Goal: Information Seeking & Learning: Learn about a topic

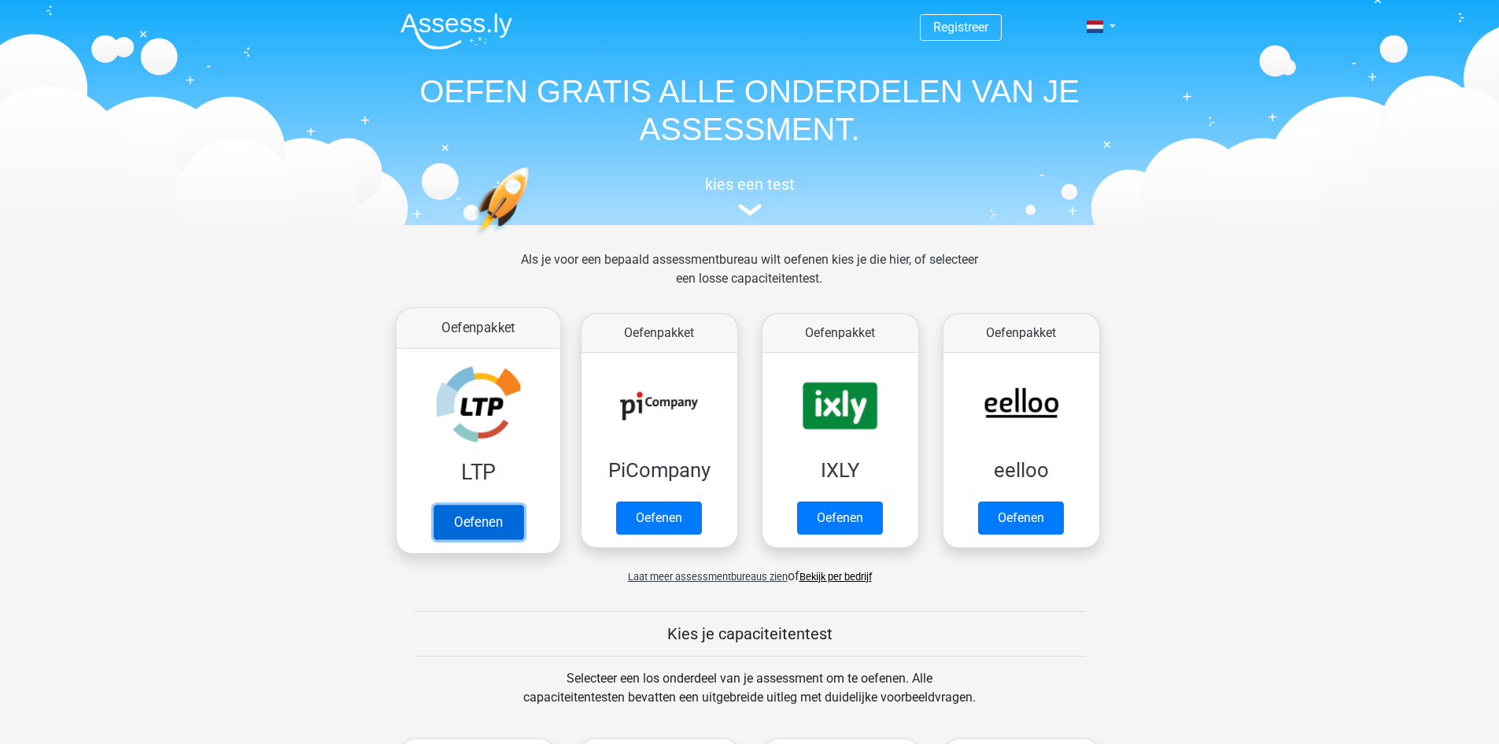
click at [512, 526] on link "Oefenen" at bounding box center [478, 521] width 90 height 35
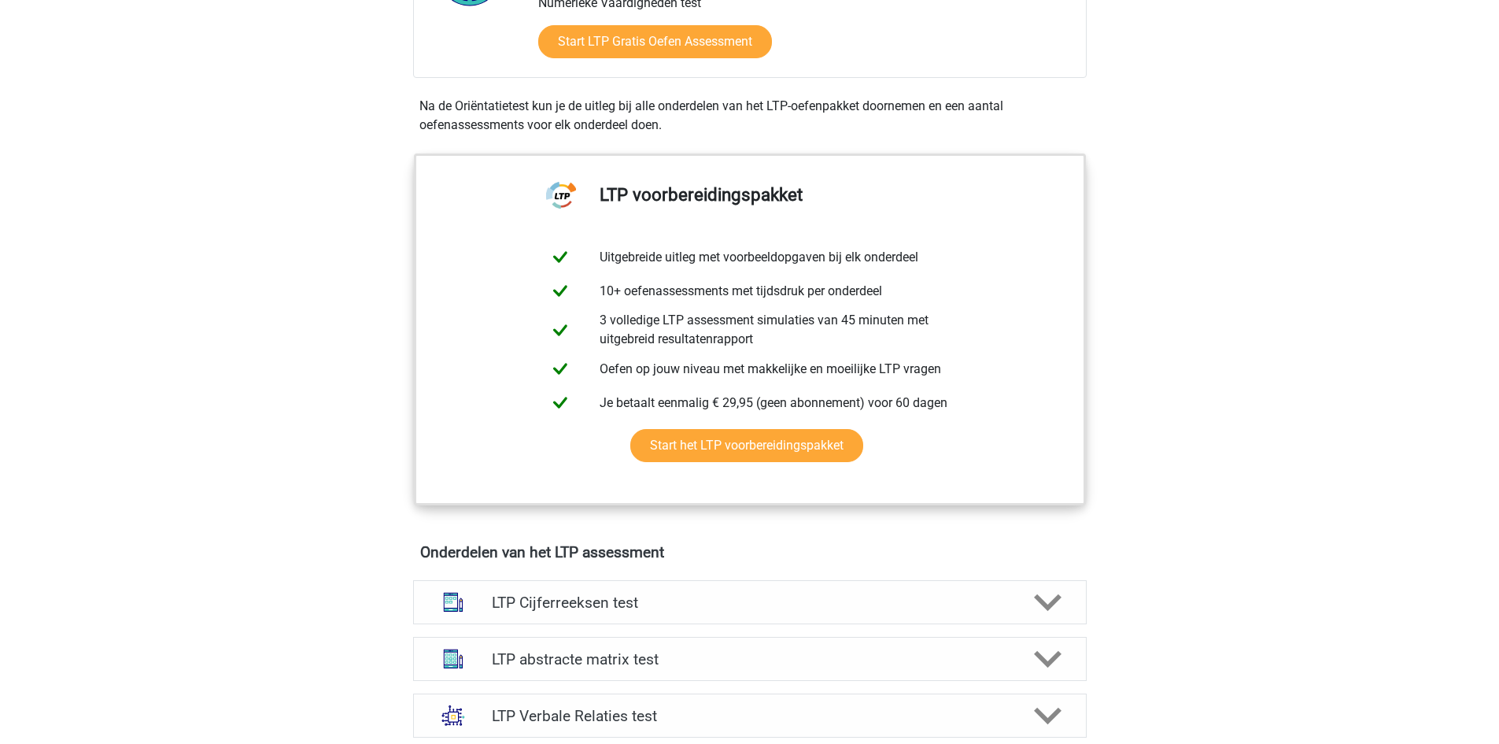
scroll to position [630, 0]
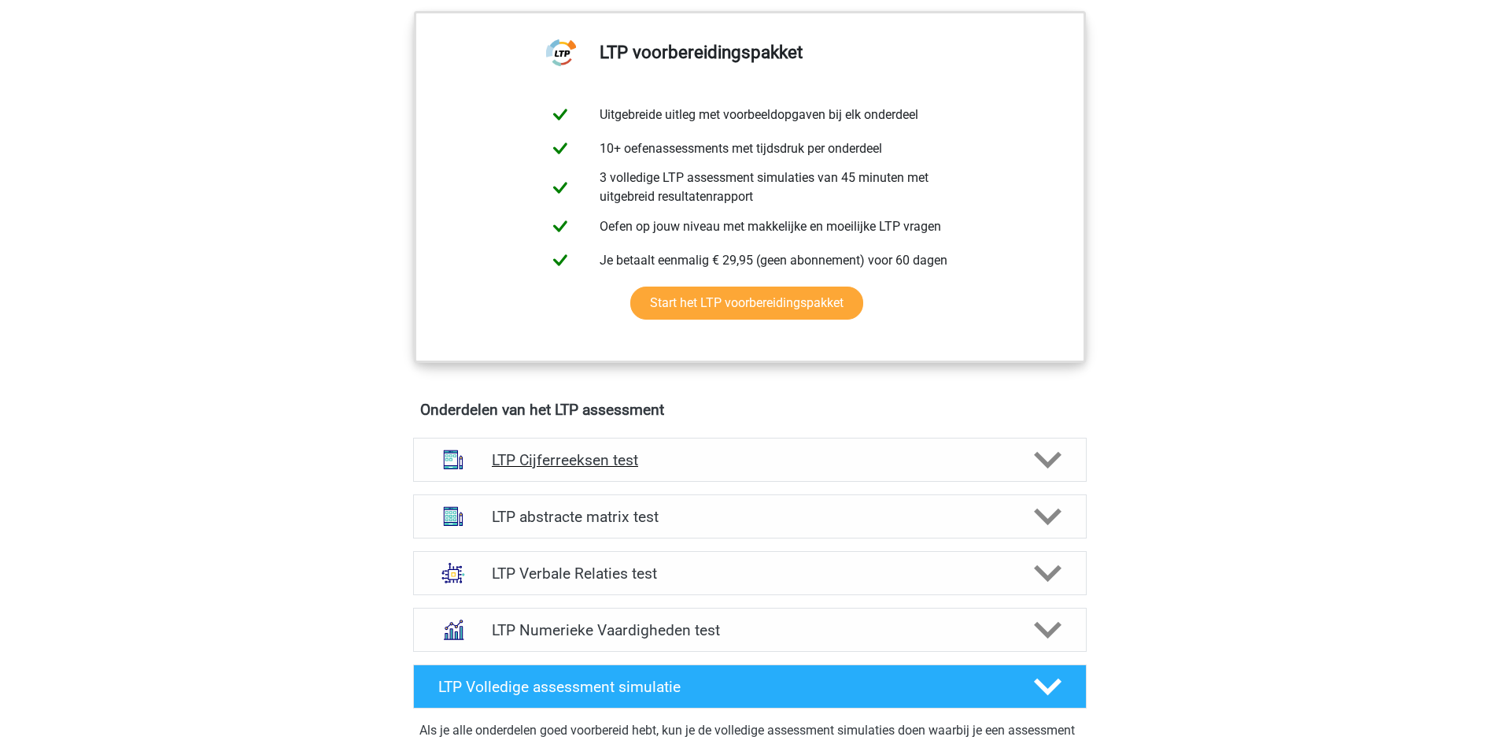
click at [886, 464] on h4 "LTP Cijferreeksen test" at bounding box center [749, 460] width 515 height 18
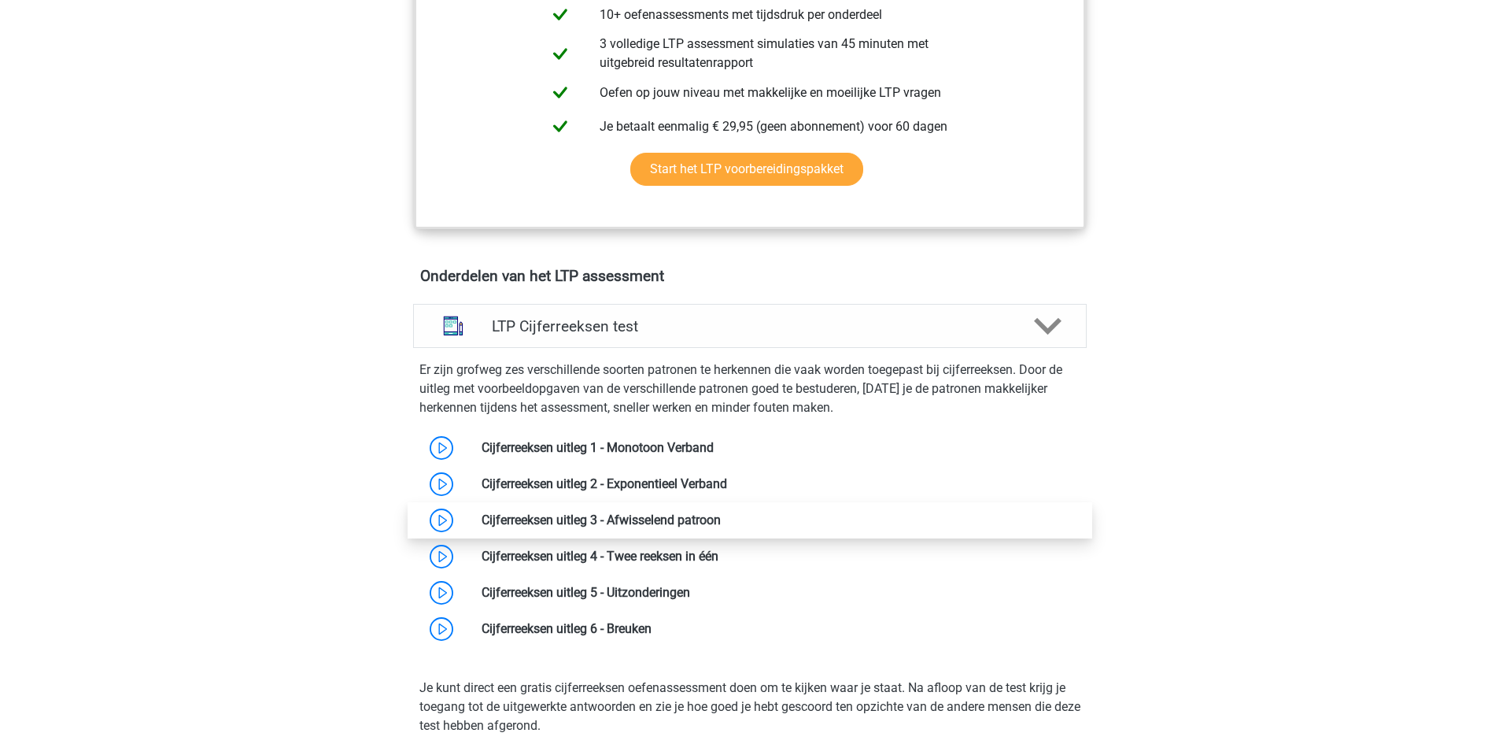
scroll to position [787, 0]
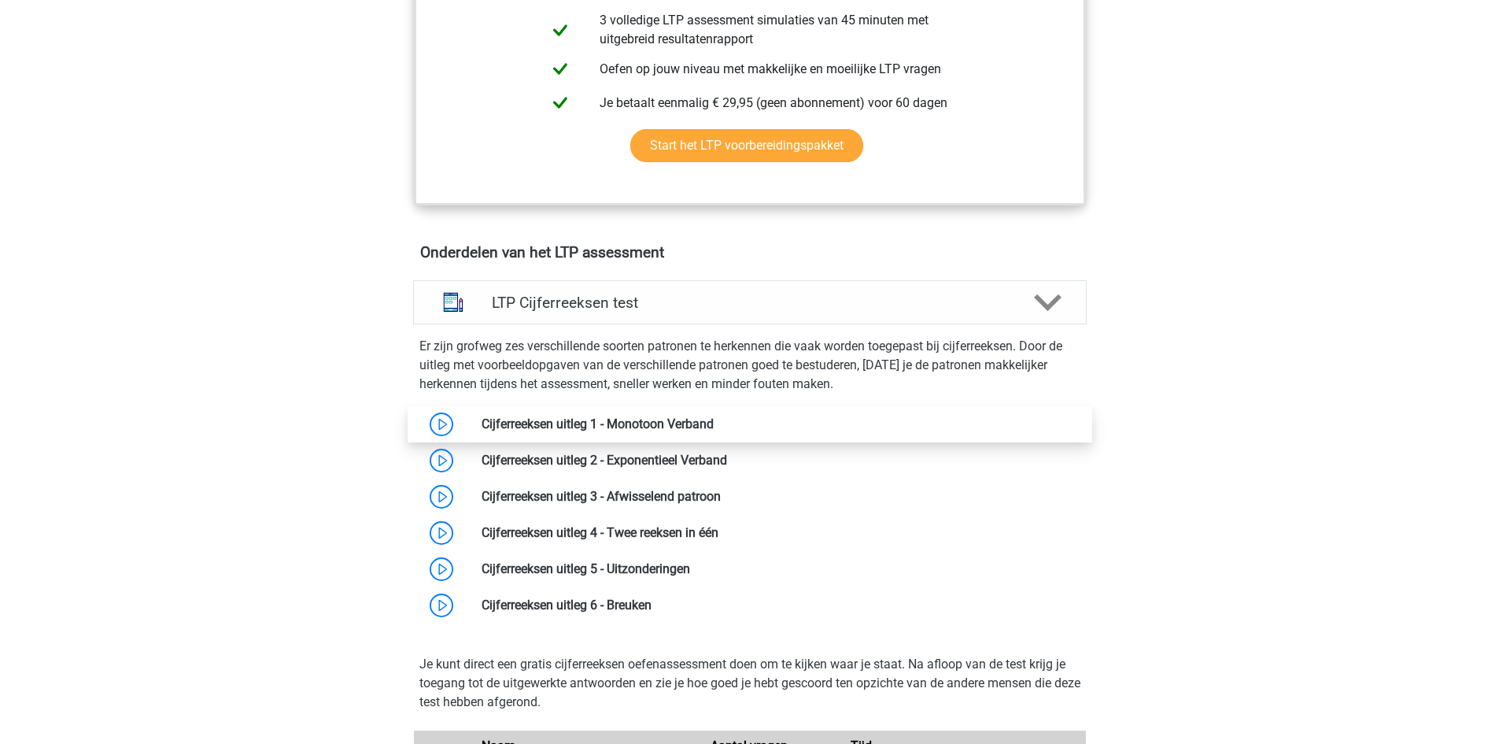
click at [714, 431] on link at bounding box center [714, 423] width 0 height 15
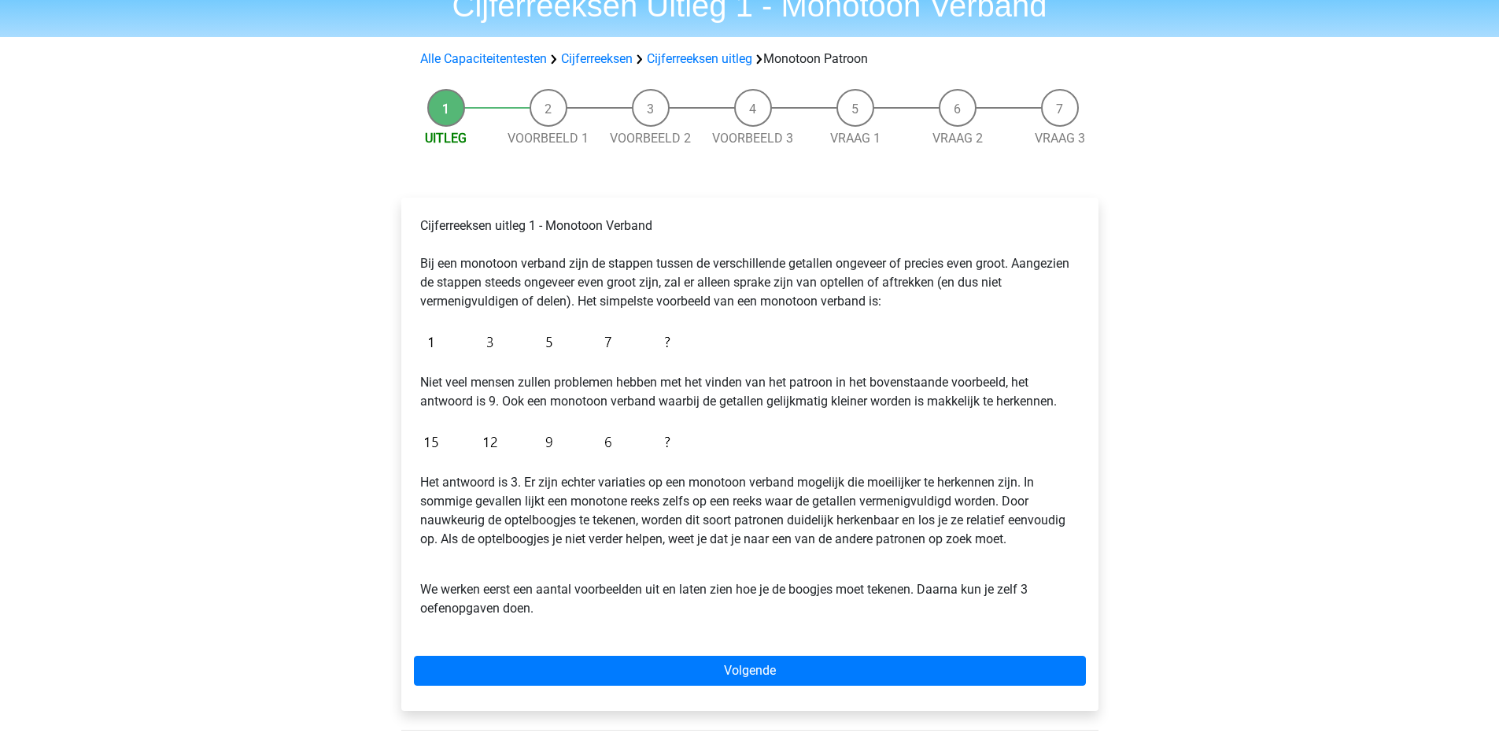
scroll to position [74, 0]
drag, startPoint x: 508, startPoint y: 289, endPoint x: 560, endPoint y: 290, distance: 51.2
click at [560, 290] on p "Cijferreeksen uitleg 1 - Monotoon Verband Bij een monotoon verband zijn de stap…" at bounding box center [749, 263] width 659 height 94
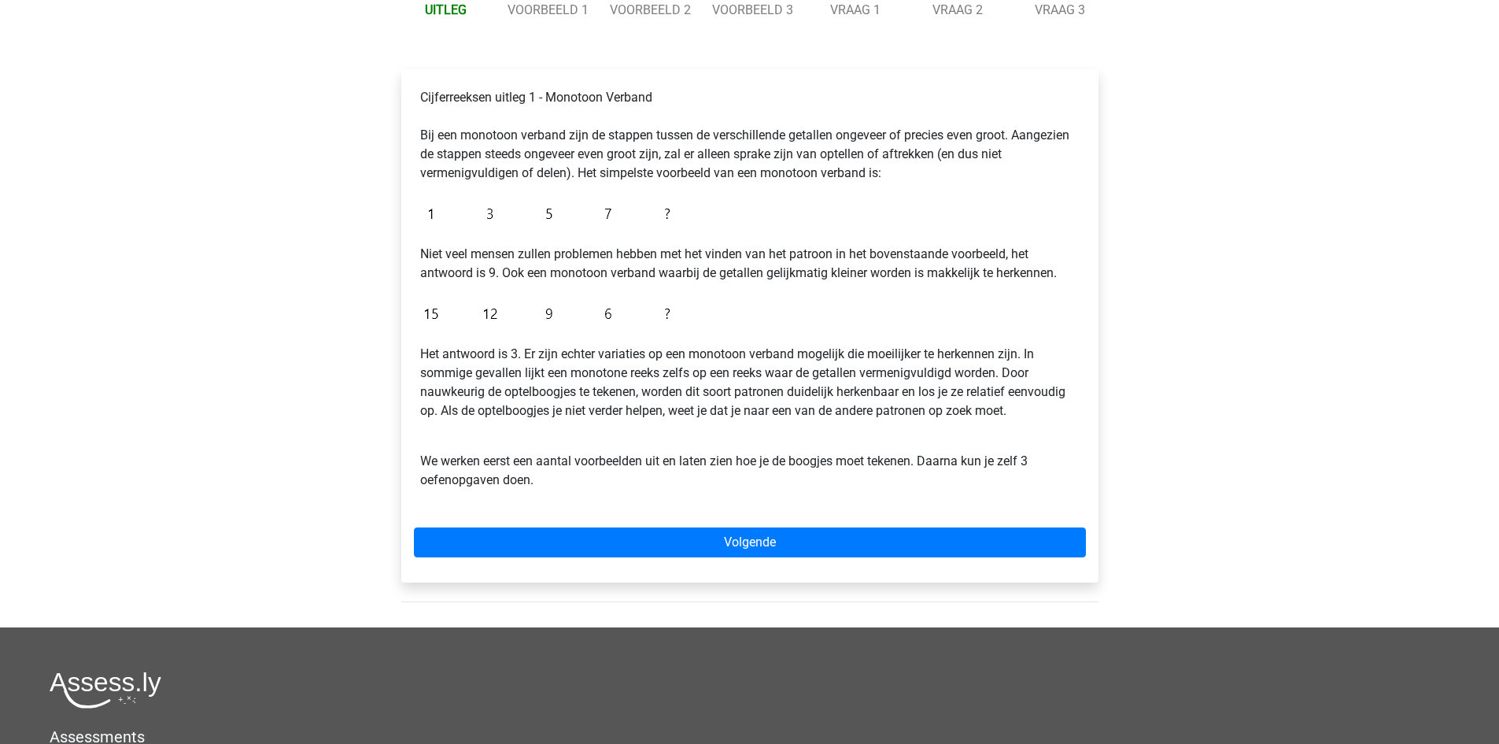
scroll to position [203, 0]
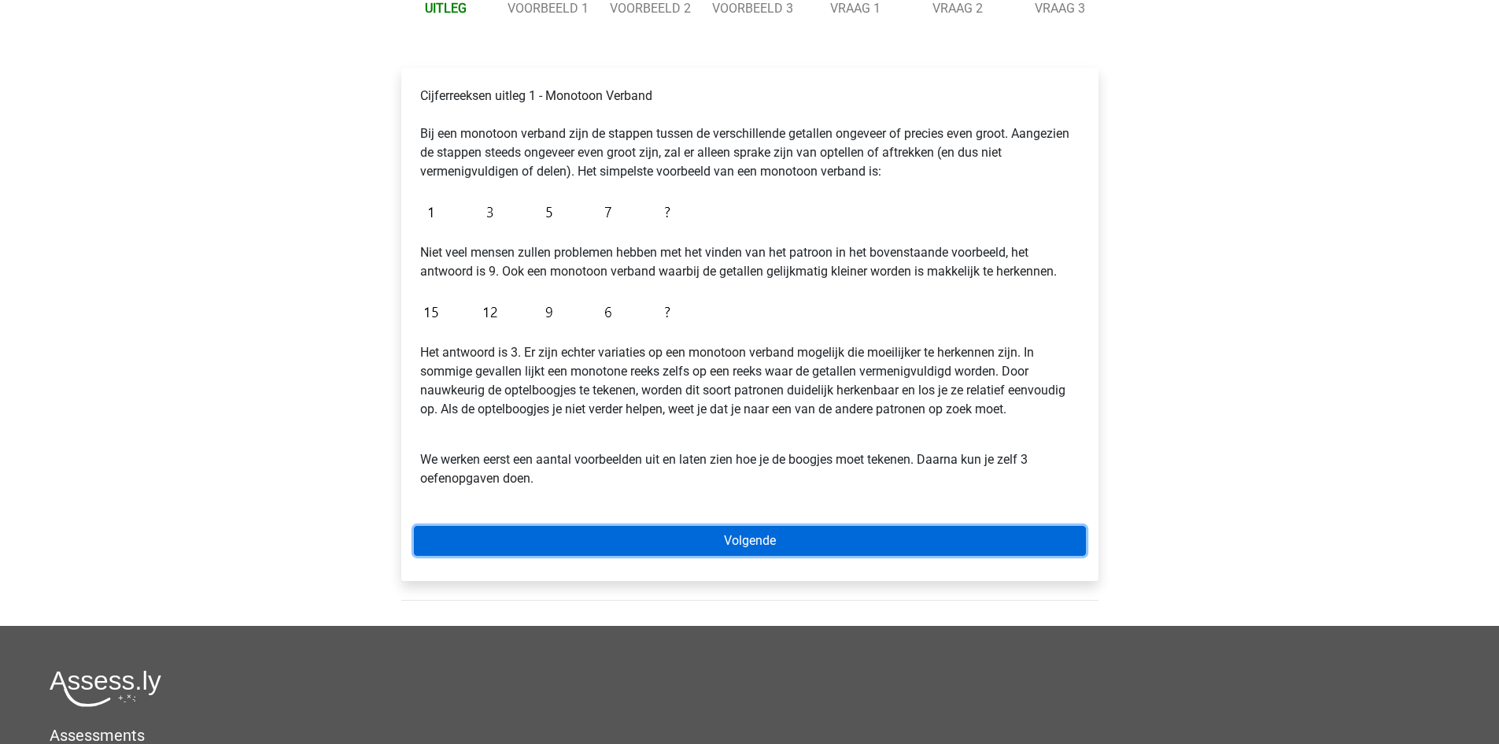
click at [656, 526] on link "Volgende" at bounding box center [750, 541] width 672 height 30
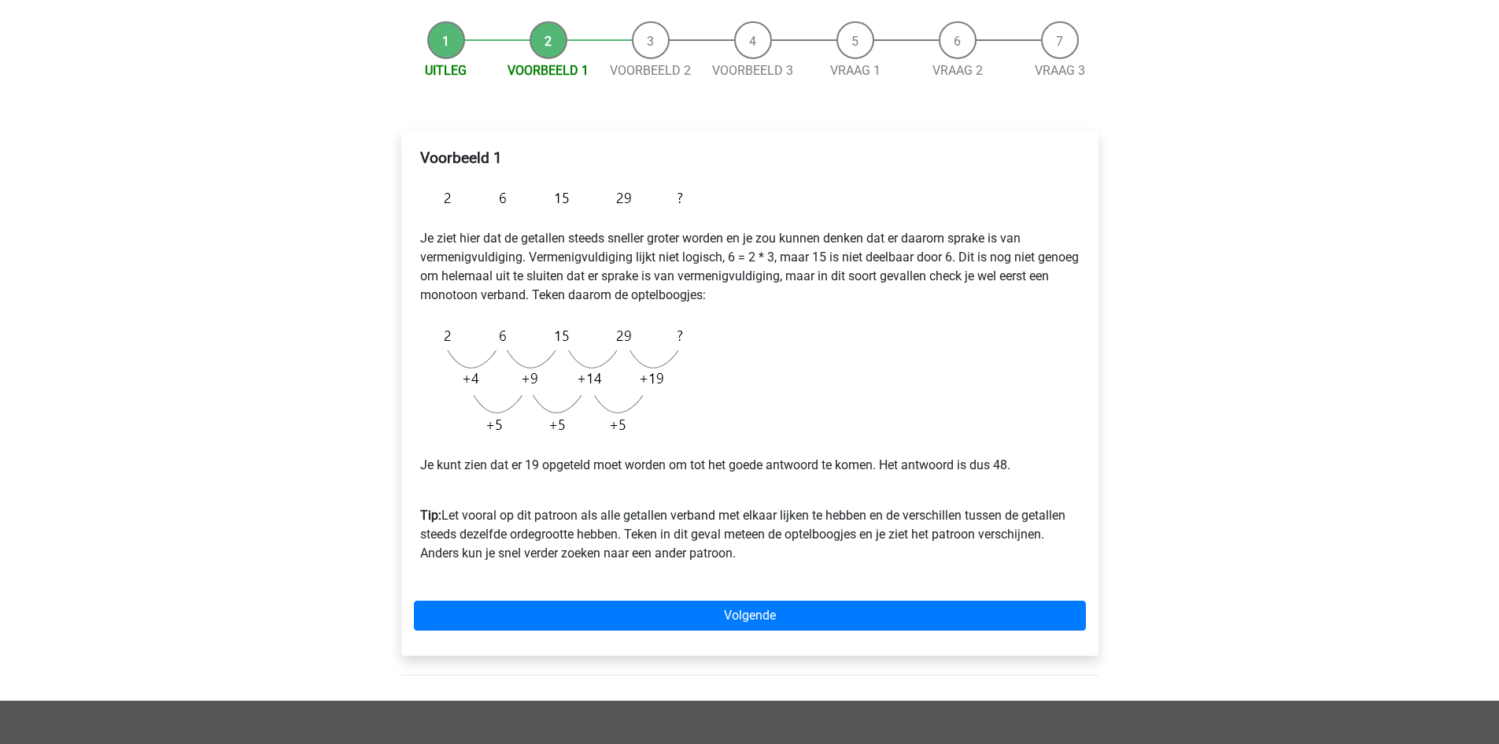
scroll to position [218, 0]
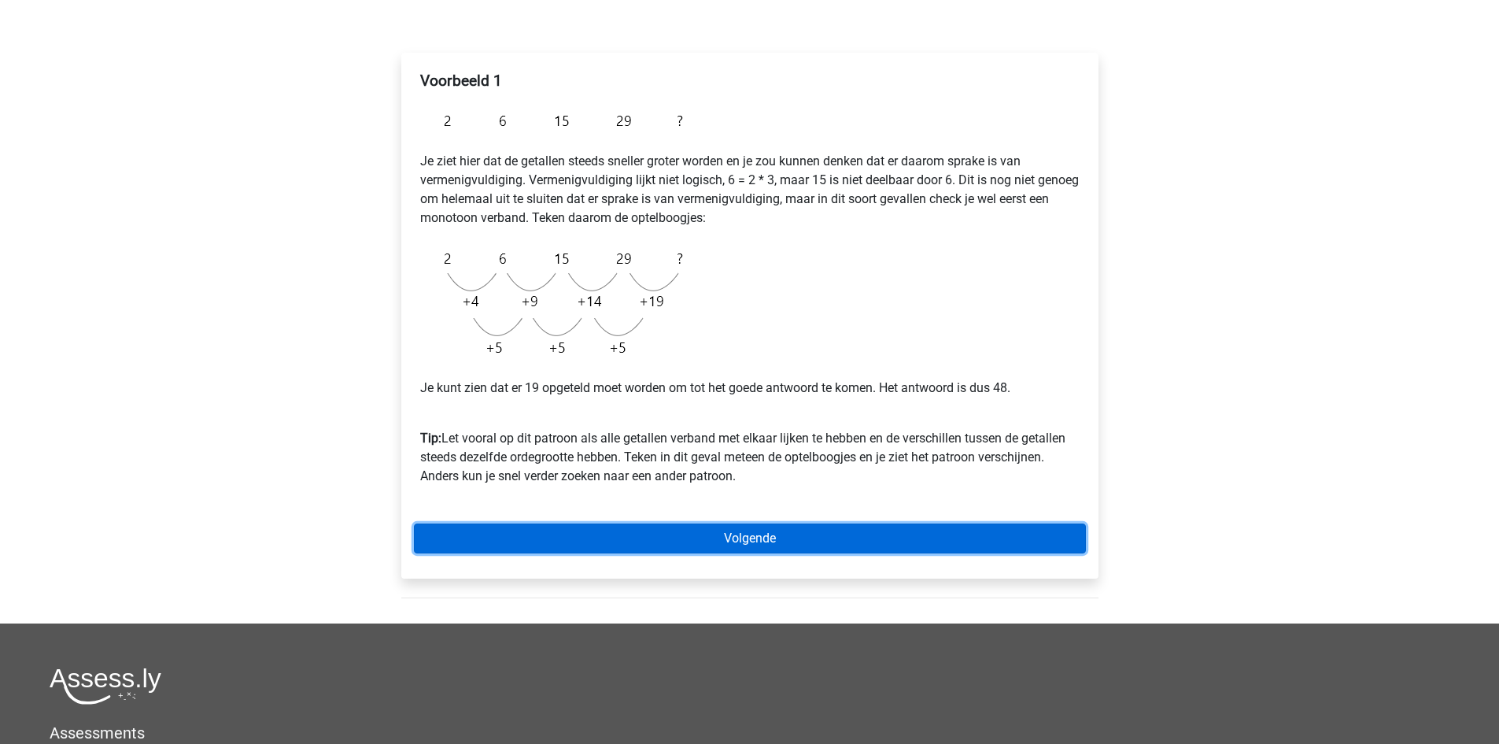
click at [570, 545] on link "Volgende" at bounding box center [750, 538] width 672 height 30
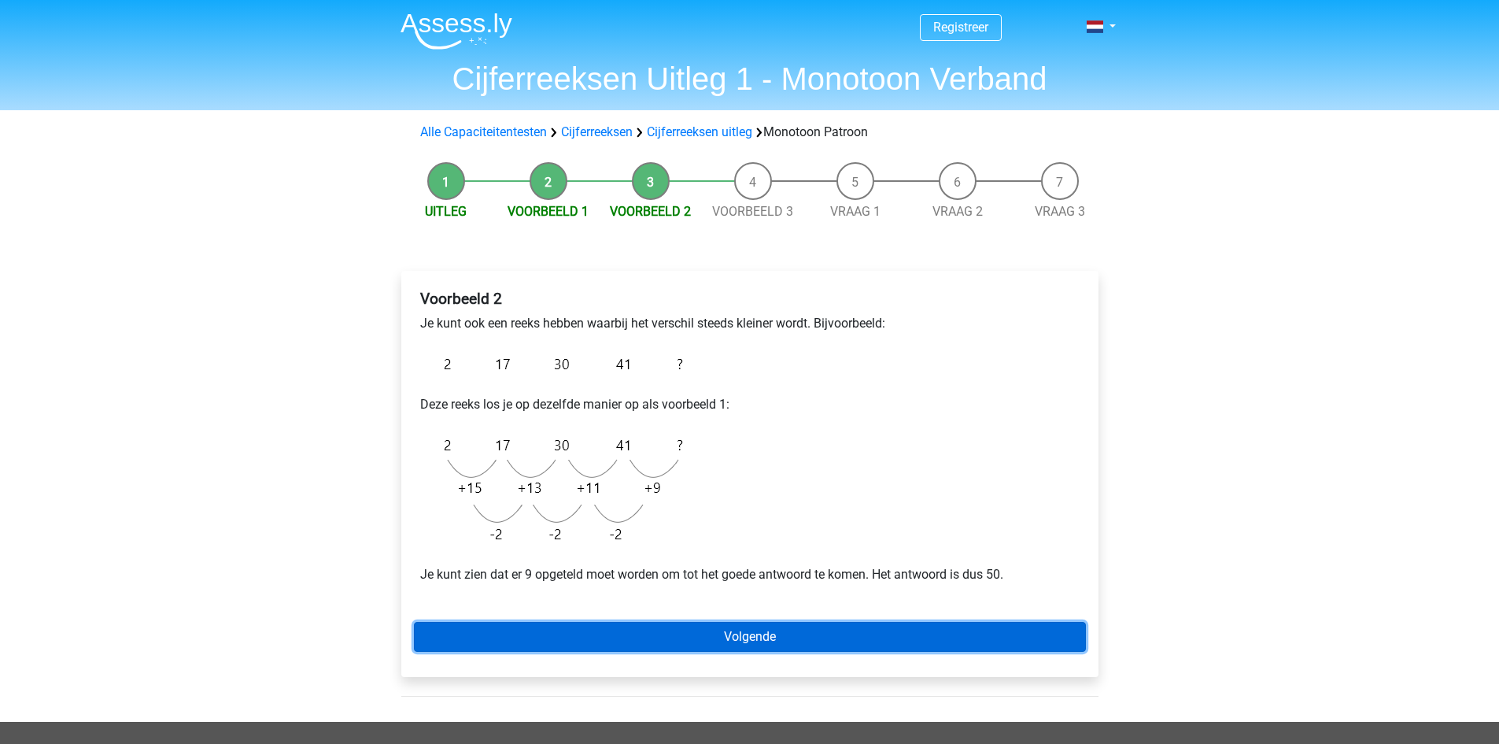
click at [618, 637] on link "Volgende" at bounding box center [750, 637] width 672 height 30
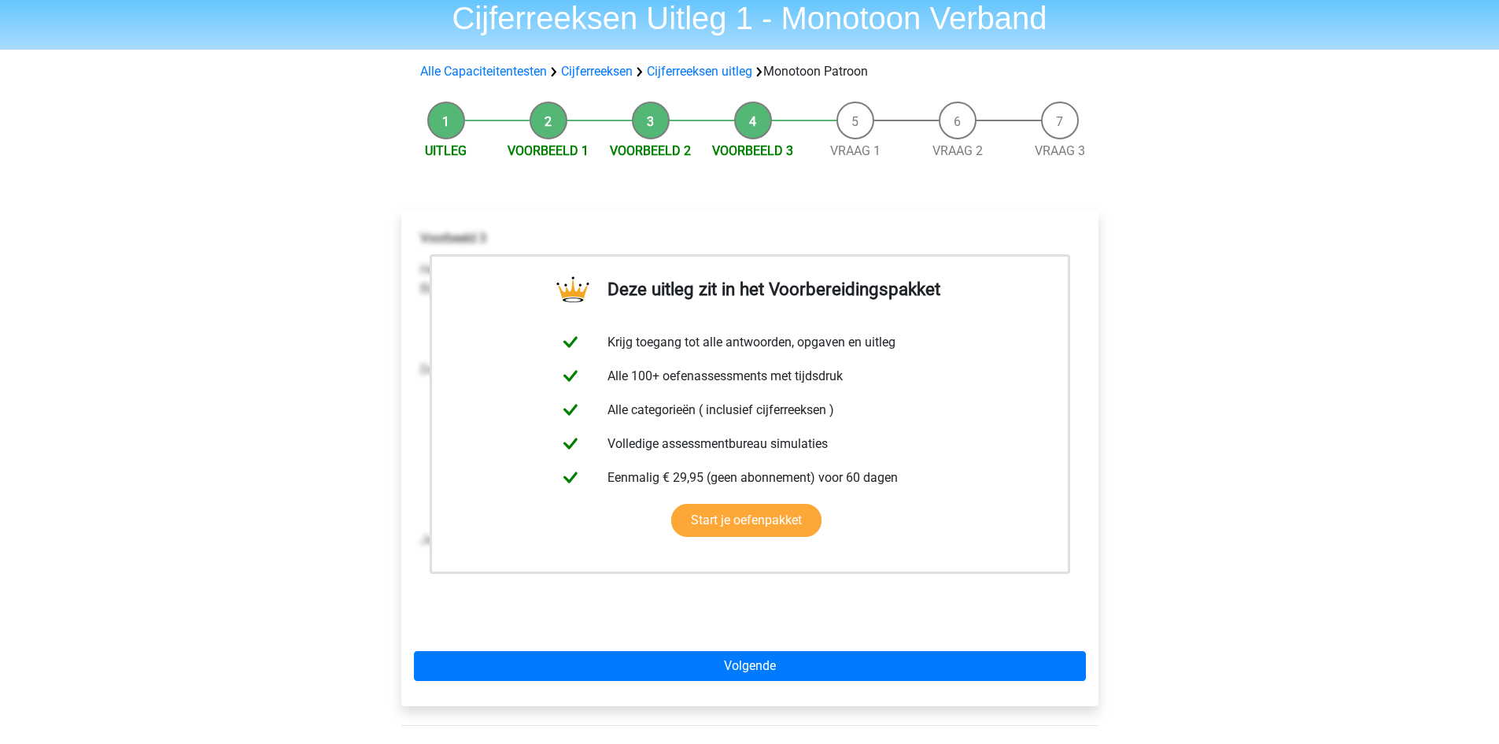
scroll to position [64, 0]
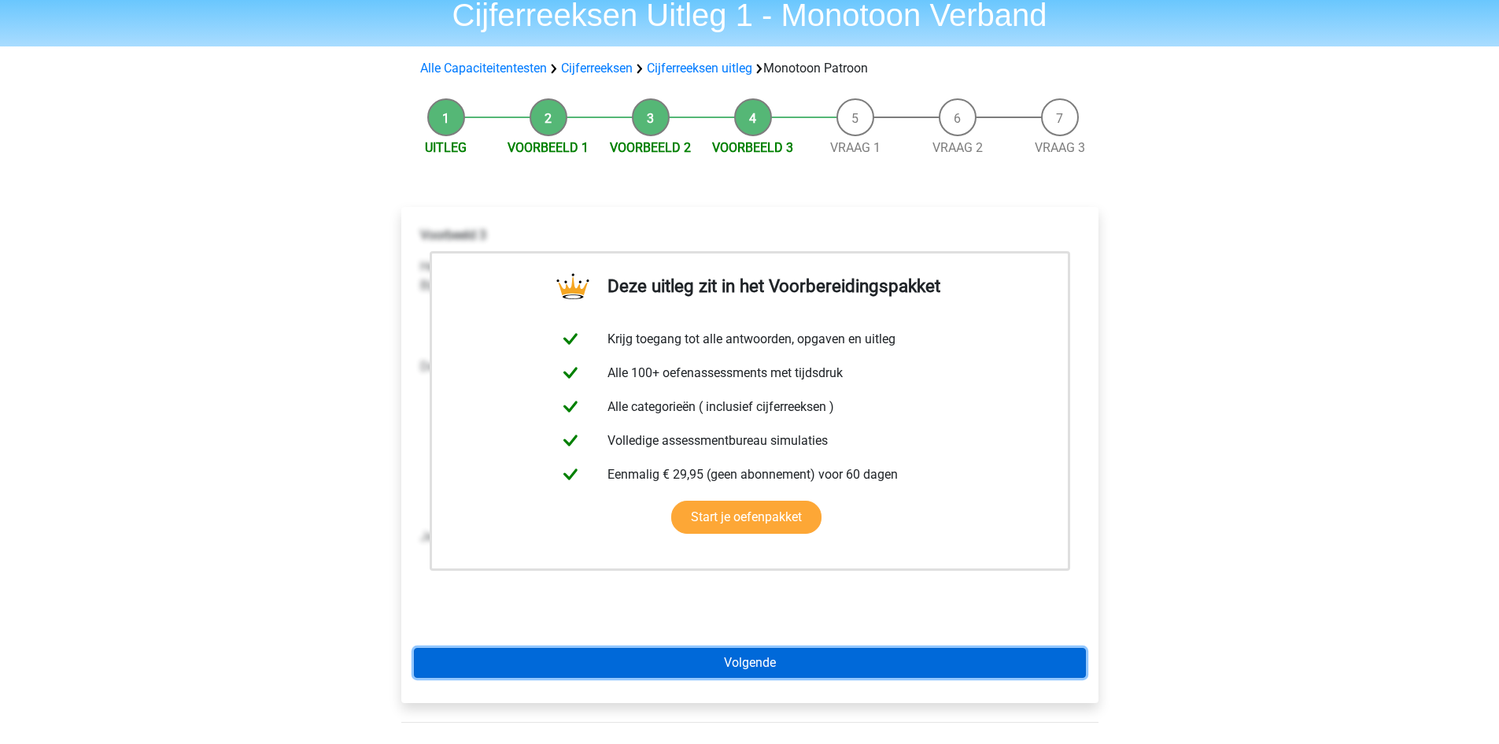
click at [622, 656] on link "Volgende" at bounding box center [750, 663] width 672 height 30
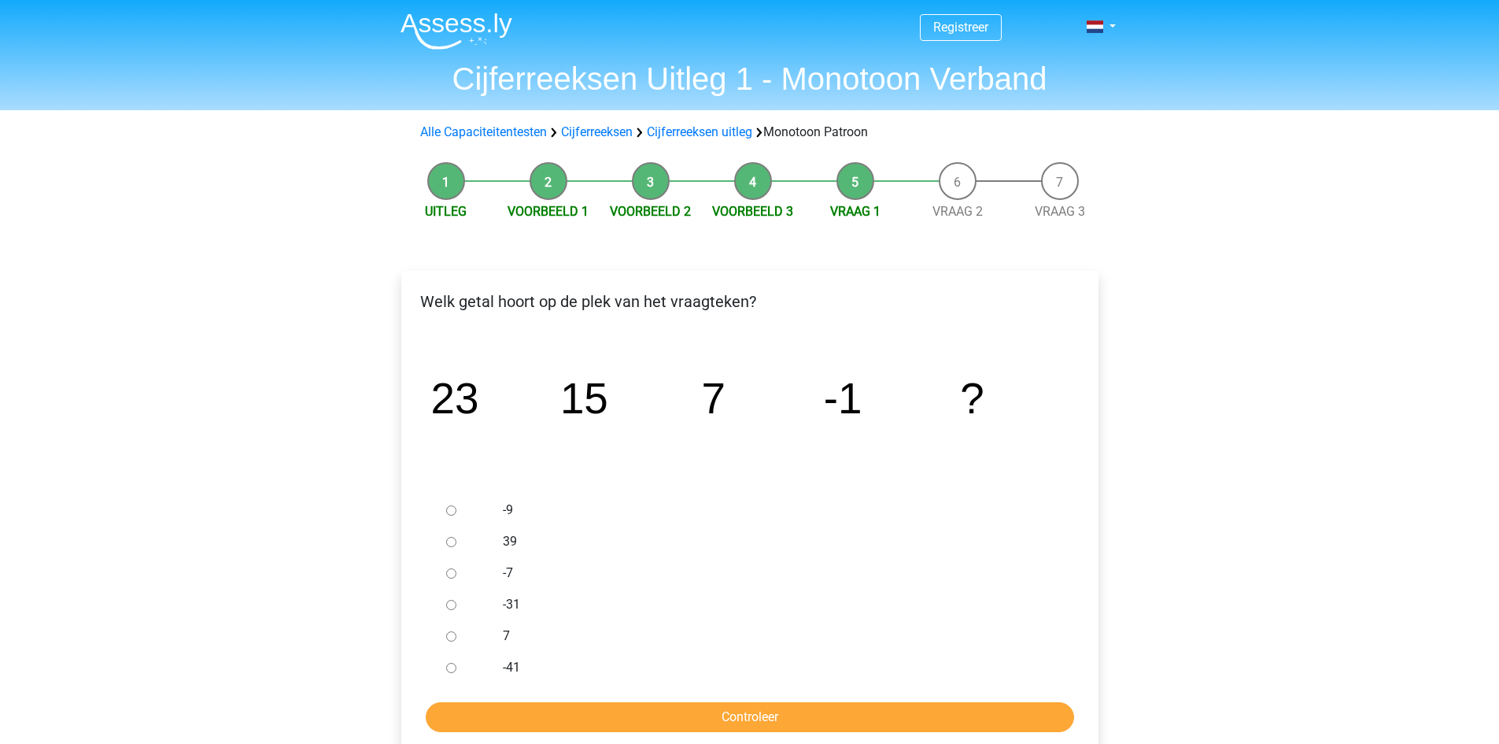
click at [457, 508] on div at bounding box center [466, 509] width 52 height 31
click at [446, 512] on input "-9" at bounding box center [451, 510] width 10 height 10
radio input "true"
click at [554, 719] on input "Controleer" at bounding box center [750, 717] width 648 height 30
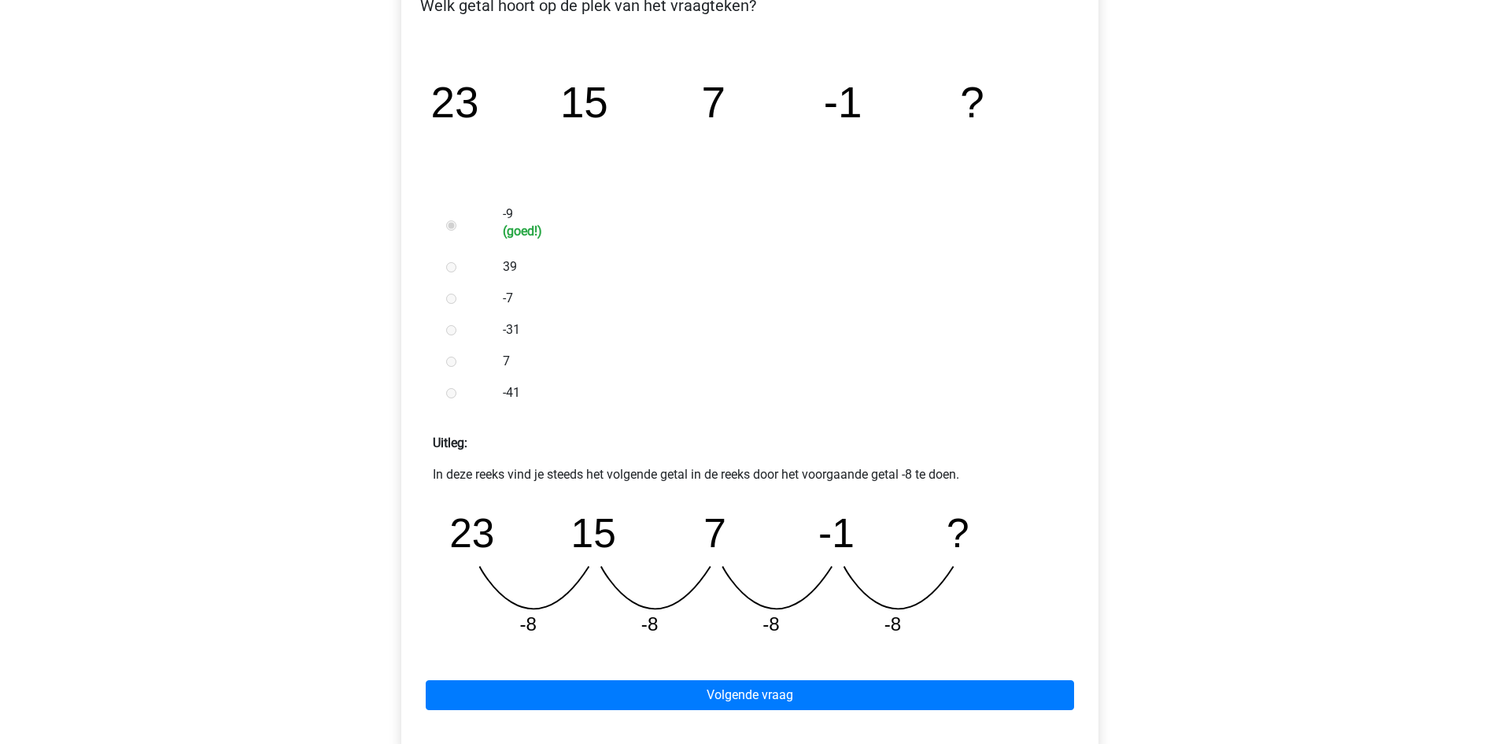
scroll to position [297, 0]
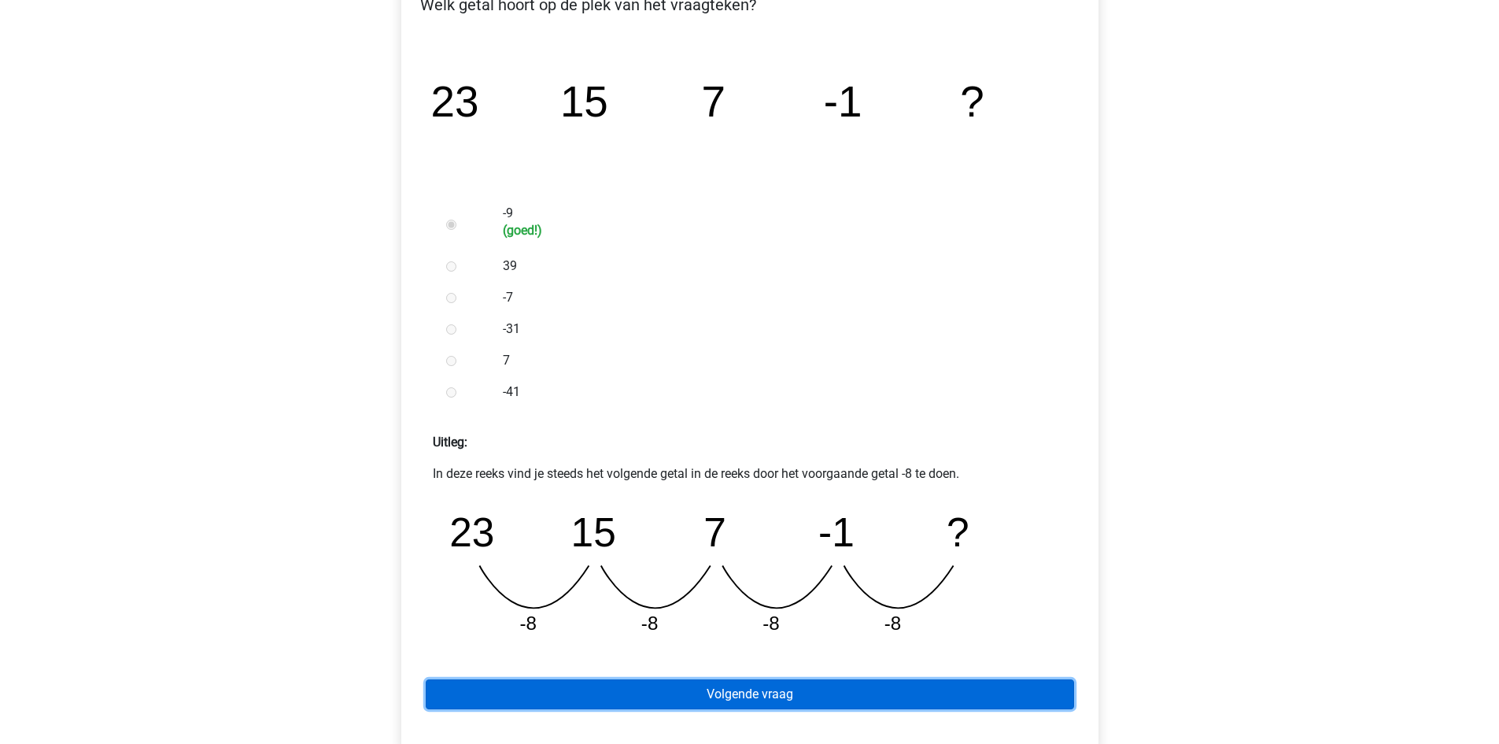
click at [567, 680] on link "Volgende vraag" at bounding box center [750, 694] width 648 height 30
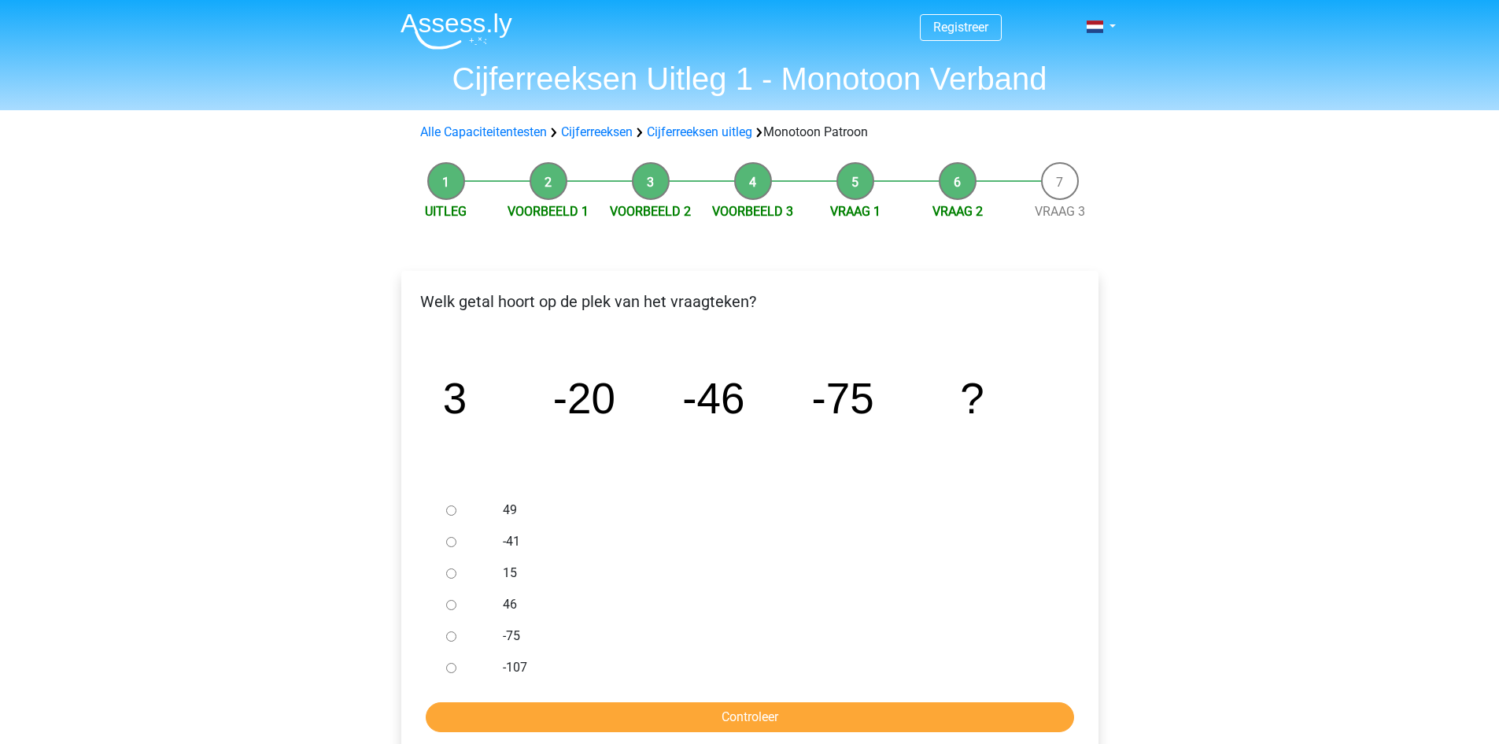
click at [452, 670] on input "-107" at bounding box center [451, 668] width 10 height 10
radio input "true"
click at [498, 705] on input "Controleer" at bounding box center [750, 717] width 648 height 30
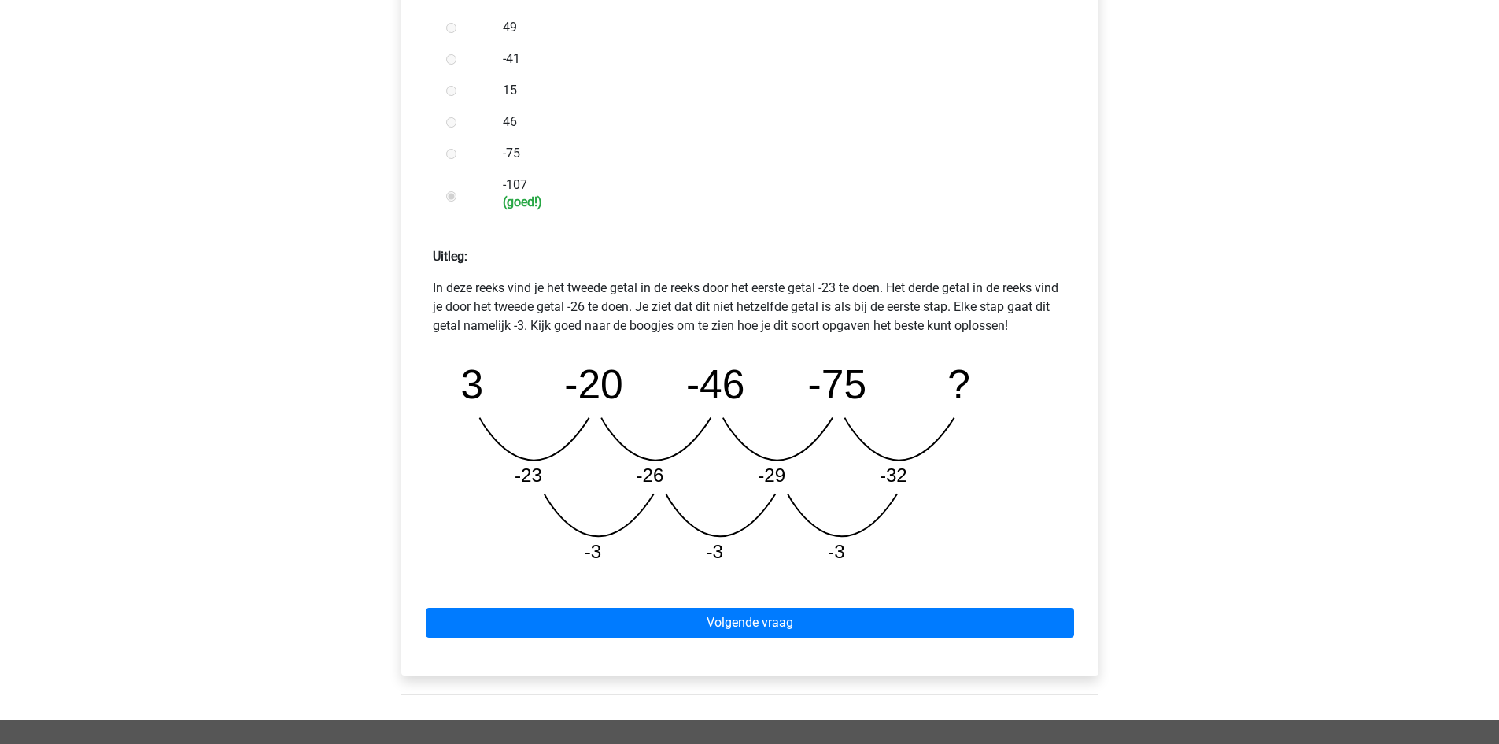
scroll to position [485, 0]
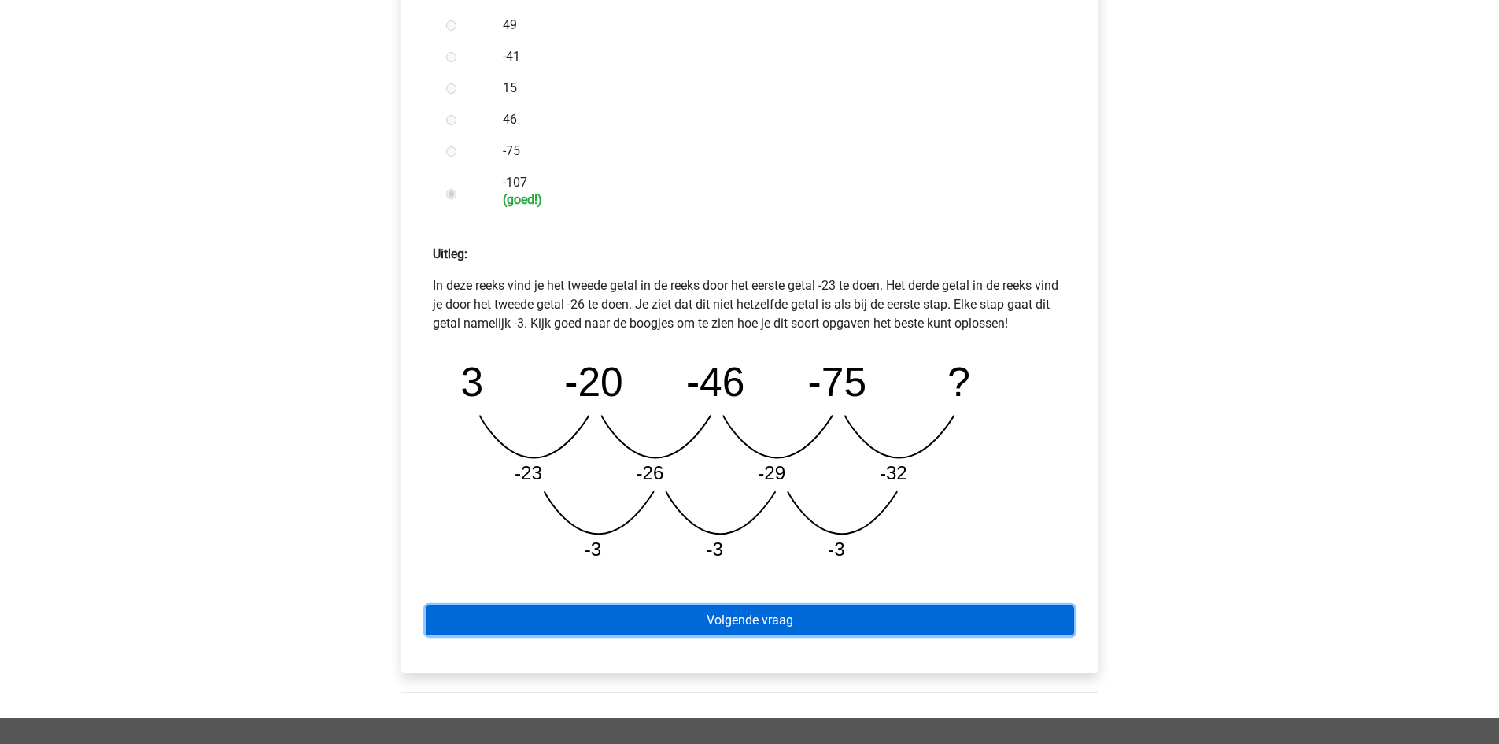
click at [552, 608] on link "Volgende vraag" at bounding box center [750, 620] width 648 height 30
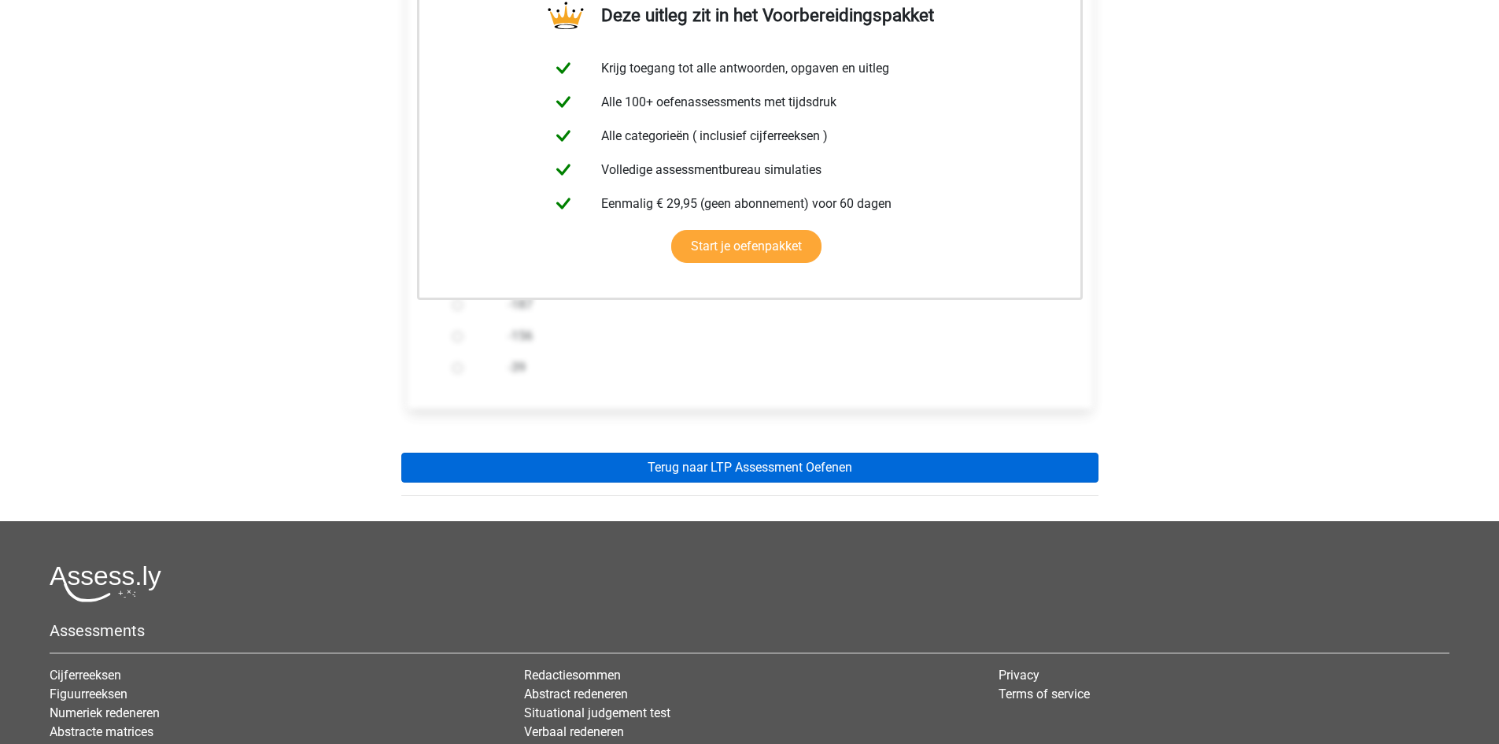
scroll to position [304, 0]
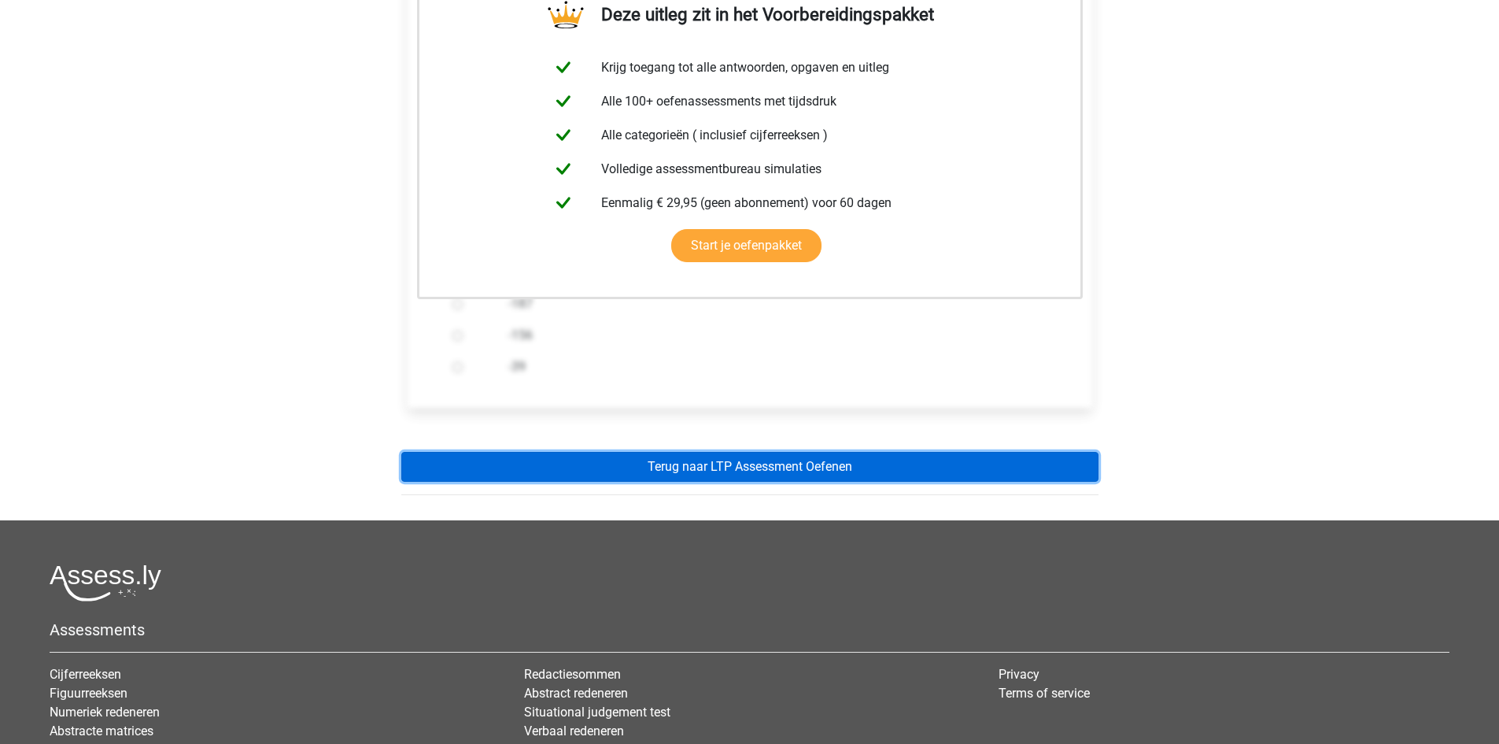
click at [652, 477] on link "Terug naar LTP Assessment Oefenen" at bounding box center [749, 467] width 697 height 30
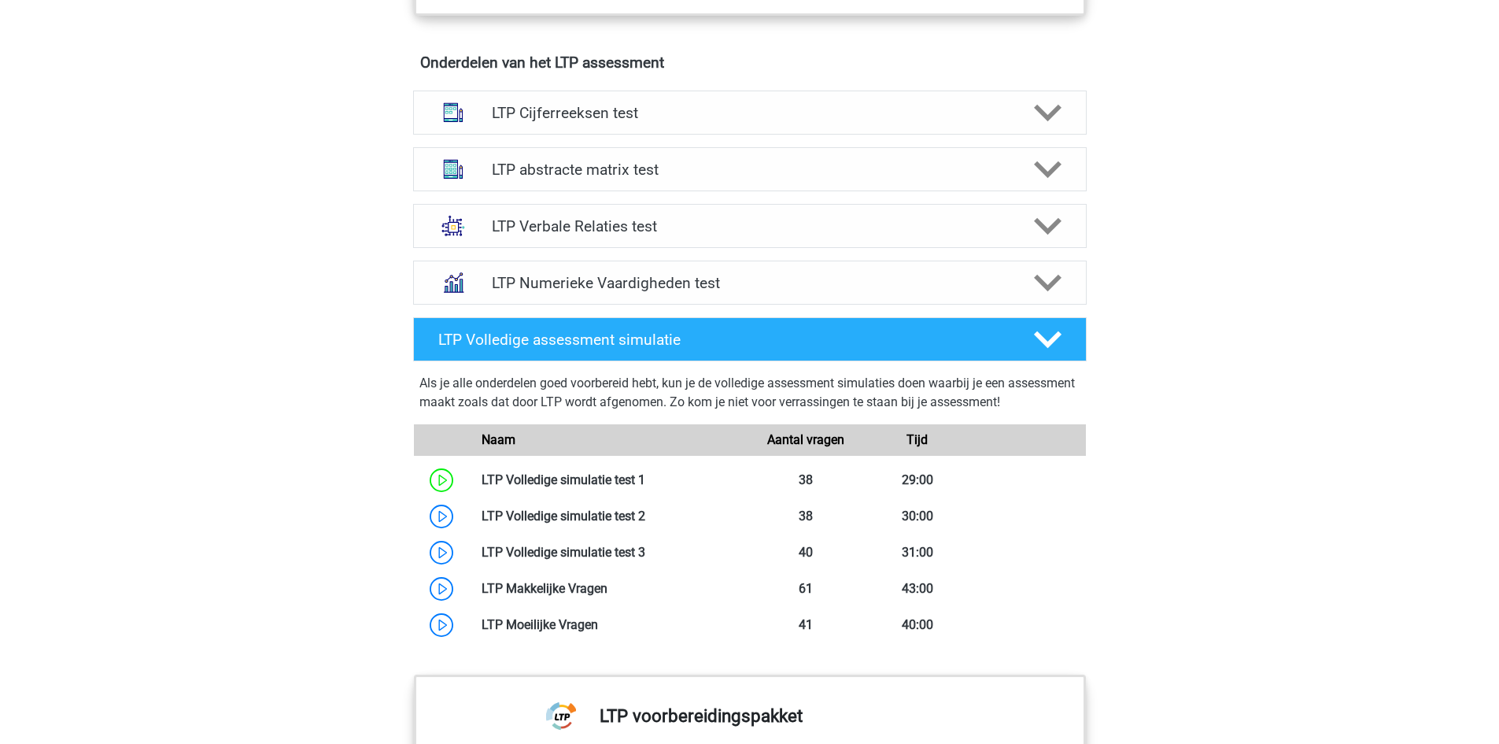
scroll to position [979, 0]
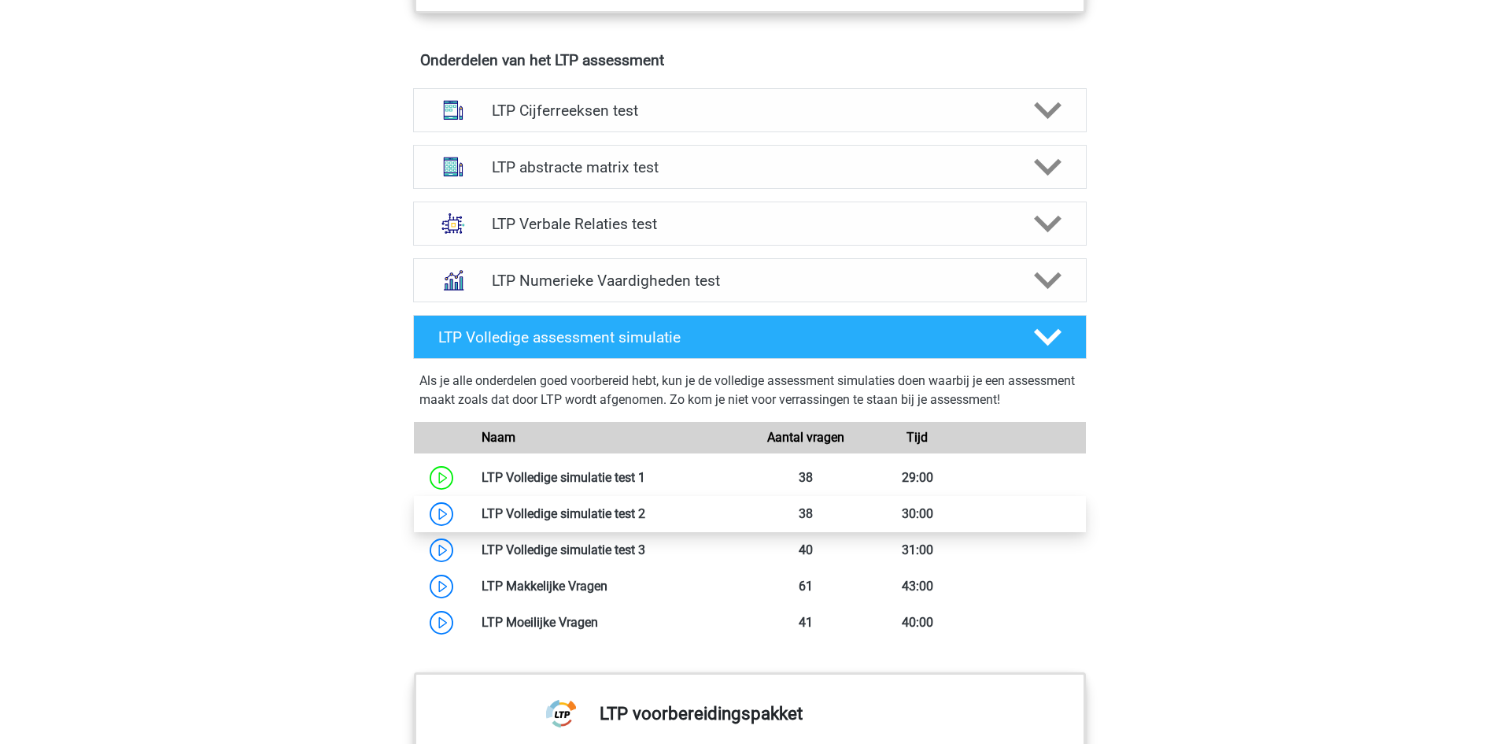
click at [645, 512] on link at bounding box center [645, 513] width 0 height 15
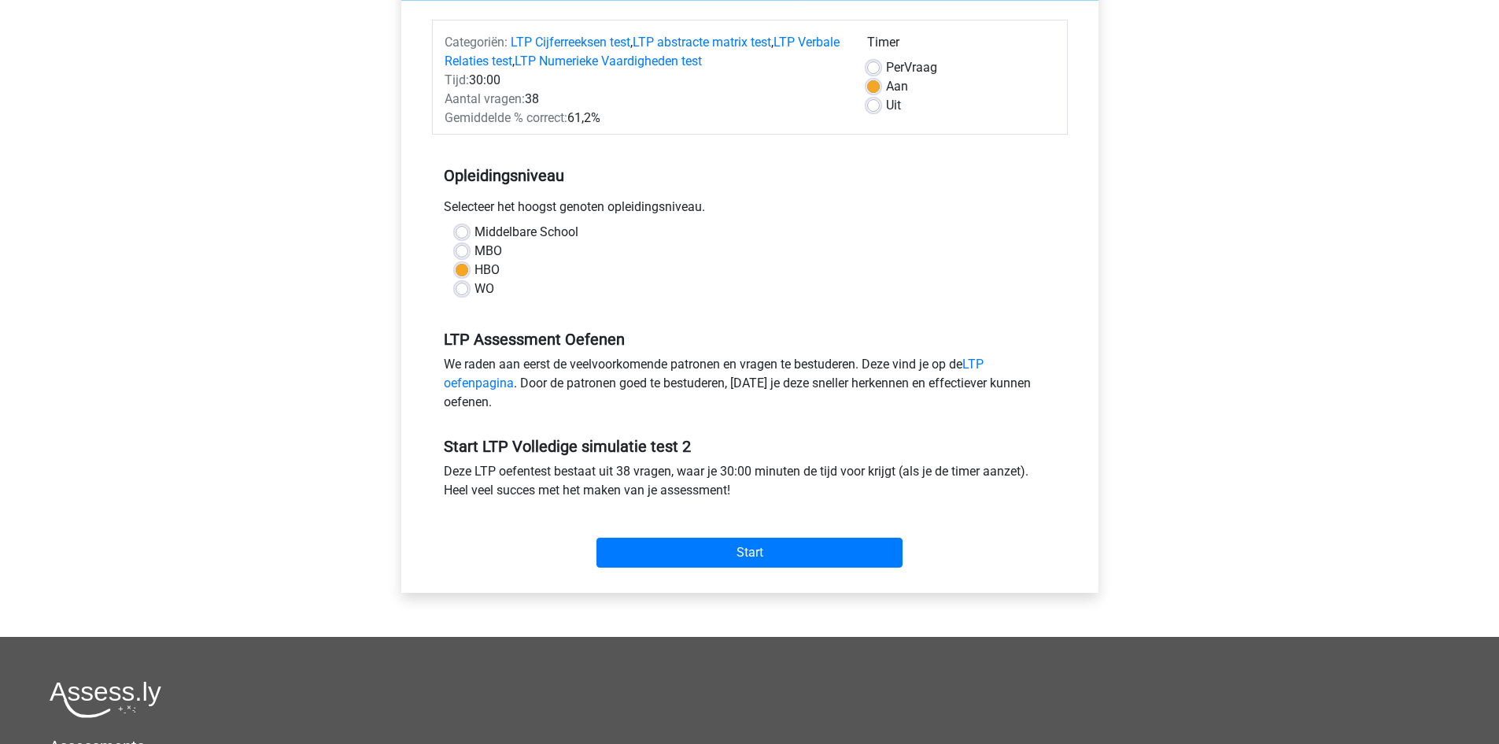
scroll to position [186, 0]
click at [659, 550] on input "Start" at bounding box center [750, 552] width 306 height 30
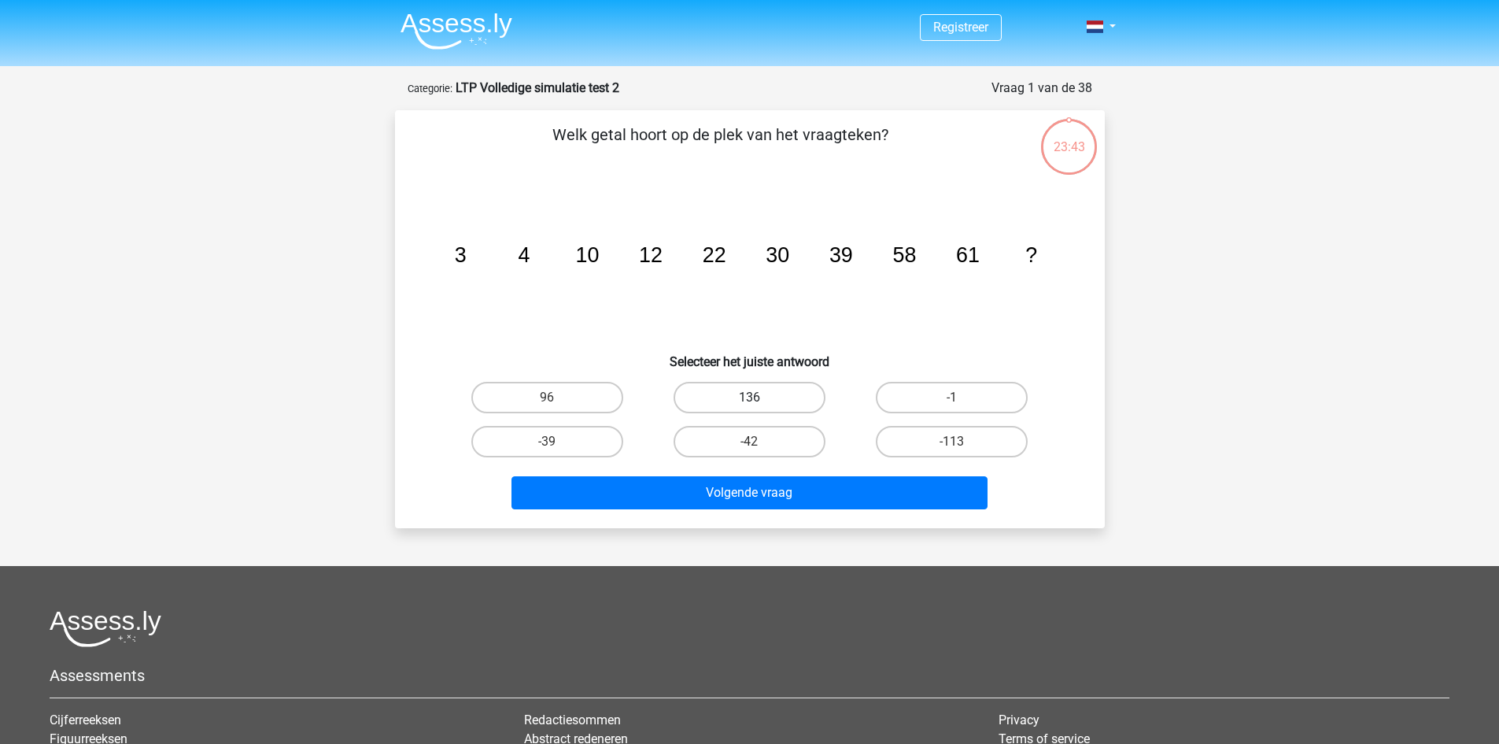
click at [766, 399] on label "136" at bounding box center [750, 397] width 152 height 31
click at [759, 399] on input "136" at bounding box center [754, 402] width 10 height 10
radio input "true"
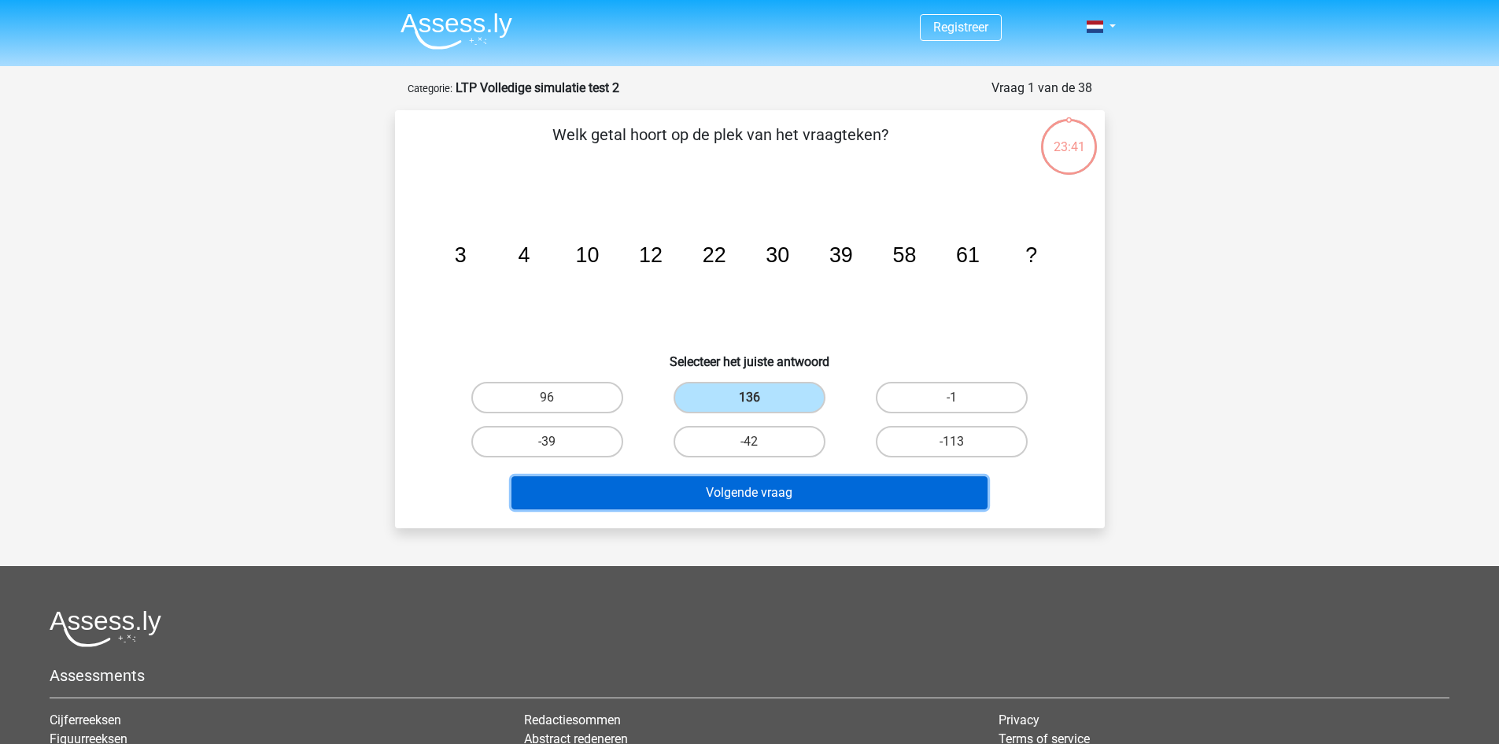
click at [786, 496] on button "Volgende vraag" at bounding box center [750, 492] width 476 height 33
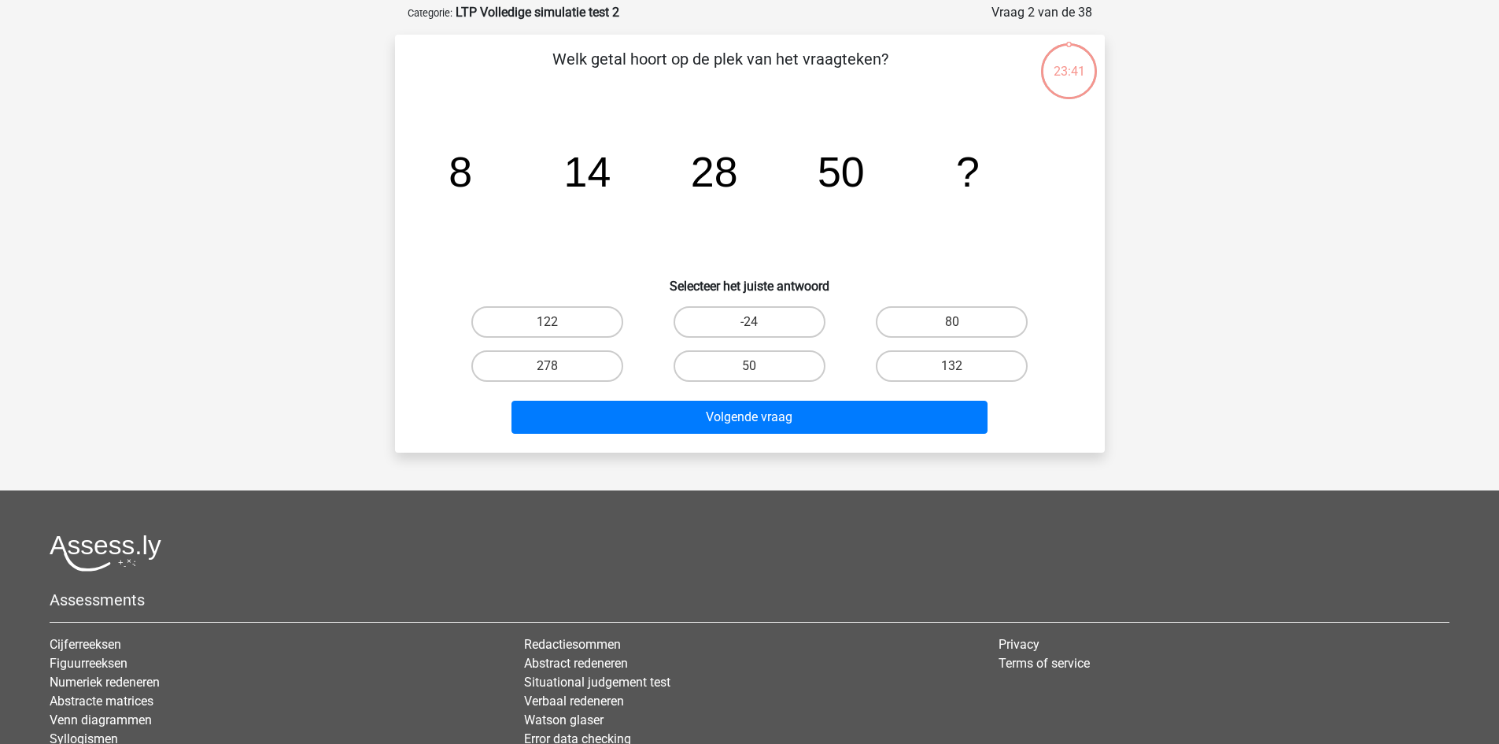
scroll to position [79, 0]
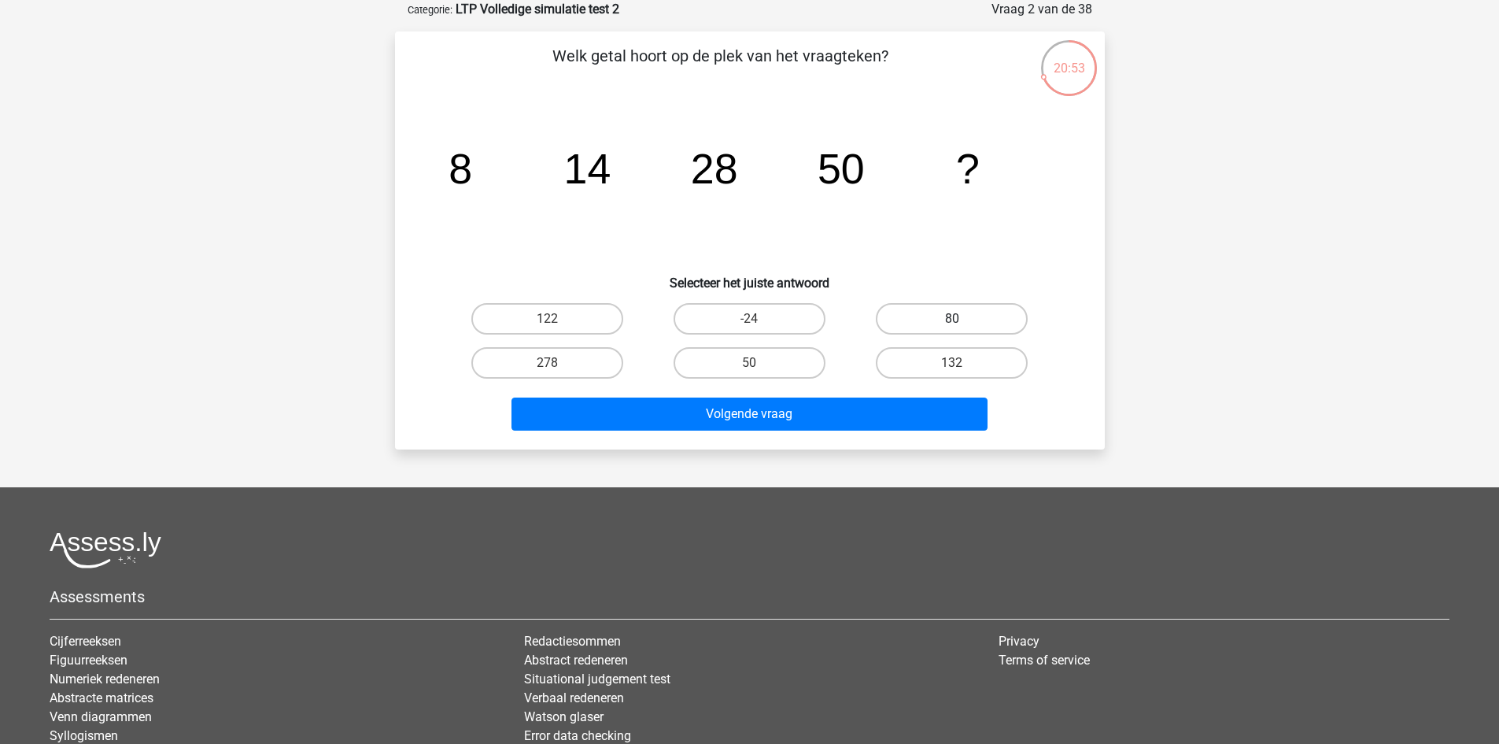
click at [949, 313] on label "80" at bounding box center [952, 318] width 152 height 31
click at [952, 319] on input "80" at bounding box center [957, 324] width 10 height 10
radio input "true"
drag, startPoint x: 939, startPoint y: 395, endPoint x: 876, endPoint y: 205, distance: 199.8
click at [876, 205] on div "Welk getal hoort op de plek van het vraagteken? image/svg+xml 8 14 28 50 ? Sele…" at bounding box center [749, 240] width 697 height 393
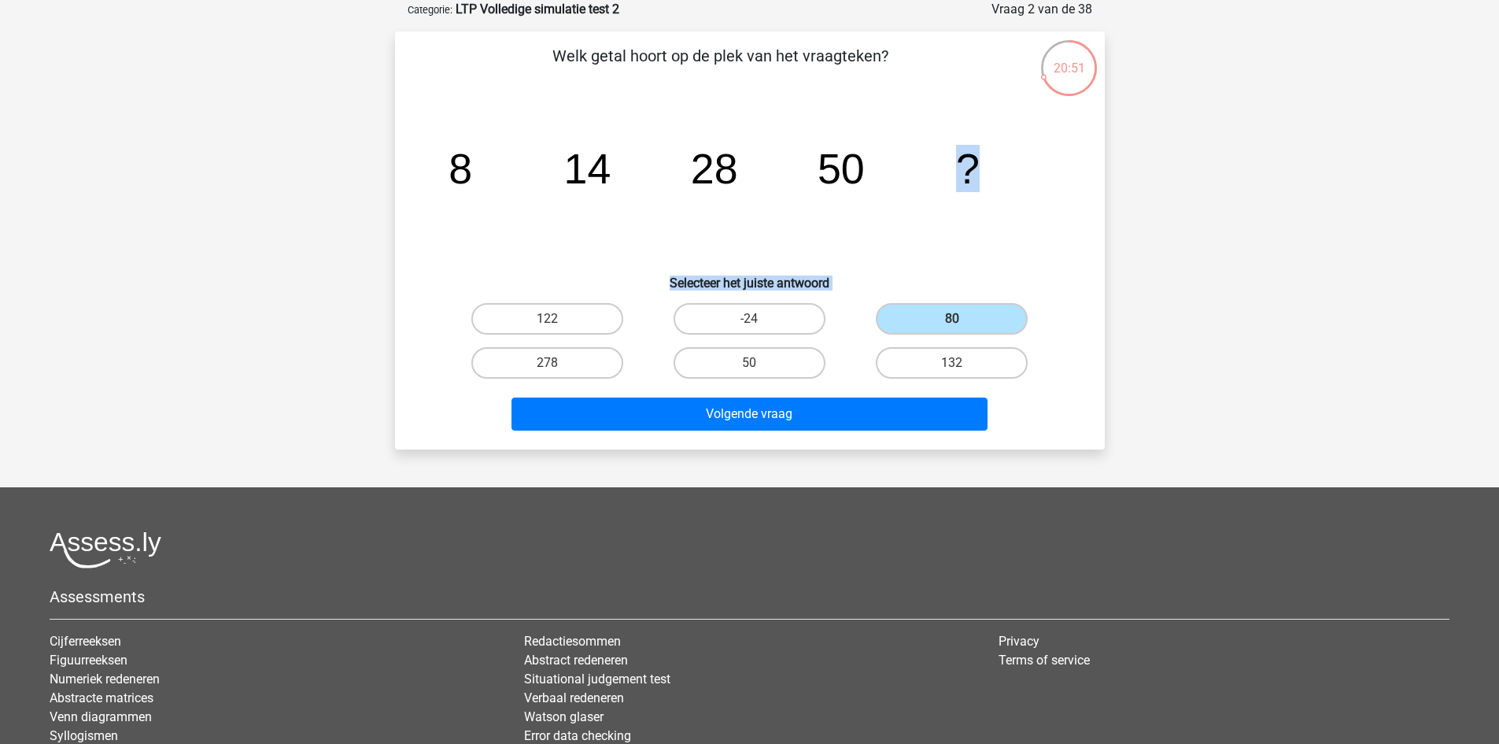
click at [876, 205] on icon "image/svg+xml 8 14 28 50 ?" at bounding box center [750, 183] width 634 height 159
click at [863, 441] on div "Welk getal hoort op de plek van het vraagteken? image/svg+xml 8 14 28 50 ? Sele…" at bounding box center [750, 240] width 710 height 418
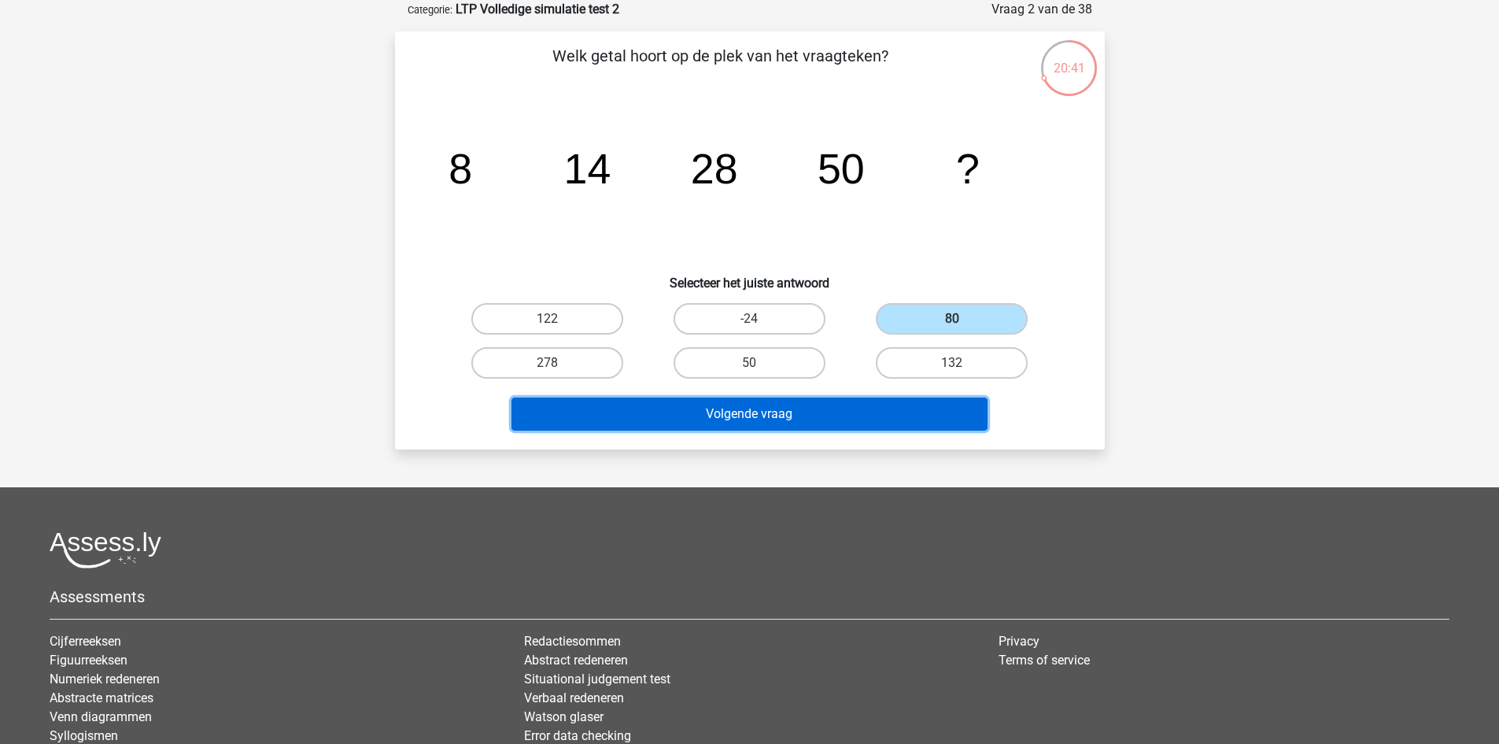
click at [870, 411] on button "Volgende vraag" at bounding box center [750, 413] width 476 height 33
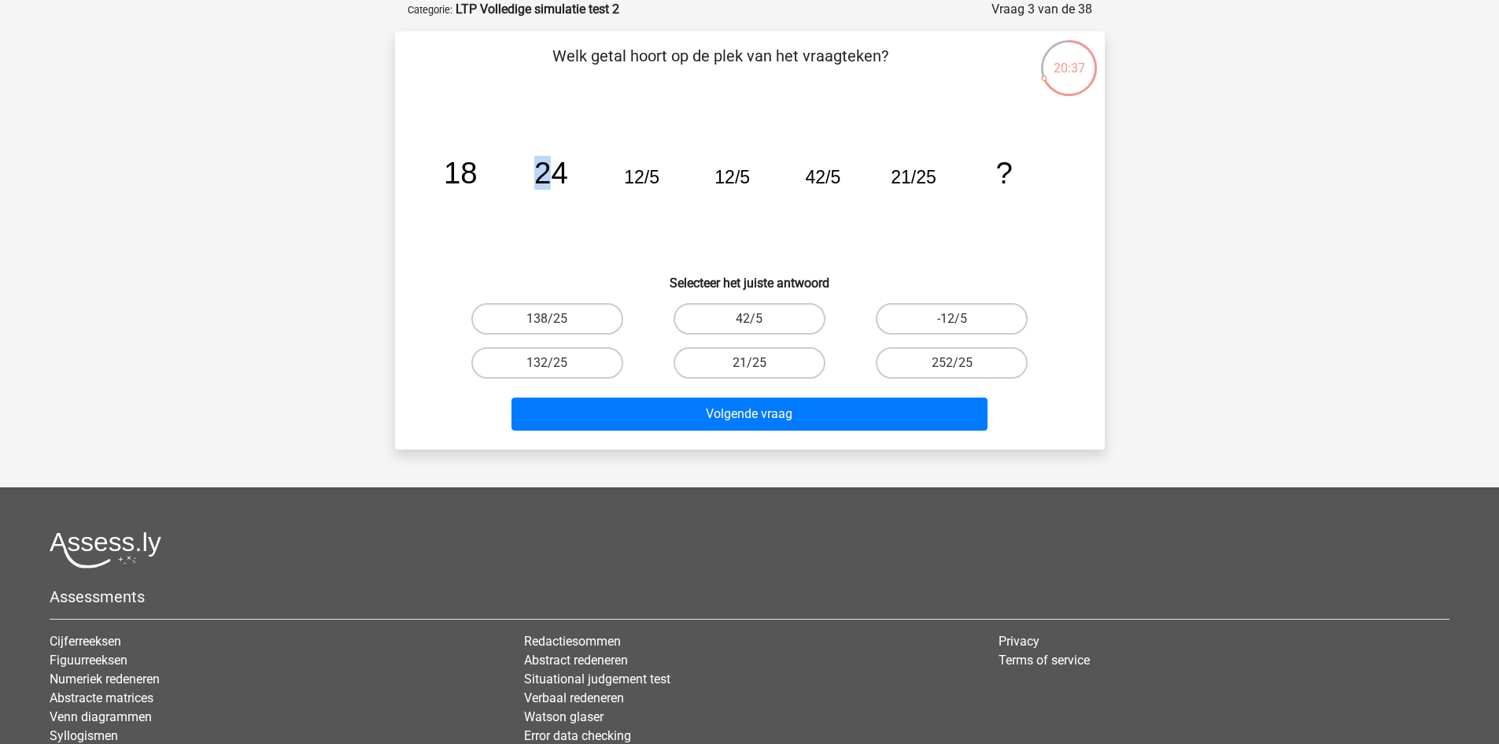
drag, startPoint x: 475, startPoint y: 179, endPoint x: 556, endPoint y: 183, distance: 80.4
click at [556, 183] on g "18 24 12/5 12/5 42/5 21/25 ?" at bounding box center [727, 173] width 569 height 34
click at [556, 183] on tspan "24" at bounding box center [551, 173] width 34 height 34
click at [747, 379] on div "21/25" at bounding box center [749, 363] width 202 height 44
click at [756, 365] on input "21/25" at bounding box center [754, 368] width 10 height 10
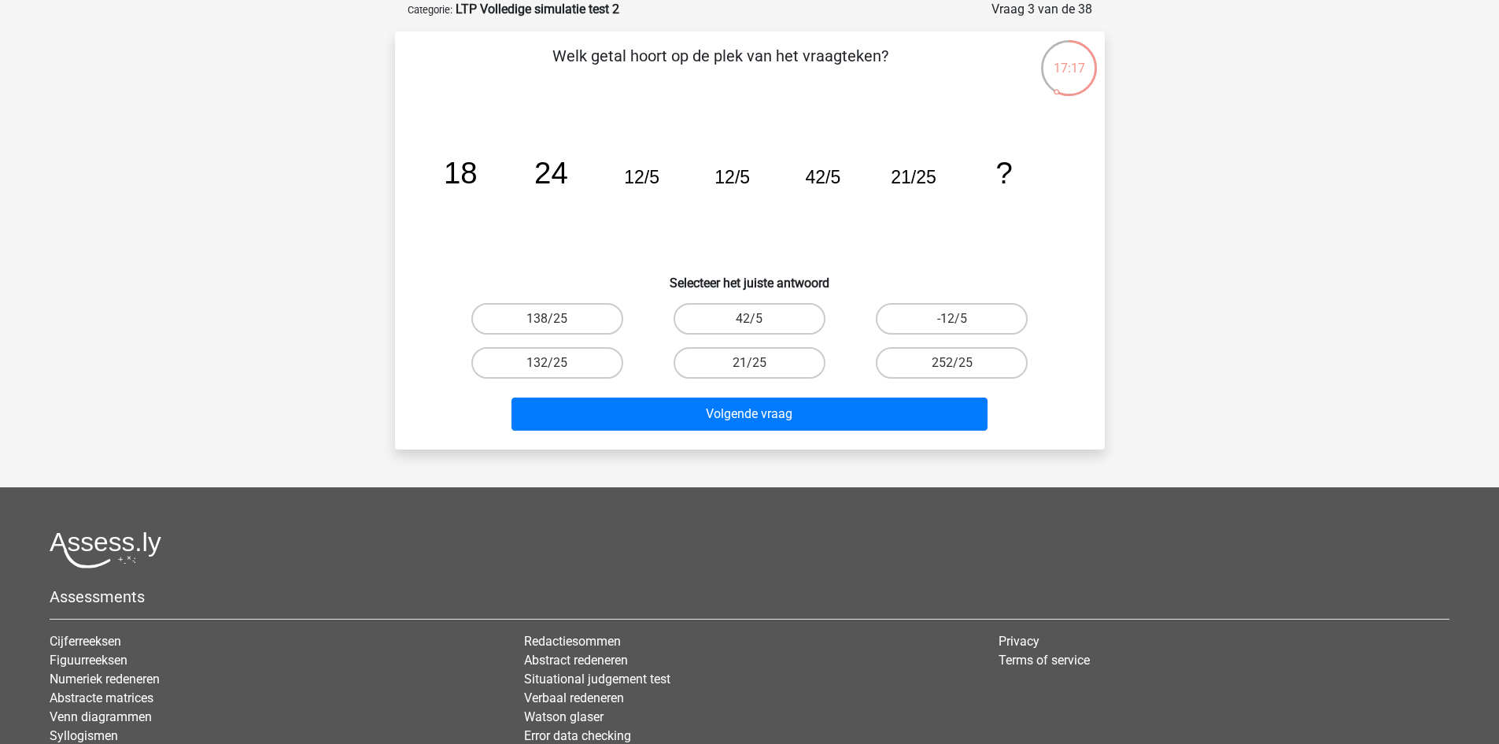
radio input "true"
click at [966, 364] on label "252/25" at bounding box center [952, 362] width 152 height 31
click at [962, 364] on input "252/25" at bounding box center [957, 368] width 10 height 10
radio input "true"
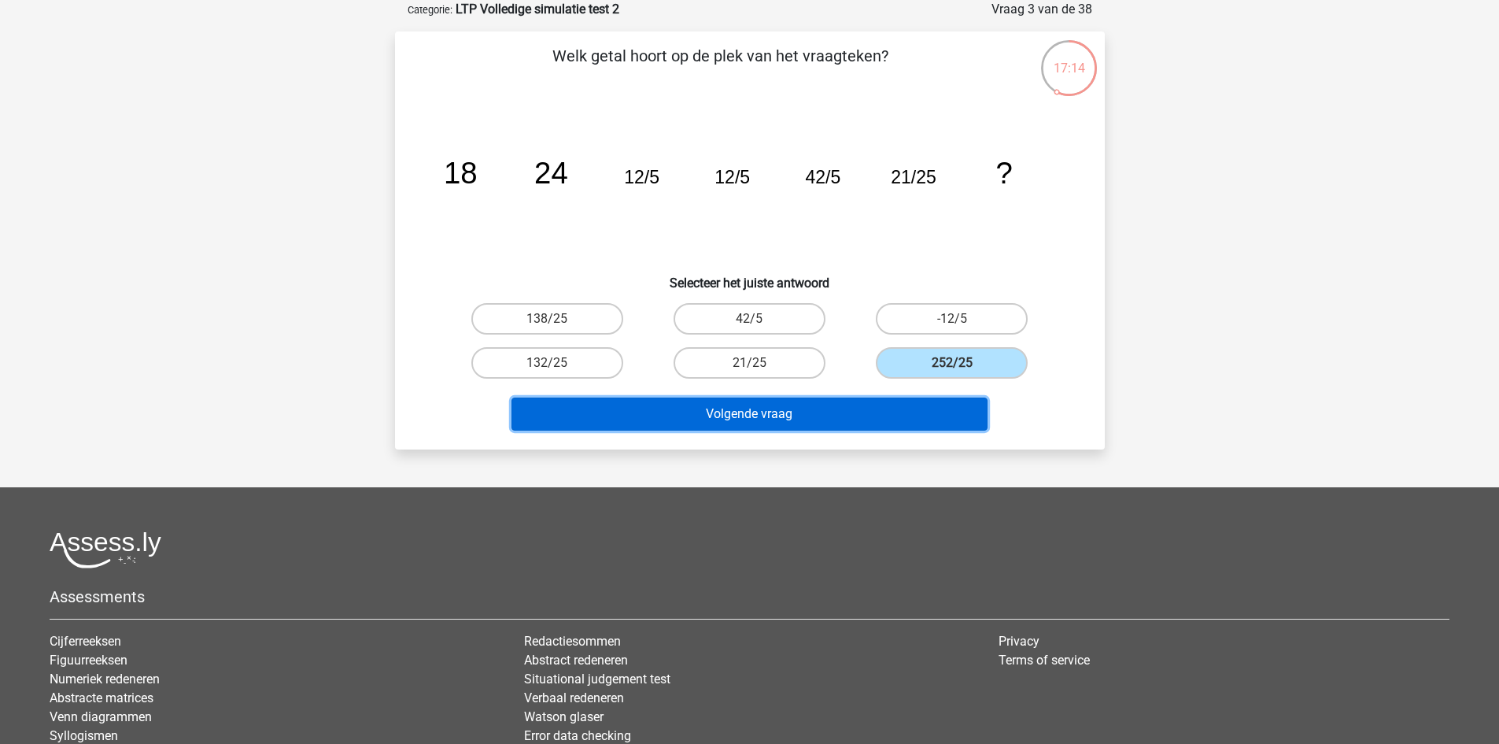
click at [906, 412] on button "Volgende vraag" at bounding box center [750, 413] width 476 height 33
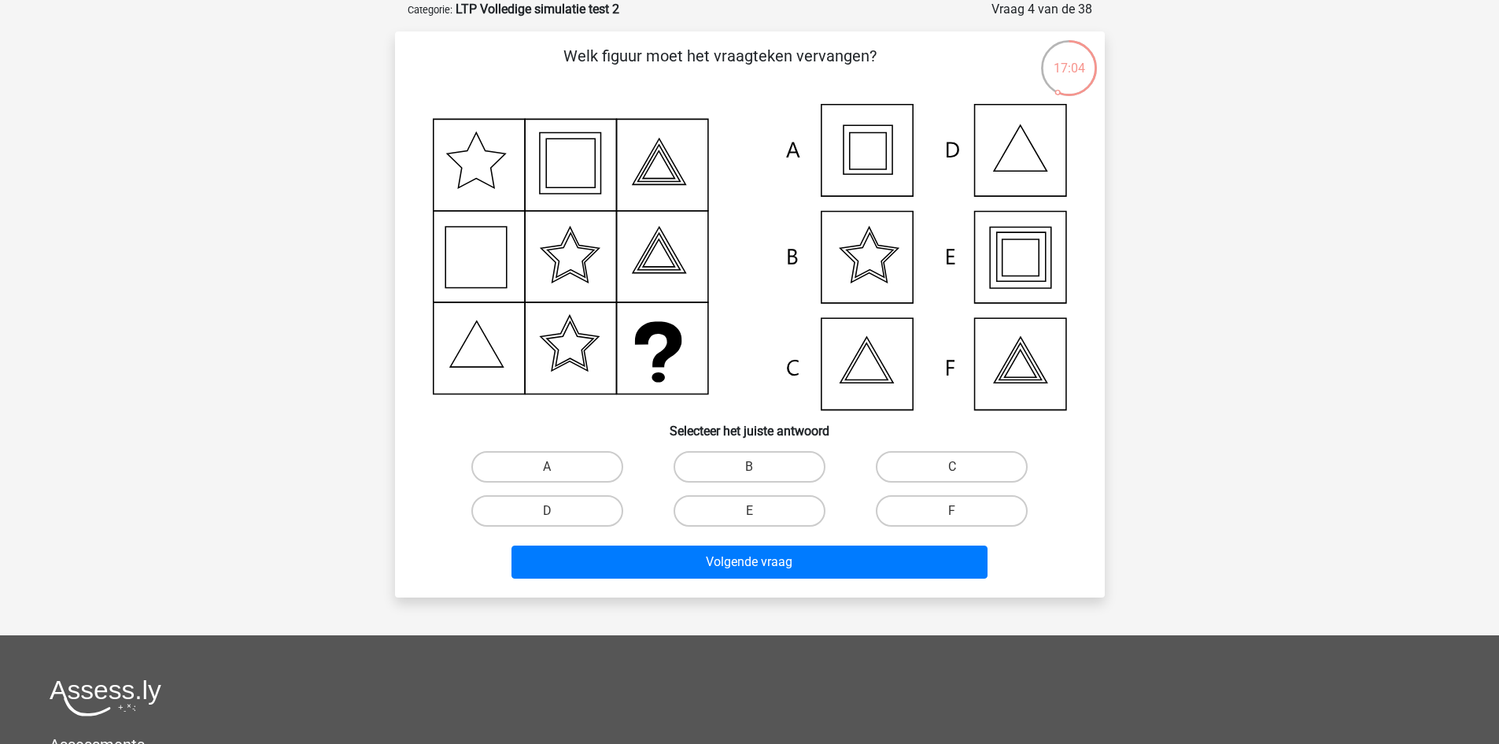
click at [1012, 288] on icon at bounding box center [1020, 257] width 61 height 61
click at [715, 503] on label "E" at bounding box center [750, 510] width 152 height 31
click at [749, 511] on input "E" at bounding box center [754, 516] width 10 height 10
radio input "true"
click at [708, 592] on div "Welk figuur moet het vraagteken vervangen?" at bounding box center [750, 314] width 710 height 566
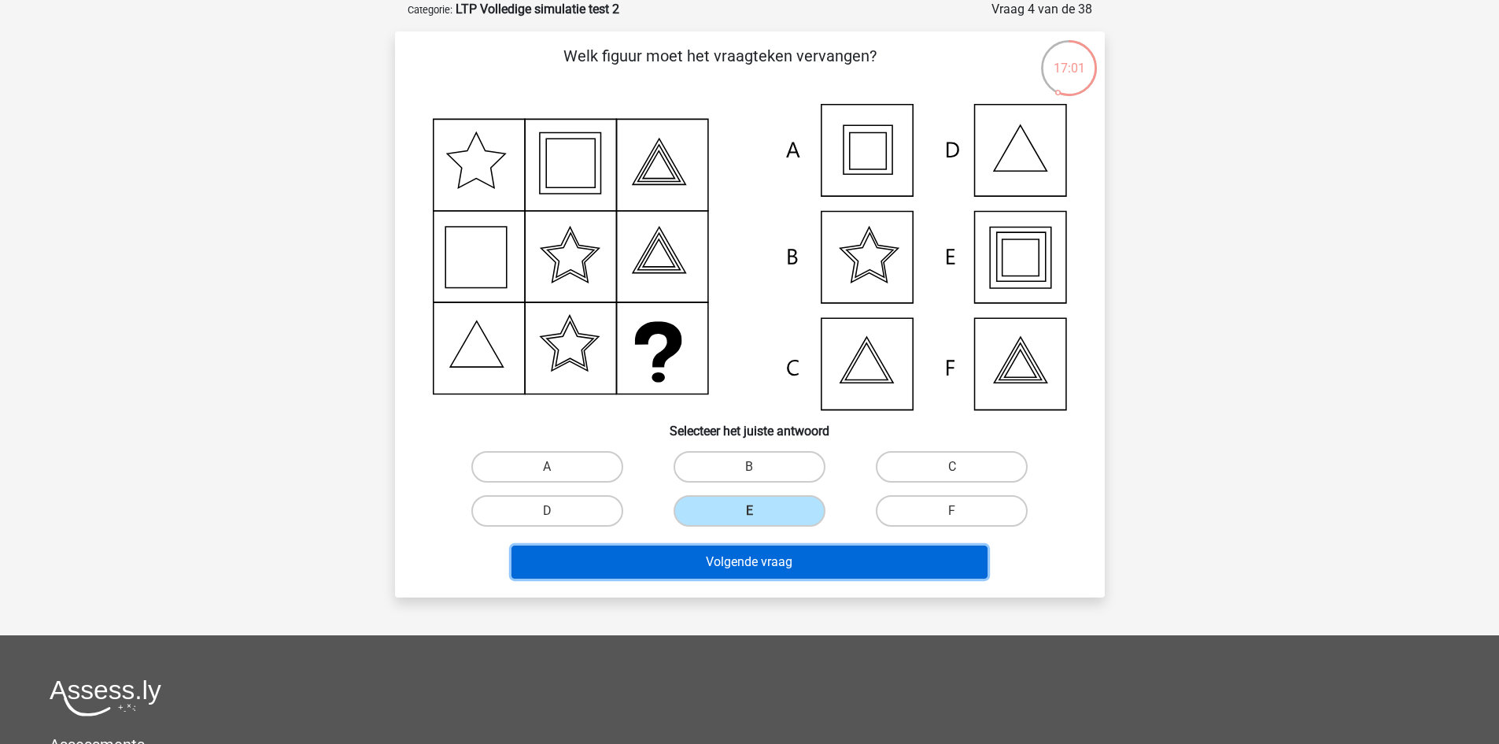
click at [714, 573] on button "Volgende vraag" at bounding box center [750, 561] width 476 height 33
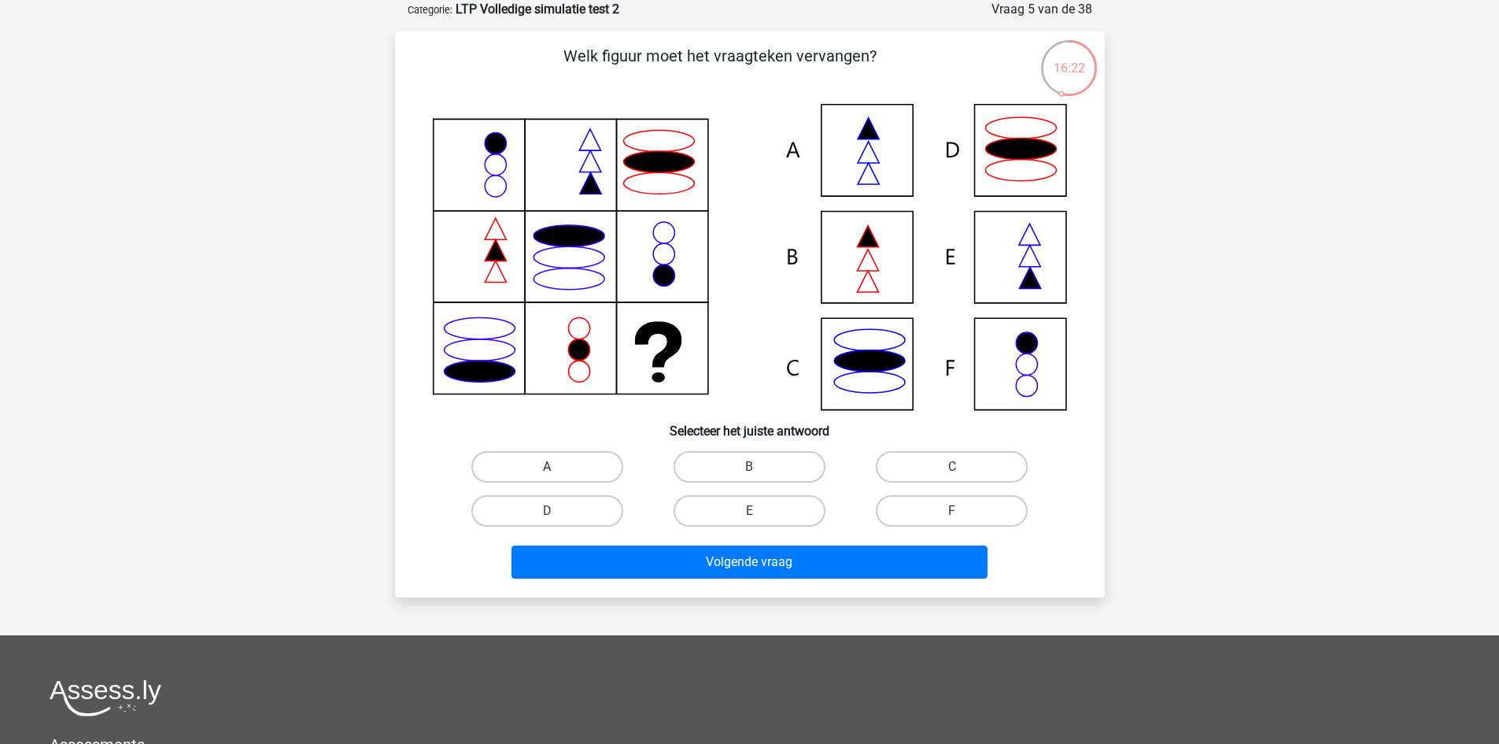
click at [594, 466] on label "A" at bounding box center [547, 466] width 152 height 31
click at [557, 467] on input "A" at bounding box center [552, 472] width 10 height 10
radio input "true"
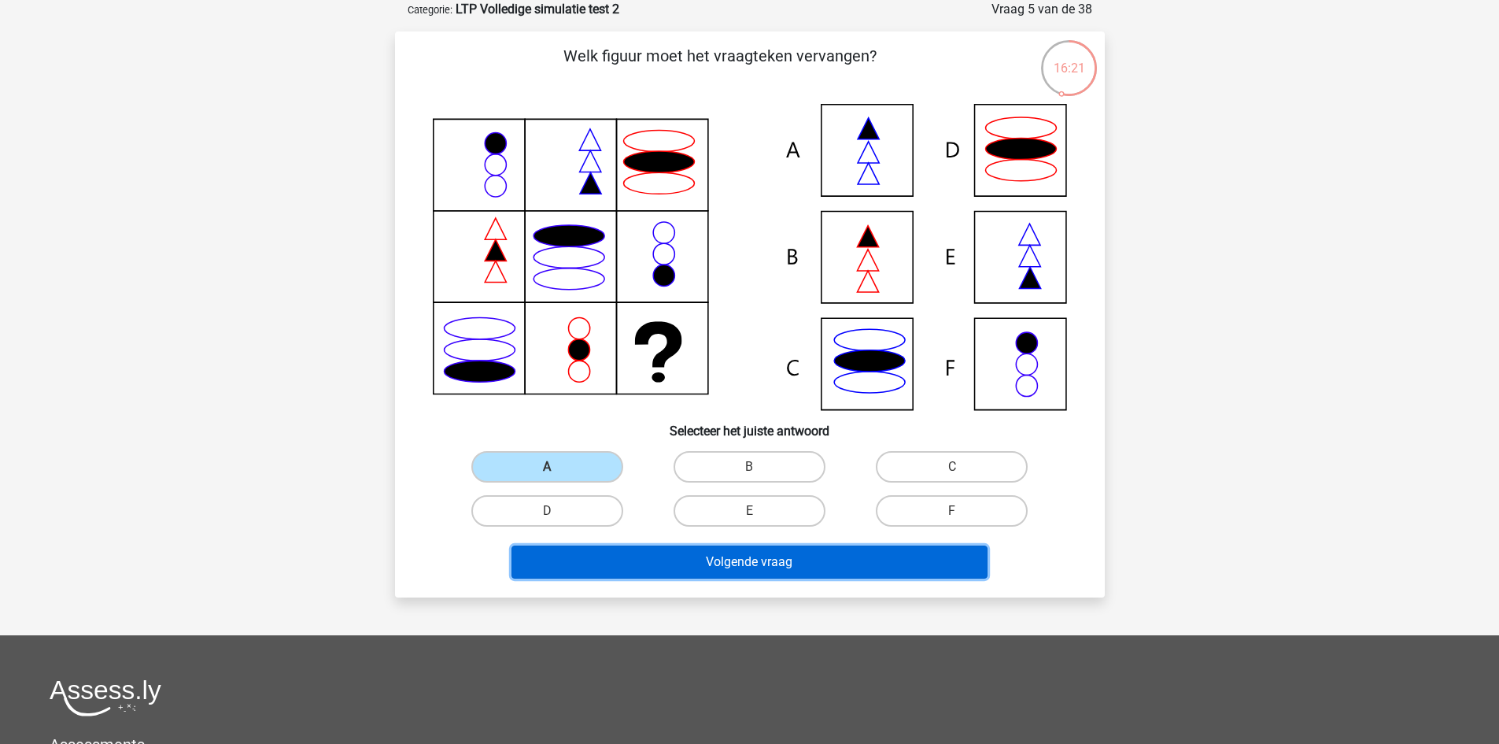
click at [656, 571] on button "Volgende vraag" at bounding box center [750, 561] width 476 height 33
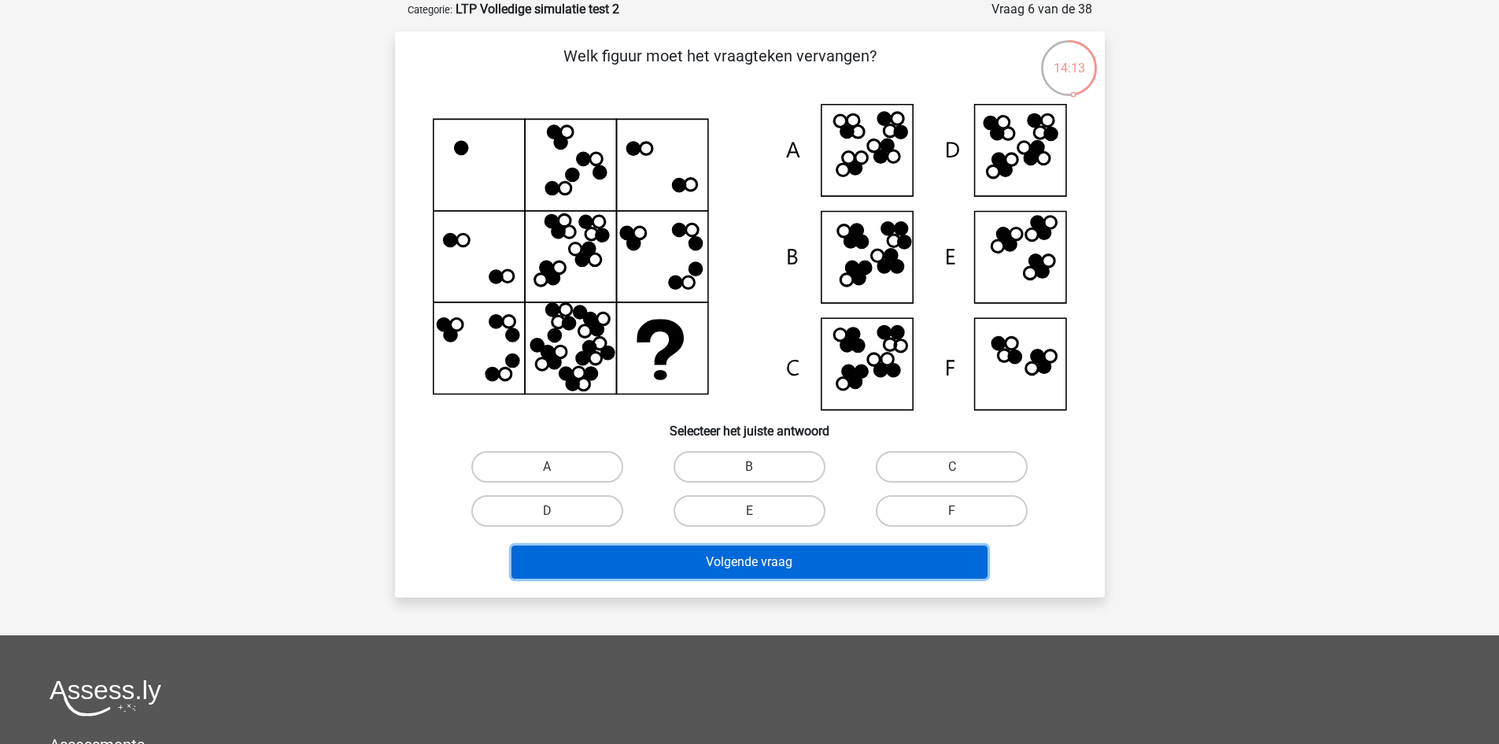
click at [826, 559] on button "Volgende vraag" at bounding box center [750, 561] width 476 height 33
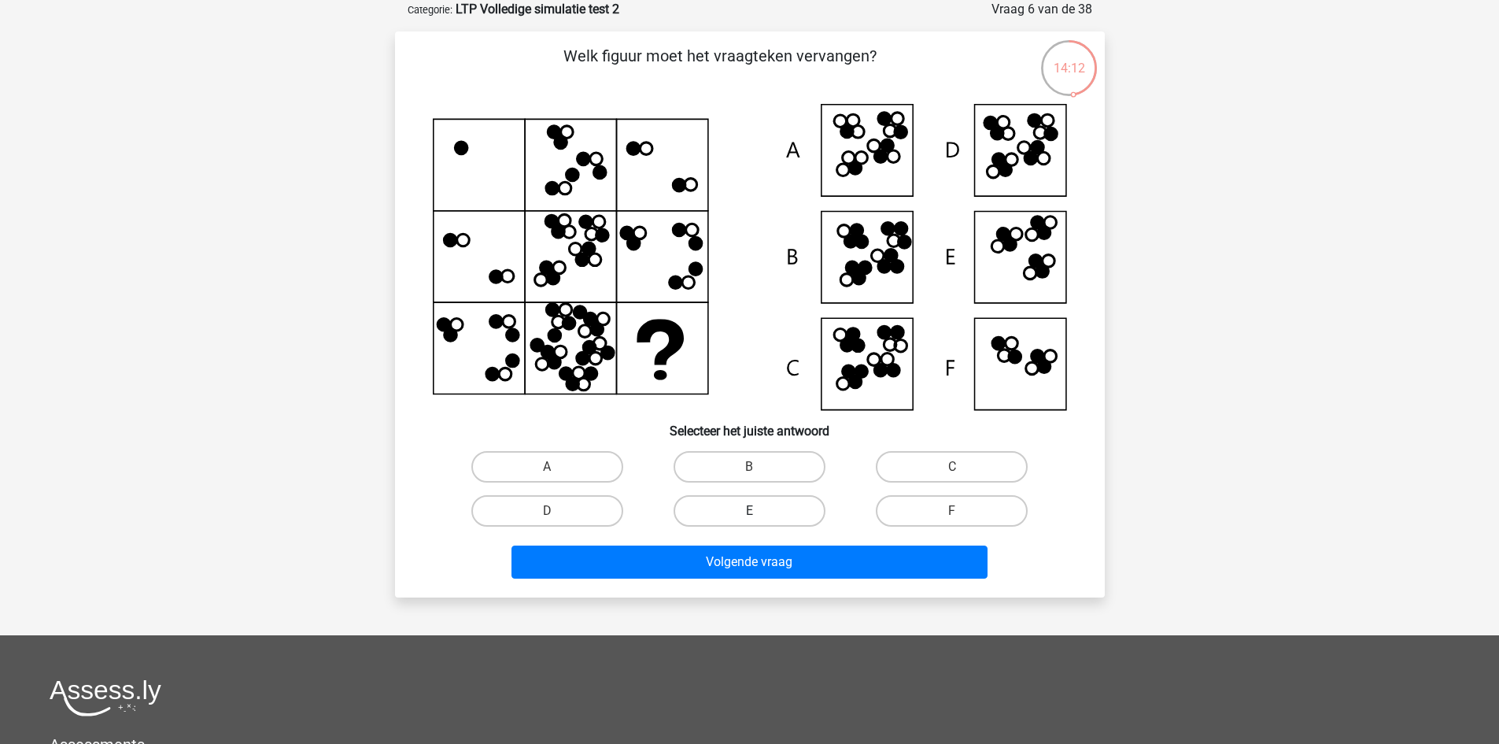
click at [765, 523] on label "E" at bounding box center [750, 510] width 152 height 31
click at [759, 521] on input "E" at bounding box center [754, 516] width 10 height 10
radio input "true"
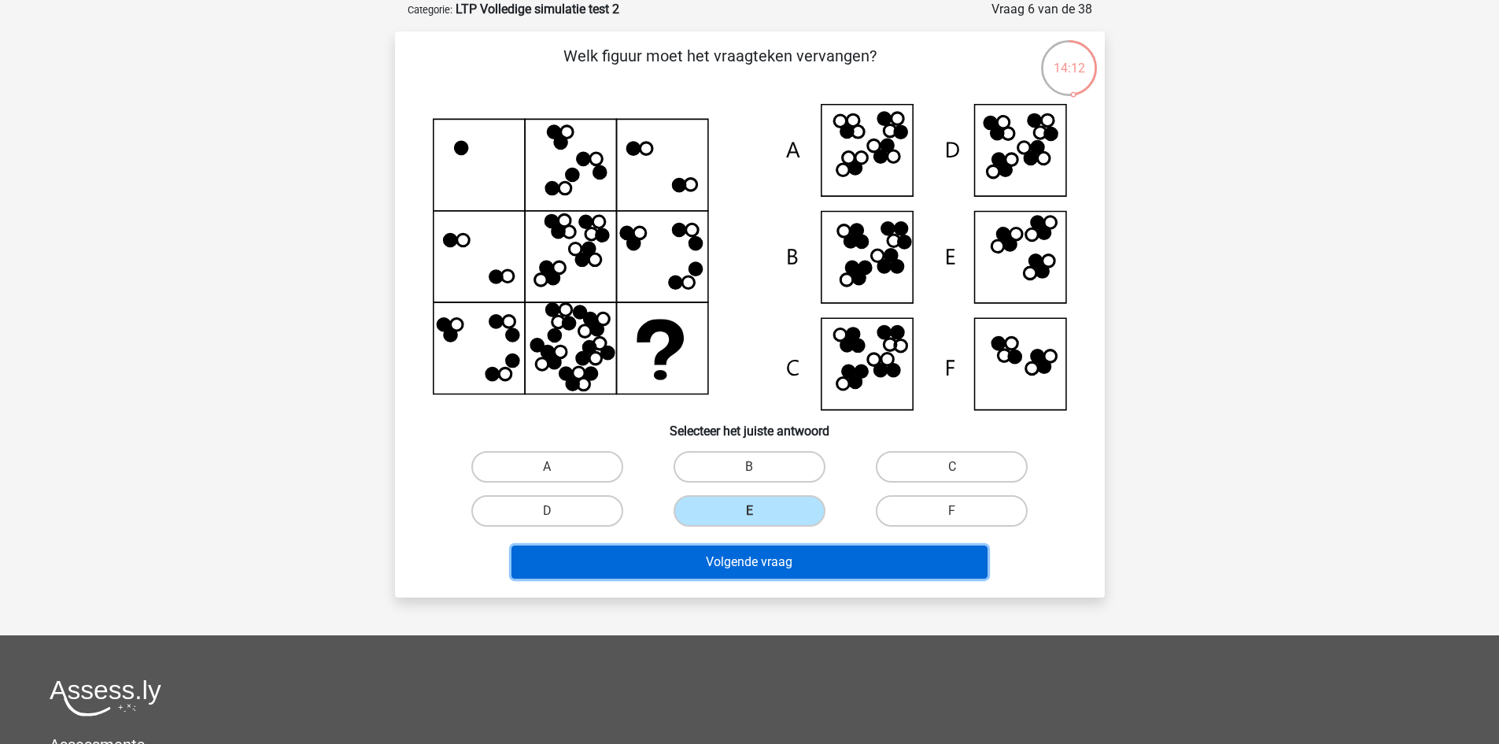
click at [773, 563] on button "Volgende vraag" at bounding box center [750, 561] width 476 height 33
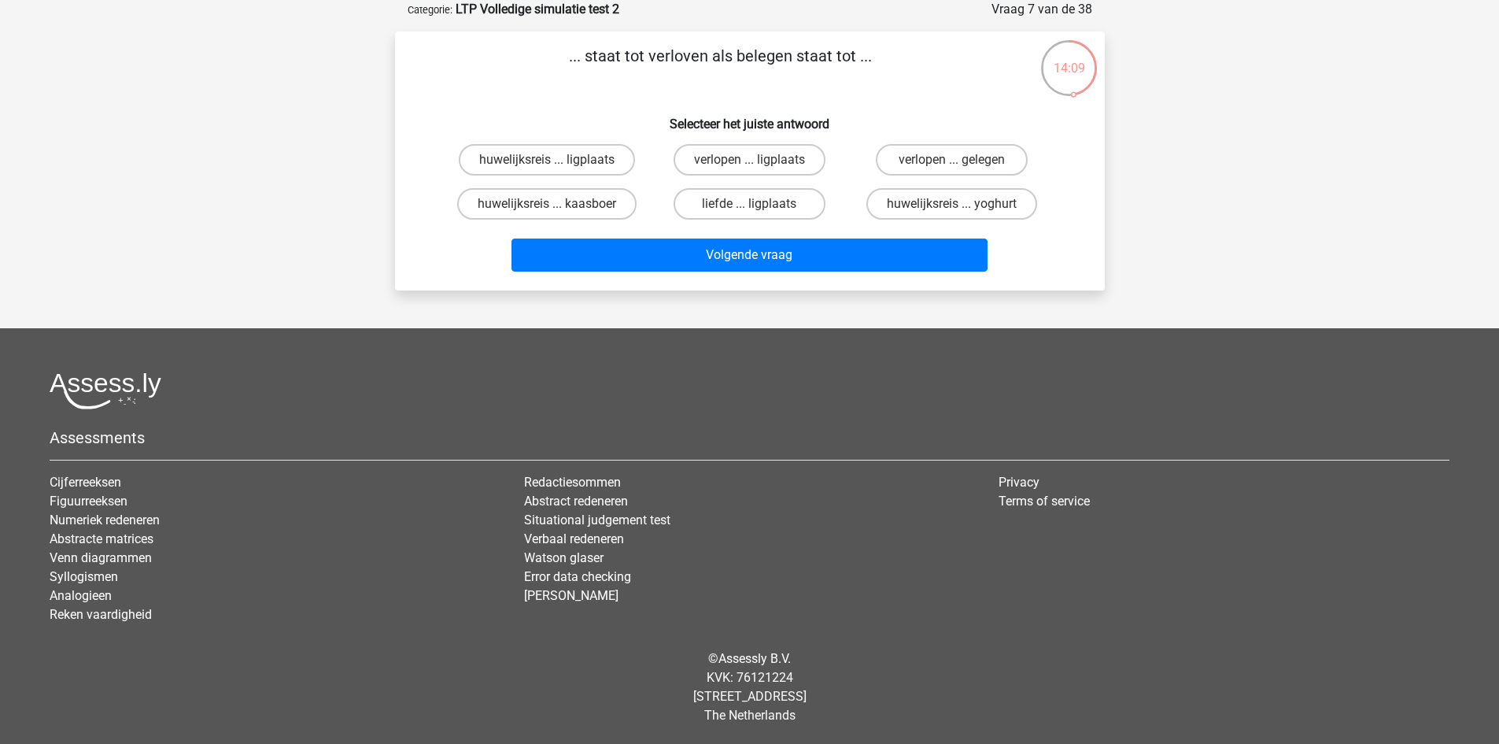
click at [739, 187] on div "liefde ... ligplaats" at bounding box center [749, 204] width 202 height 44
click at [739, 194] on label "liefde ... ligplaats" at bounding box center [750, 203] width 152 height 31
click at [749, 204] on input "liefde ... ligplaats" at bounding box center [754, 209] width 10 height 10
radio input "true"
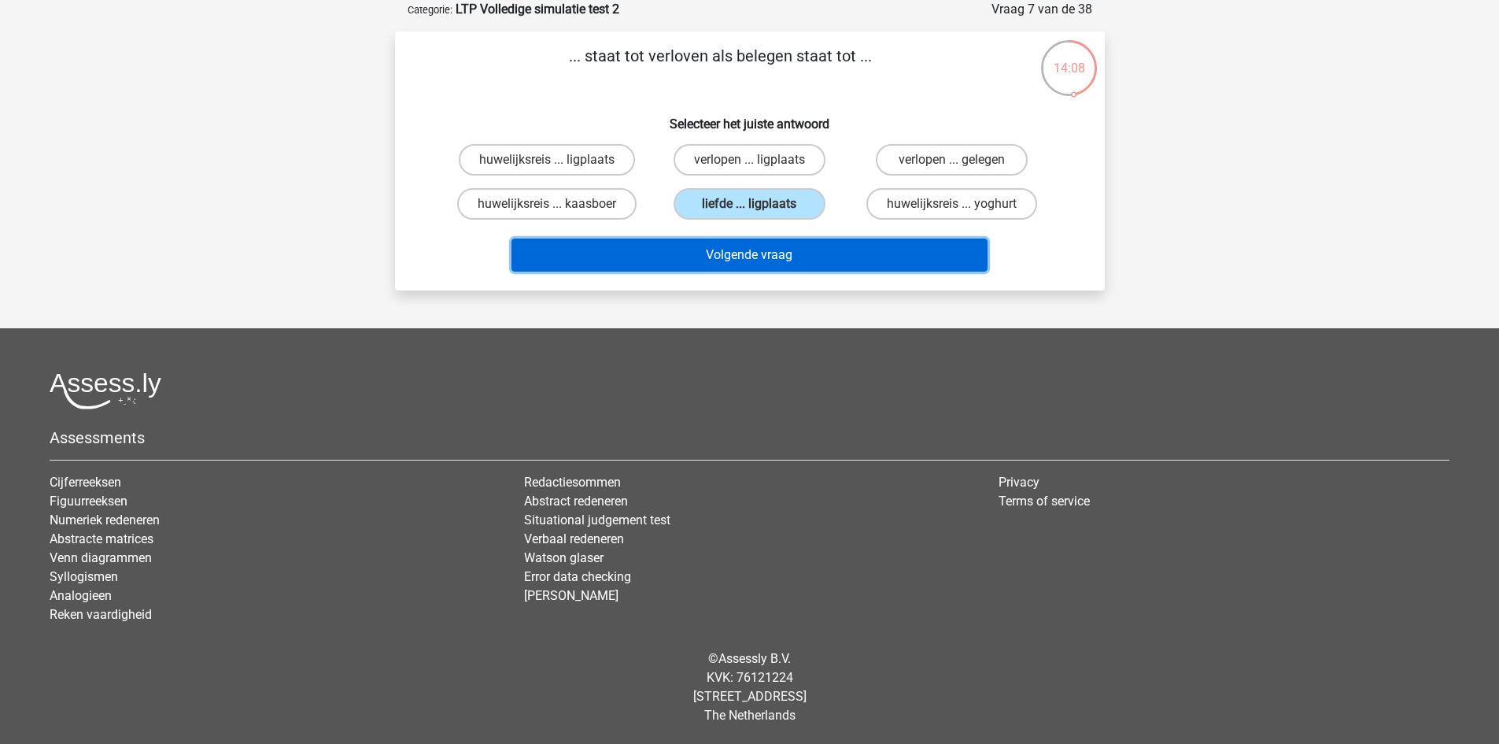
click at [735, 253] on button "Volgende vraag" at bounding box center [750, 254] width 476 height 33
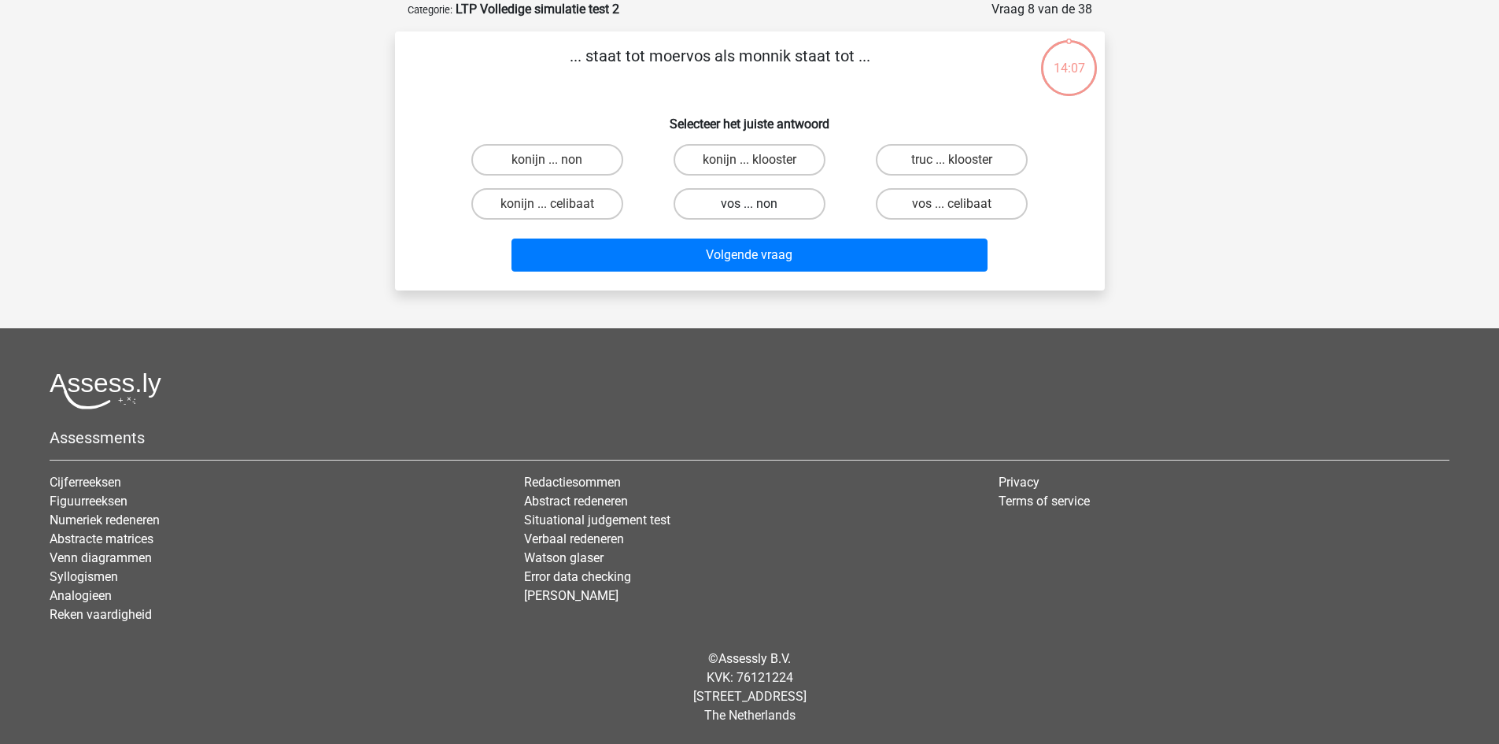
click at [748, 212] on label "vos ... non" at bounding box center [750, 203] width 152 height 31
click at [749, 212] on input "vos ... non" at bounding box center [754, 209] width 10 height 10
radio input "true"
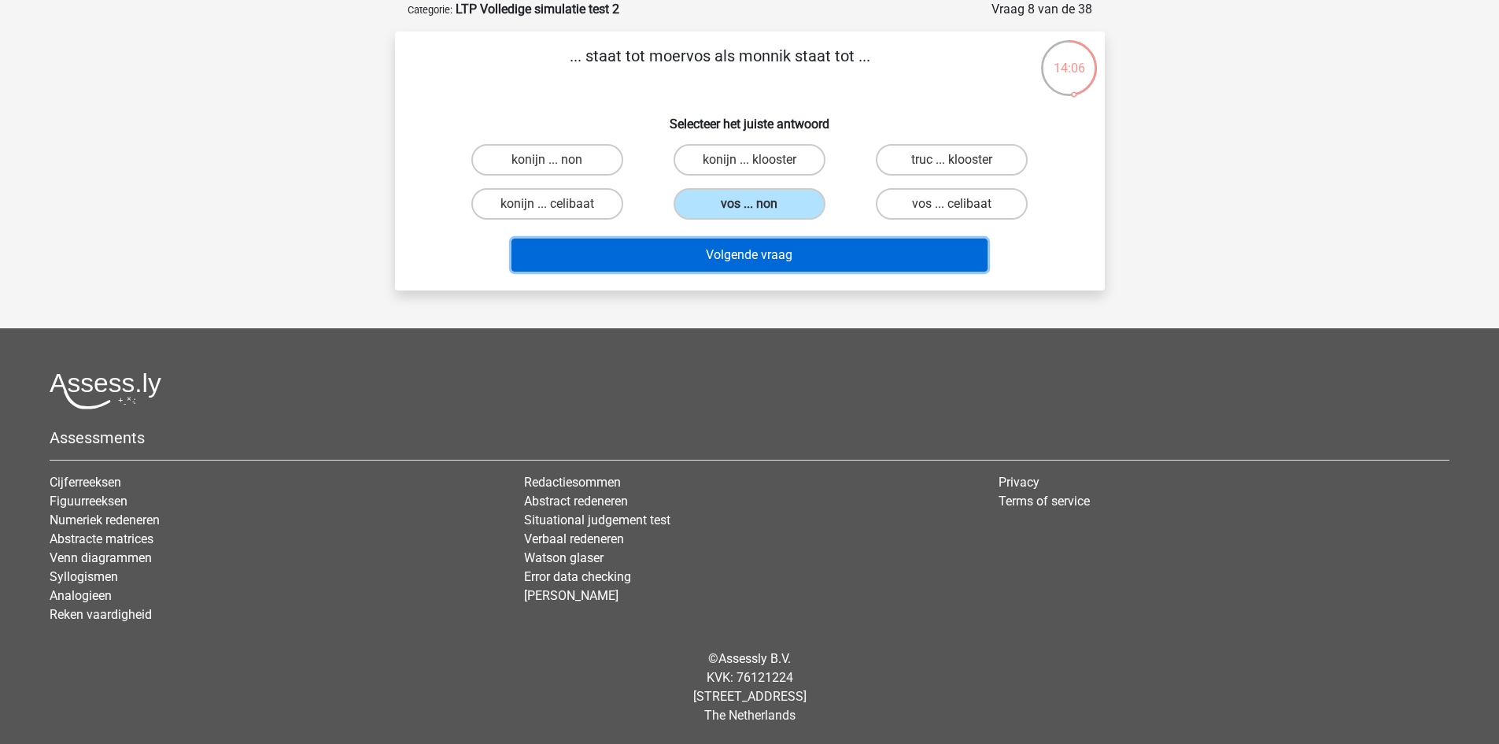
click at [748, 253] on button "Volgende vraag" at bounding box center [750, 254] width 476 height 33
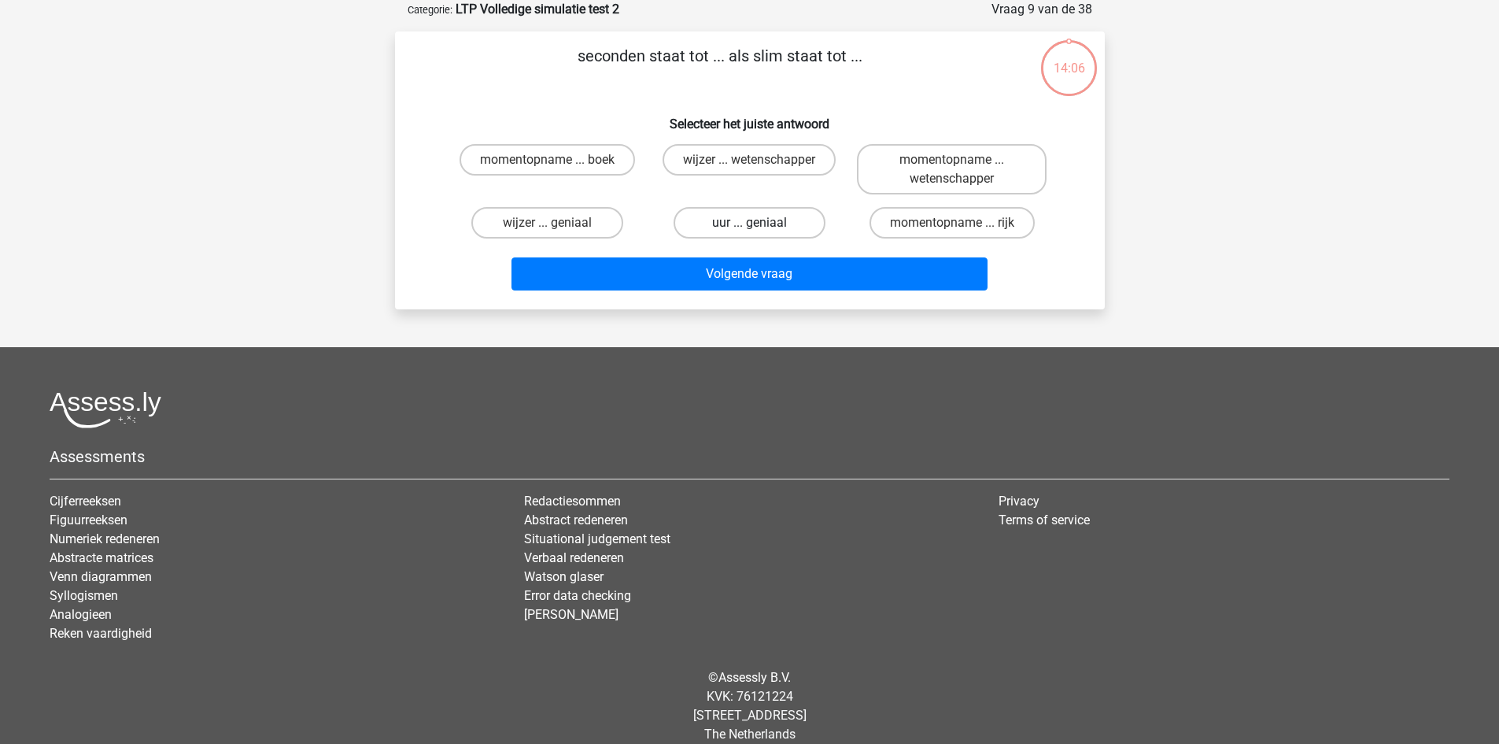
click at [765, 222] on label "uur ... geniaal" at bounding box center [750, 222] width 152 height 31
click at [759, 223] on input "uur ... geniaal" at bounding box center [754, 228] width 10 height 10
radio input "true"
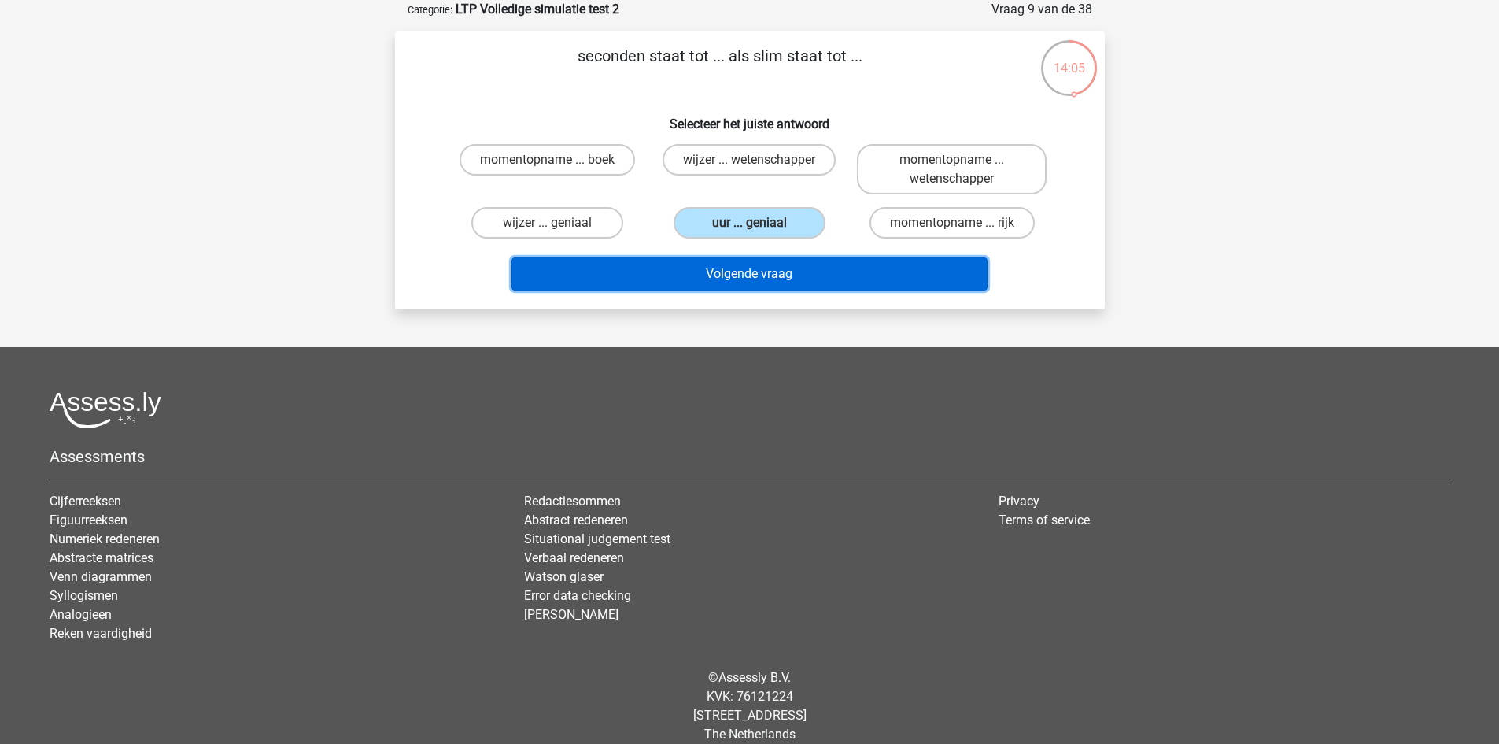
click at [744, 275] on button "Volgende vraag" at bounding box center [750, 273] width 476 height 33
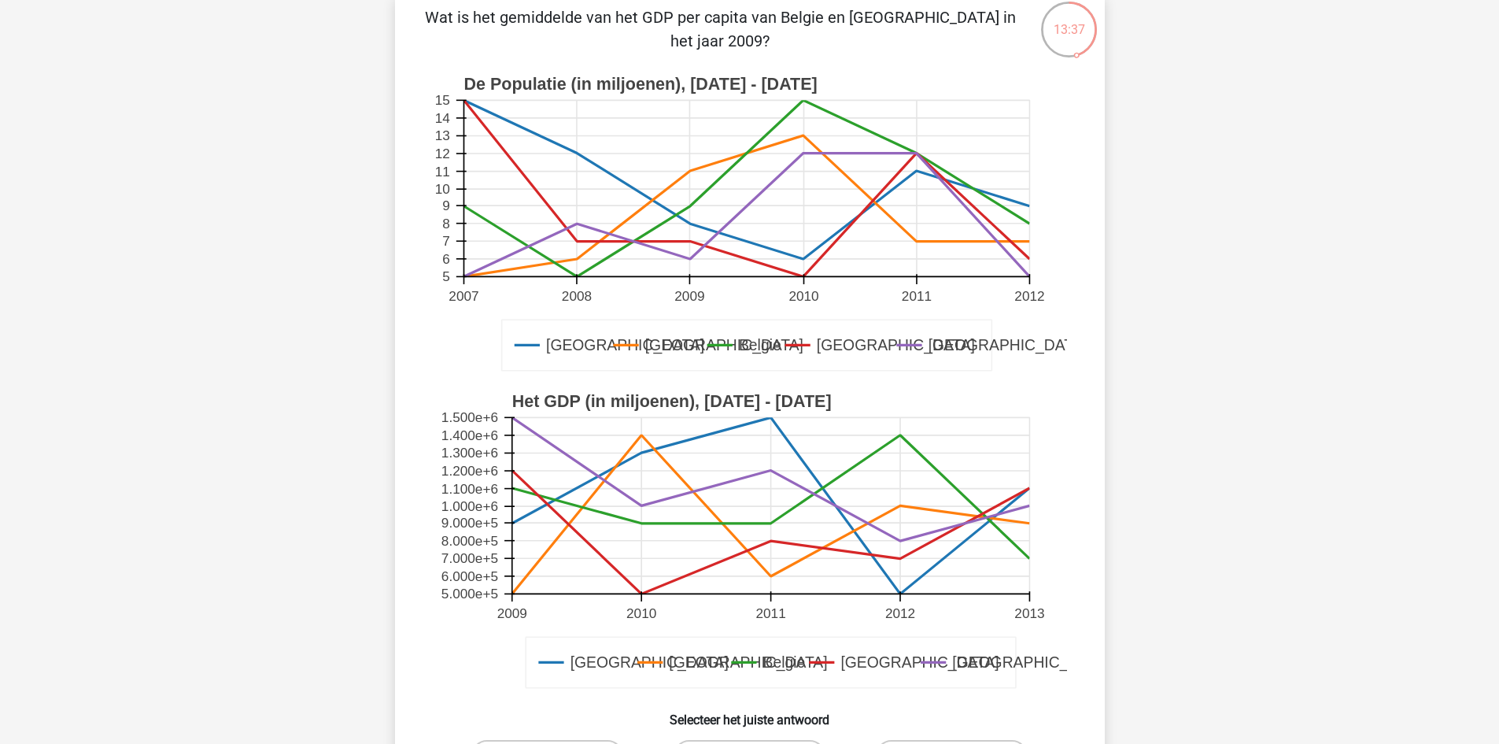
scroll to position [117, 0]
drag, startPoint x: 495, startPoint y: 487, endPoint x: 486, endPoint y: 485, distance: 9.0
click at [486, 485] on text "1.100e+6" at bounding box center [469, 489] width 57 height 16
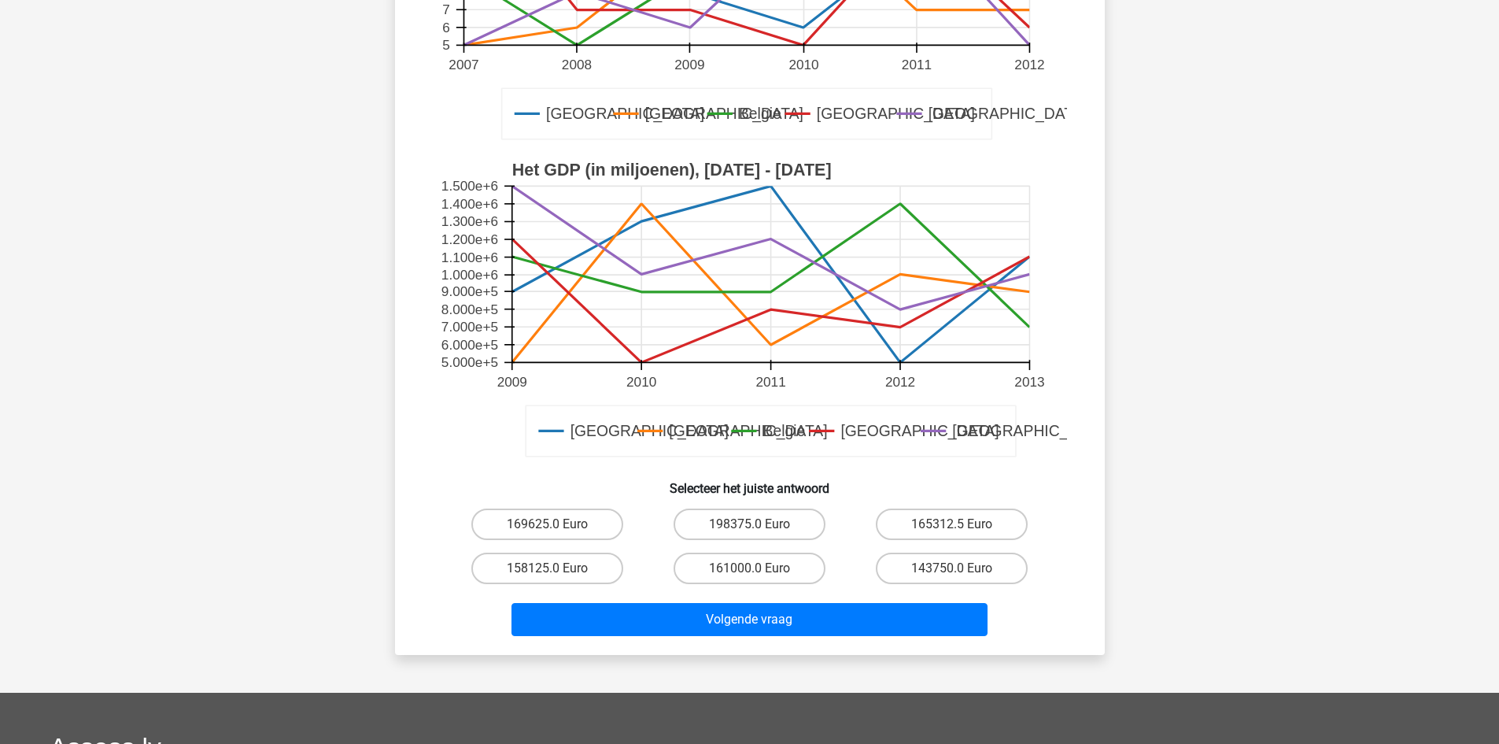
scroll to position [348, 0]
click at [525, 578] on label "158125.0 Euro" at bounding box center [547, 568] width 152 height 31
click at [547, 578] on input "158125.0 Euro" at bounding box center [552, 574] width 10 height 10
radio input "true"
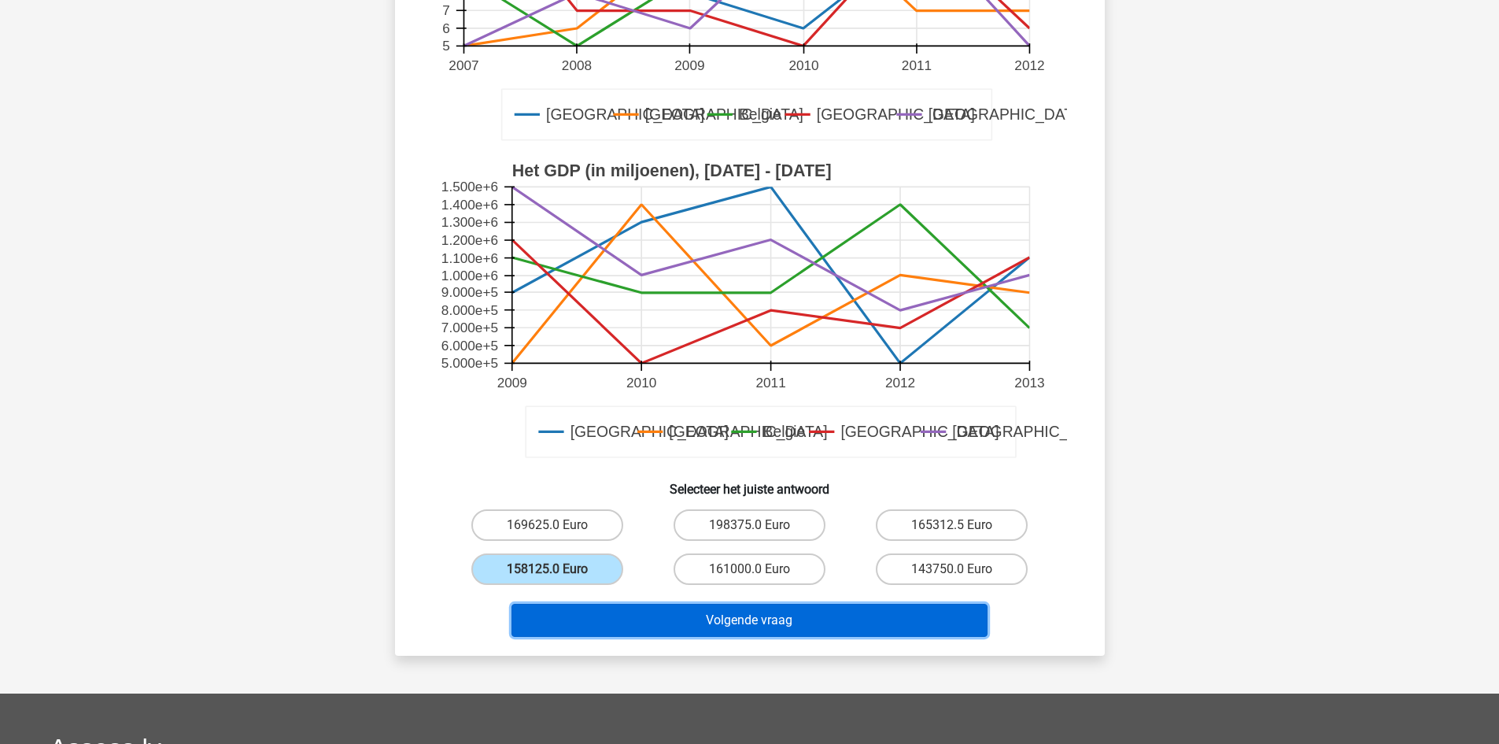
click at [571, 636] on button "Volgende vraag" at bounding box center [750, 620] width 476 height 33
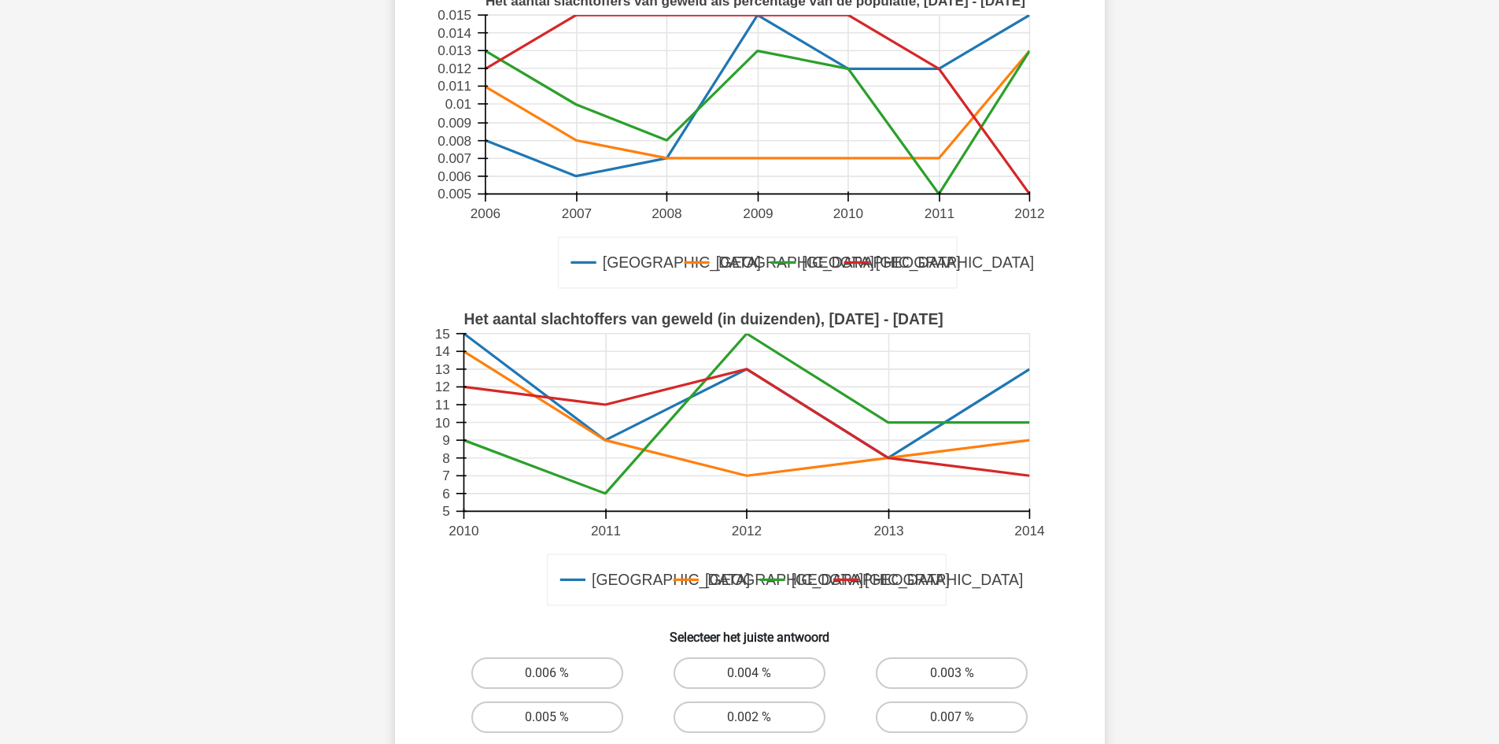
scroll to position [315, 0]
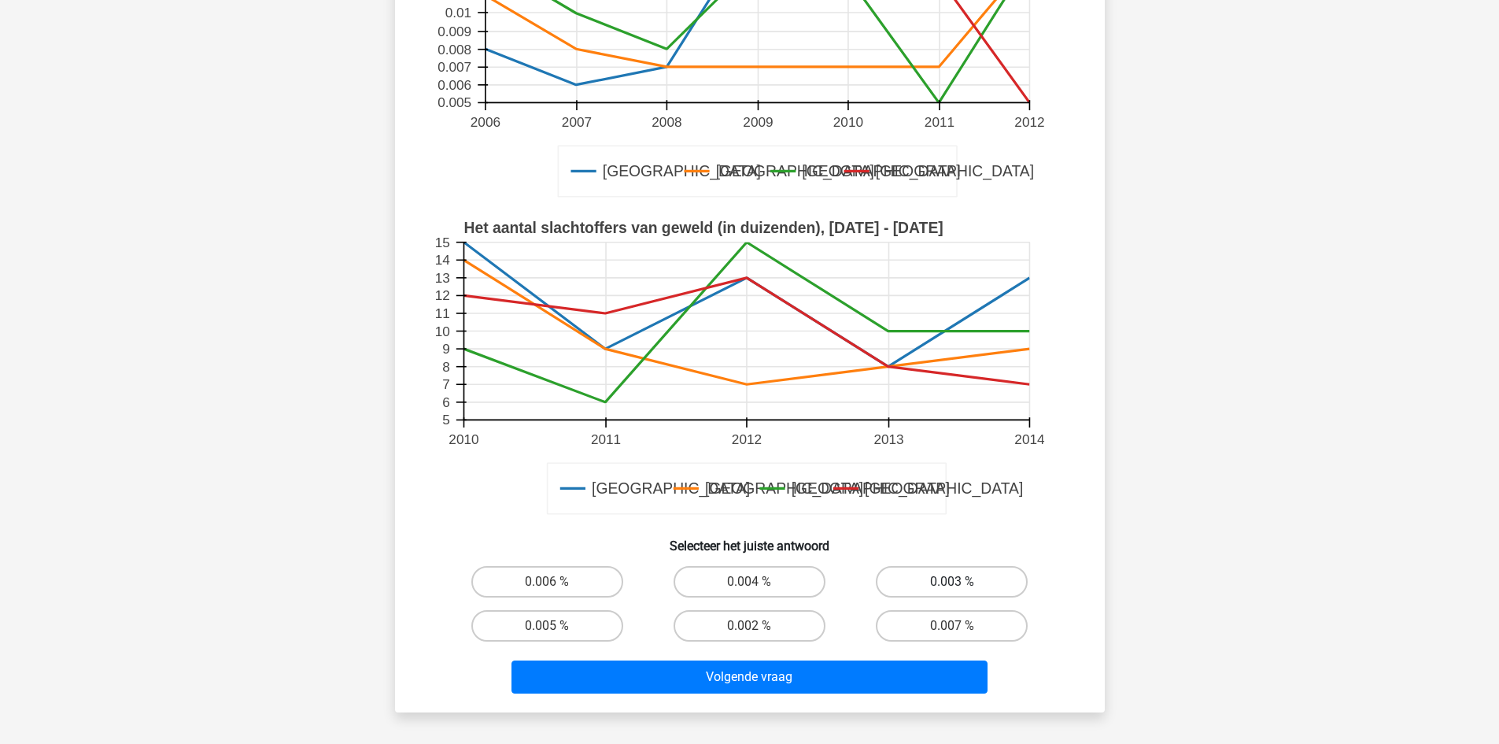
click at [921, 581] on label "0.003 %" at bounding box center [952, 581] width 152 height 31
click at [952, 582] on input "0.003 %" at bounding box center [957, 587] width 10 height 10
radio input "true"
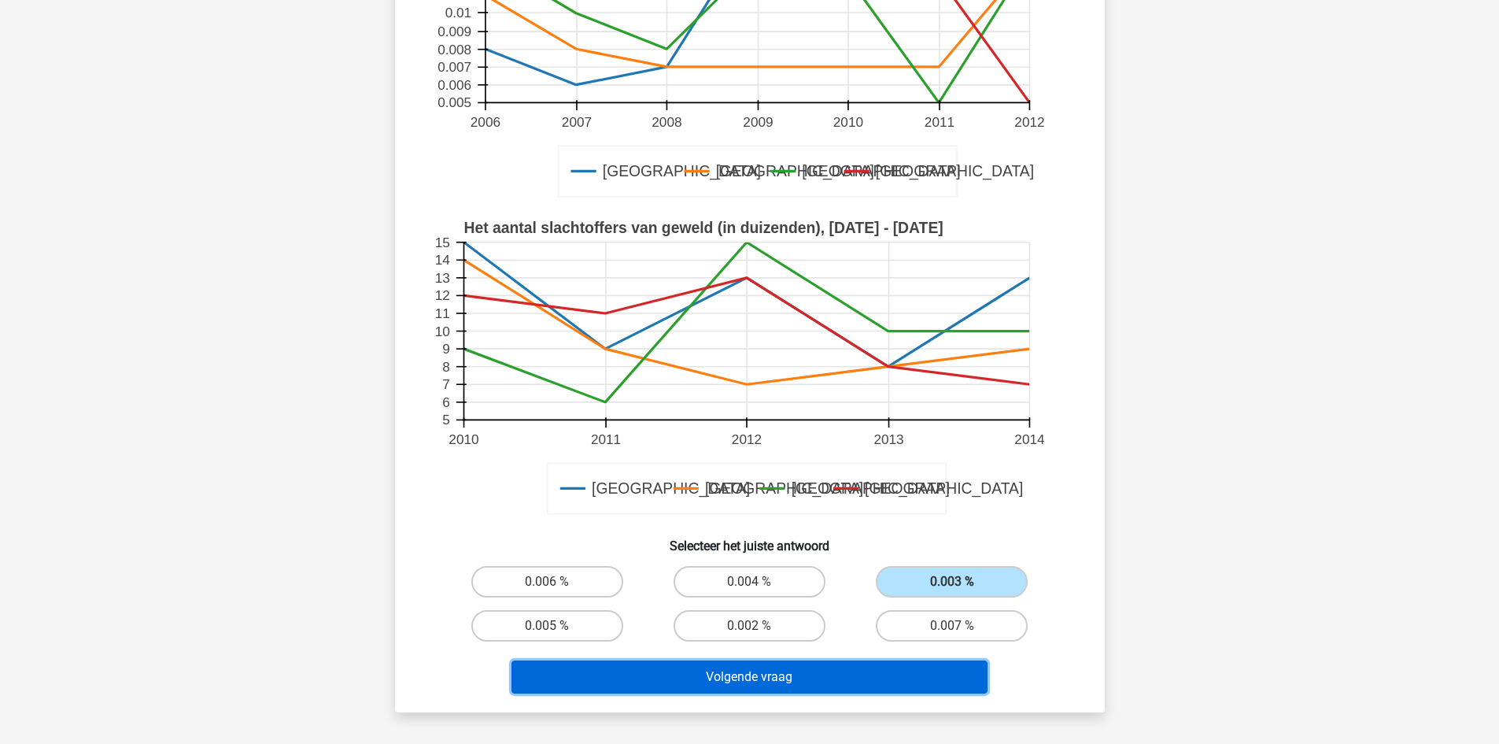
click at [850, 682] on button "Volgende vraag" at bounding box center [750, 676] width 476 height 33
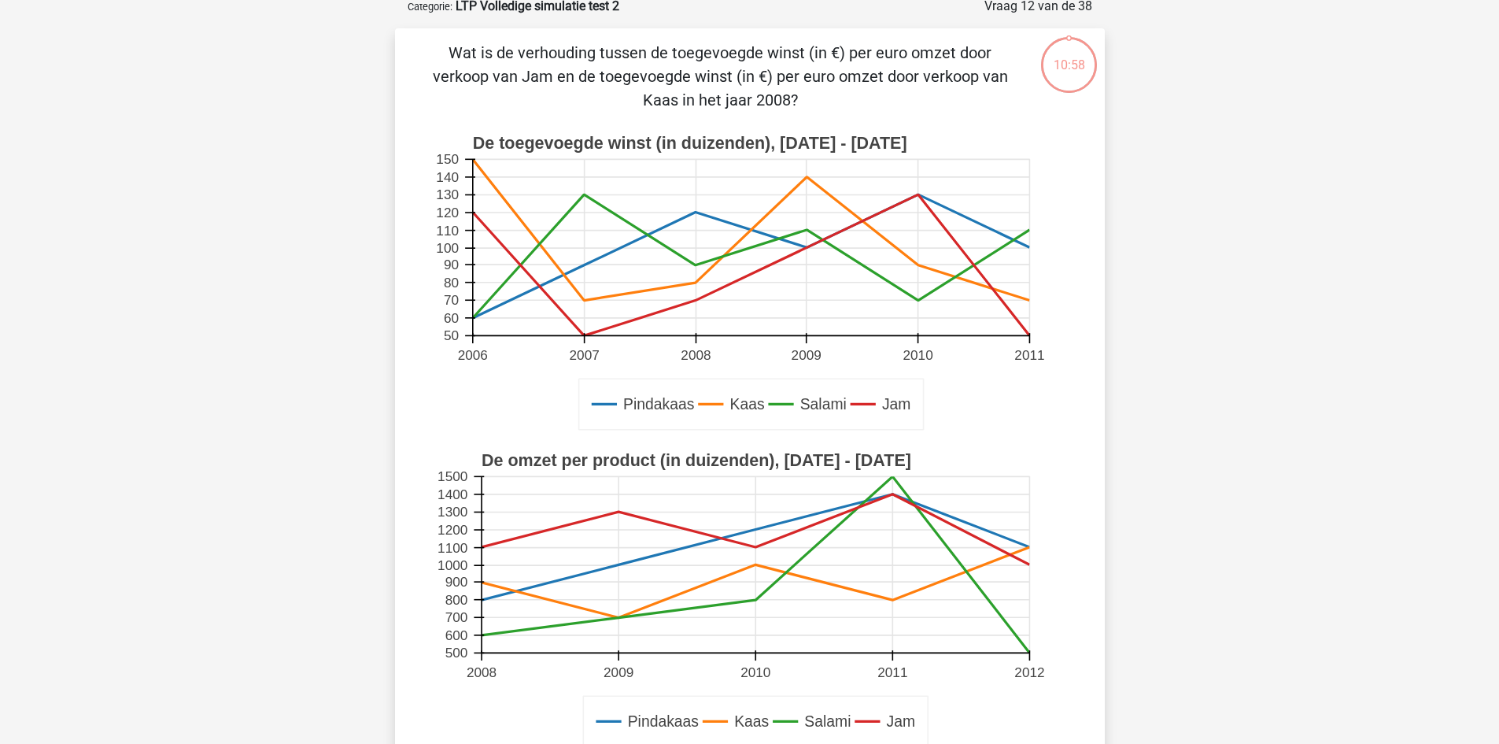
scroll to position [79, 0]
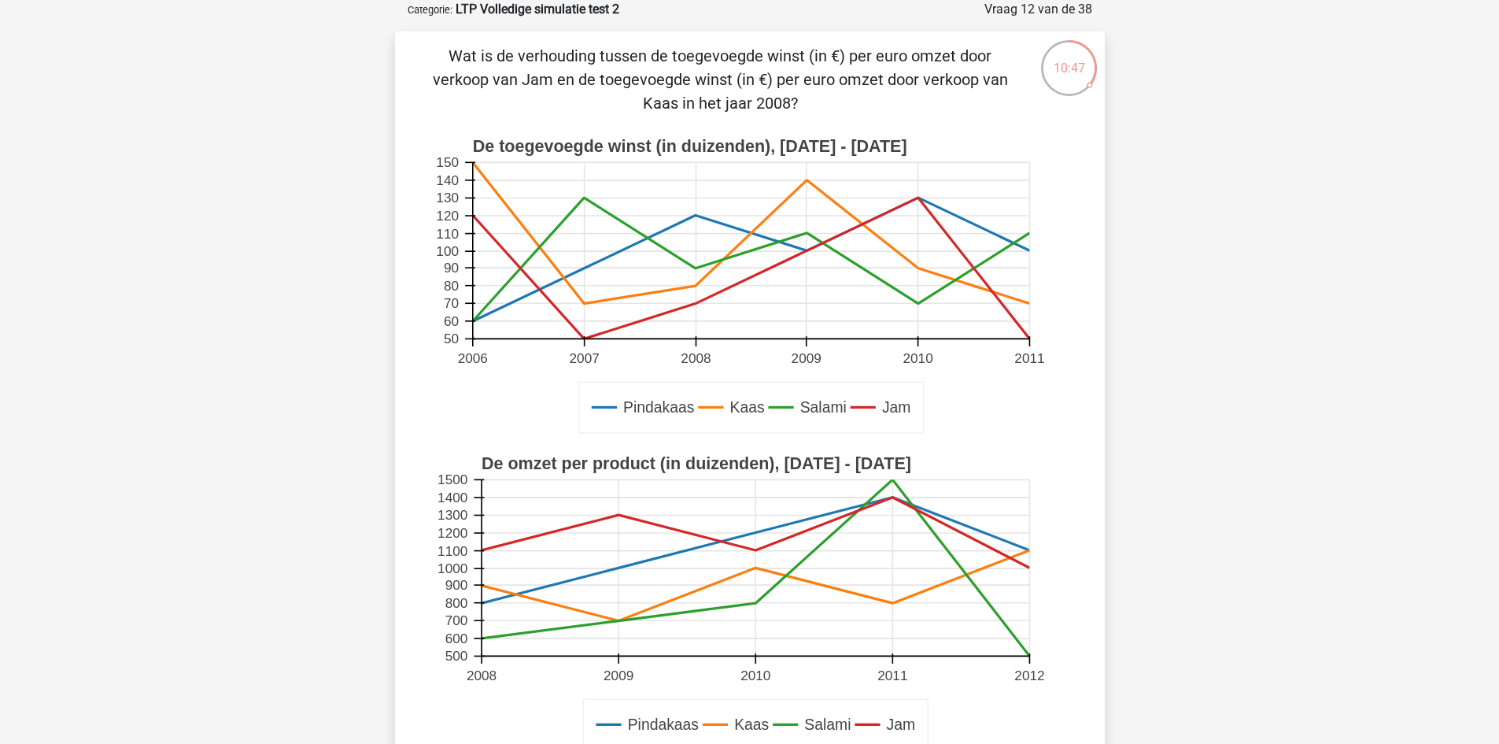
drag, startPoint x: 718, startPoint y: 75, endPoint x: 880, endPoint y: 85, distance: 161.7
click at [880, 85] on p "Wat is de verhouding tussen de toegevoegde winst (in €) per euro omzet door ver…" at bounding box center [720, 79] width 600 height 71
drag, startPoint x: 907, startPoint y: 81, endPoint x: 924, endPoint y: 83, distance: 16.7
click at [924, 83] on p "Wat is de verhouding tussen de toegevoegde winst (in €) per euro omzet door ver…" at bounding box center [720, 79] width 600 height 71
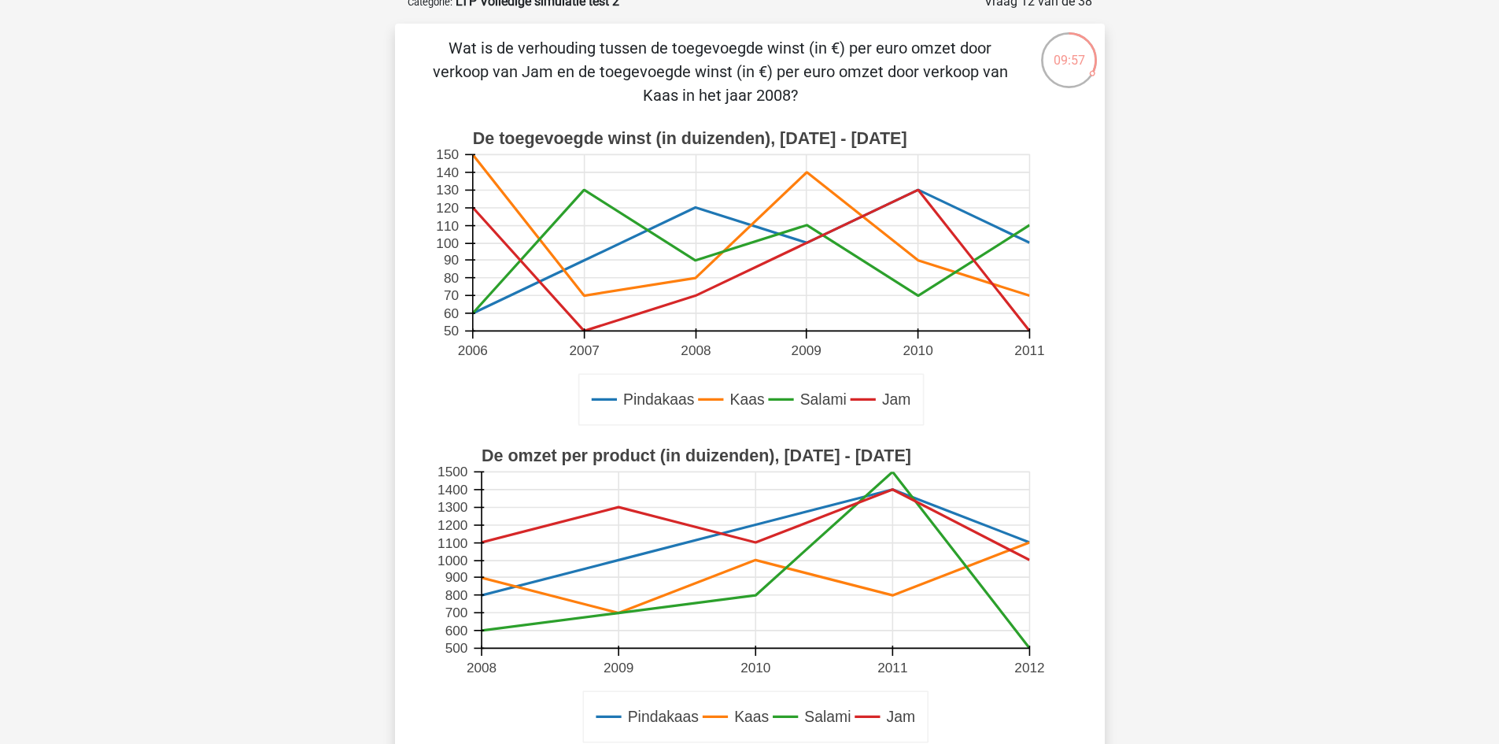
scroll to position [87, 0]
drag, startPoint x: 768, startPoint y: 87, endPoint x: 376, endPoint y: 43, distance: 394.4
click at [376, 43] on div "09:45 Vraag 12 van de 38 Categorie: LTP Volledige simulatie test 2 Pindakaas Ka…" at bounding box center [750, 465] width 748 height 948
copy p "Wat is de verhouding tussen de toegevoegde winst (in €) per euro omzet door ver…"
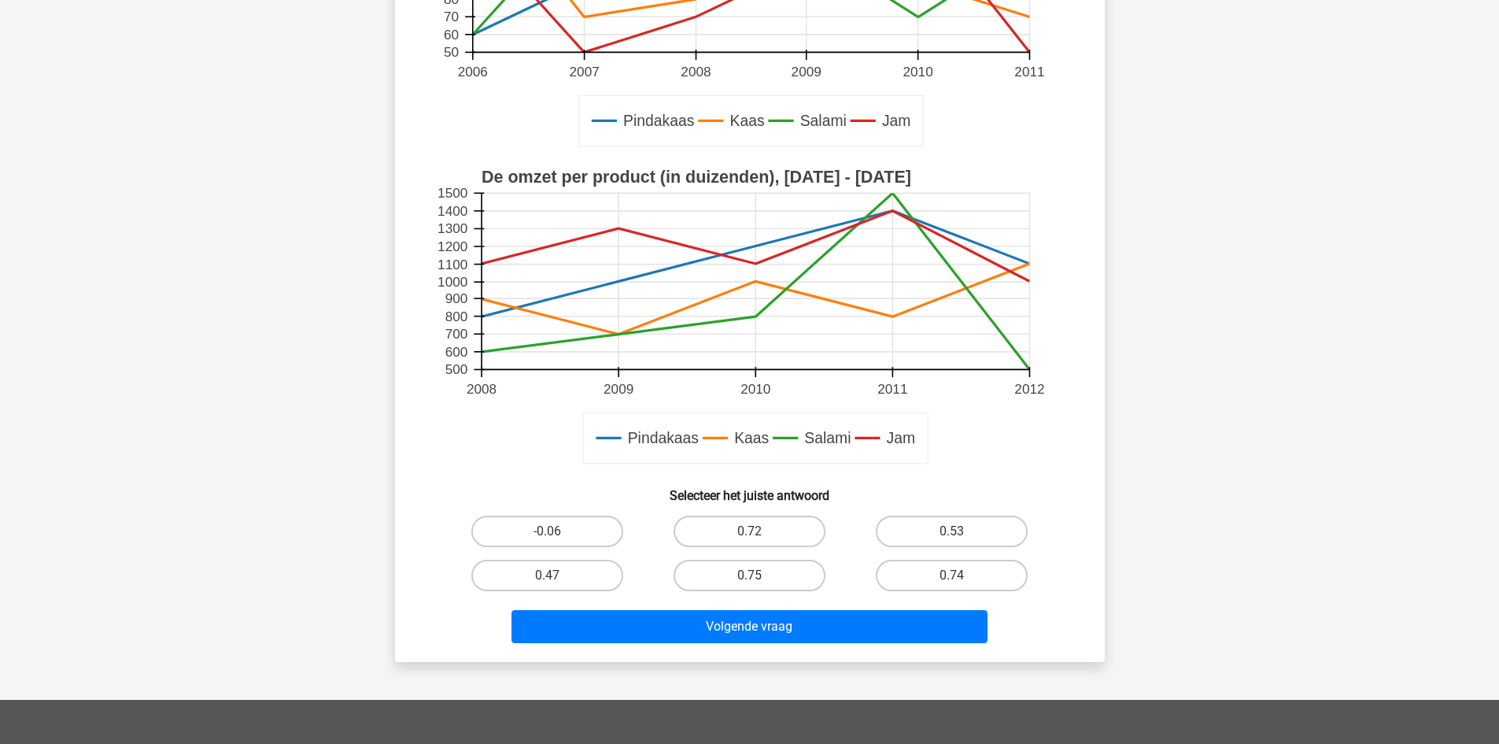
scroll to position [366, 0]
click at [745, 568] on label "0.75" at bounding box center [750, 574] width 152 height 31
click at [749, 574] on input "0.75" at bounding box center [754, 579] width 10 height 10
radio input "true"
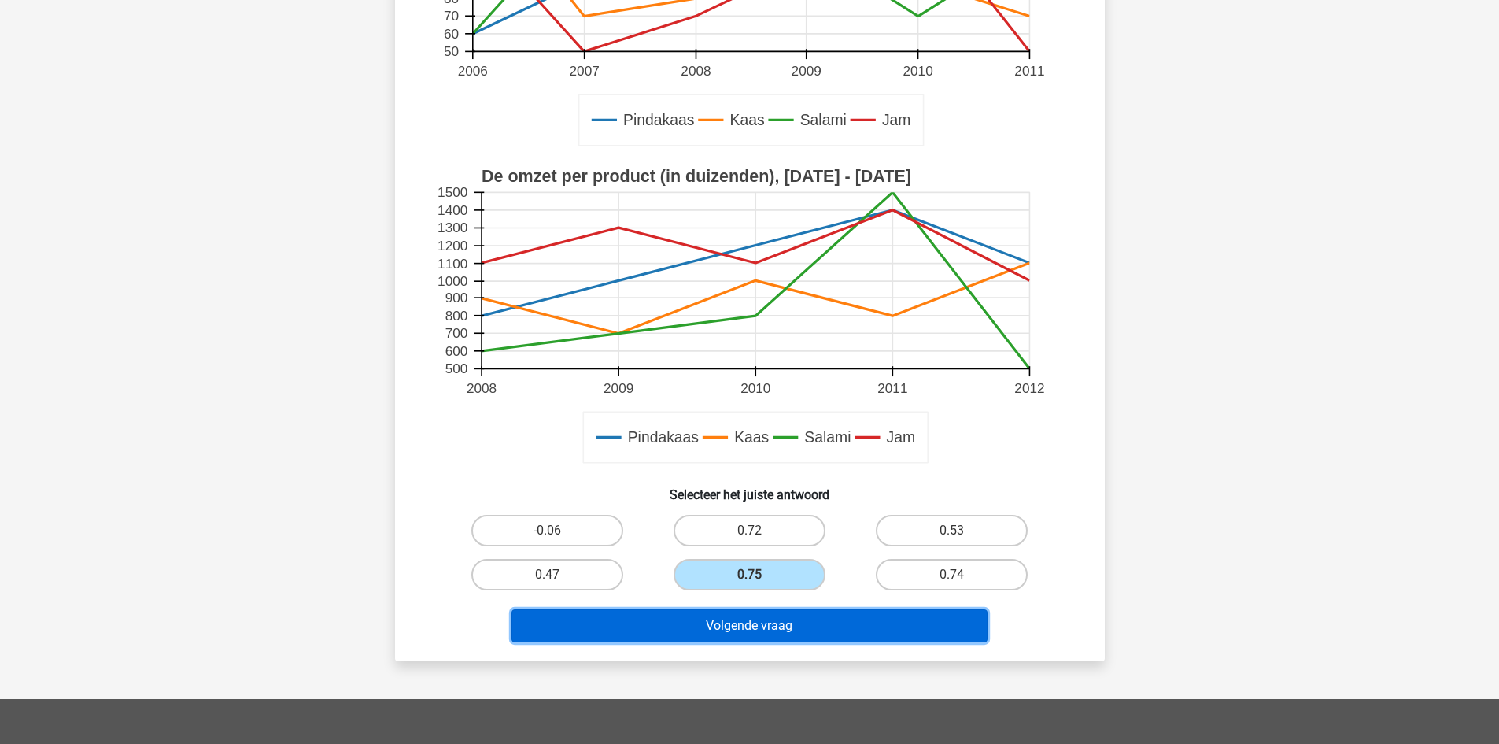
click at [745, 637] on button "Volgende vraag" at bounding box center [750, 625] width 476 height 33
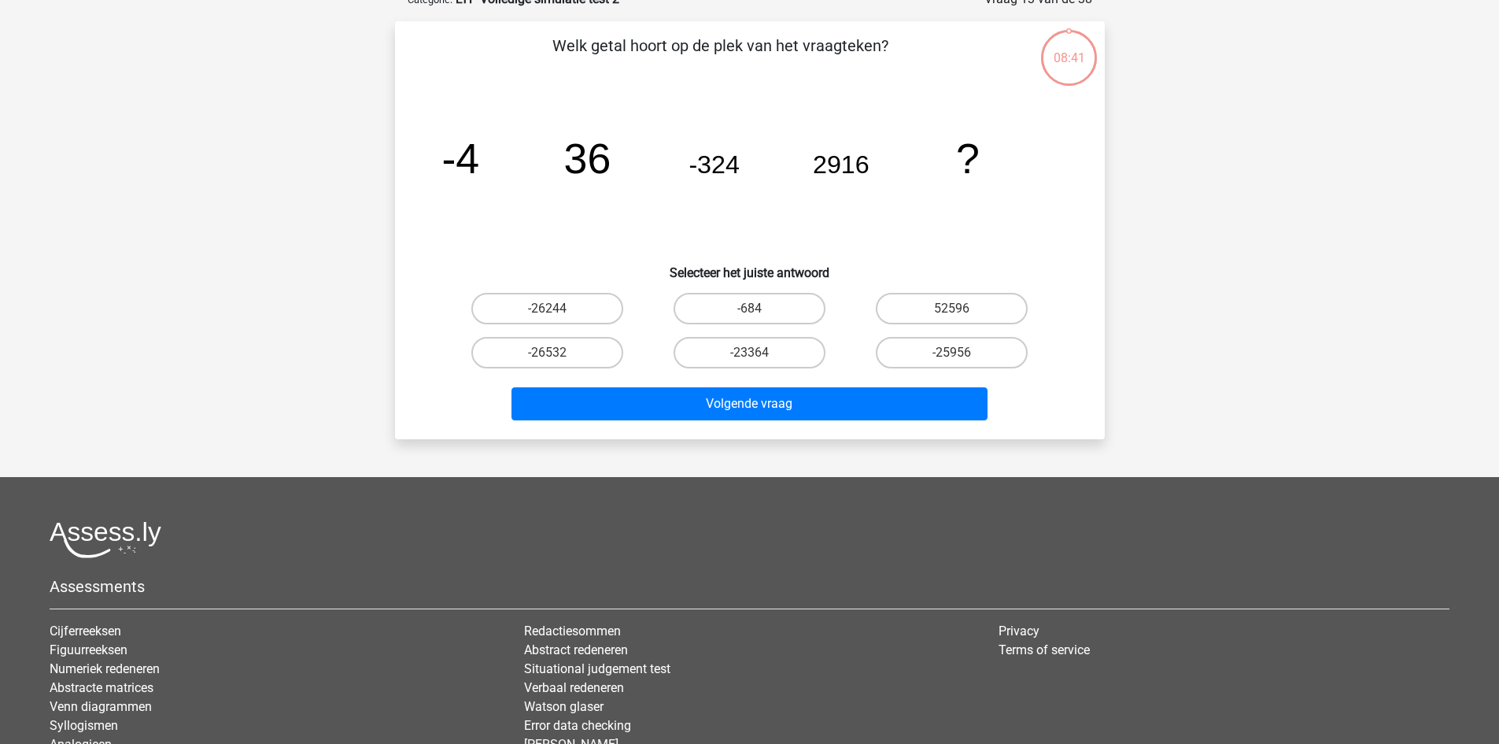
scroll to position [79, 0]
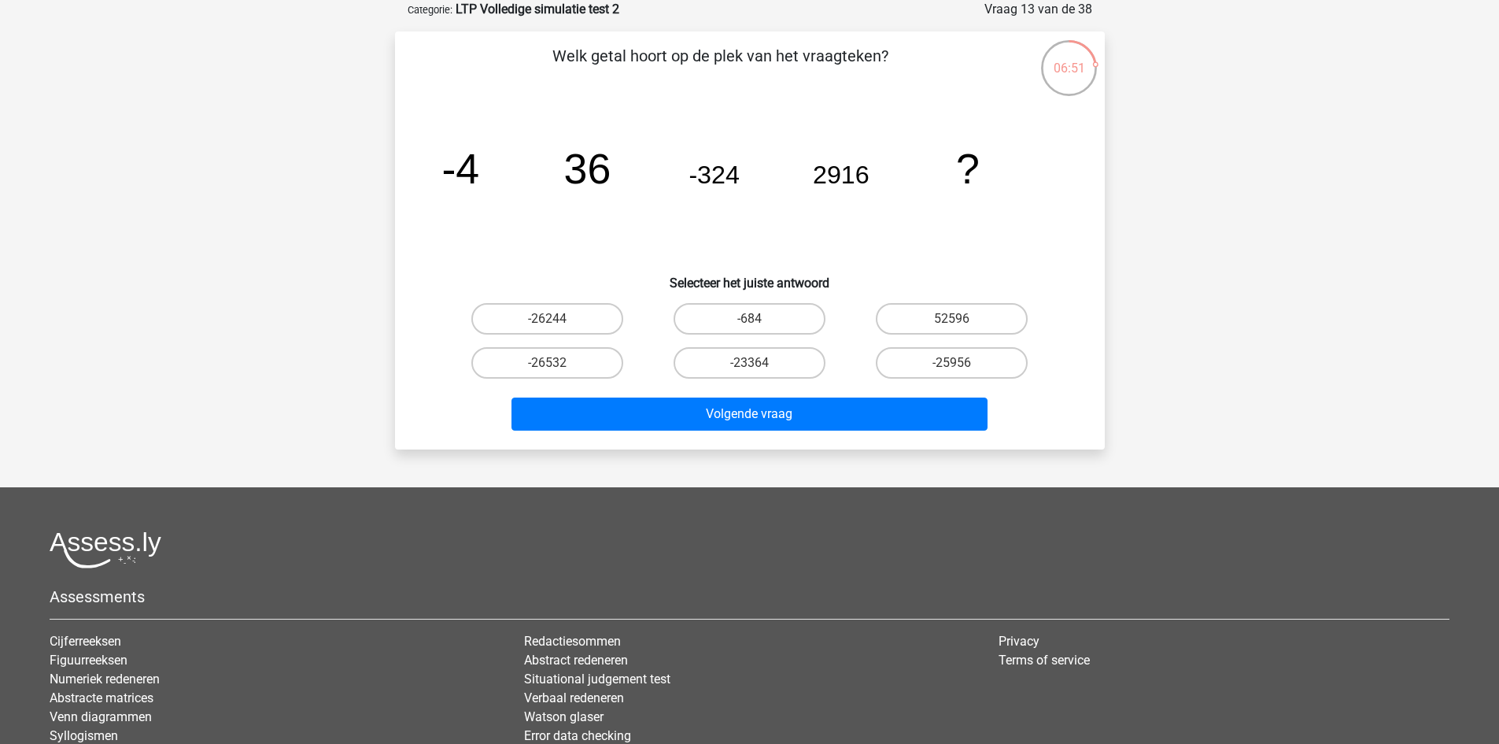
click at [465, 168] on tspan "-4" at bounding box center [460, 168] width 38 height 47
drag, startPoint x: 449, startPoint y: 166, endPoint x: 1046, endPoint y: 155, distance: 596.6
click at [1046, 155] on icon "image/svg+xml -4 36 -324 2916 ?" at bounding box center [750, 183] width 634 height 159
copy g "4 36 -324 2916 ?"
click at [564, 323] on label "-26244" at bounding box center [547, 318] width 152 height 31
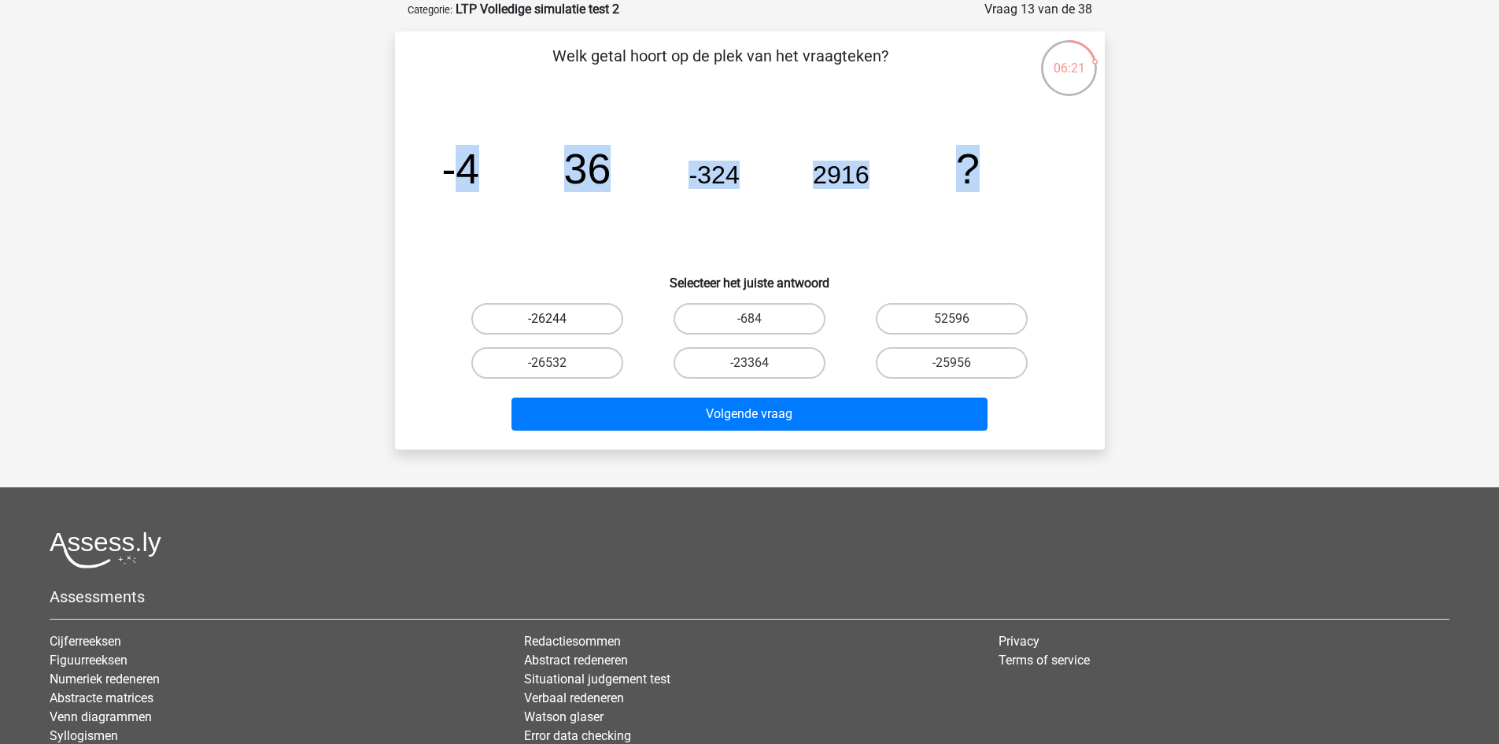
click at [557, 323] on input "-26244" at bounding box center [552, 324] width 10 height 10
radio input "true"
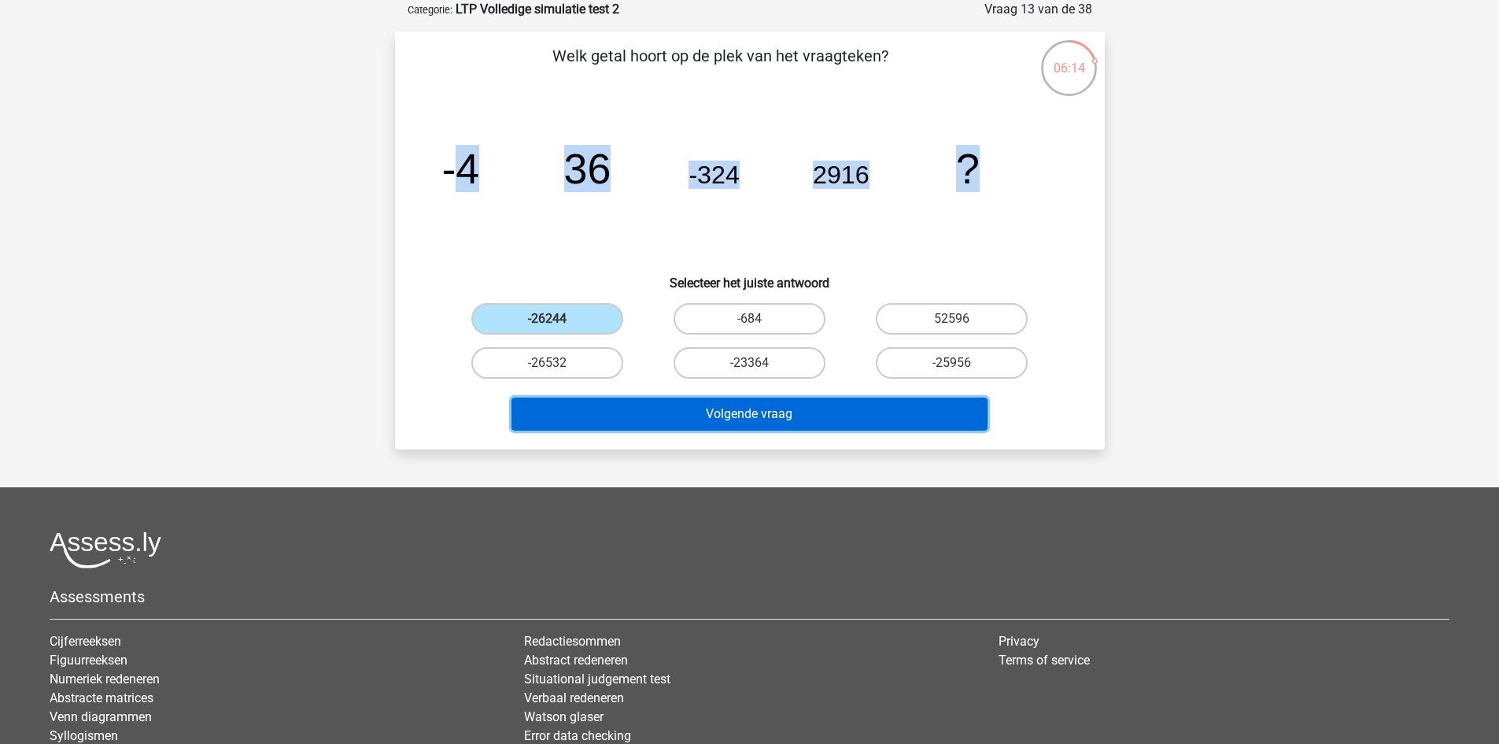
click at [641, 422] on button "Volgende vraag" at bounding box center [750, 413] width 476 height 33
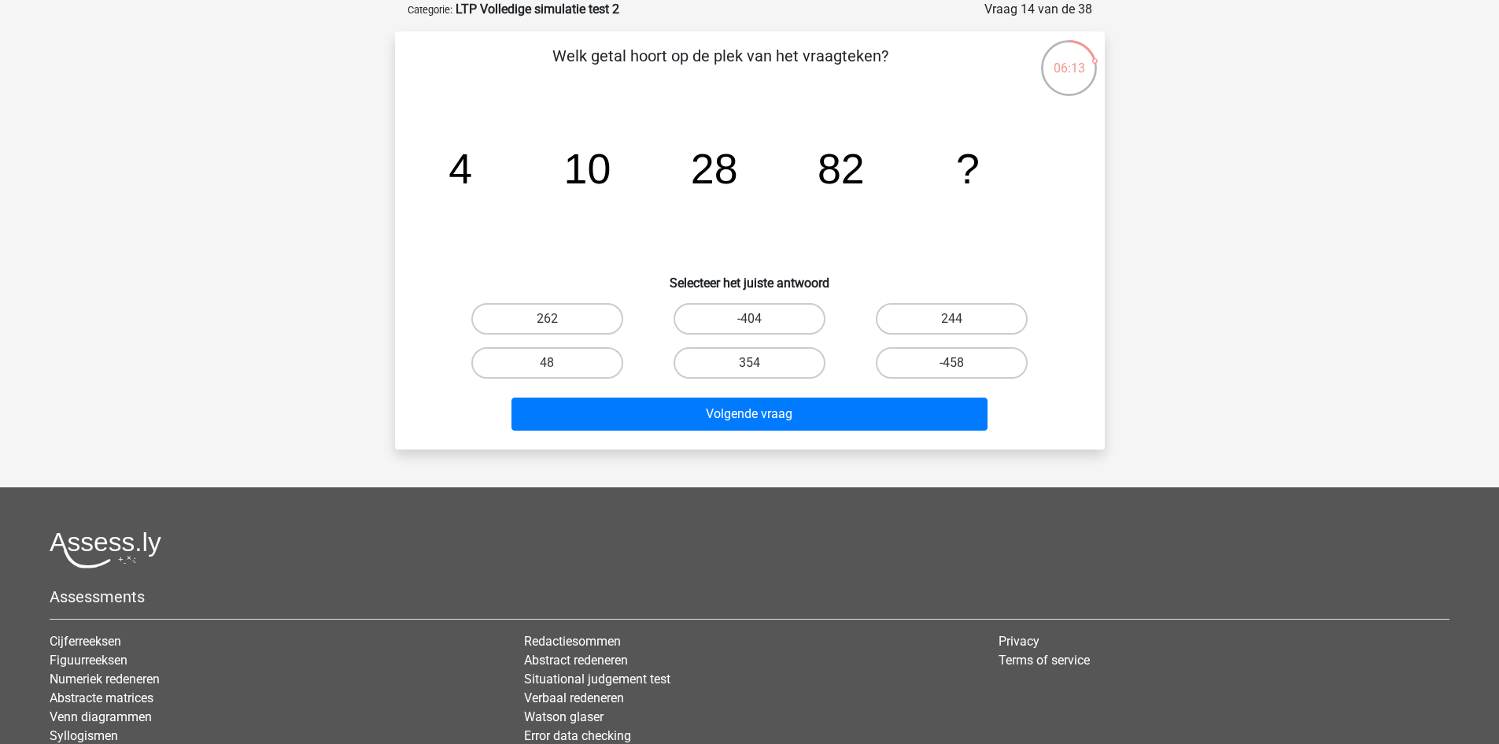
click at [720, 179] on tspan "28" at bounding box center [713, 168] width 47 height 47
click at [720, 183] on tspan "28" at bounding box center [713, 168] width 47 height 47
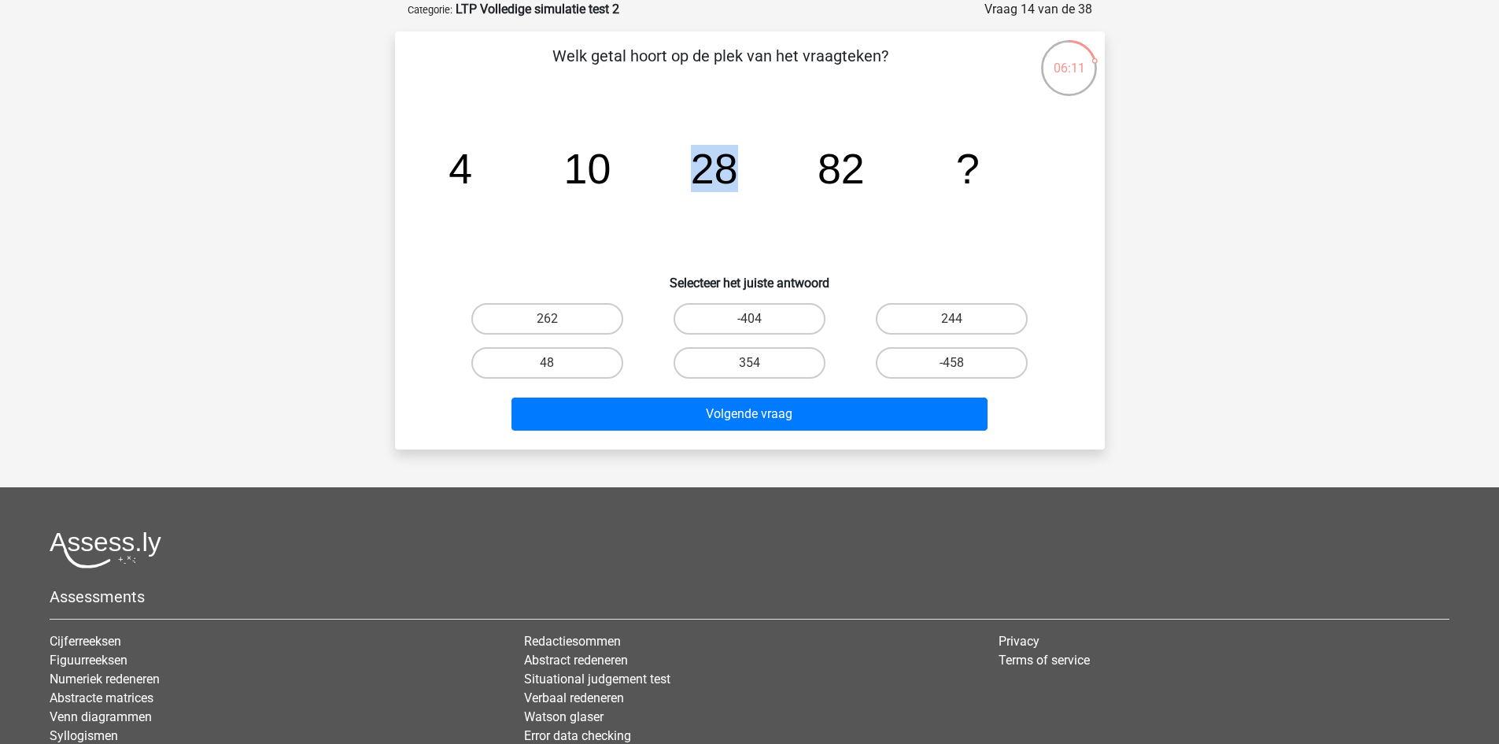
click at [720, 183] on tspan "28" at bounding box center [713, 168] width 47 height 47
drag, startPoint x: 460, startPoint y: 161, endPoint x: 1134, endPoint y: 187, distance: 674.9
click at [1134, 187] on div "Registreer" at bounding box center [749, 411] width 1499 height 981
copy g "4 10 28 82 ?"
click at [979, 306] on label "244" at bounding box center [952, 318] width 152 height 31
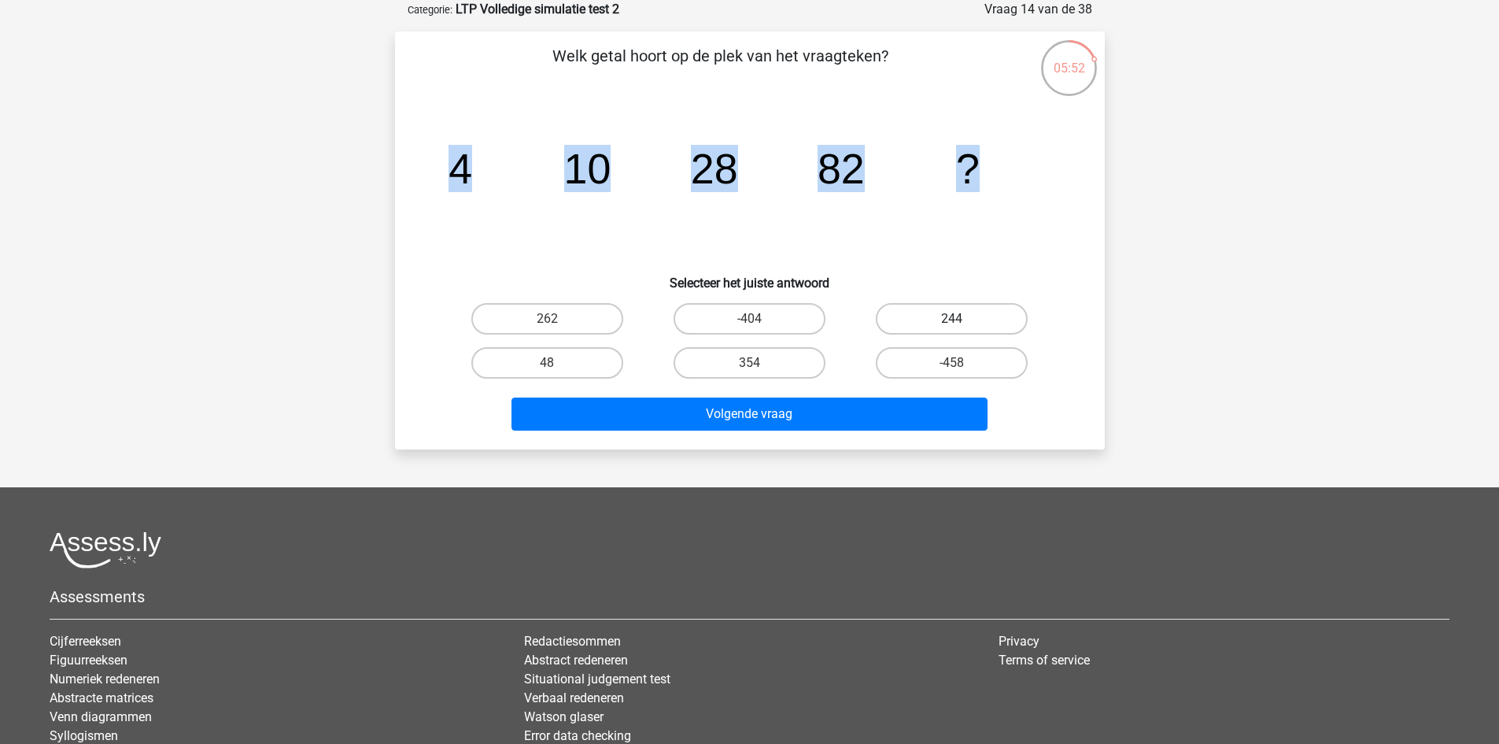
click at [962, 319] on input "244" at bounding box center [957, 324] width 10 height 10
radio input "true"
click at [956, 319] on input "244" at bounding box center [957, 324] width 10 height 10
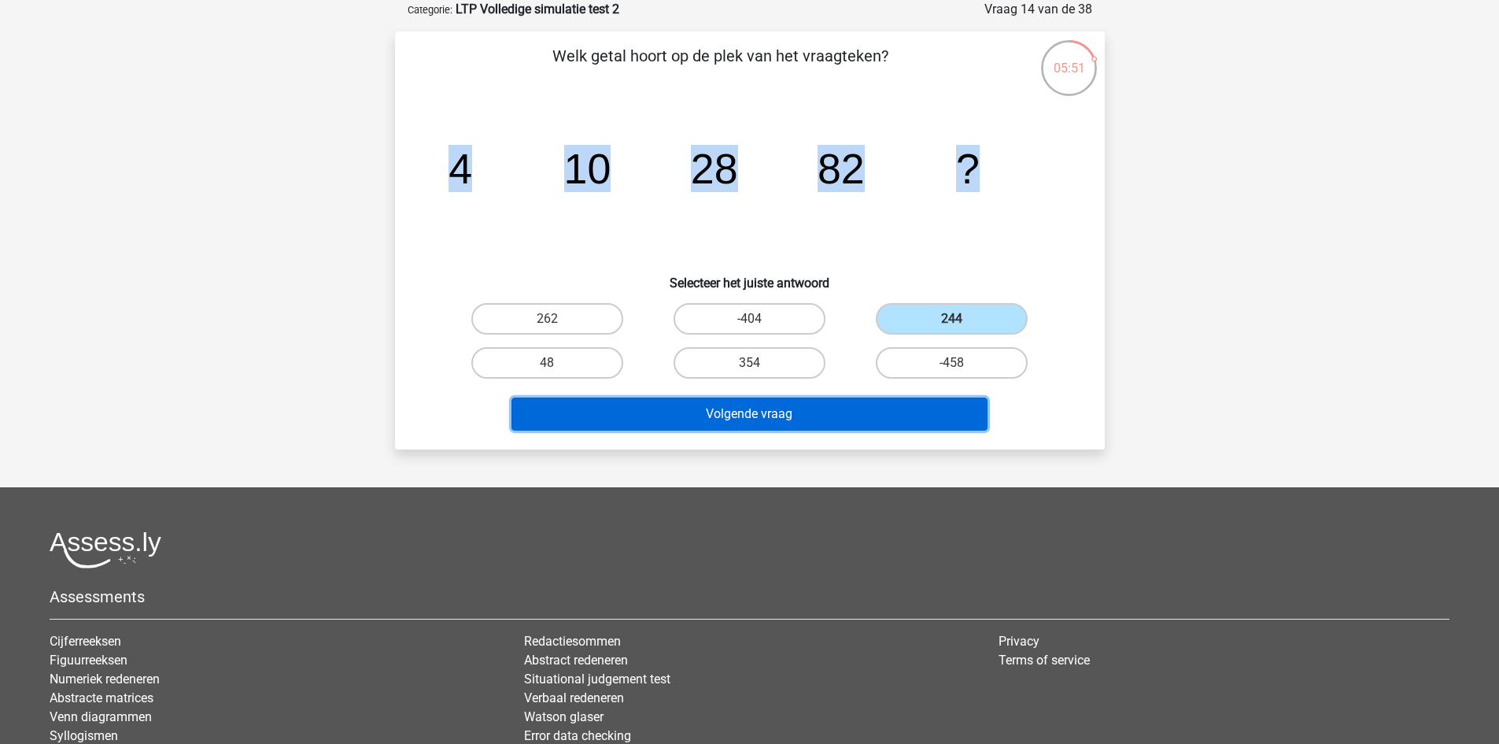
click at [858, 411] on button "Volgende vraag" at bounding box center [750, 413] width 476 height 33
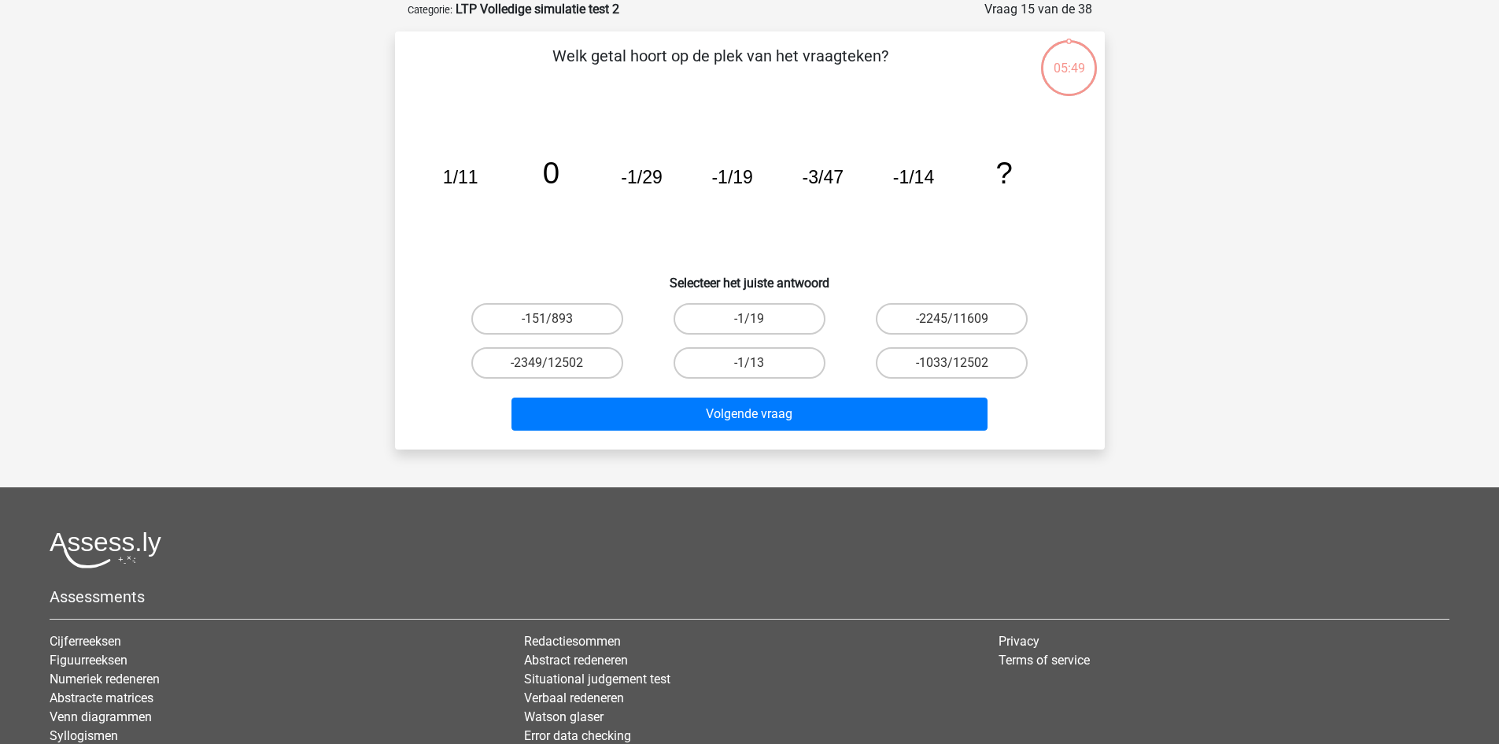
click at [741, 178] on tspan "-1/19" at bounding box center [731, 177] width 41 height 20
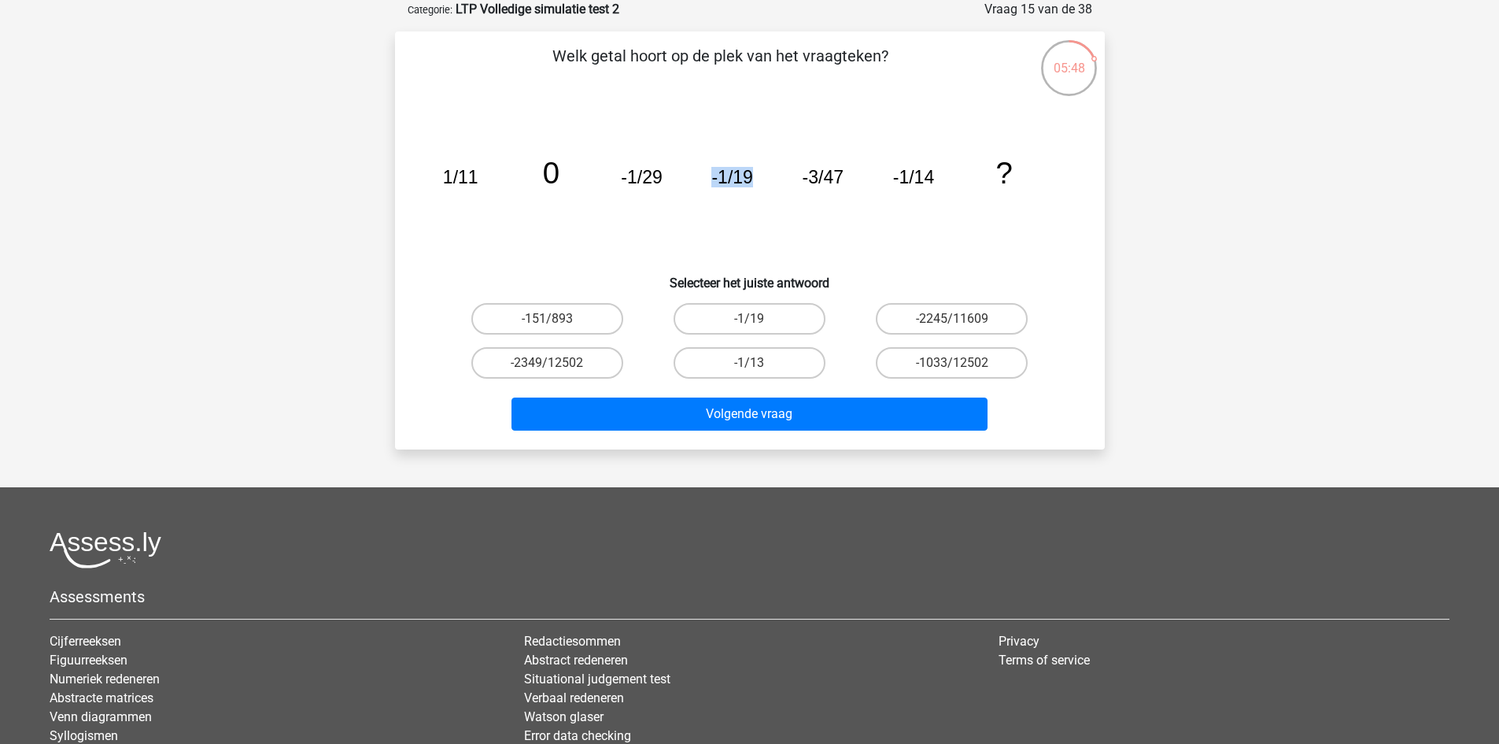
click at [741, 178] on tspan "-1/19" at bounding box center [731, 177] width 41 height 20
drag, startPoint x: 1024, startPoint y: 169, endPoint x: 404, endPoint y: 156, distance: 620.3
click at [404, 156] on div "Welk getal hoort op de plek van het vraagteken? image/svg+xml 1/11 0 -1/29 -1/1…" at bounding box center [749, 240] width 697 height 393
copy g "1/11 0 -1/29 -1/19 -3/47 -1/14 ?"
click at [574, 205] on icon "image/svg+xml 1/11 0 -1/29 -1/19 -3/47 -1/14 ?" at bounding box center [750, 183] width 634 height 159
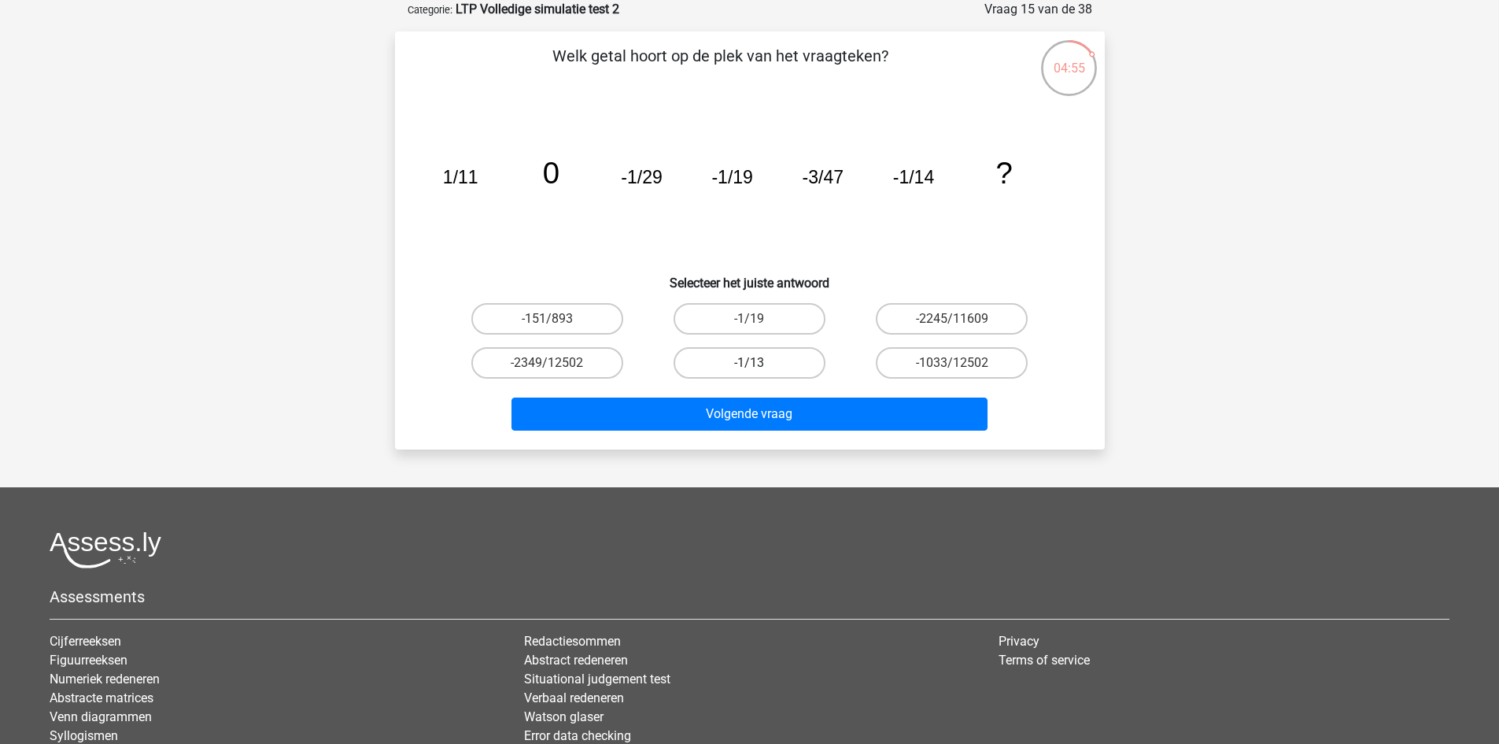
click at [800, 364] on label "-1/13" at bounding box center [750, 362] width 152 height 31
click at [759, 364] on input "-1/13" at bounding box center [754, 368] width 10 height 10
radio input "true"
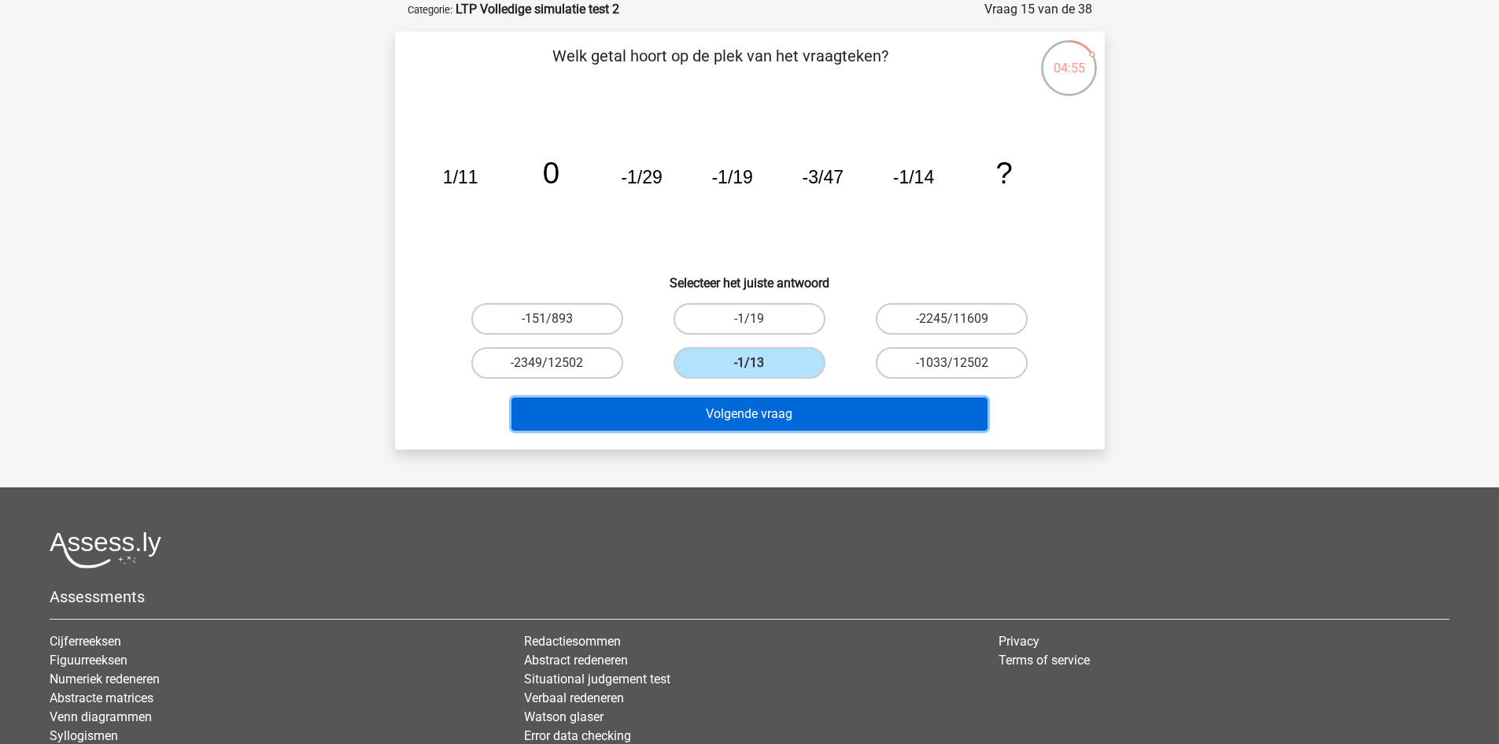
click at [781, 430] on button "Volgende vraag" at bounding box center [750, 413] width 476 height 33
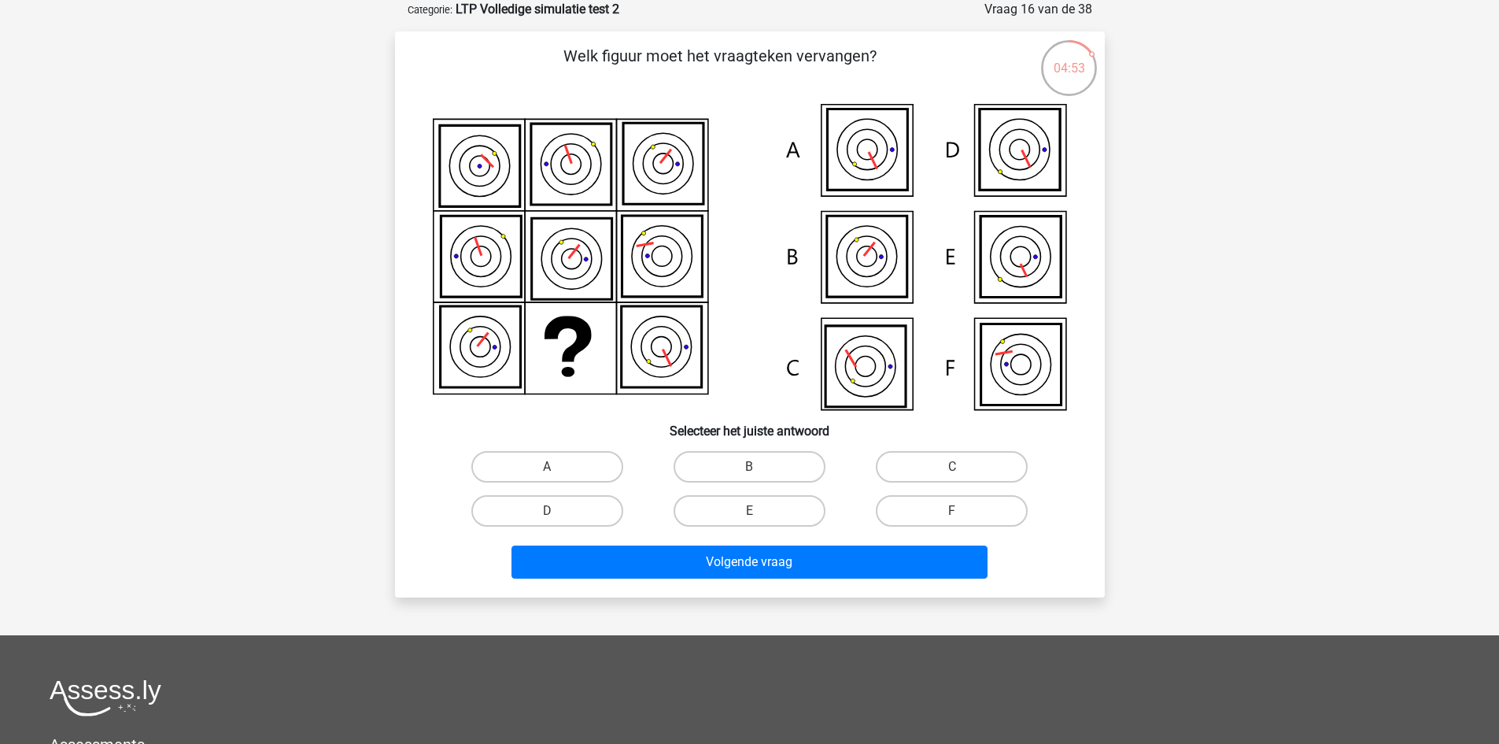
click at [480, 150] on icon at bounding box center [479, 166] width 80 height 81
drag, startPoint x: 500, startPoint y: 188, endPoint x: 449, endPoint y: 130, distance: 77.0
click at [497, 180] on icon at bounding box center [479, 166] width 80 height 81
drag, startPoint x: 434, startPoint y: 120, endPoint x: 1059, endPoint y: 460, distance: 711.0
click at [1059, 460] on div "Welk figuur moet het vraagteken vervangen?" at bounding box center [749, 314] width 697 height 541
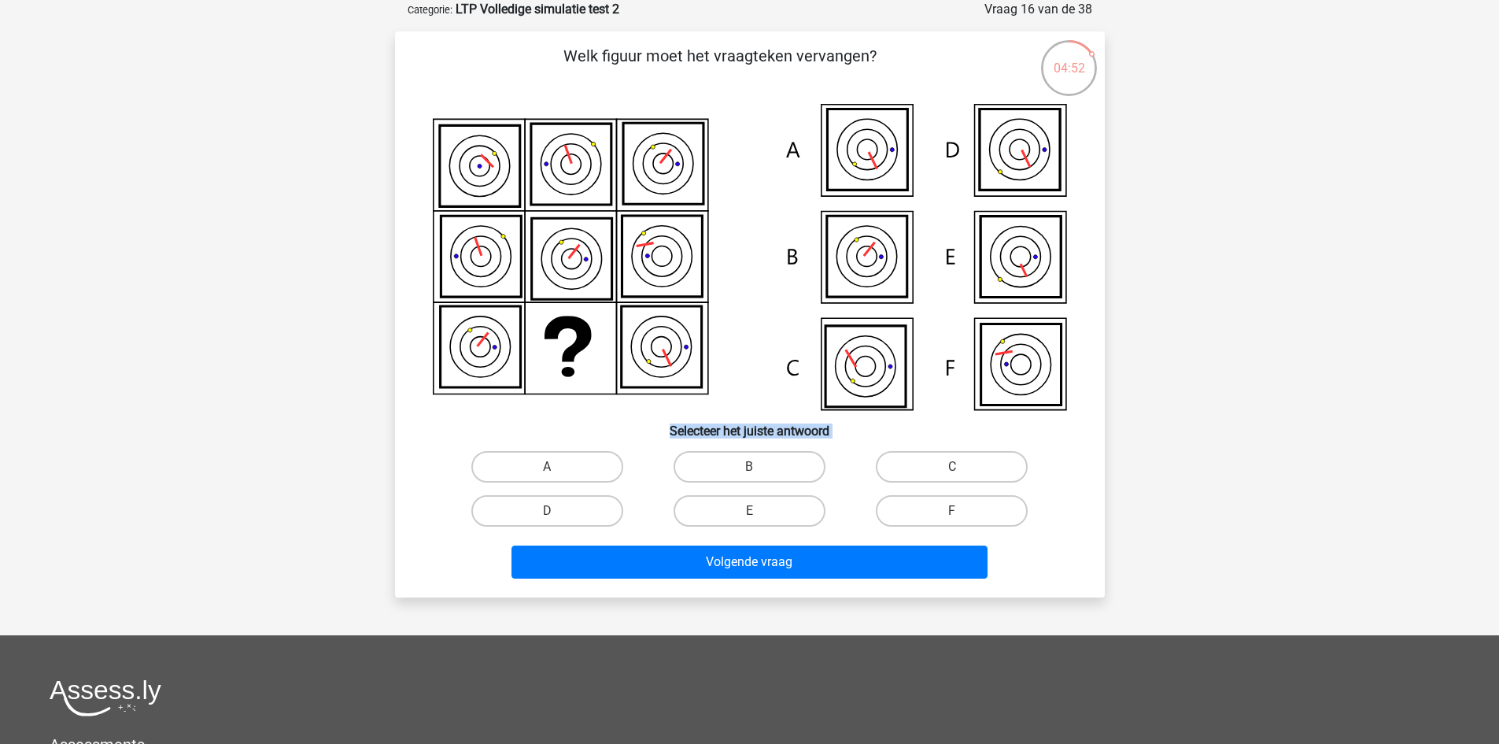
click at [1070, 413] on h6 "Selecteer het juiste antwoord" at bounding box center [749, 425] width 659 height 28
drag, startPoint x: 752, startPoint y: 476, endPoint x: 766, endPoint y: 519, distance: 44.6
click at [755, 476] on input "B" at bounding box center [754, 472] width 10 height 10
radio input "true"
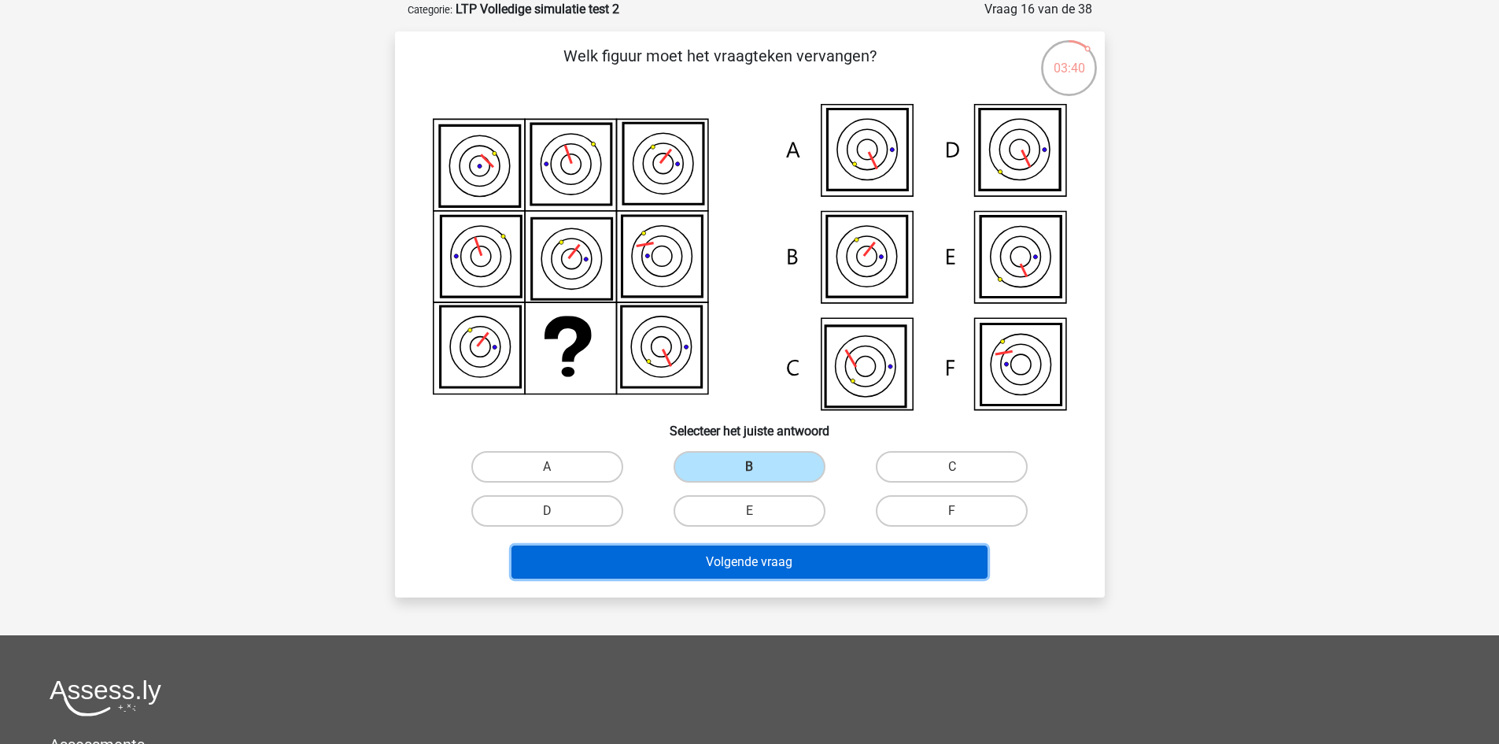
click at [790, 556] on button "Volgende vraag" at bounding box center [750, 561] width 476 height 33
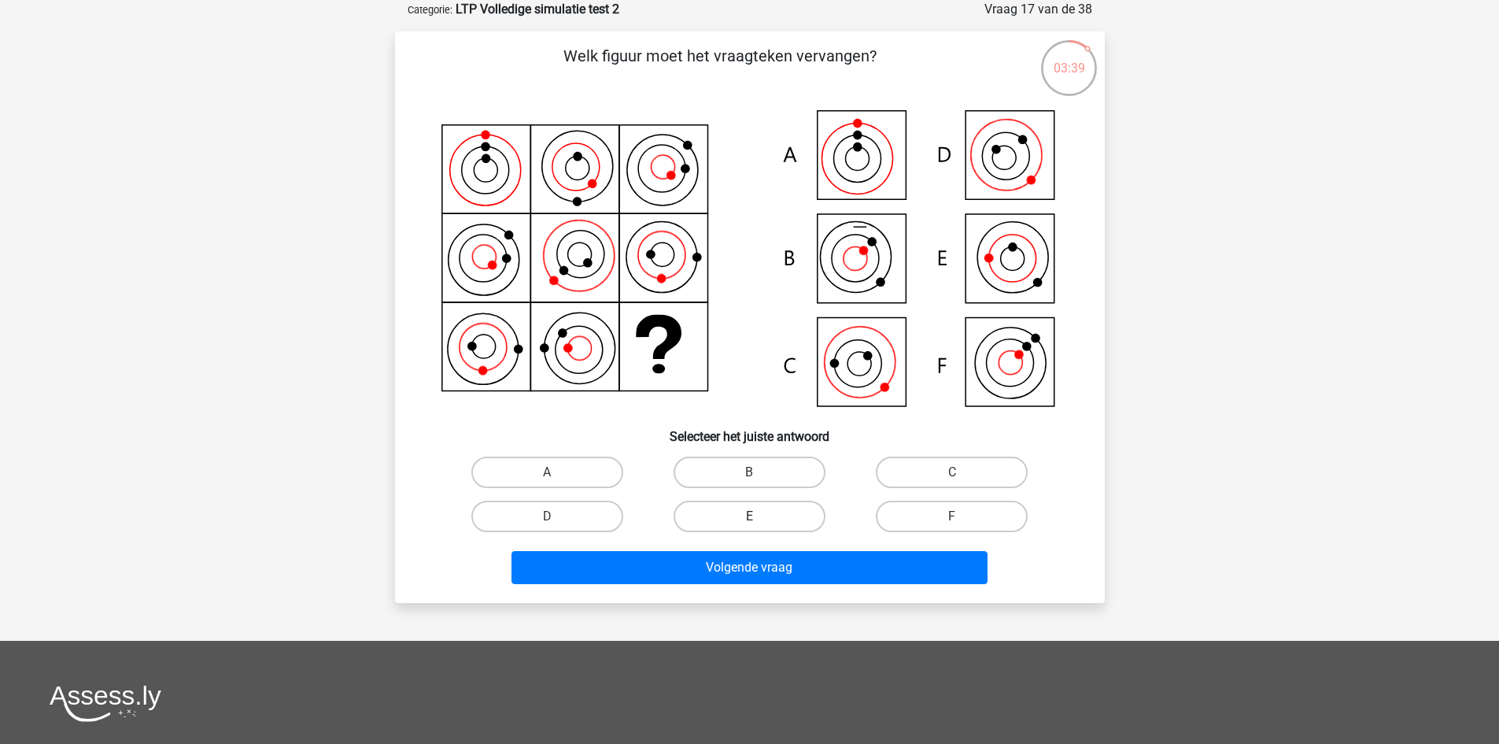
click at [772, 509] on label "E" at bounding box center [750, 516] width 152 height 31
click at [759, 516] on input "E" at bounding box center [754, 521] width 10 height 10
radio input "true"
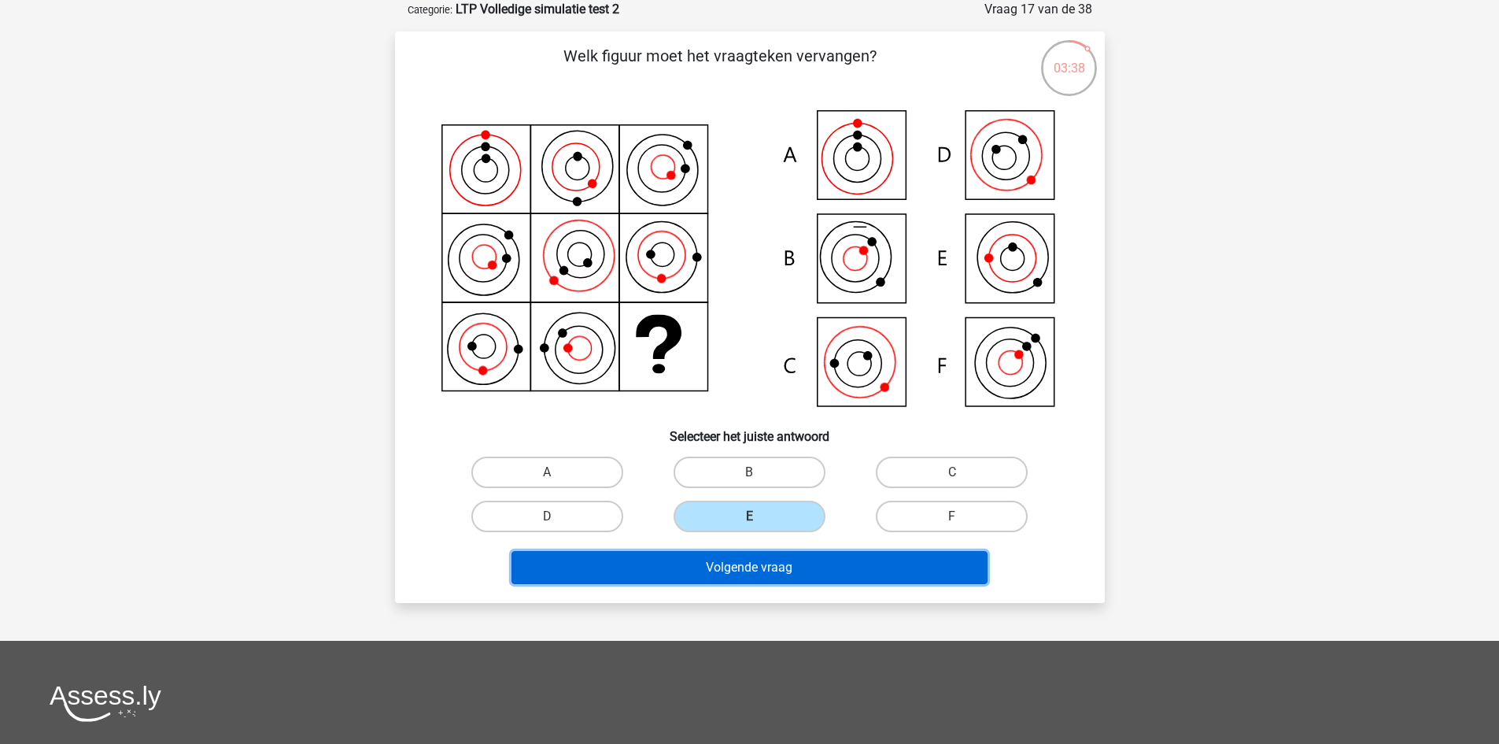
click at [821, 553] on button "Volgende vraag" at bounding box center [750, 567] width 476 height 33
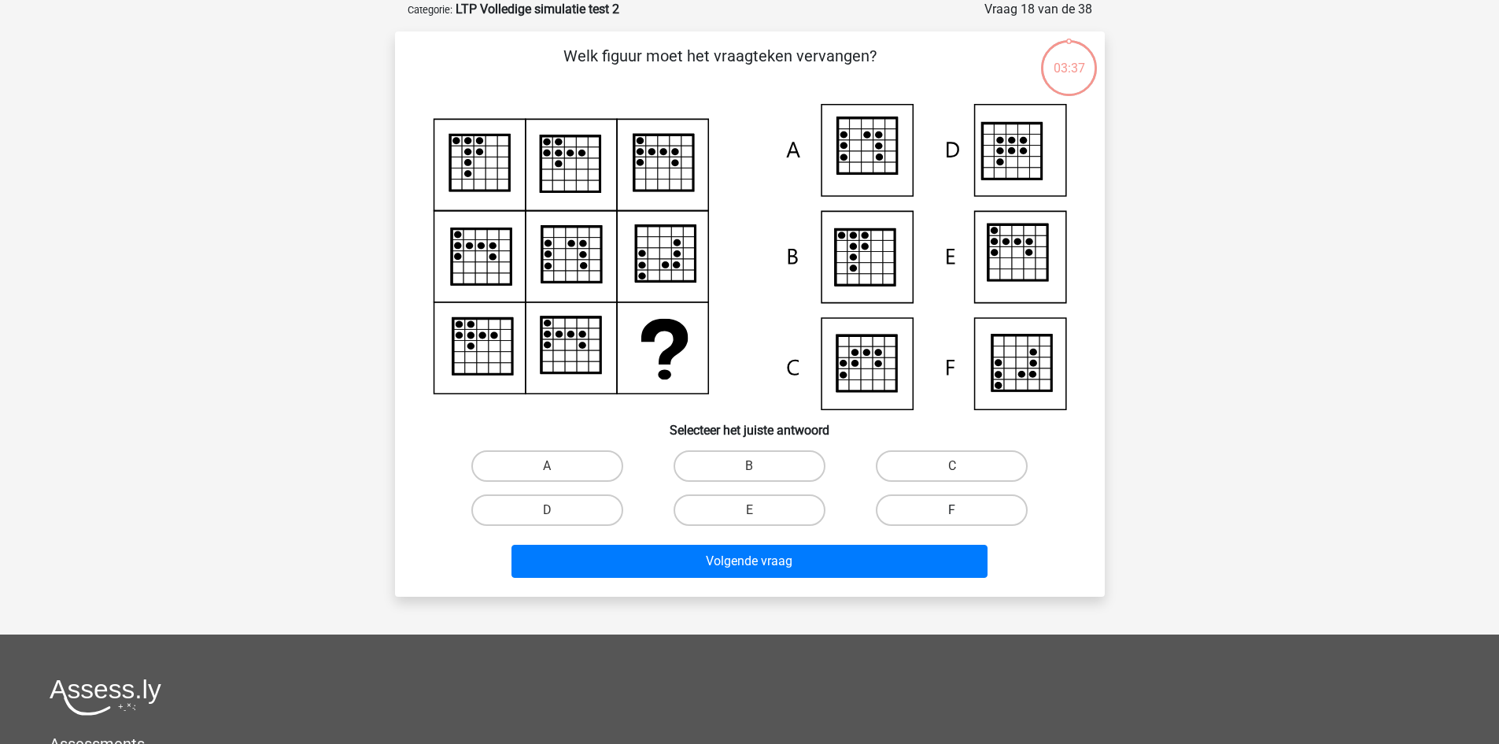
click at [903, 499] on label "F" at bounding box center [952, 509] width 152 height 31
click at [952, 510] on input "F" at bounding box center [957, 515] width 10 height 10
radio input "true"
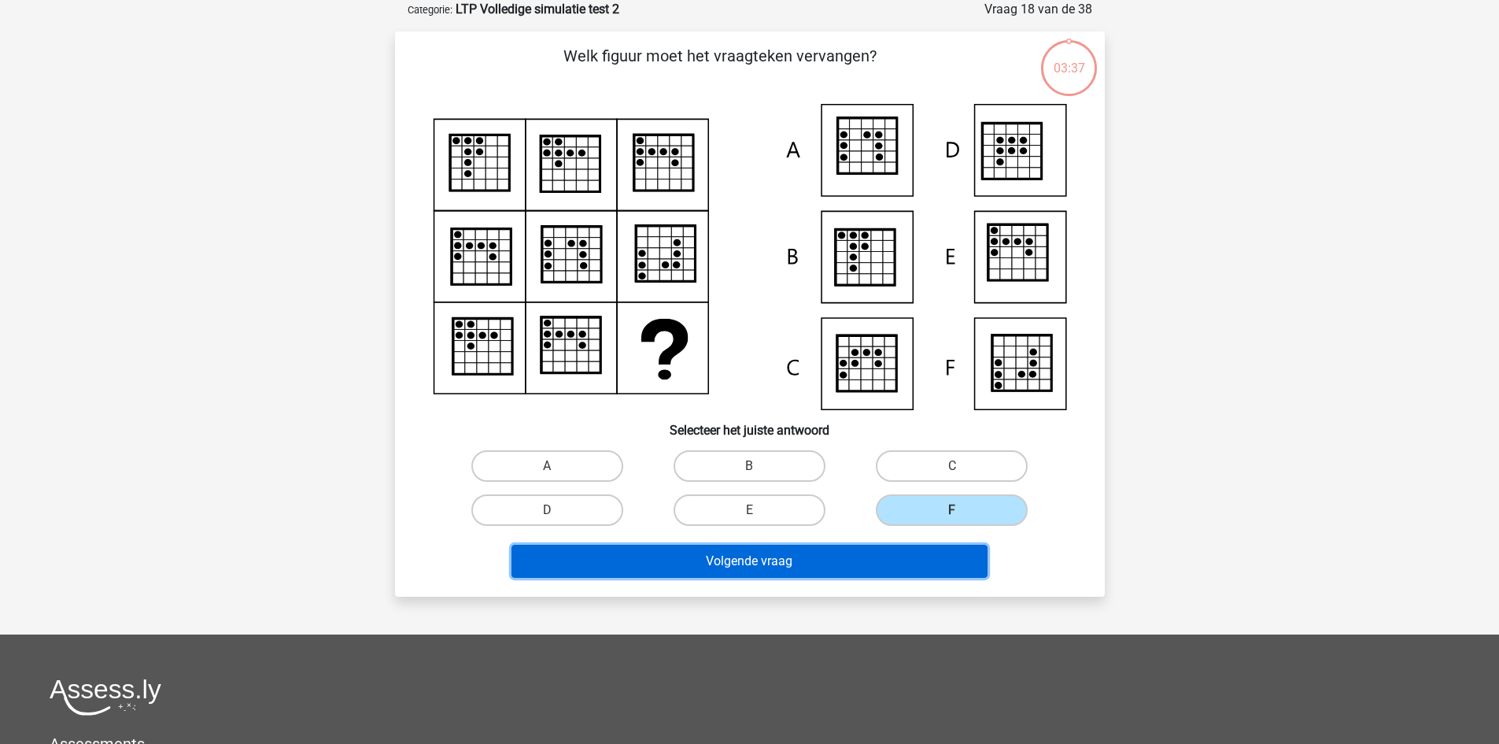
click at [891, 567] on button "Volgende vraag" at bounding box center [750, 561] width 476 height 33
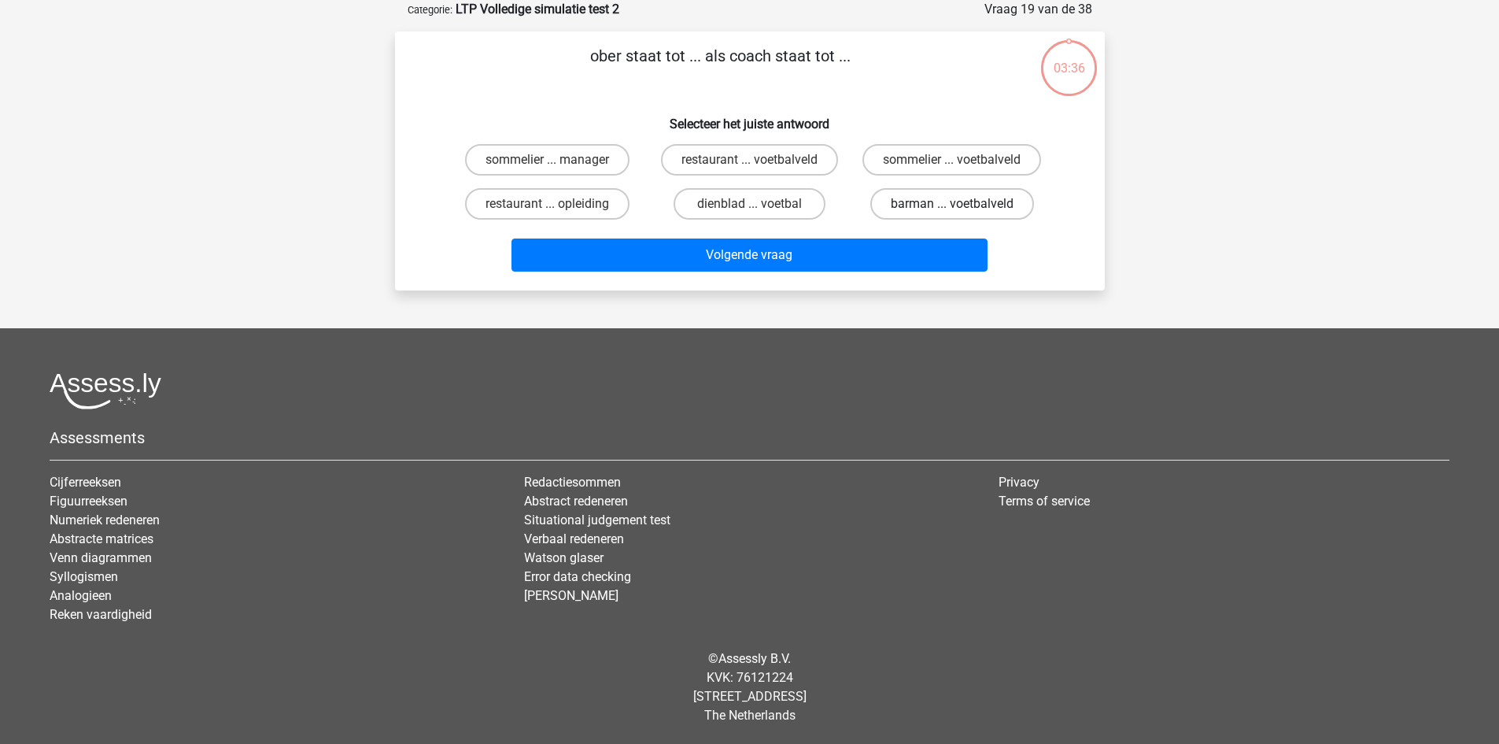
click at [909, 201] on label "barman ... voetbalveld" at bounding box center [952, 203] width 164 height 31
click at [952, 204] on input "barman ... voetbalveld" at bounding box center [957, 209] width 10 height 10
radio input "true"
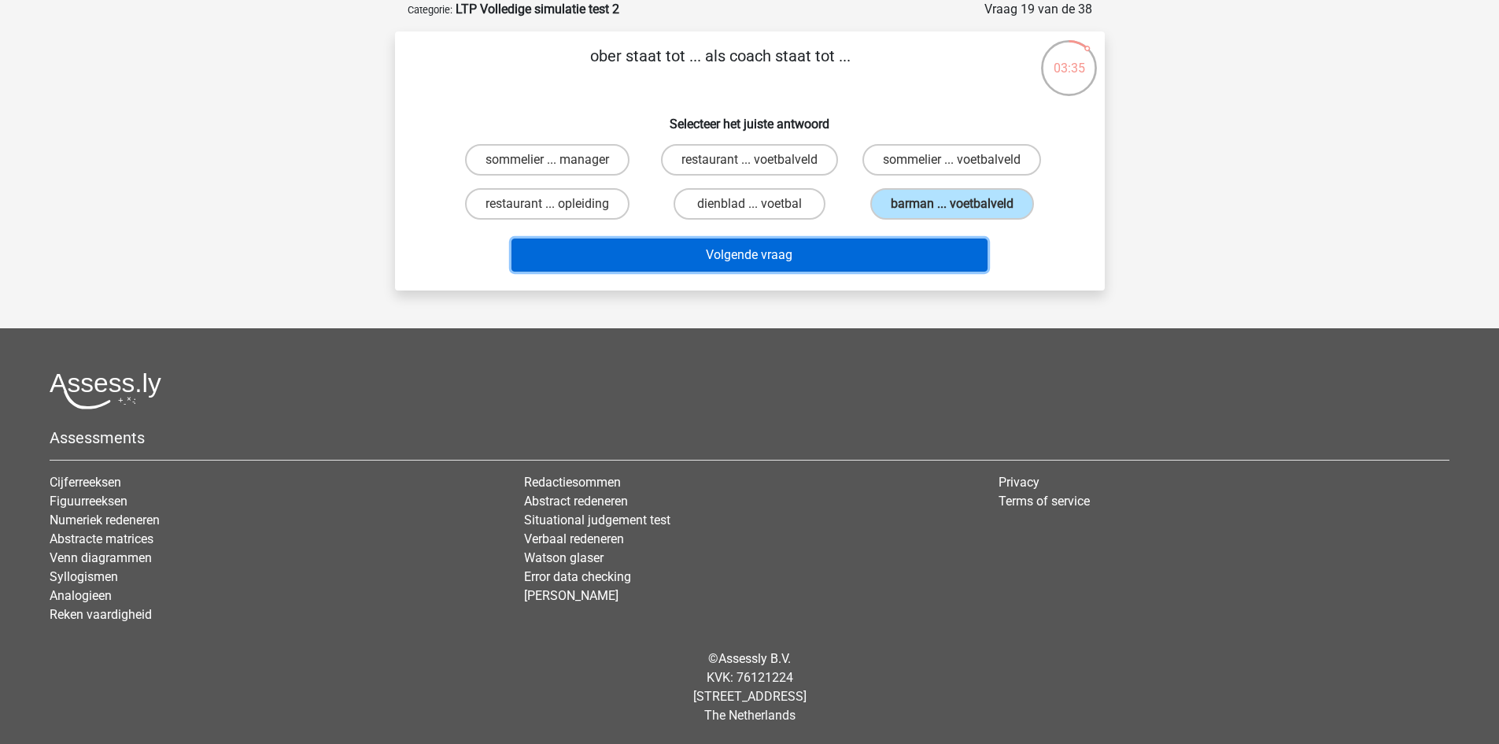
drag, startPoint x: 912, startPoint y: 241, endPoint x: 927, endPoint y: 235, distance: 16.2
click at [913, 242] on button "Volgende vraag" at bounding box center [750, 254] width 476 height 33
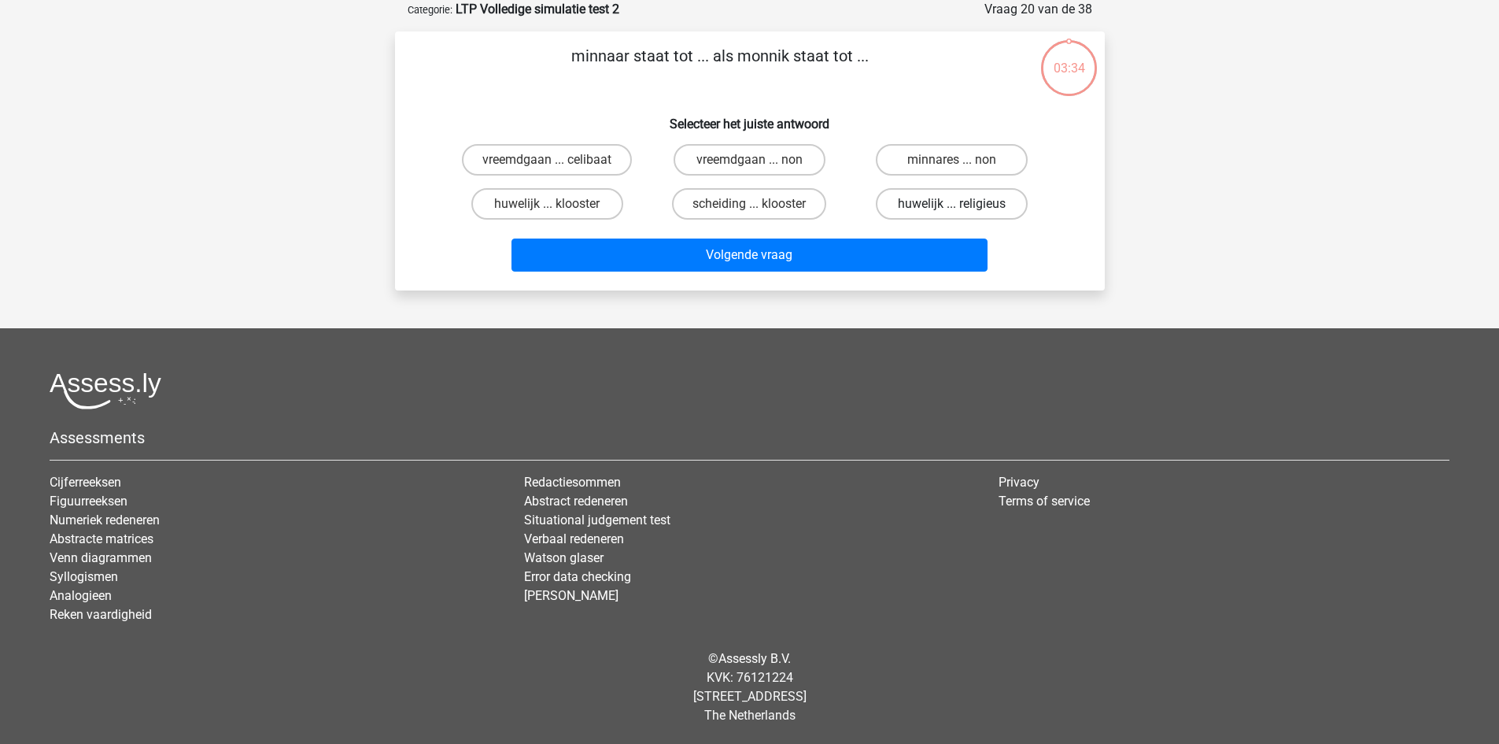
click at [936, 207] on label "huwelijk ... religieus" at bounding box center [952, 203] width 152 height 31
click at [952, 207] on input "huwelijk ... religieus" at bounding box center [957, 209] width 10 height 10
radio input "true"
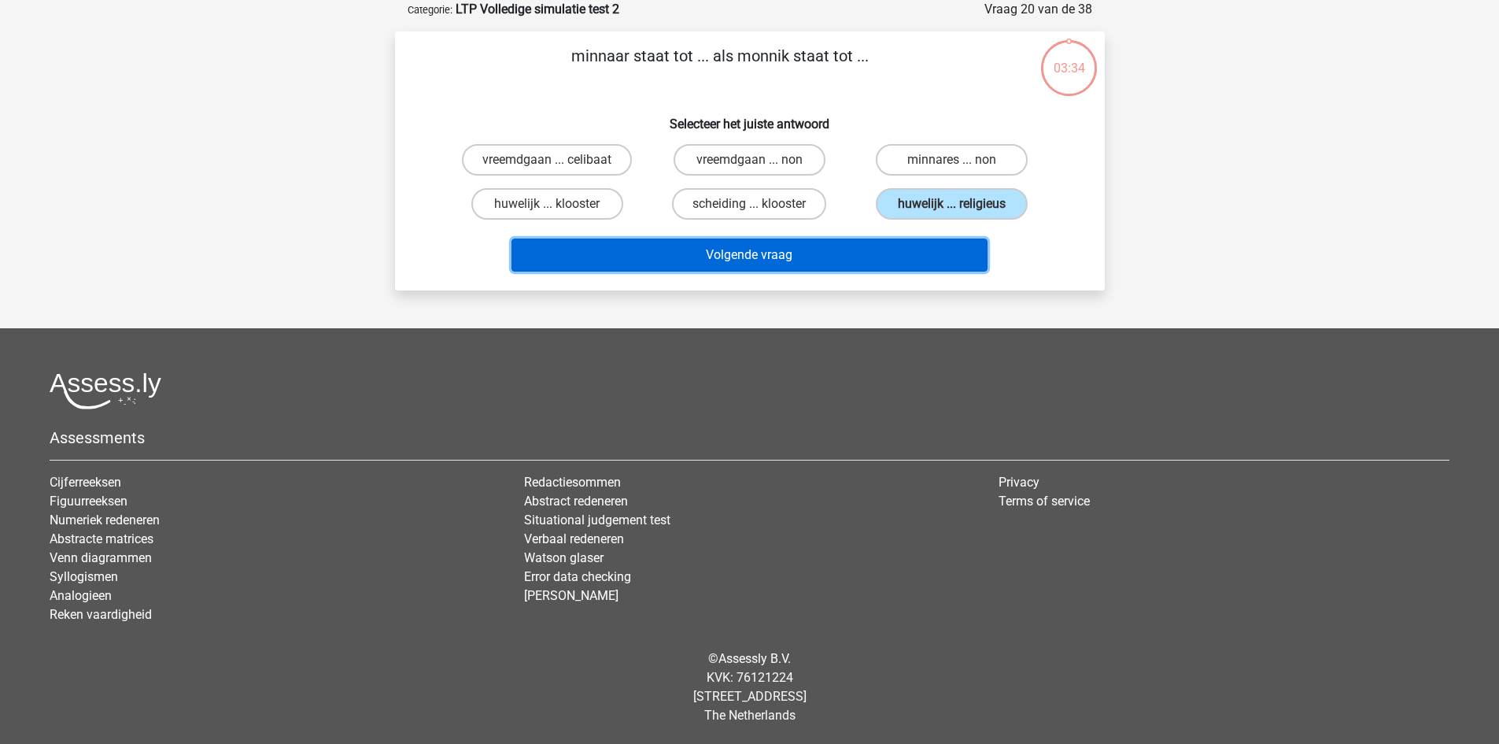
drag, startPoint x: 914, startPoint y: 264, endPoint x: 923, endPoint y: 238, distance: 27.6
click at [914, 263] on button "Volgende vraag" at bounding box center [750, 254] width 476 height 33
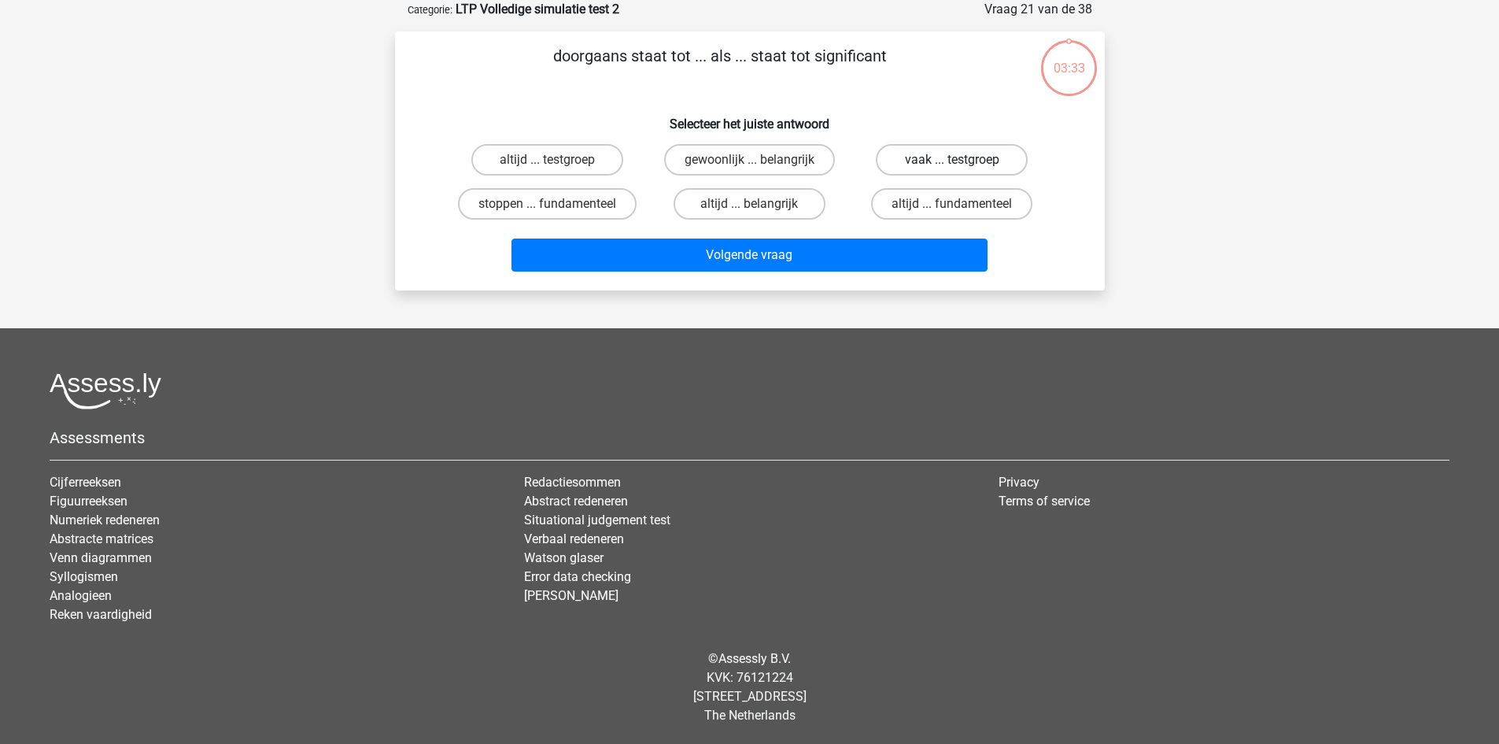
click at [948, 171] on label "vaak ... testgroep" at bounding box center [952, 159] width 152 height 31
click at [952, 170] on input "vaak ... testgroep" at bounding box center [957, 165] width 10 height 10
radio input "true"
click at [933, 231] on div "Volgende vraag" at bounding box center [749, 252] width 659 height 52
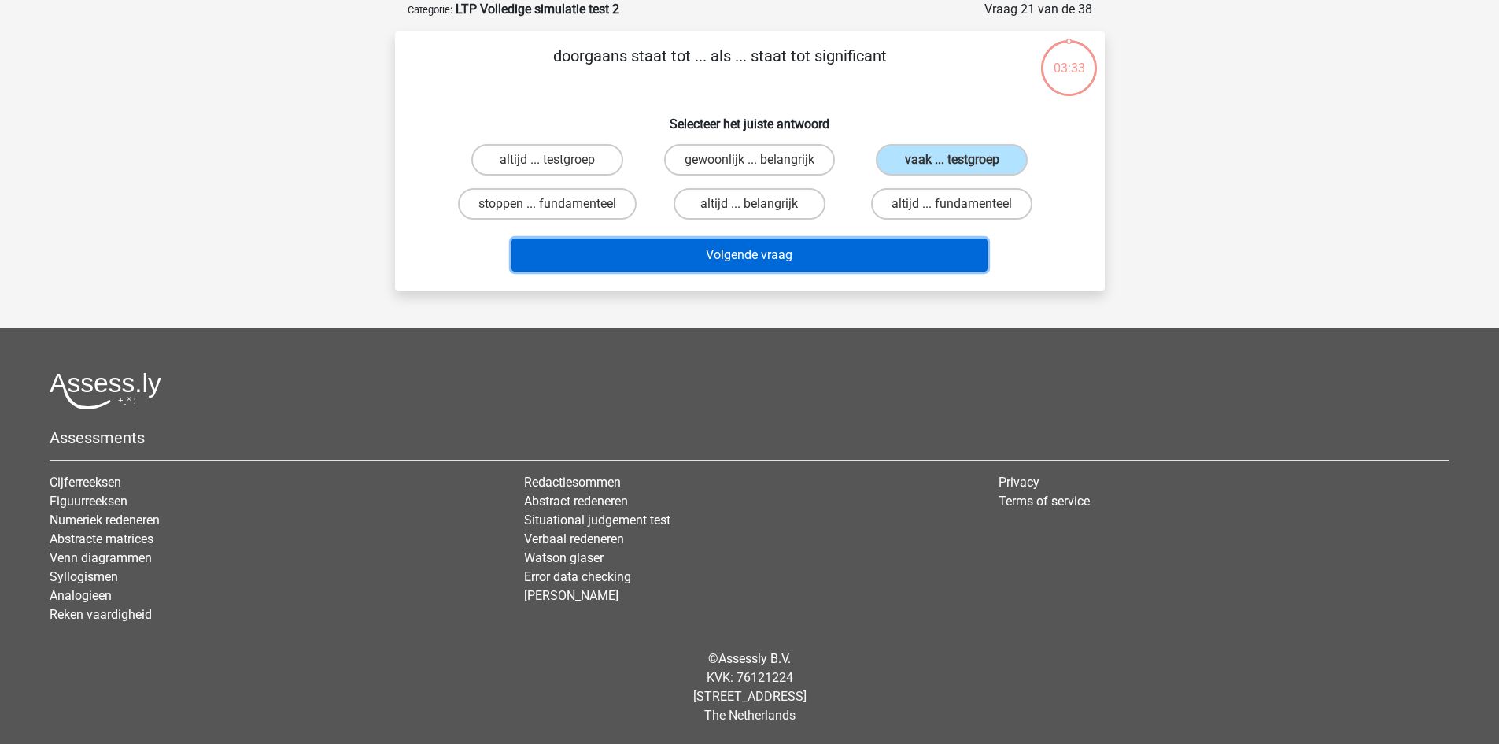
click at [936, 248] on button "Volgende vraag" at bounding box center [750, 254] width 476 height 33
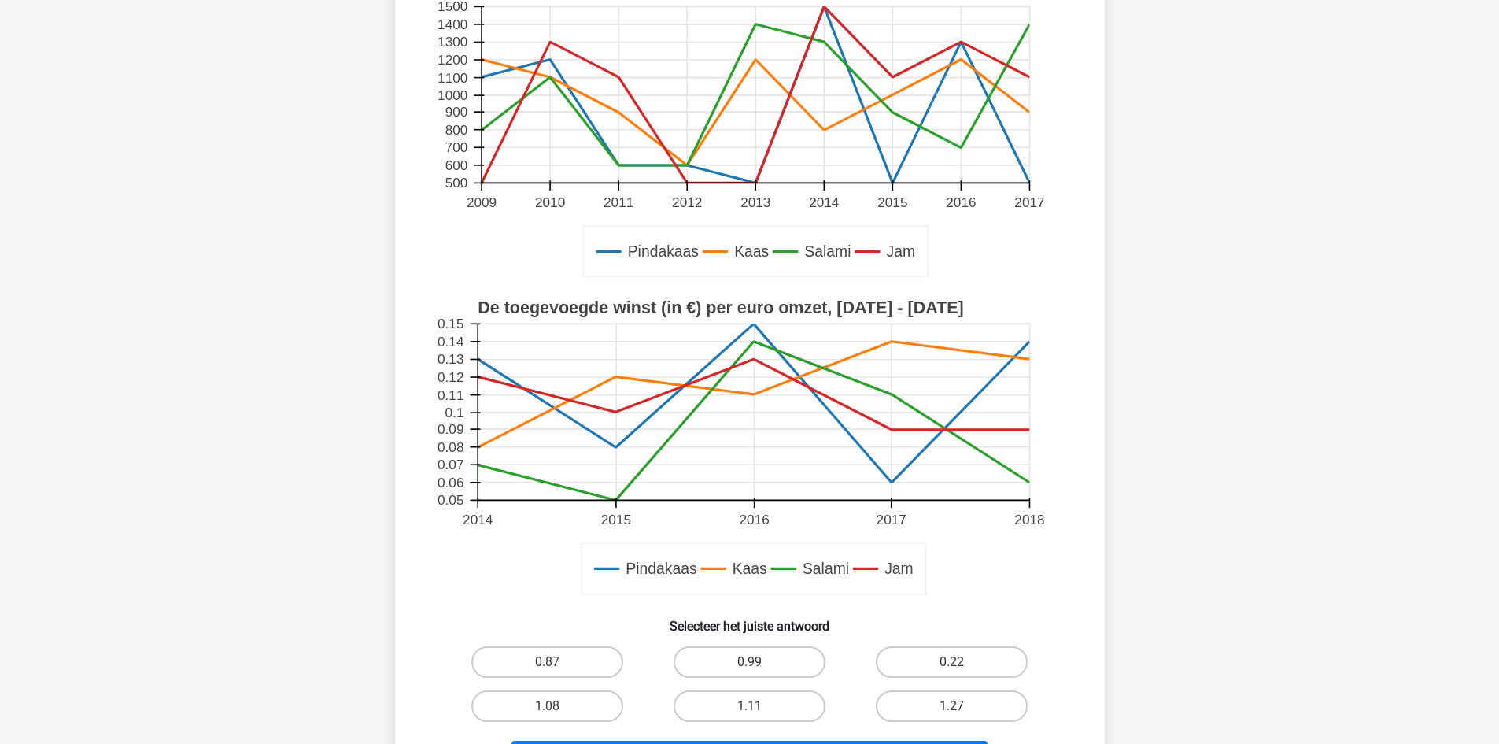
scroll to position [472, 0]
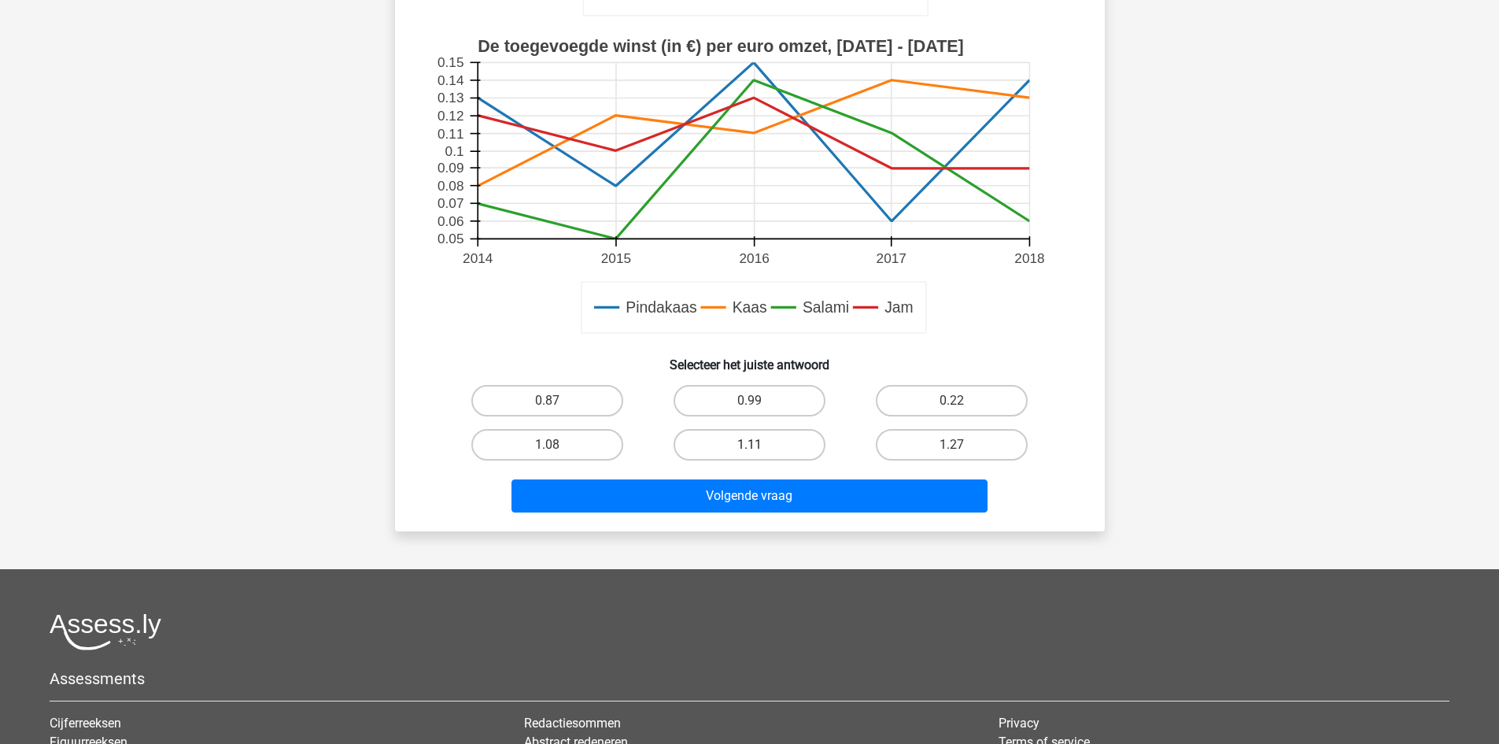
click at [770, 454] on label "1.11" at bounding box center [750, 444] width 152 height 31
click at [759, 454] on input "1.11" at bounding box center [754, 450] width 10 height 10
radio input "true"
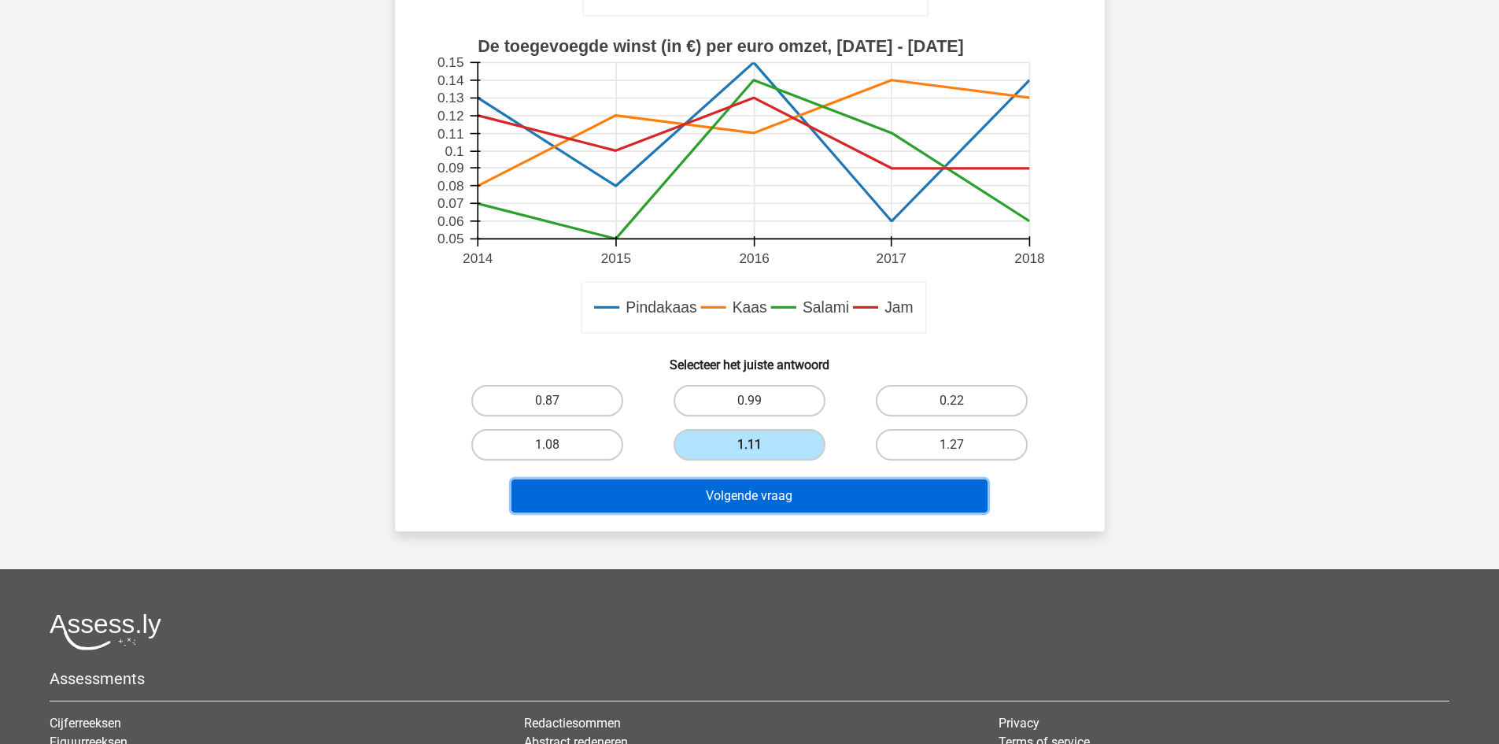
drag, startPoint x: 756, startPoint y: 492, endPoint x: 780, endPoint y: 481, distance: 26.1
click at [756, 493] on button "Volgende vraag" at bounding box center [750, 495] width 476 height 33
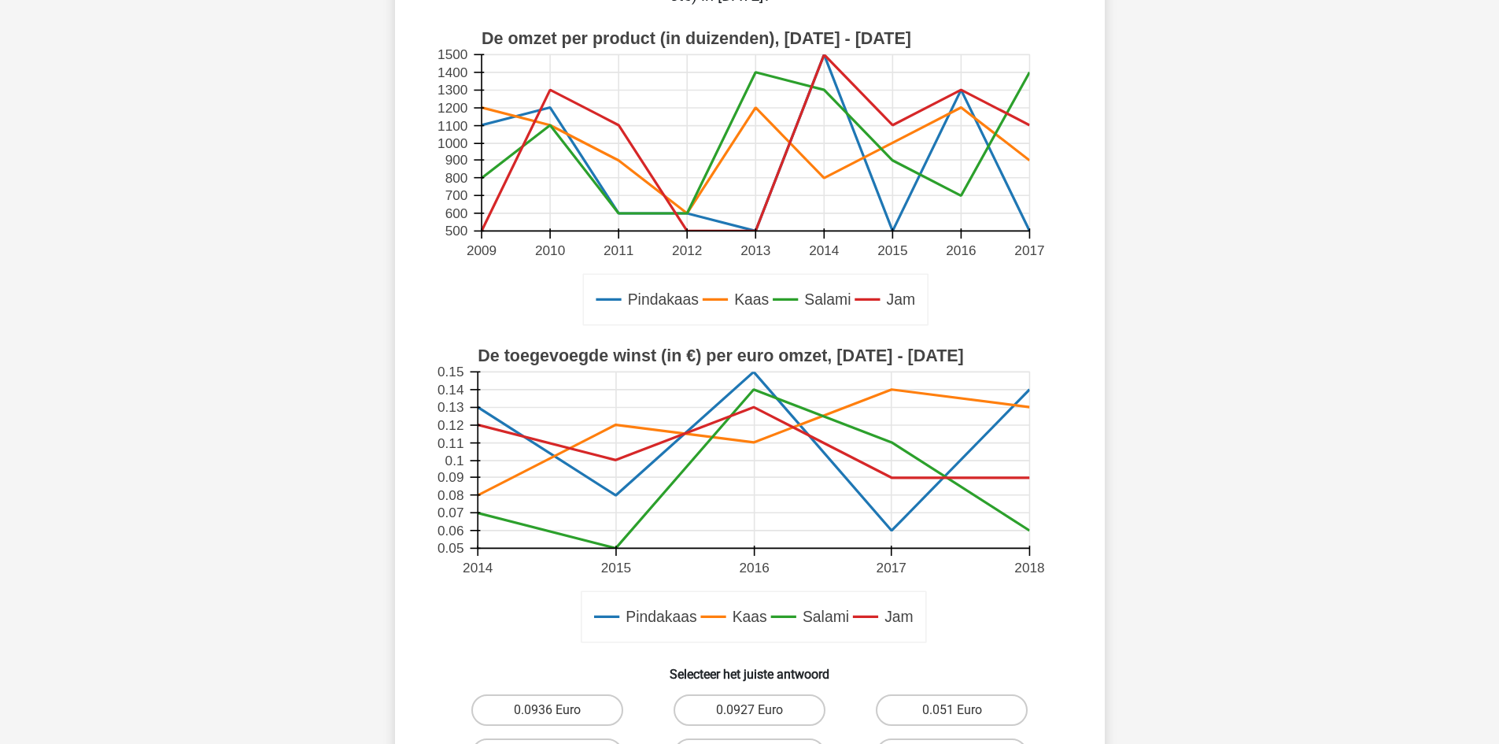
scroll to position [393, 0]
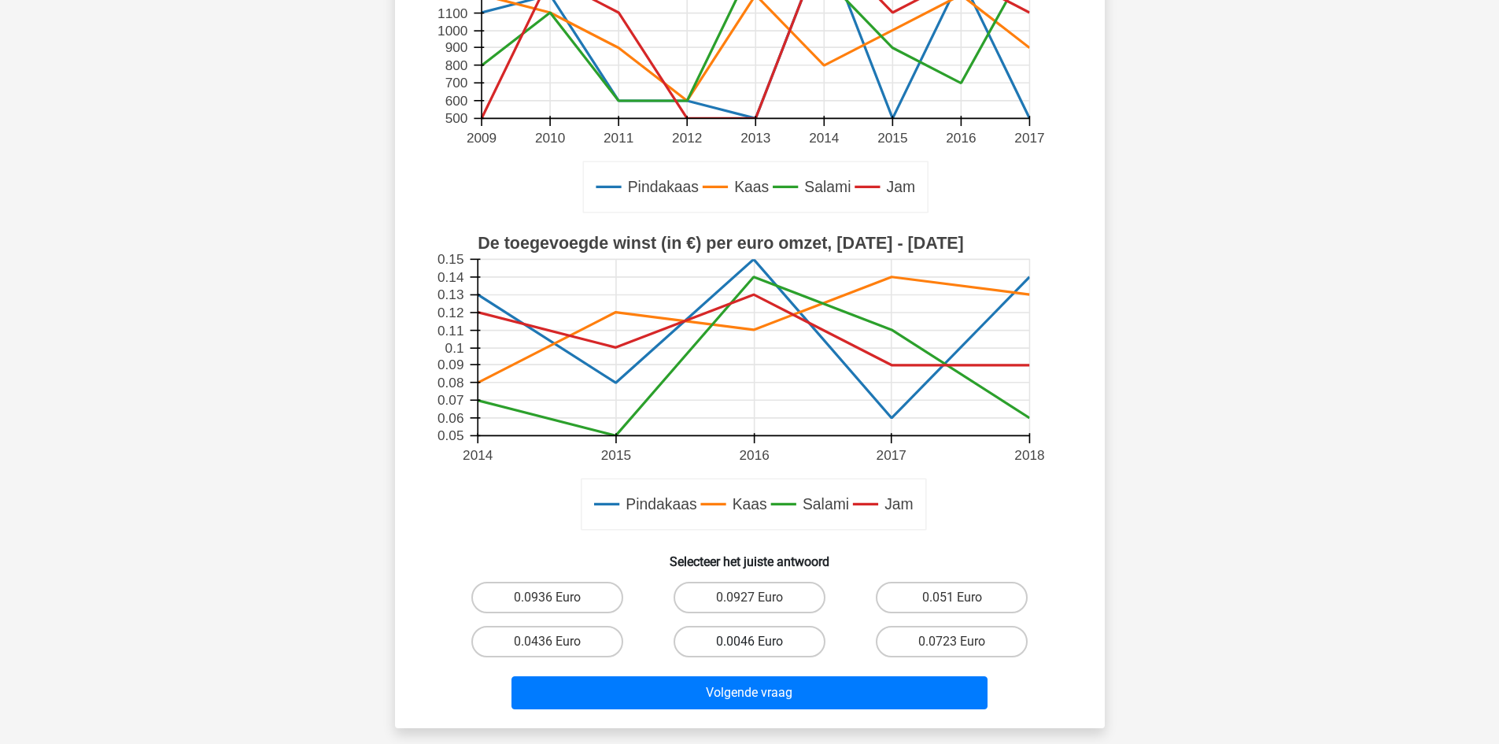
drag, startPoint x: 762, startPoint y: 588, endPoint x: 755, endPoint y: 630, distance: 43.1
click at [761, 591] on label "0.0927 Euro" at bounding box center [750, 597] width 152 height 31
click at [759, 597] on input "0.0927 Euro" at bounding box center [754, 602] width 10 height 10
radio input "true"
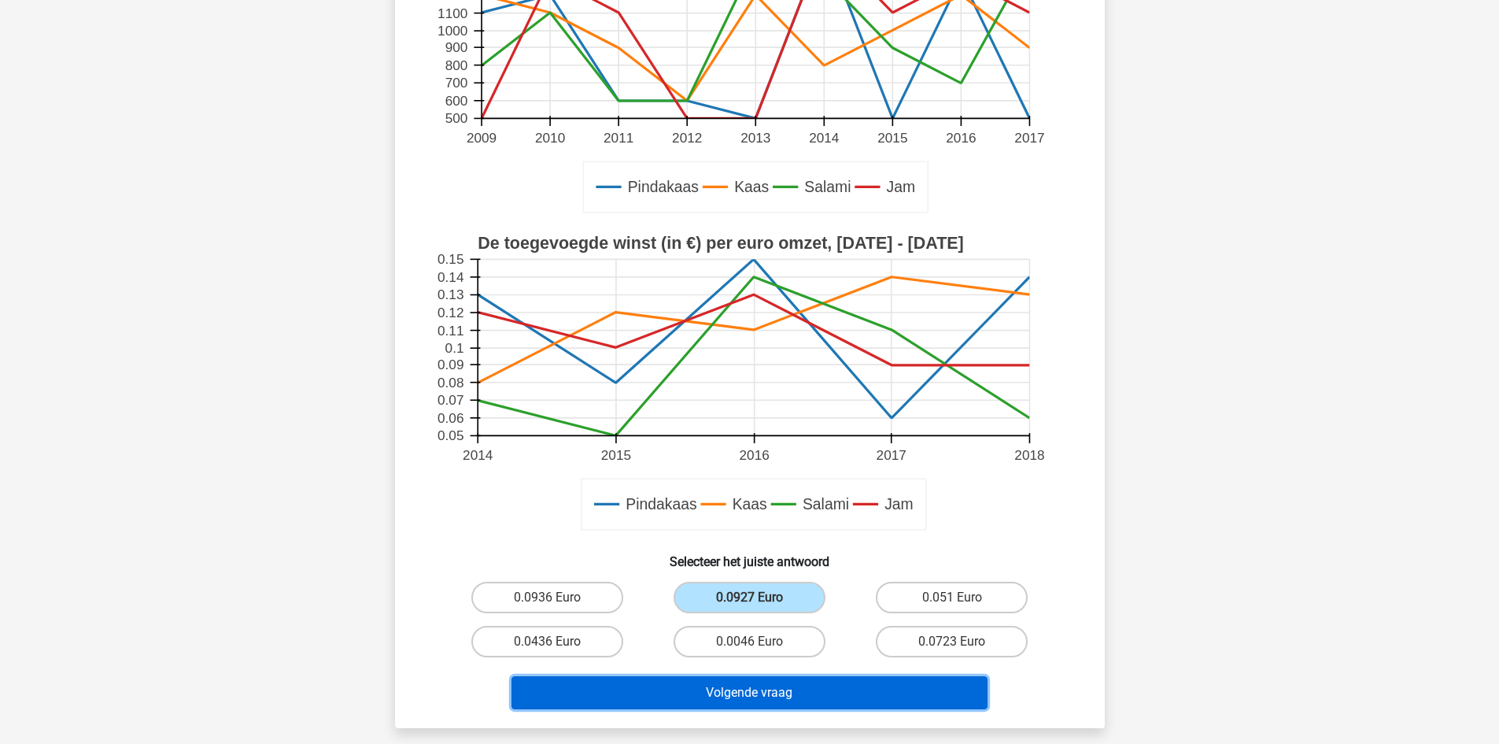
drag, startPoint x: 758, startPoint y: 682, endPoint x: 755, endPoint y: 700, distance: 17.6
click at [756, 699] on button "Volgende vraag" at bounding box center [750, 692] width 476 height 33
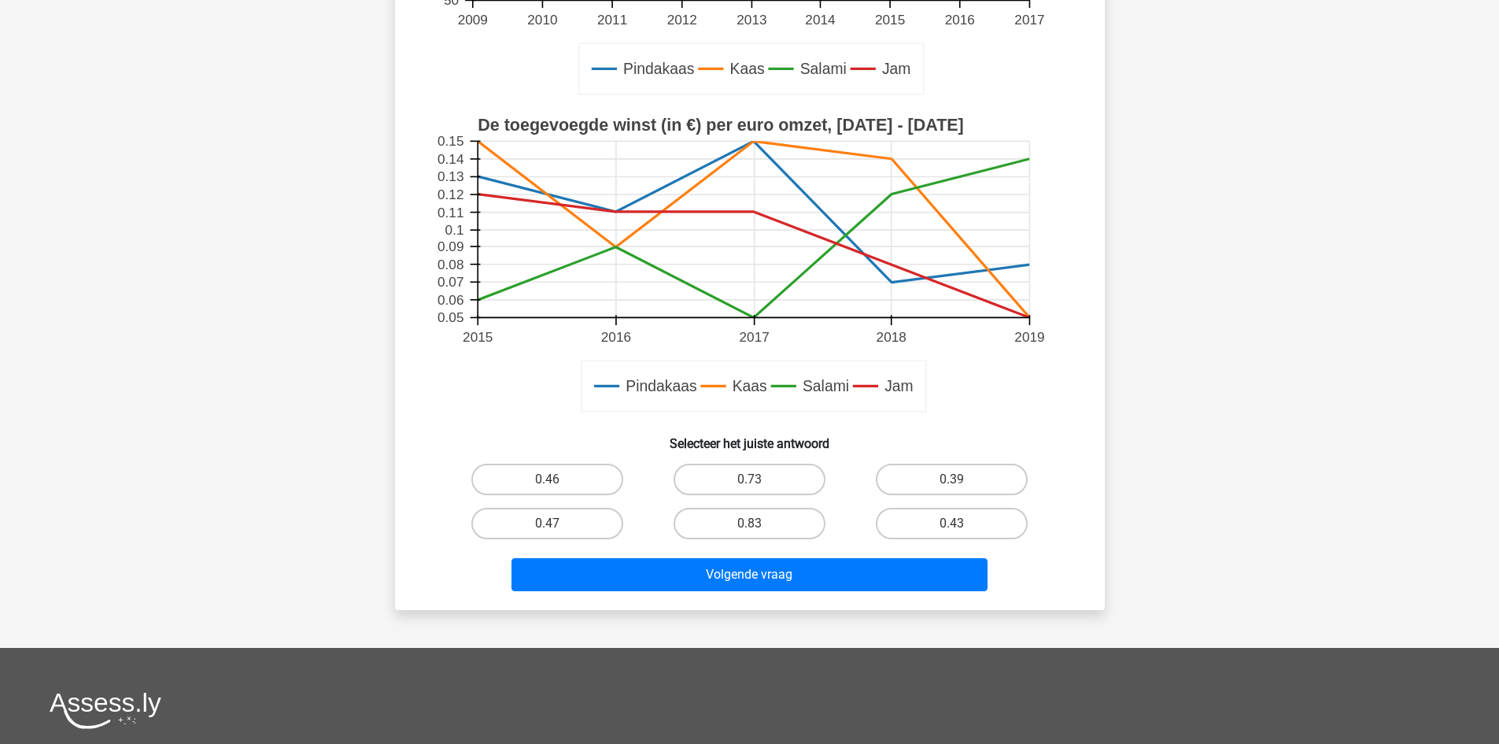
drag, startPoint x: 782, startPoint y: 515, endPoint x: 778, endPoint y: 547, distance: 32.5
click at [782, 514] on label "0.83" at bounding box center [750, 523] width 152 height 31
click at [759, 523] on input "0.83" at bounding box center [754, 528] width 10 height 10
radio input "true"
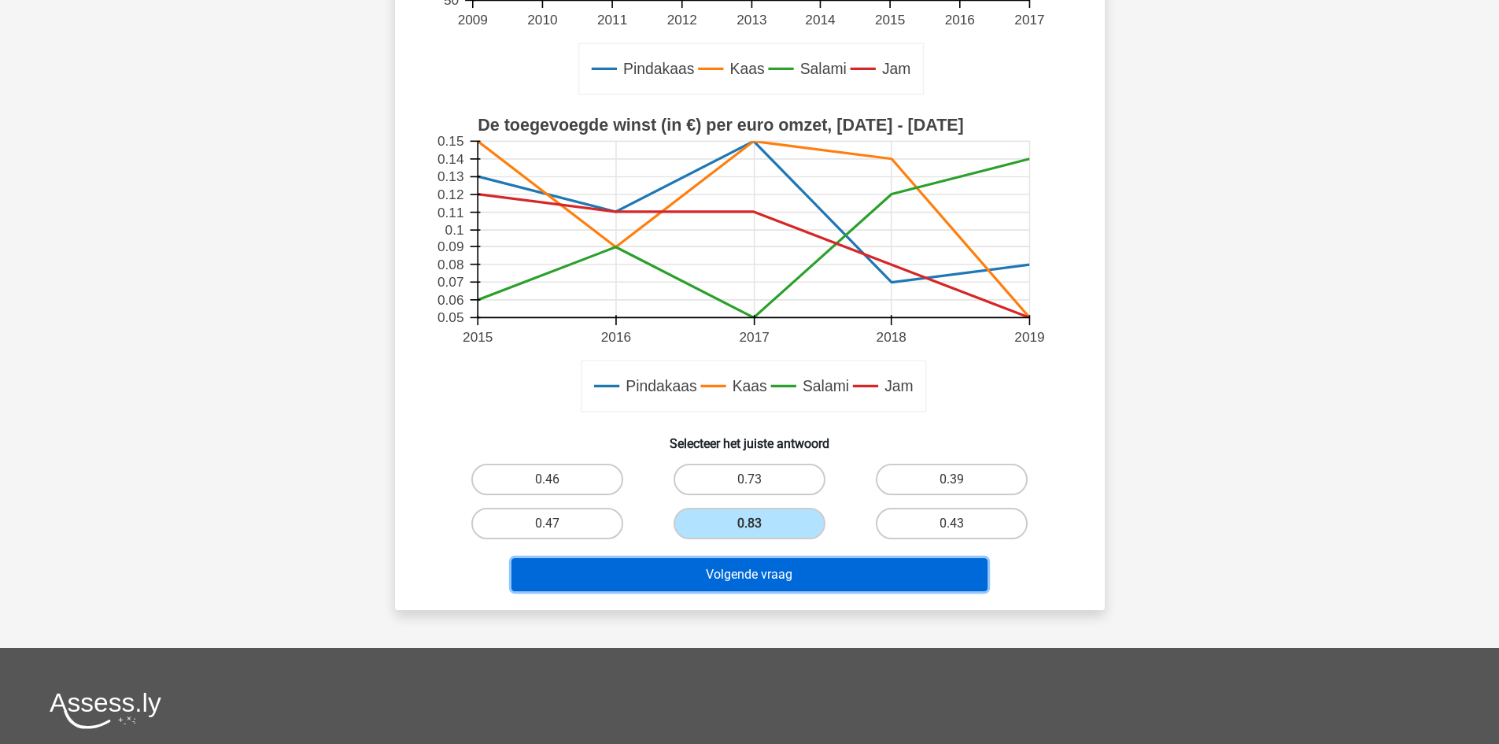
click at [768, 564] on button "Volgende vraag" at bounding box center [750, 574] width 476 height 33
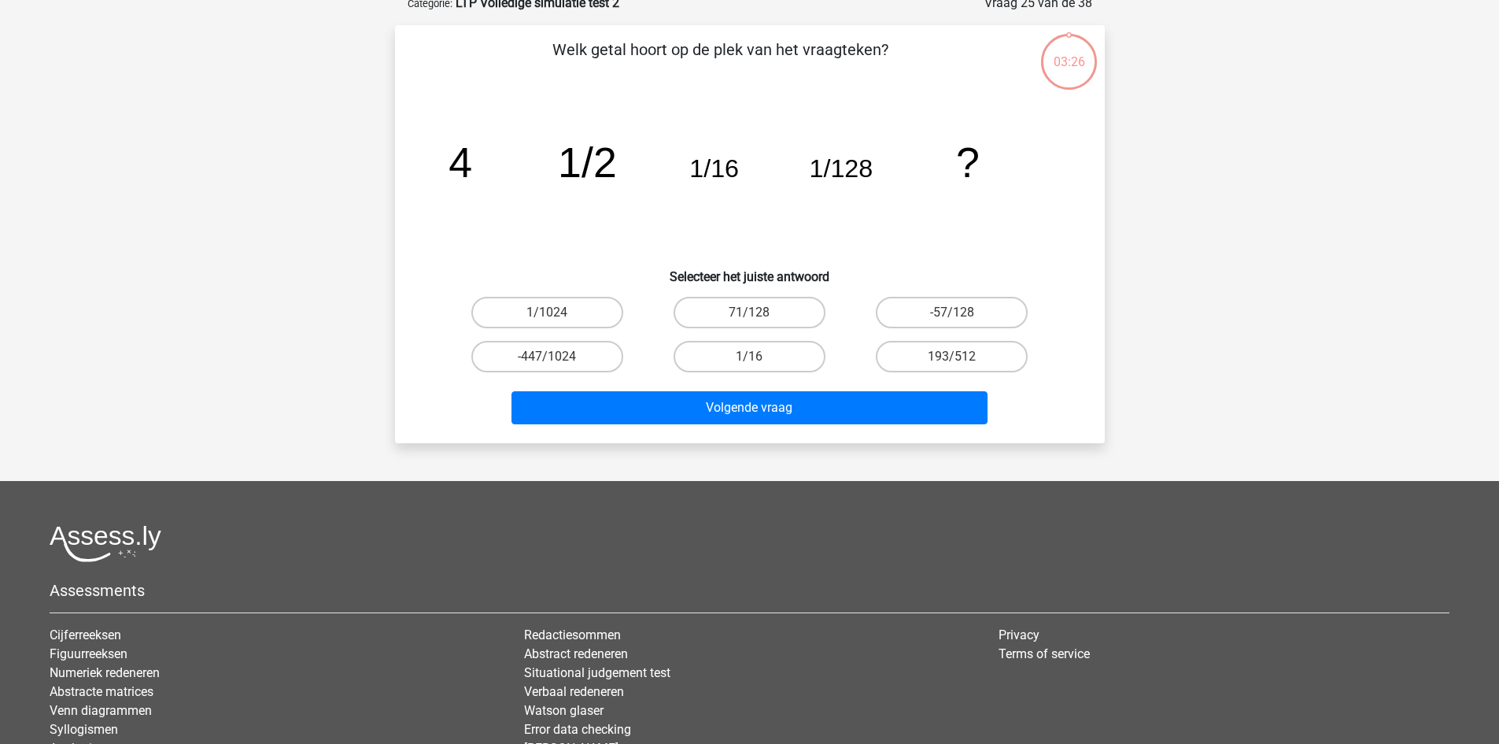
scroll to position [79, 0]
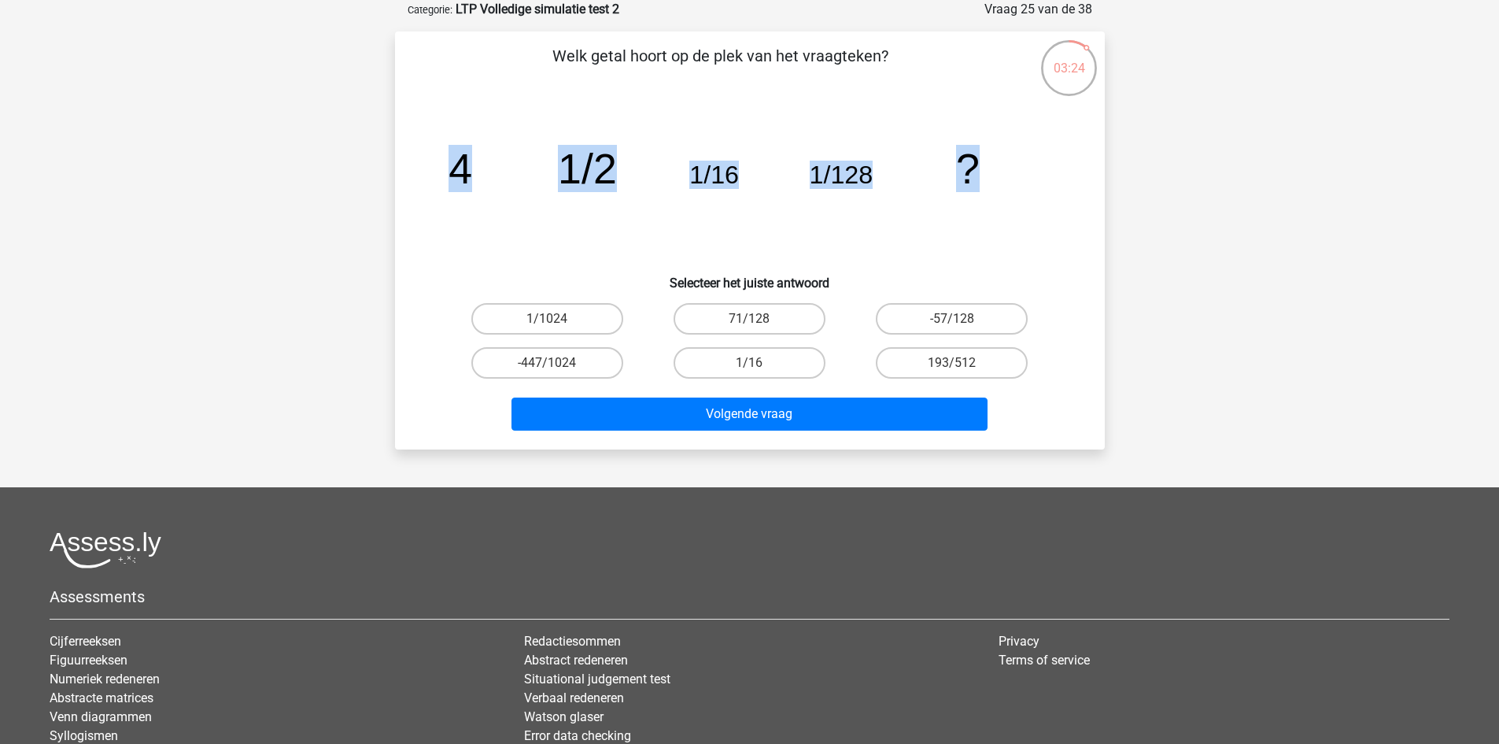
drag, startPoint x: 457, startPoint y: 172, endPoint x: 982, endPoint y: 175, distance: 524.9
click at [982, 175] on icon "image/svg+xml 4 1/2 1/16 1/128 ?" at bounding box center [750, 183] width 634 height 159
copy g "4 1/2 1/16 1/128 ?"
click at [844, 231] on icon "image/svg+xml 4 1/2 1/16 1/128 ?" at bounding box center [750, 183] width 634 height 159
drag, startPoint x: 457, startPoint y: 179, endPoint x: 507, endPoint y: 170, distance: 50.5
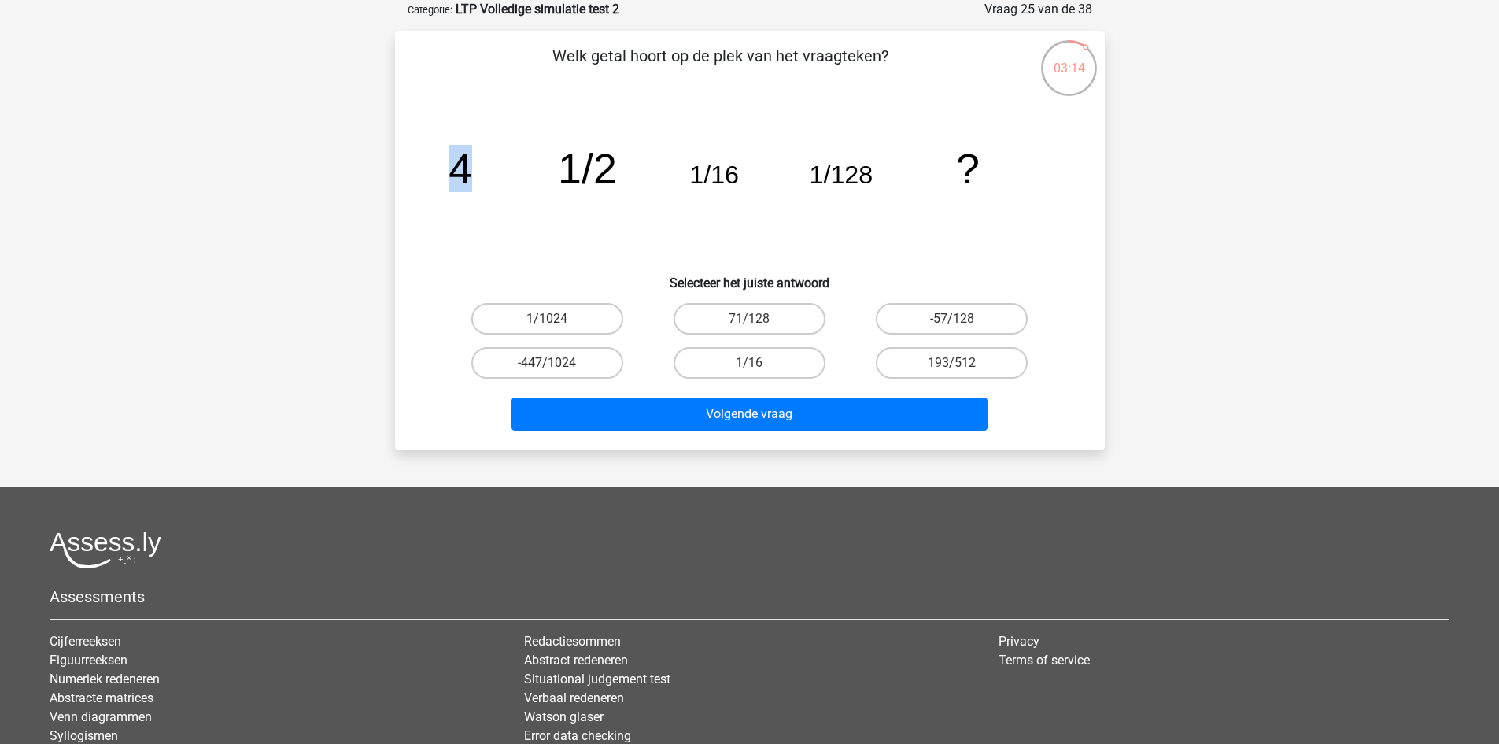
click at [507, 170] on icon "image/svg+xml 4 1/2 1/16 1/128 ?" at bounding box center [750, 183] width 634 height 159
click at [547, 168] on icon "image/svg+xml 4 1/2 1/16 1/128 ?" at bounding box center [750, 183] width 634 height 159
drag, startPoint x: 833, startPoint y: 179, endPoint x: 898, endPoint y: 179, distance: 64.5
click at [898, 179] on icon "image/svg+xml 4 1/2 1/16 1/128 ?" at bounding box center [750, 183] width 634 height 159
click at [585, 331] on label "1/1024" at bounding box center [547, 318] width 152 height 31
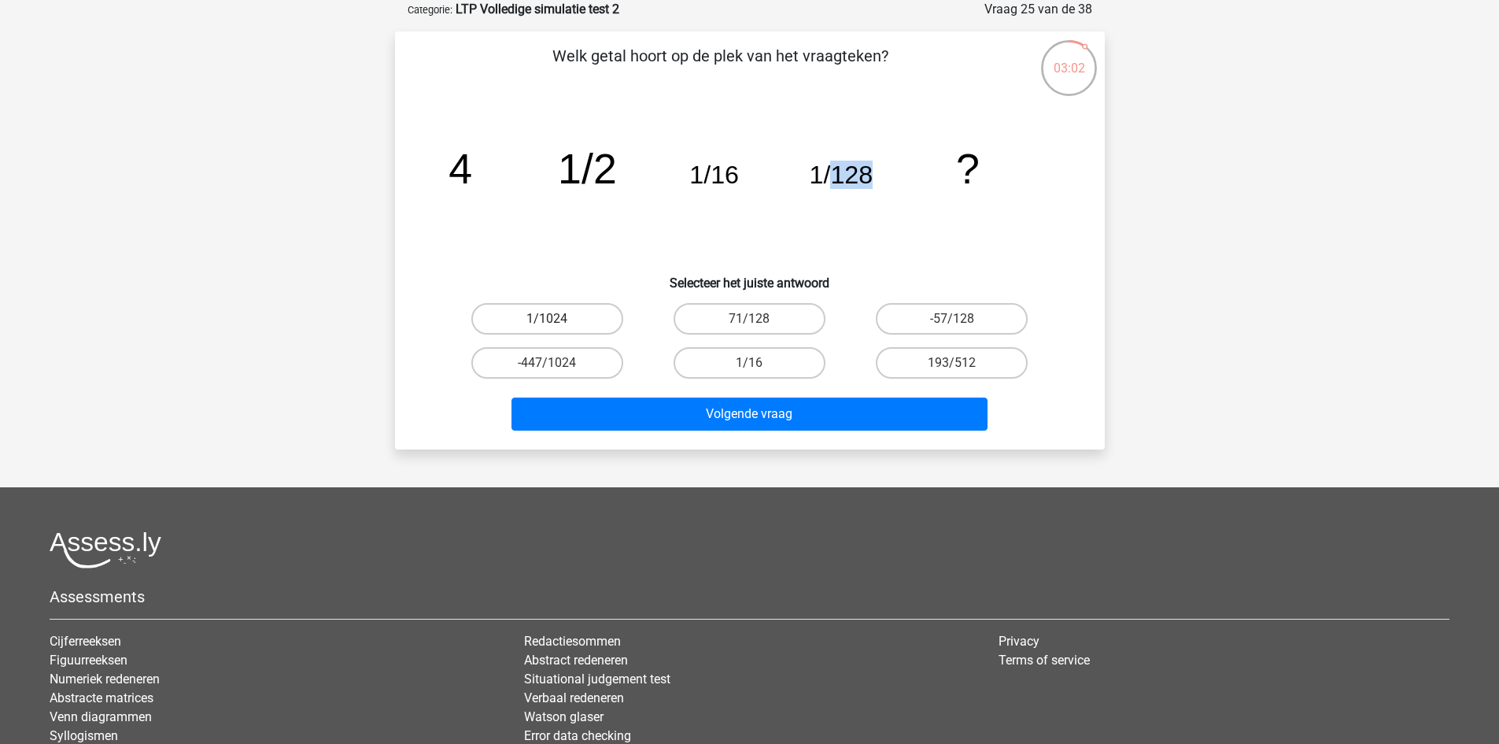
click at [557, 329] on input "1/1024" at bounding box center [552, 324] width 10 height 10
radio input "true"
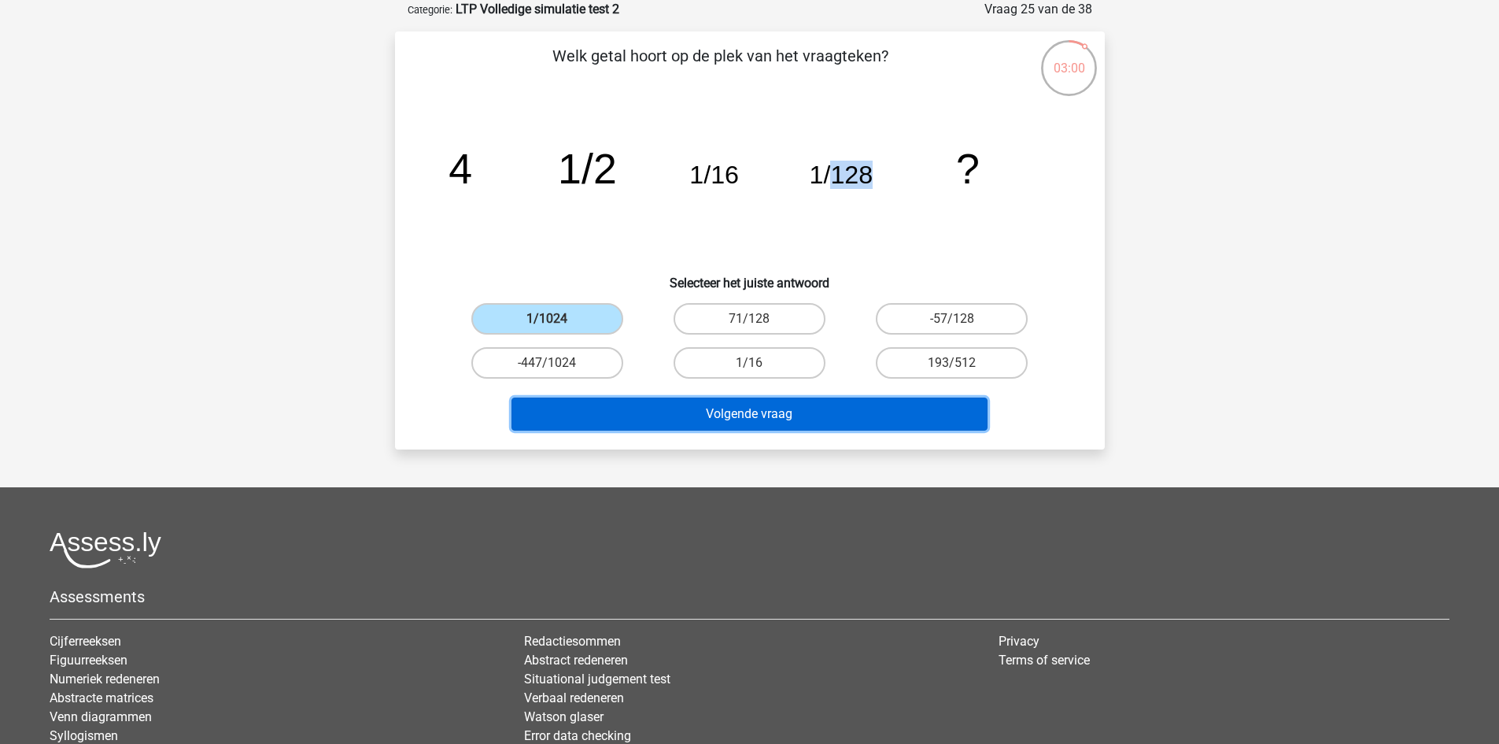
click at [829, 409] on button "Volgende vraag" at bounding box center [750, 413] width 476 height 33
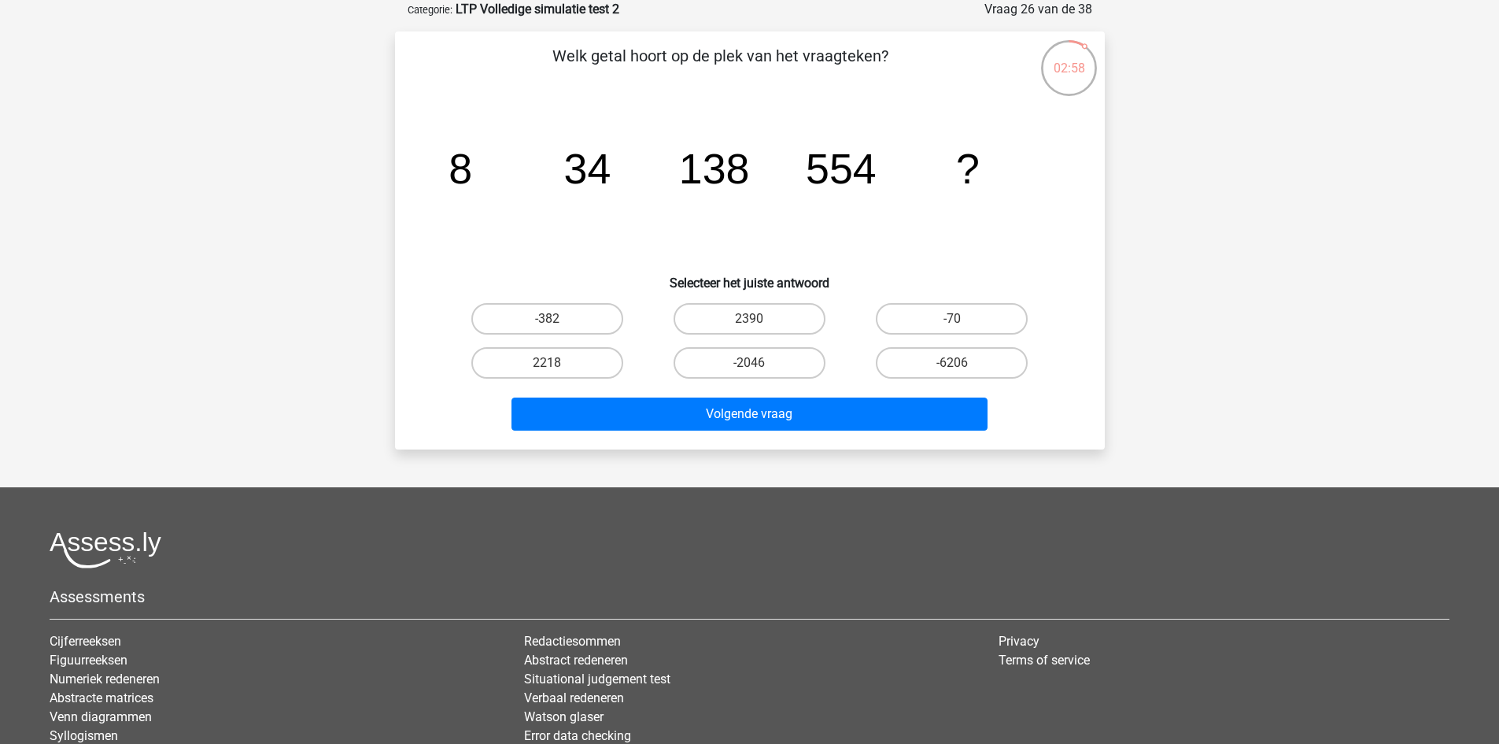
drag, startPoint x: 458, startPoint y: 182, endPoint x: 988, endPoint y: 157, distance: 531.0
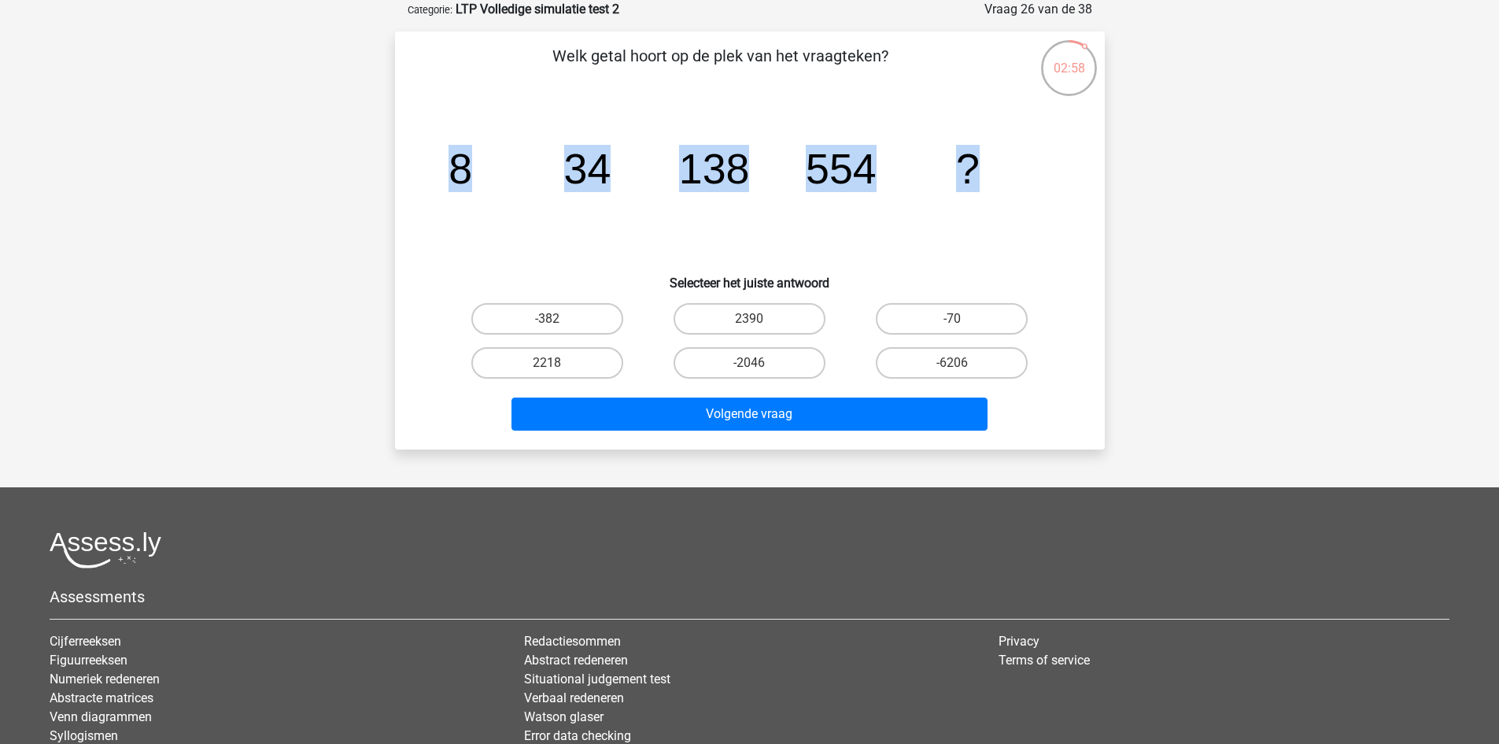
click at [988, 157] on icon "image/svg+xml 8 34 138 554 ?" at bounding box center [750, 183] width 634 height 159
copy g "8 34 138 554 ?"
click at [727, 241] on icon "image/svg+xml 8 34 138 554 ?" at bounding box center [750, 183] width 634 height 159
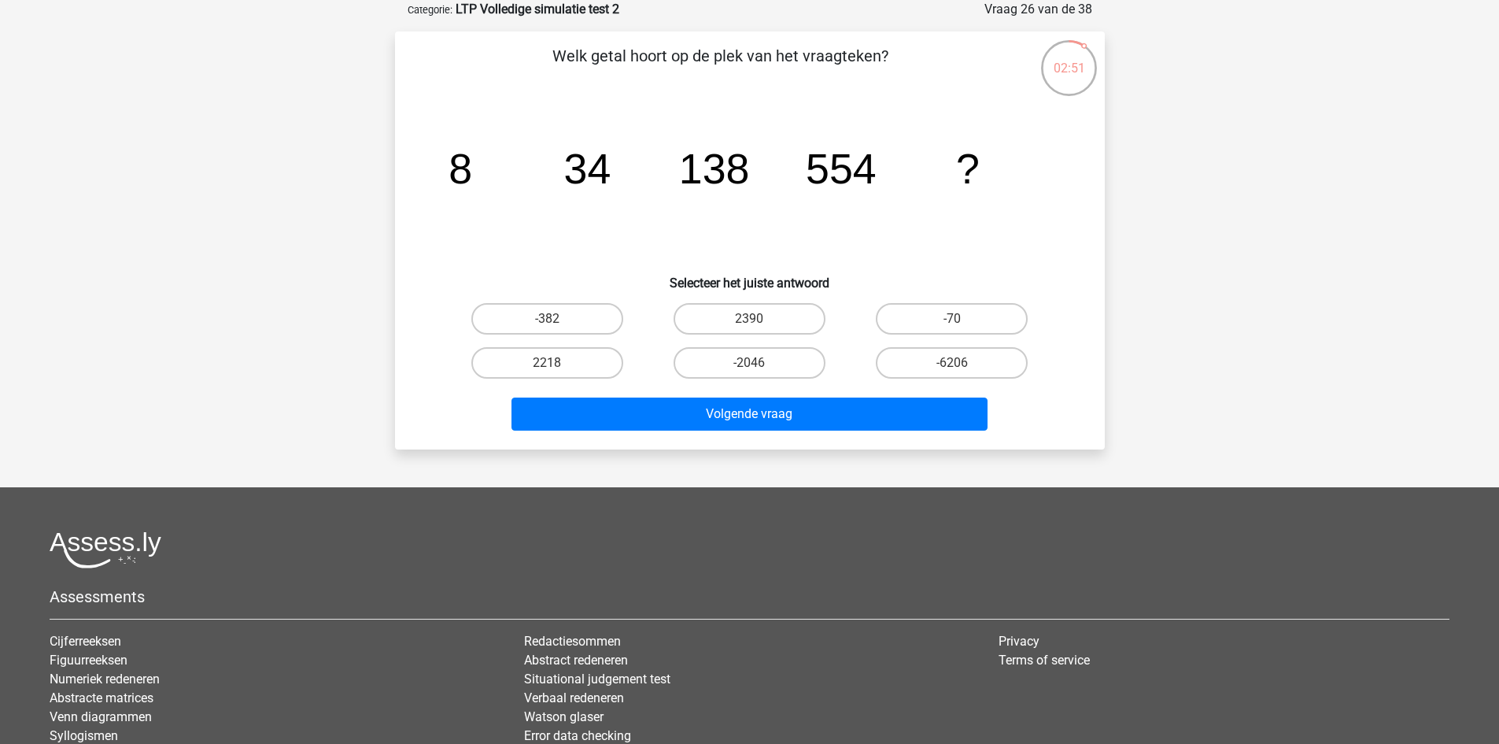
drag, startPoint x: 478, startPoint y: 175, endPoint x: 573, endPoint y: 173, distance: 94.4
click at [565, 175] on icon "image/svg+xml 8 34 138 554 ?" at bounding box center [750, 183] width 634 height 159
drag, startPoint x: 583, startPoint y: 173, endPoint x: 616, endPoint y: 172, distance: 33.1
click at [616, 172] on icon "image/svg+xml 8 34 138 554 ?" at bounding box center [750, 183] width 634 height 159
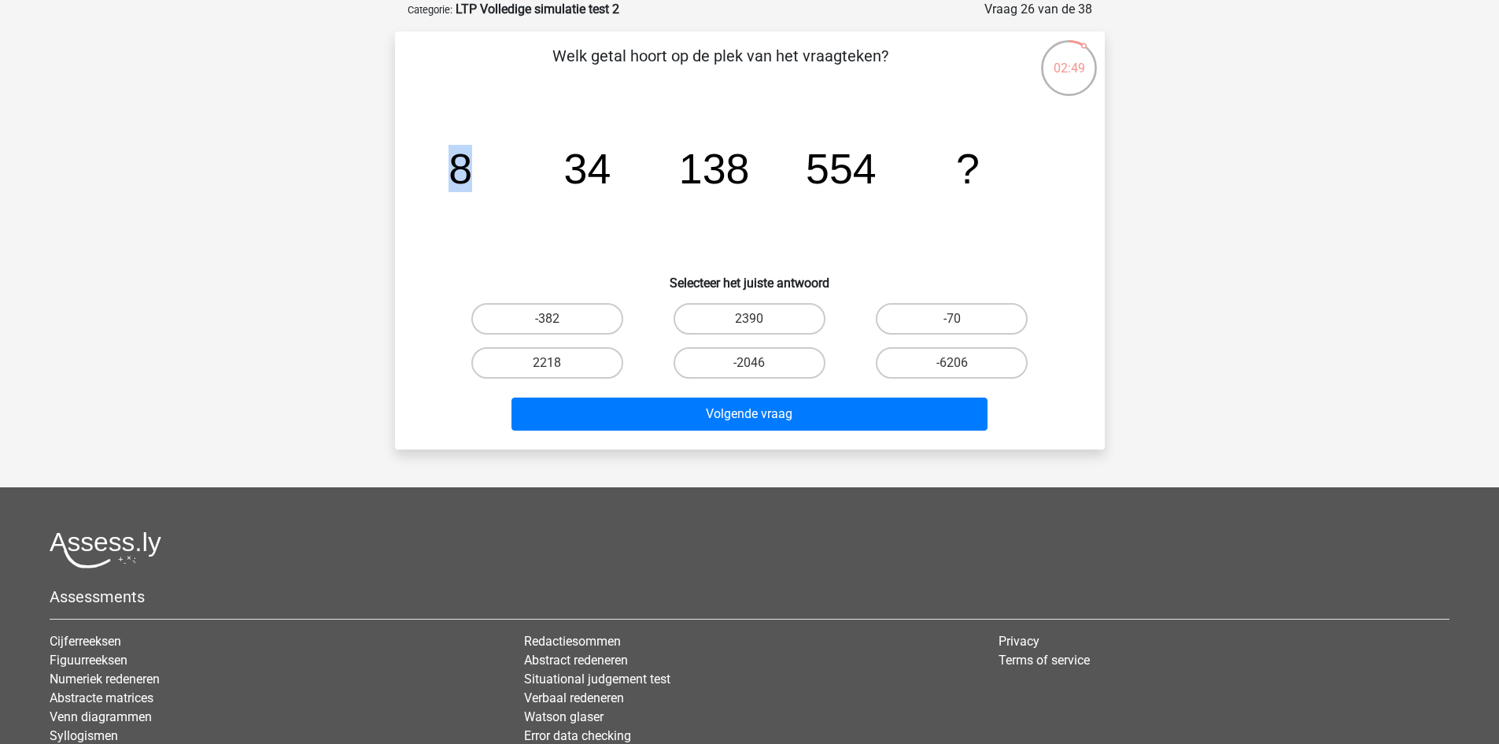
drag, startPoint x: 457, startPoint y: 172, endPoint x: 543, endPoint y: 172, distance: 85.8
click at [535, 172] on icon "image/svg+xml 8 34 138 554 ?" at bounding box center [750, 183] width 634 height 159
click at [567, 170] on tspan "34" at bounding box center [586, 168] width 47 height 47
click at [586, 172] on tspan "34" at bounding box center [586, 168] width 47 height 47
click at [590, 172] on tspan "34" at bounding box center [586, 168] width 47 height 47
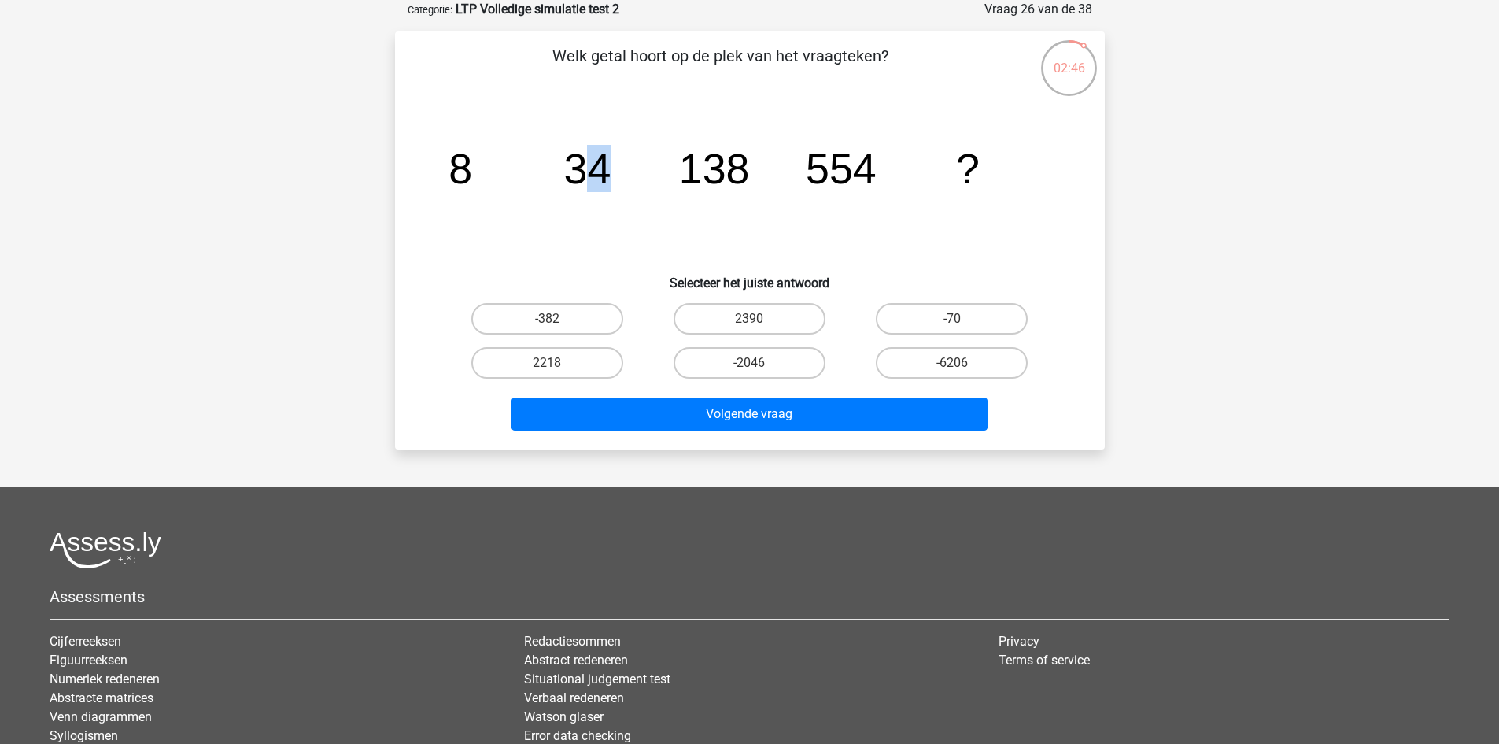
drag, startPoint x: 603, startPoint y: 172, endPoint x: 577, endPoint y: 177, distance: 26.4
click at [577, 177] on tspan "34" at bounding box center [586, 168] width 47 height 47
click at [548, 183] on icon "image/svg+xml 8 34 138 554 ?" at bounding box center [750, 183] width 634 height 159
drag, startPoint x: 465, startPoint y: 180, endPoint x: 552, endPoint y: 168, distance: 87.4
click at [551, 168] on icon "image/svg+xml 8 34 138 554 ?" at bounding box center [750, 183] width 634 height 159
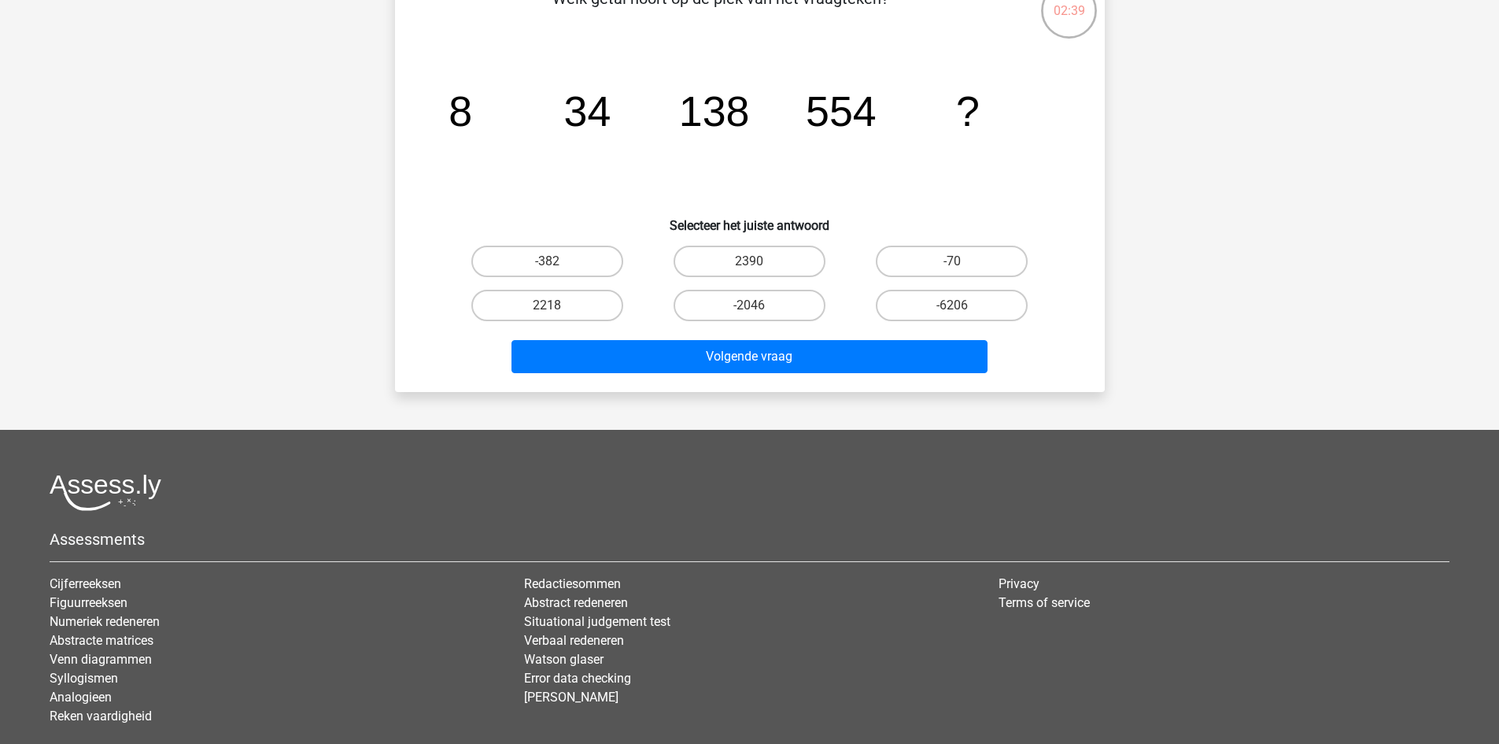
scroll to position [238, 0]
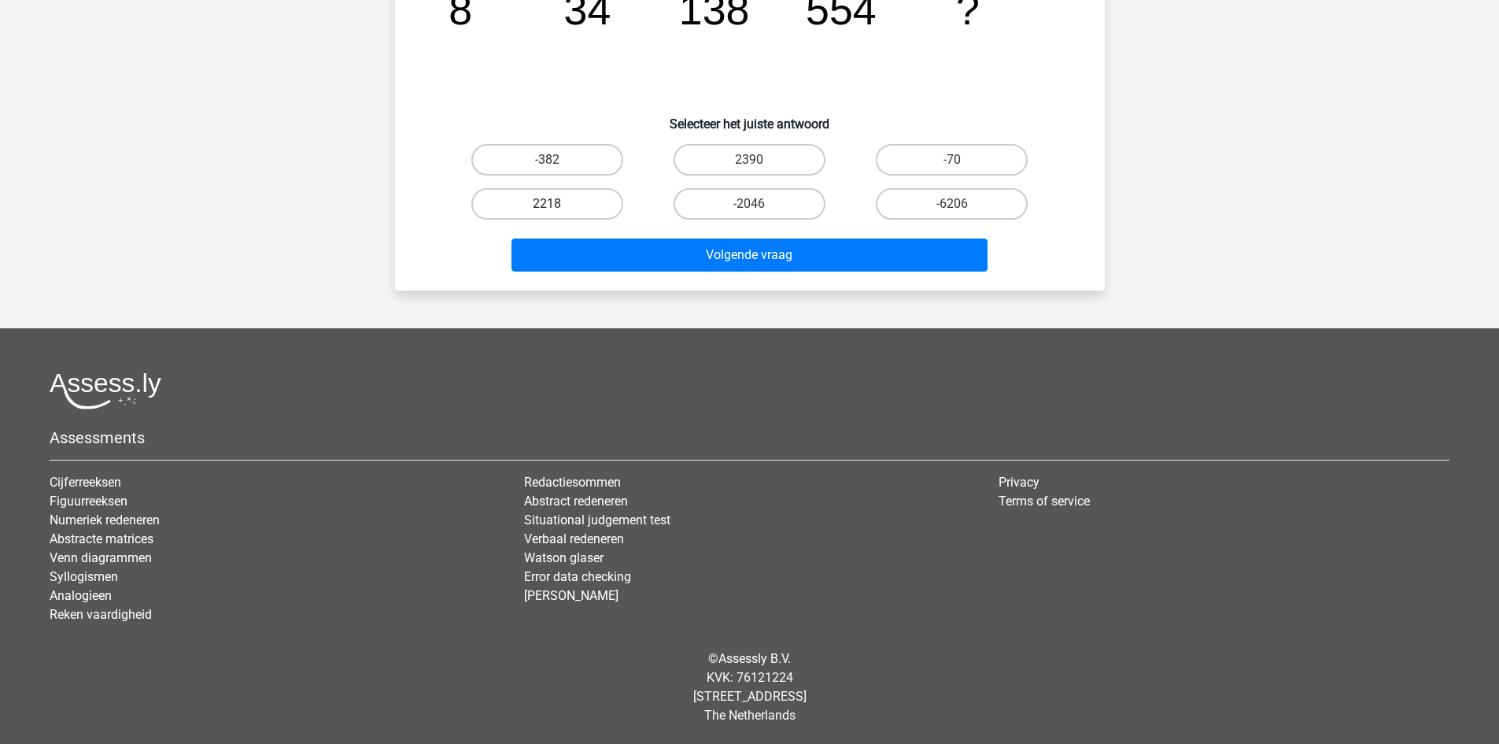
click at [595, 201] on label "2218" at bounding box center [547, 203] width 152 height 31
click at [557, 204] on input "2218" at bounding box center [552, 209] width 10 height 10
radio input "true"
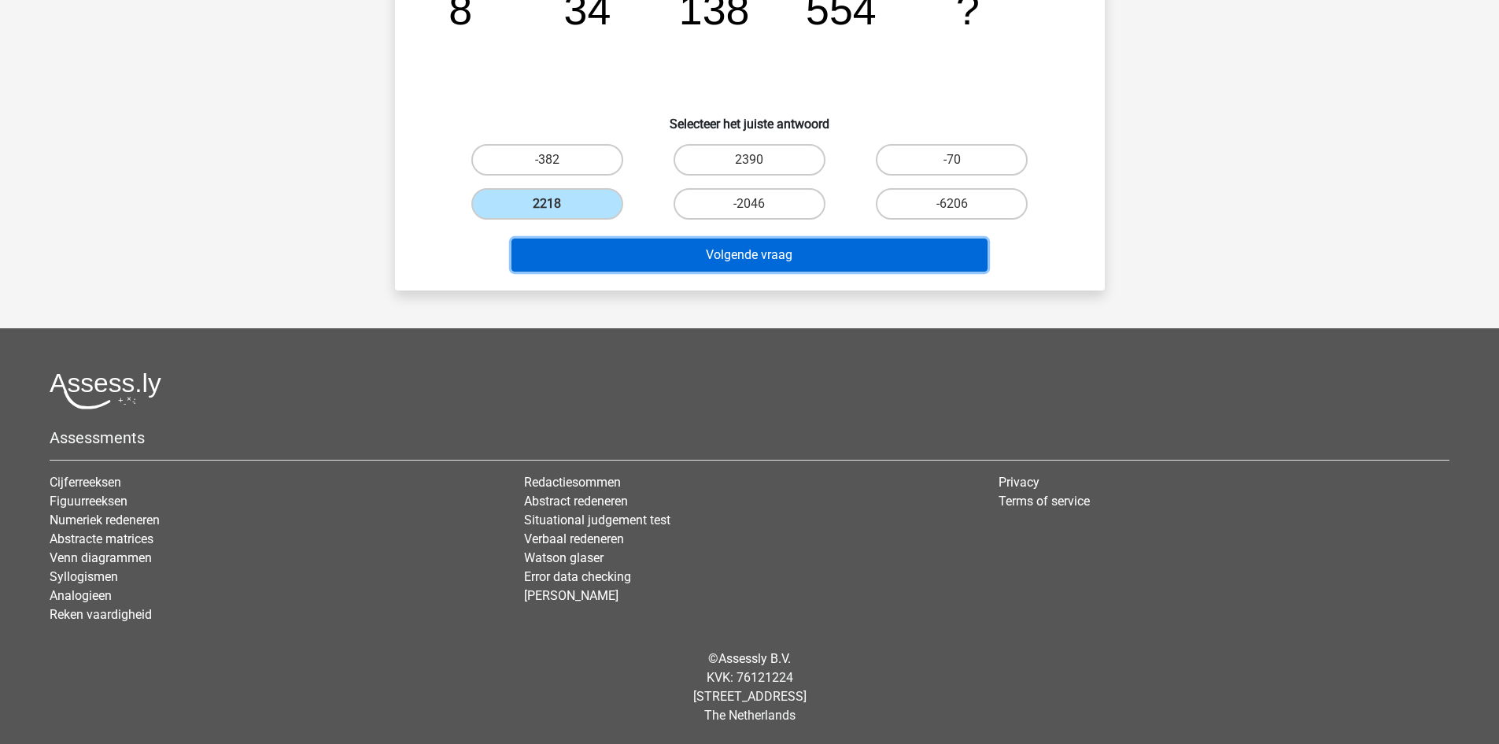
click at [615, 255] on button "Volgende vraag" at bounding box center [750, 254] width 476 height 33
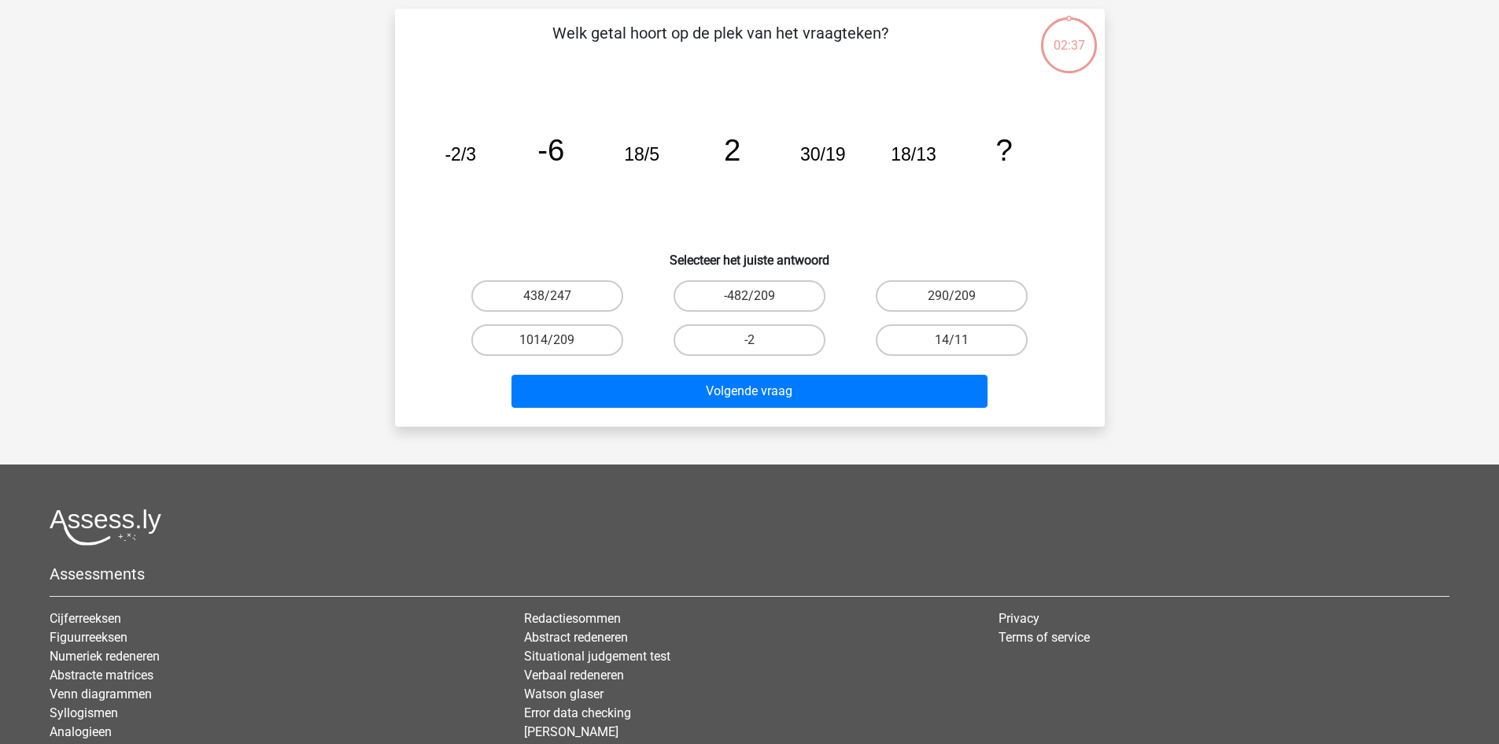
scroll to position [79, 0]
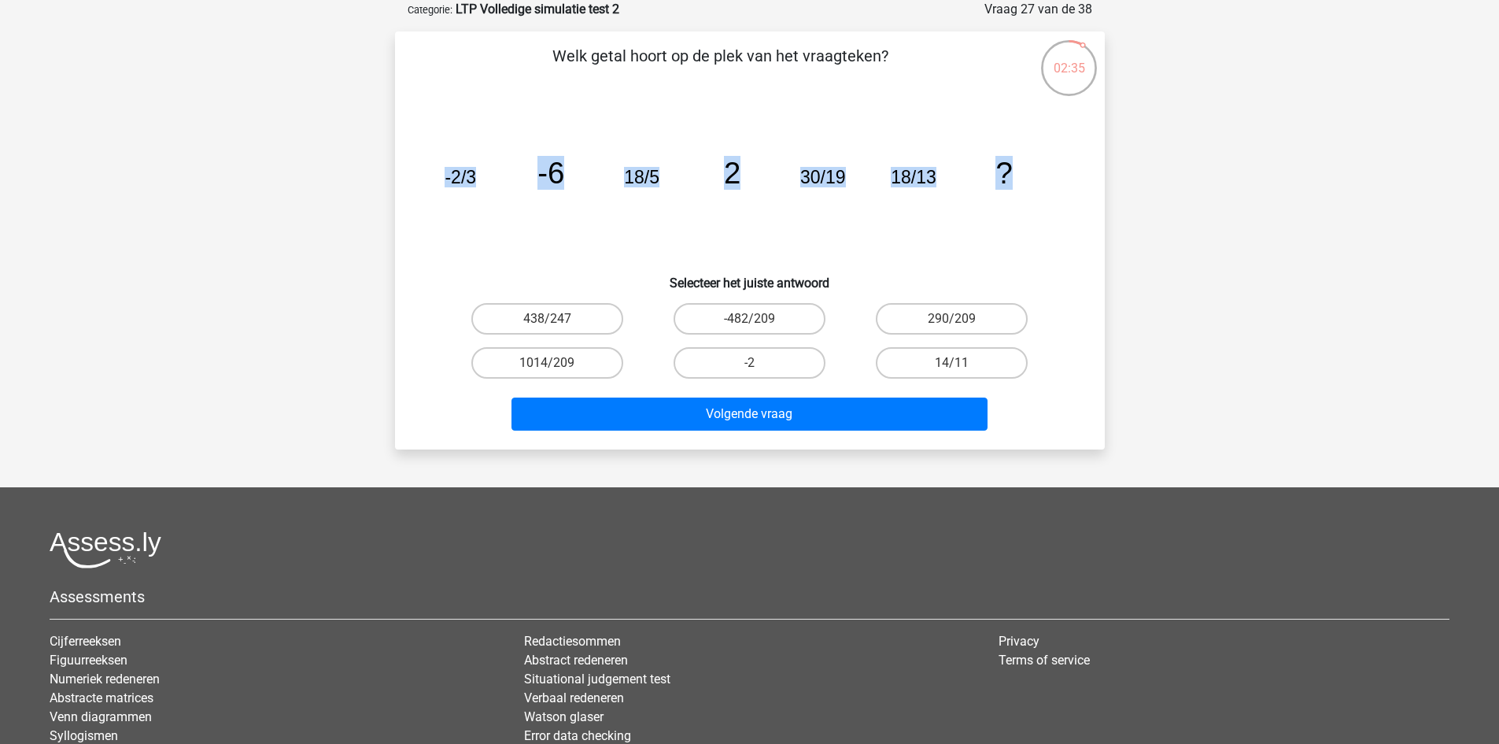
drag, startPoint x: 434, startPoint y: 174, endPoint x: 1010, endPoint y: 166, distance: 576.1
click at [1010, 166] on icon "image/svg+xml -2/3 -6 18/5 2 30/19 18/13 ?" at bounding box center [750, 183] width 634 height 159
copy g "-2/3 -6 18/5 2 30/19 18/13 ?"
click at [736, 250] on icon "image/svg+xml -2/3 -6 18/5 2 30/19 18/13 ?" at bounding box center [750, 183] width 634 height 159
drag, startPoint x: 446, startPoint y: 175, endPoint x: 474, endPoint y: 180, distance: 28.1
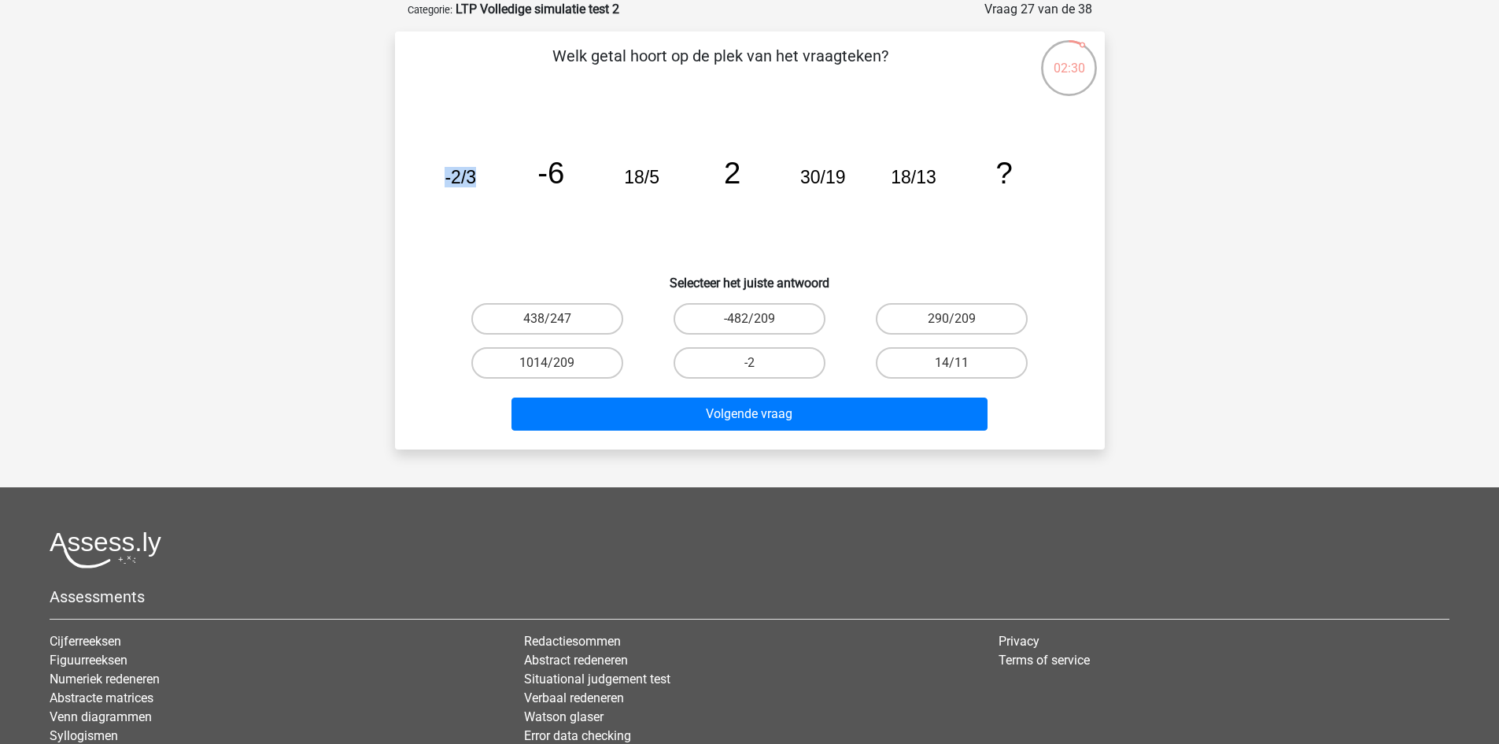
click at [474, 180] on tspan "-2/3" at bounding box center [460, 177] width 31 height 20
click at [871, 180] on icon "image/svg+xml -2/3 -6 18/5 2 30/19 18/13 ?" at bounding box center [750, 183] width 634 height 159
click at [645, 187] on tspan "18/5" at bounding box center [641, 177] width 35 height 20
click at [645, 183] on tspan "18/5" at bounding box center [641, 177] width 35 height 20
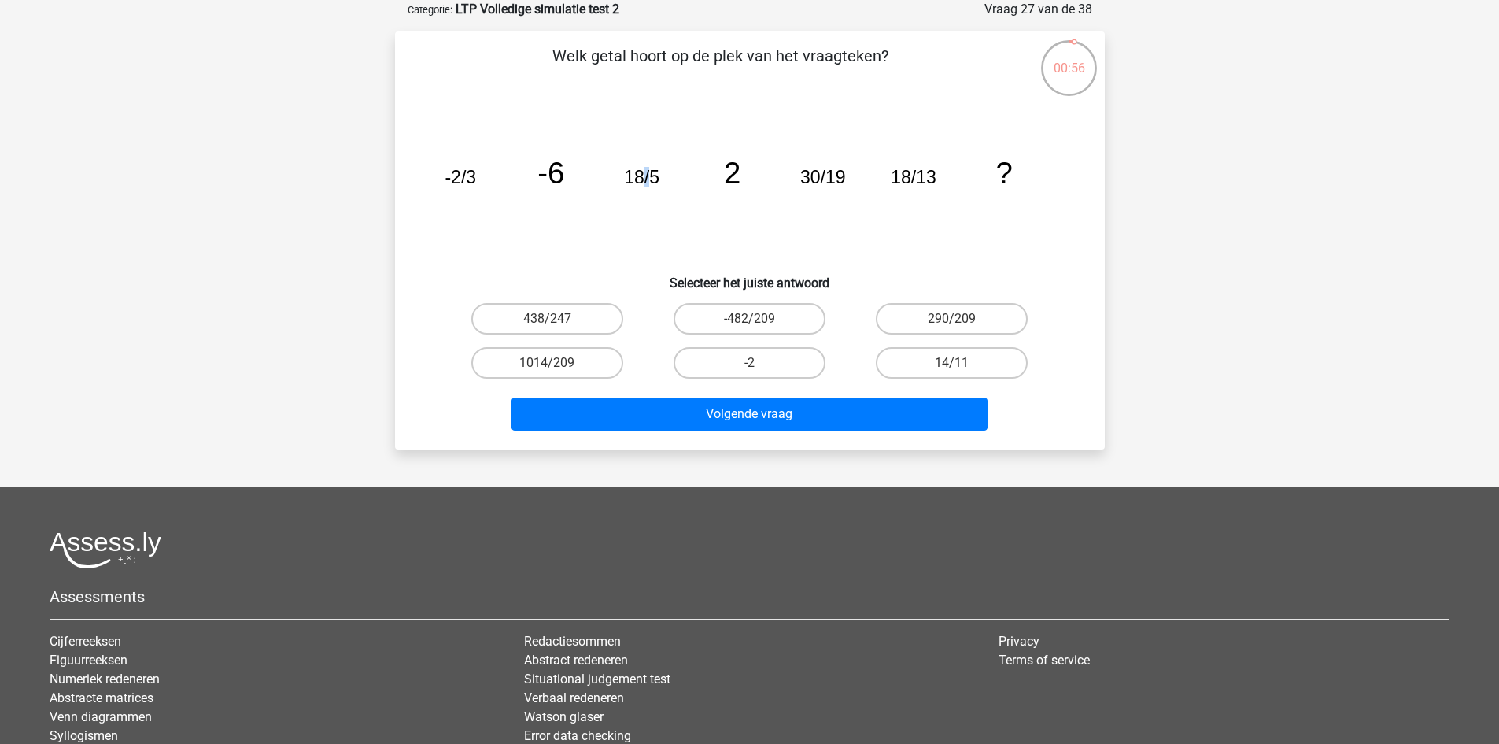
click at [645, 183] on tspan "18/5" at bounding box center [641, 177] width 35 height 20
click at [646, 182] on tspan "18/5" at bounding box center [641, 177] width 35 height 20
drag, startPoint x: 1025, startPoint y: 173, endPoint x: 445, endPoint y: 189, distance: 580.2
click at [445, 189] on icon "image/svg+xml -2/3 -6 18/5 2 30/19 18/13 ?" at bounding box center [750, 183] width 634 height 159
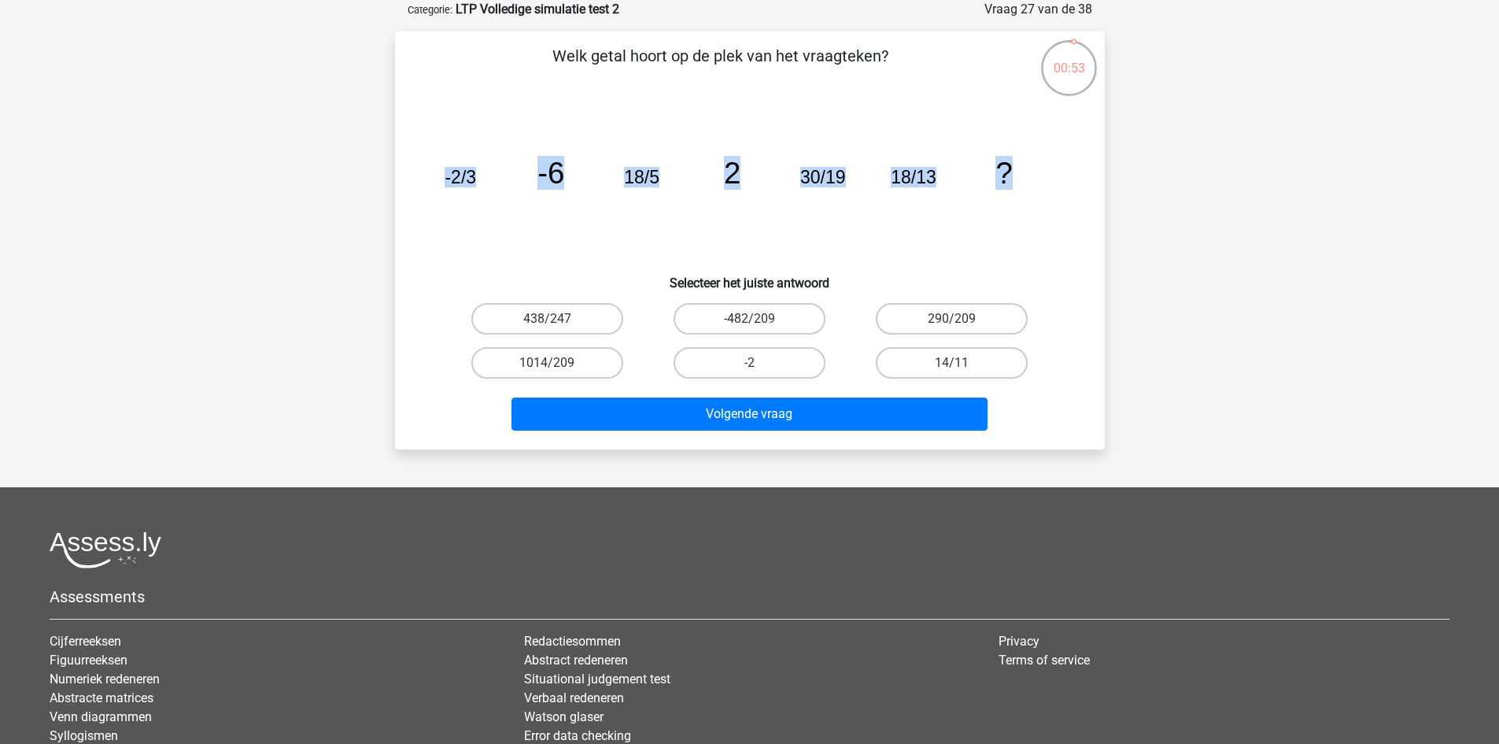
copy g "-2/3 -6 18/5 2 30/19 18/13 ?"
click at [957, 353] on label "14/11" at bounding box center [952, 362] width 152 height 31
click at [957, 363] on input "14/11" at bounding box center [957, 368] width 10 height 10
radio input "true"
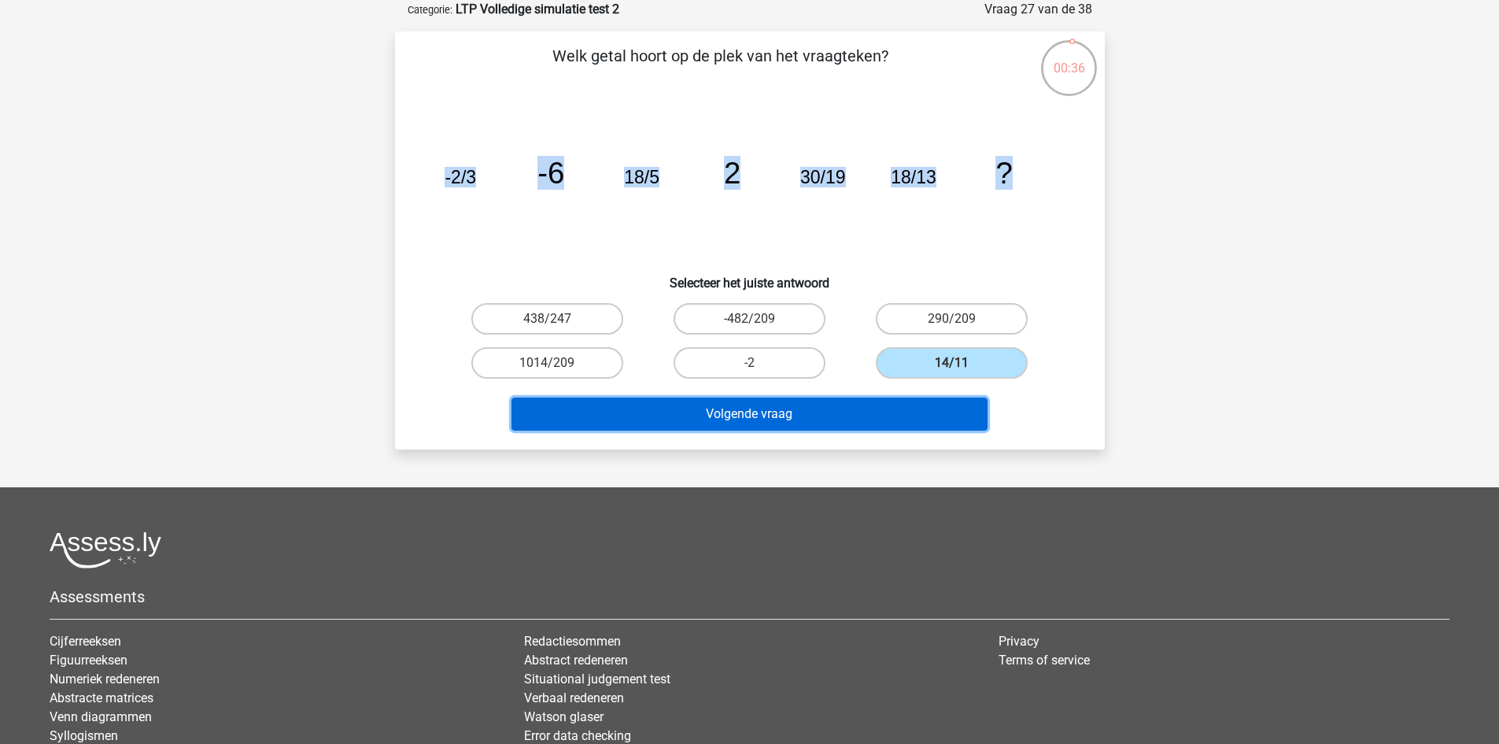
click at [866, 412] on button "Volgende vraag" at bounding box center [750, 413] width 476 height 33
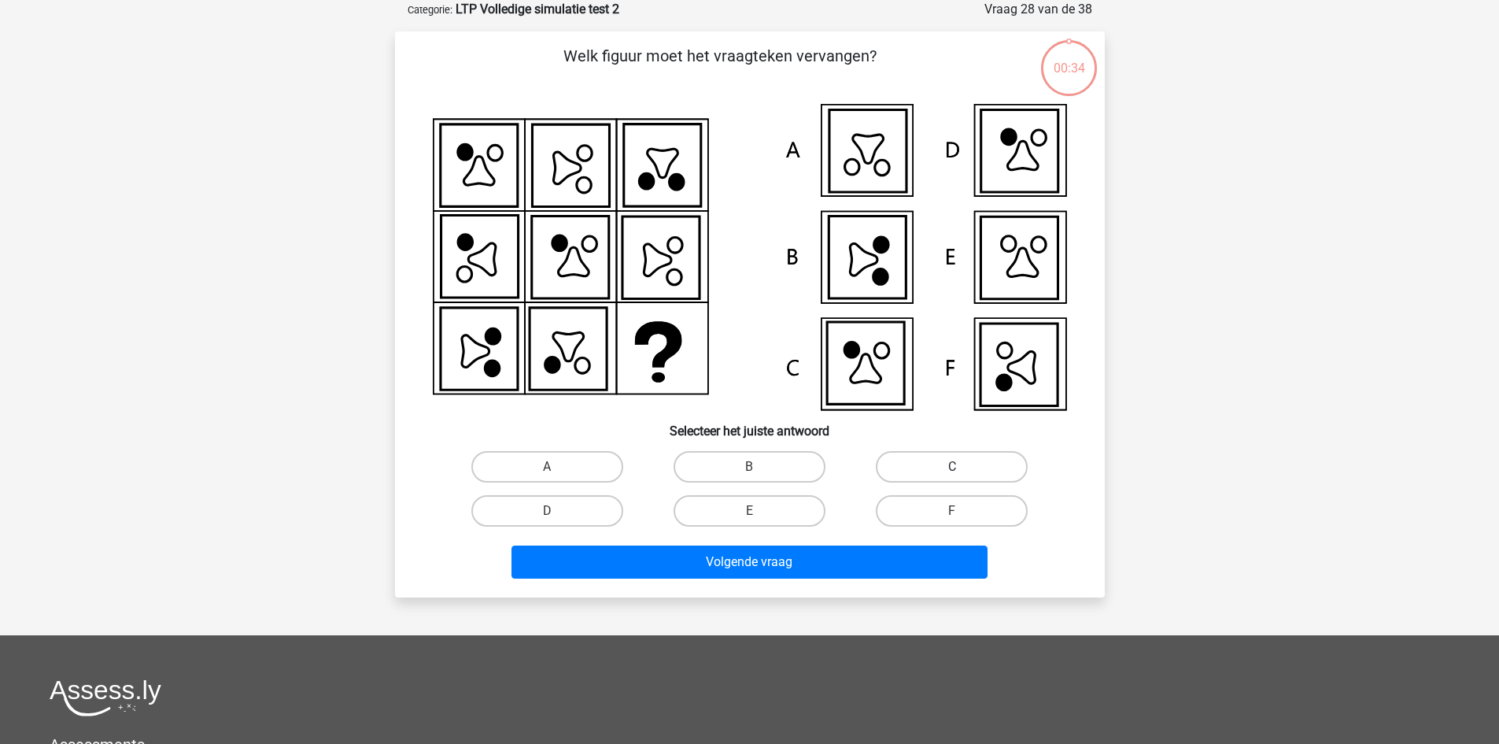
drag, startPoint x: 888, startPoint y: 437, endPoint x: 892, endPoint y: 461, distance: 24.7
click at [892, 461] on div "Welk figuur moet het vraagteken vervangen?" at bounding box center [749, 314] width 697 height 541
click at [902, 478] on label "C" at bounding box center [952, 466] width 152 height 31
click at [952, 477] on input "C" at bounding box center [957, 472] width 10 height 10
radio input "true"
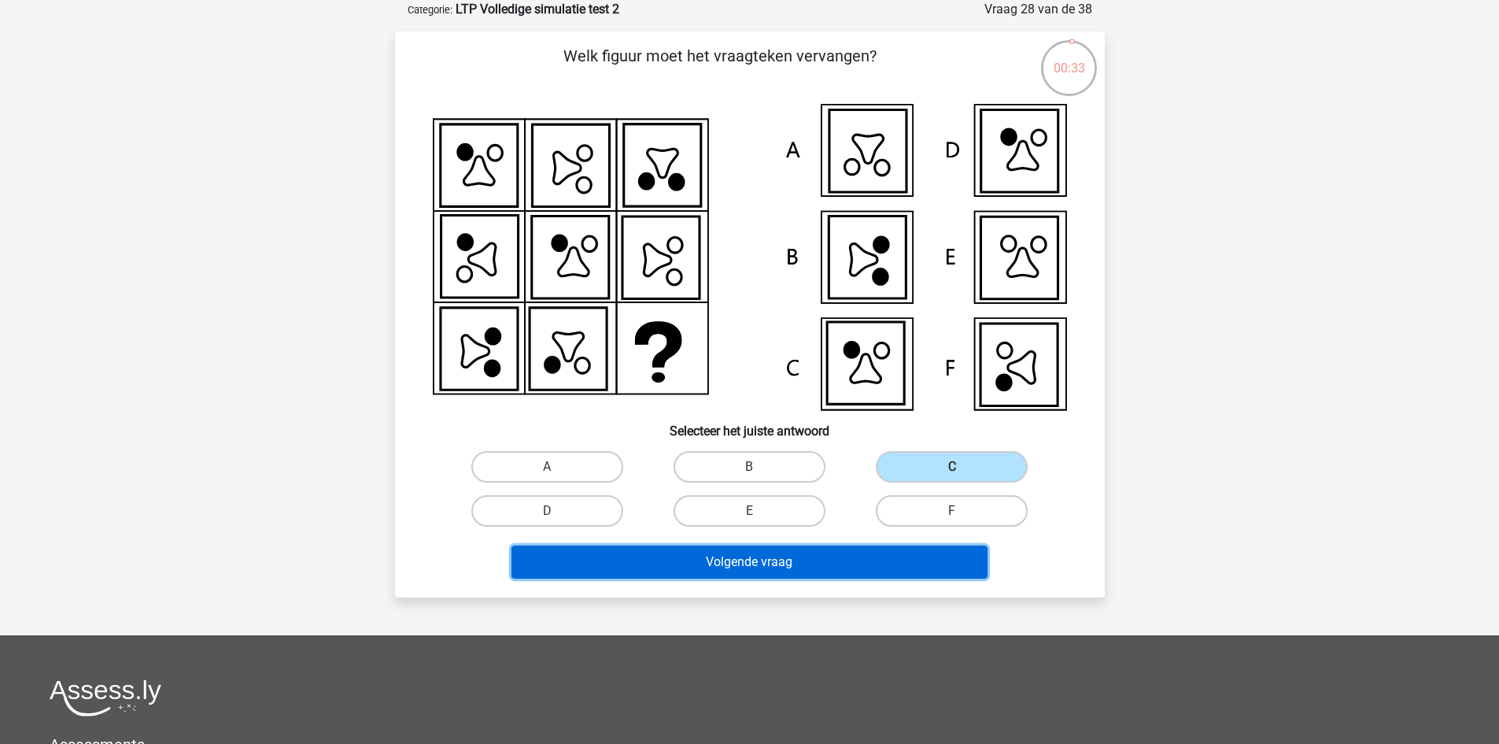
click at [885, 552] on button "Volgende vraag" at bounding box center [750, 561] width 476 height 33
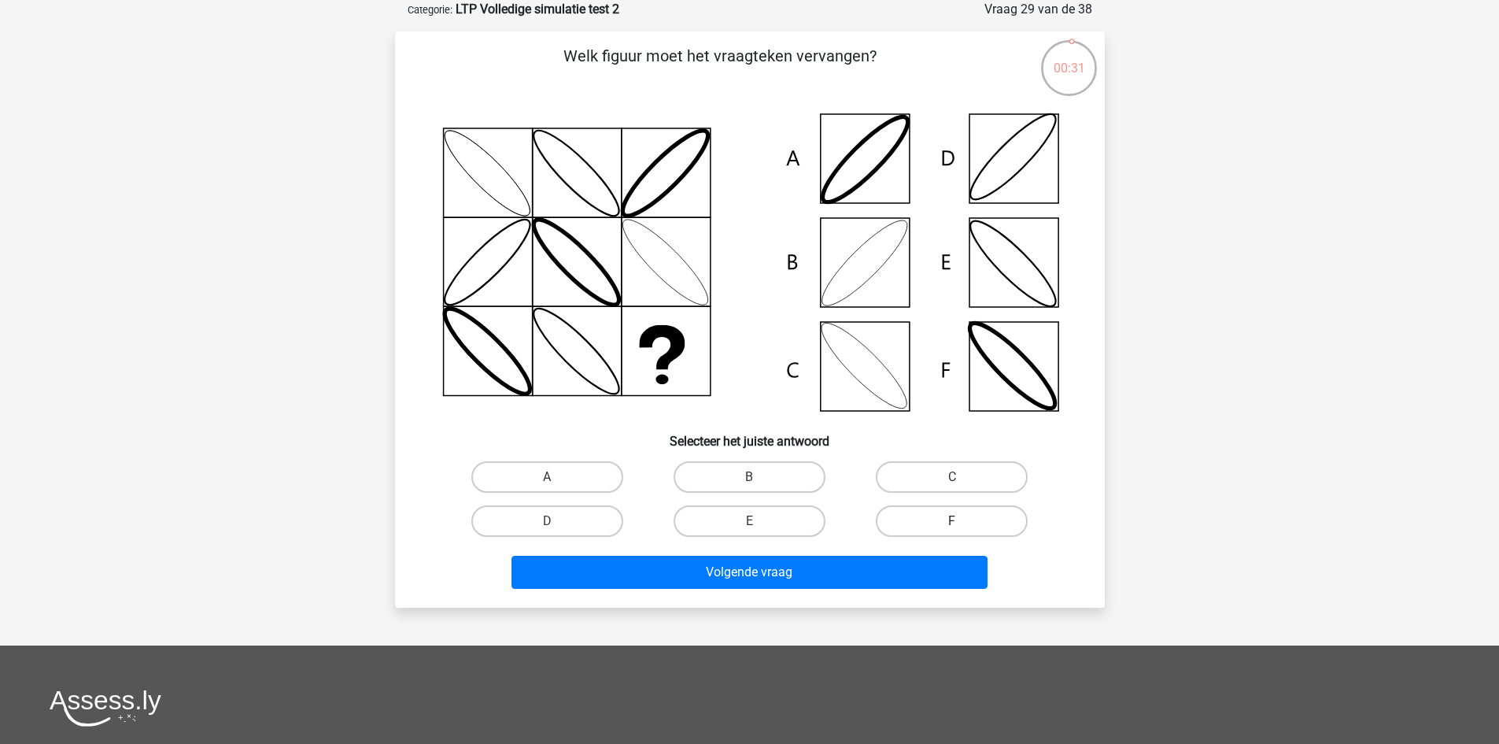
click at [928, 513] on label "F" at bounding box center [952, 520] width 152 height 31
click at [952, 521] on input "F" at bounding box center [957, 526] width 10 height 10
radio input "true"
click at [807, 518] on label "E" at bounding box center [750, 520] width 152 height 31
click at [759, 521] on input "E" at bounding box center [754, 526] width 10 height 10
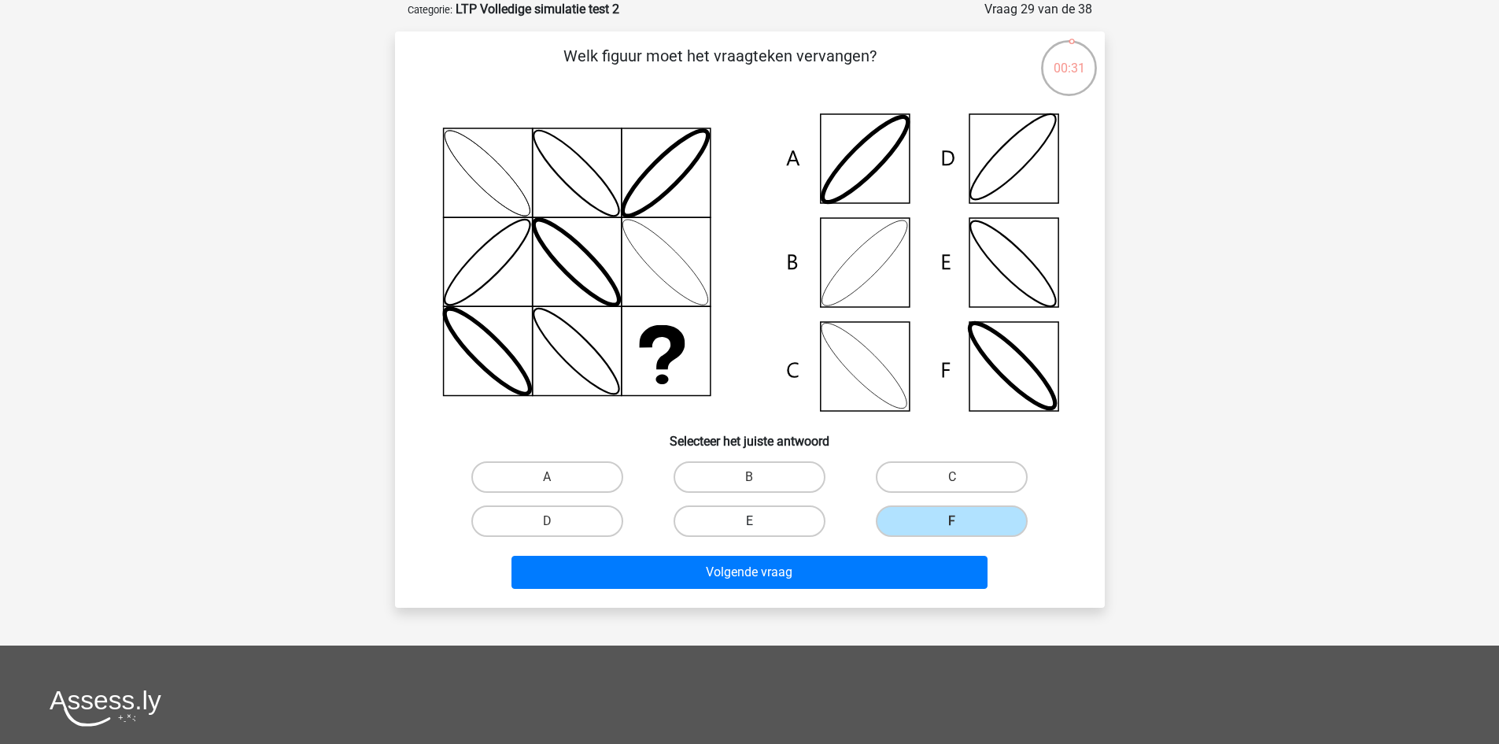
radio input "true"
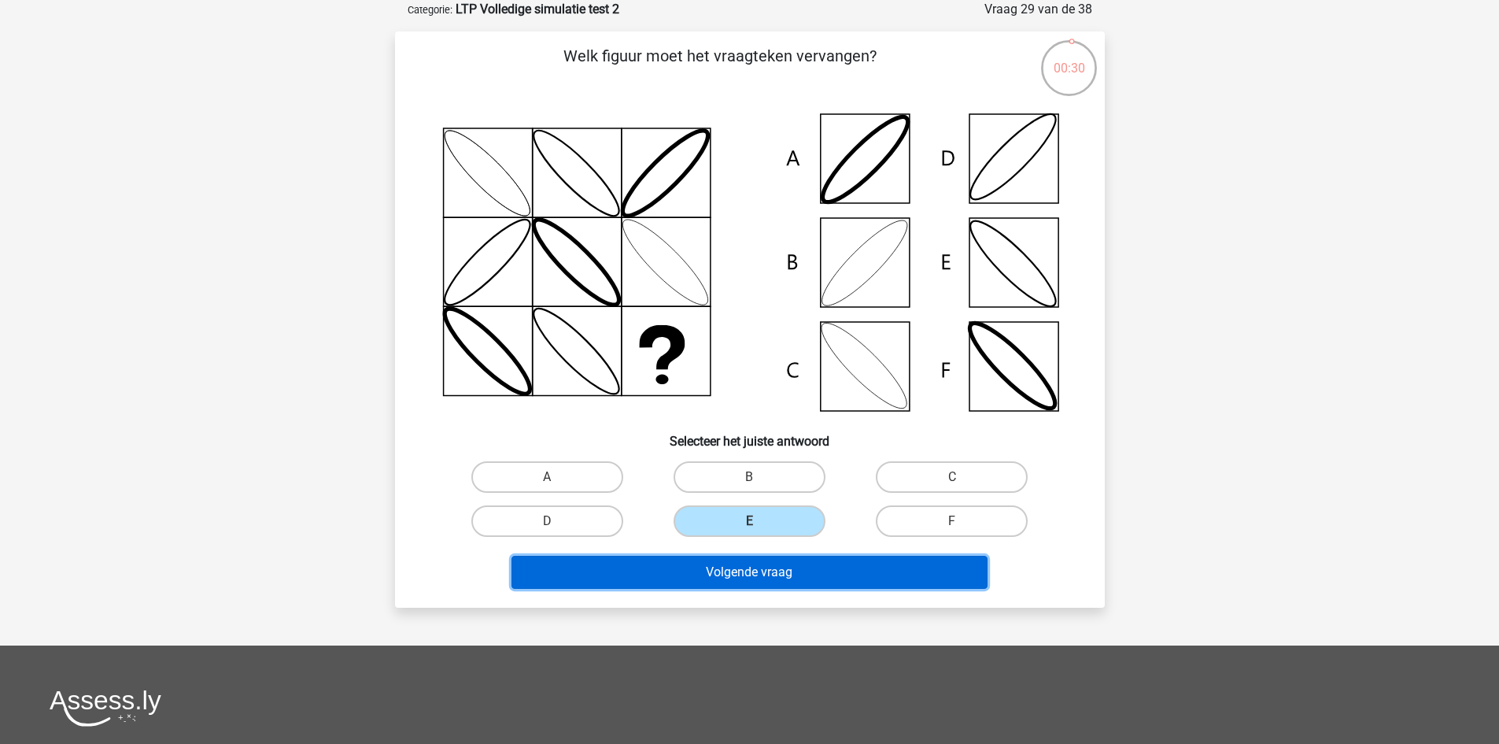
click at [781, 576] on button "Volgende vraag" at bounding box center [750, 572] width 476 height 33
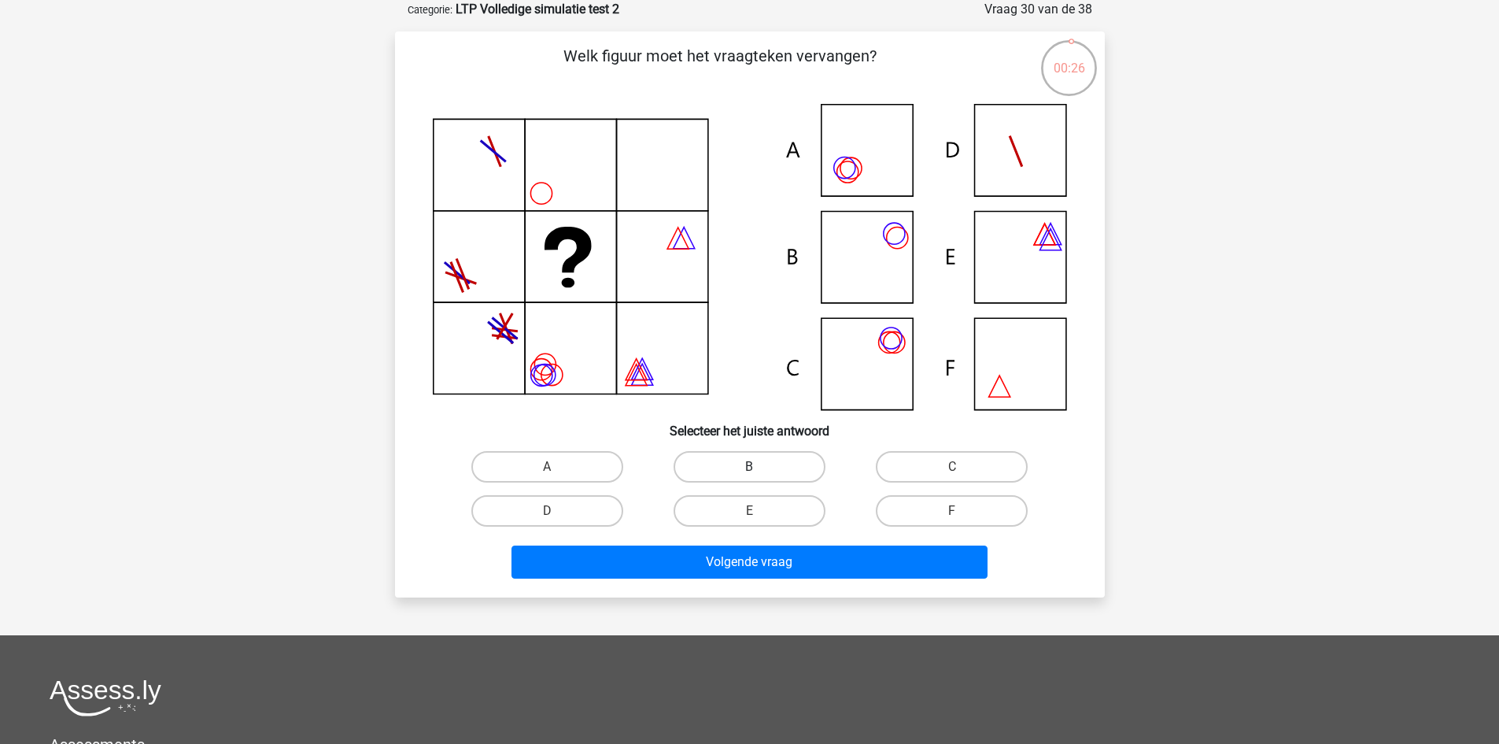
click at [785, 453] on label "B" at bounding box center [750, 466] width 152 height 31
click at [759, 467] on input "B" at bounding box center [754, 472] width 10 height 10
radio input "true"
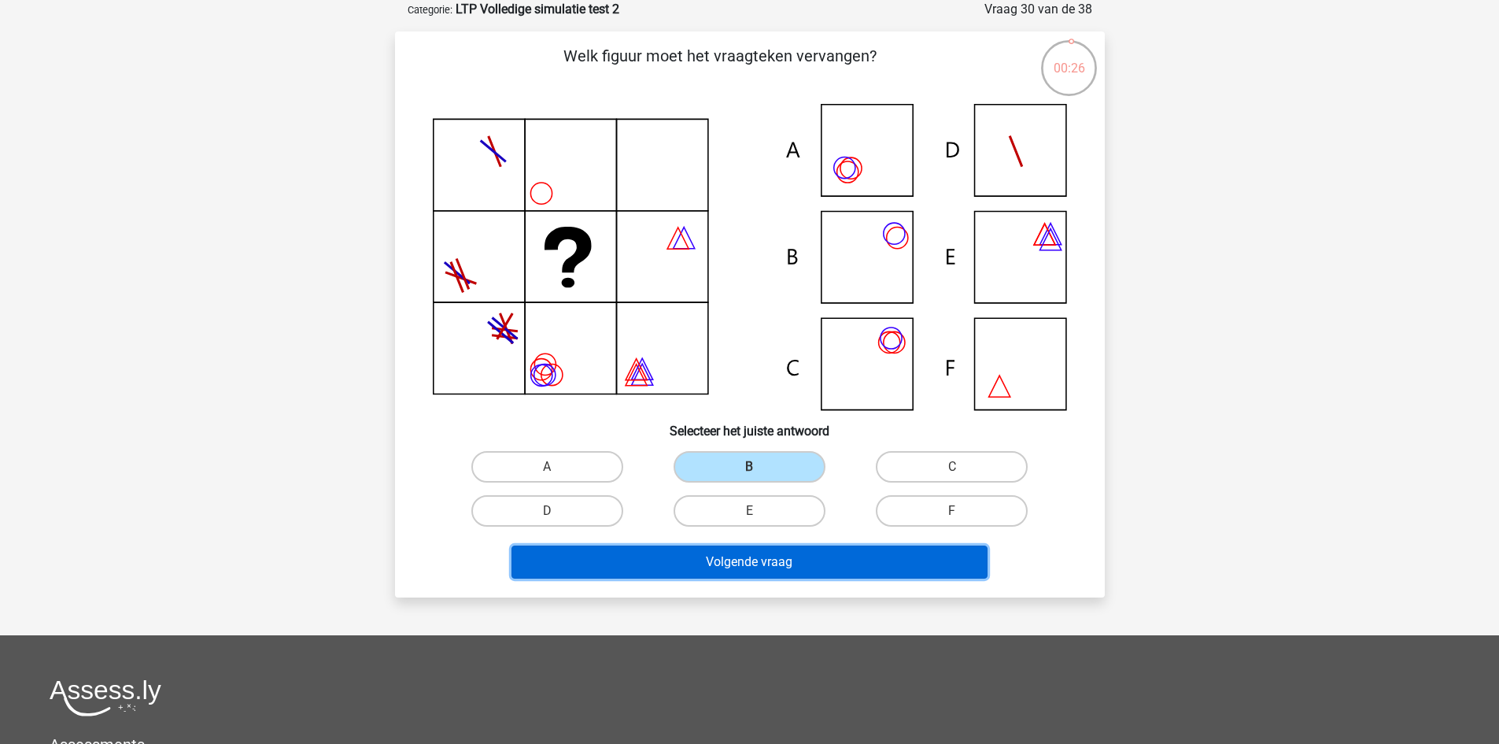
click at [753, 563] on button "Volgende vraag" at bounding box center [750, 561] width 476 height 33
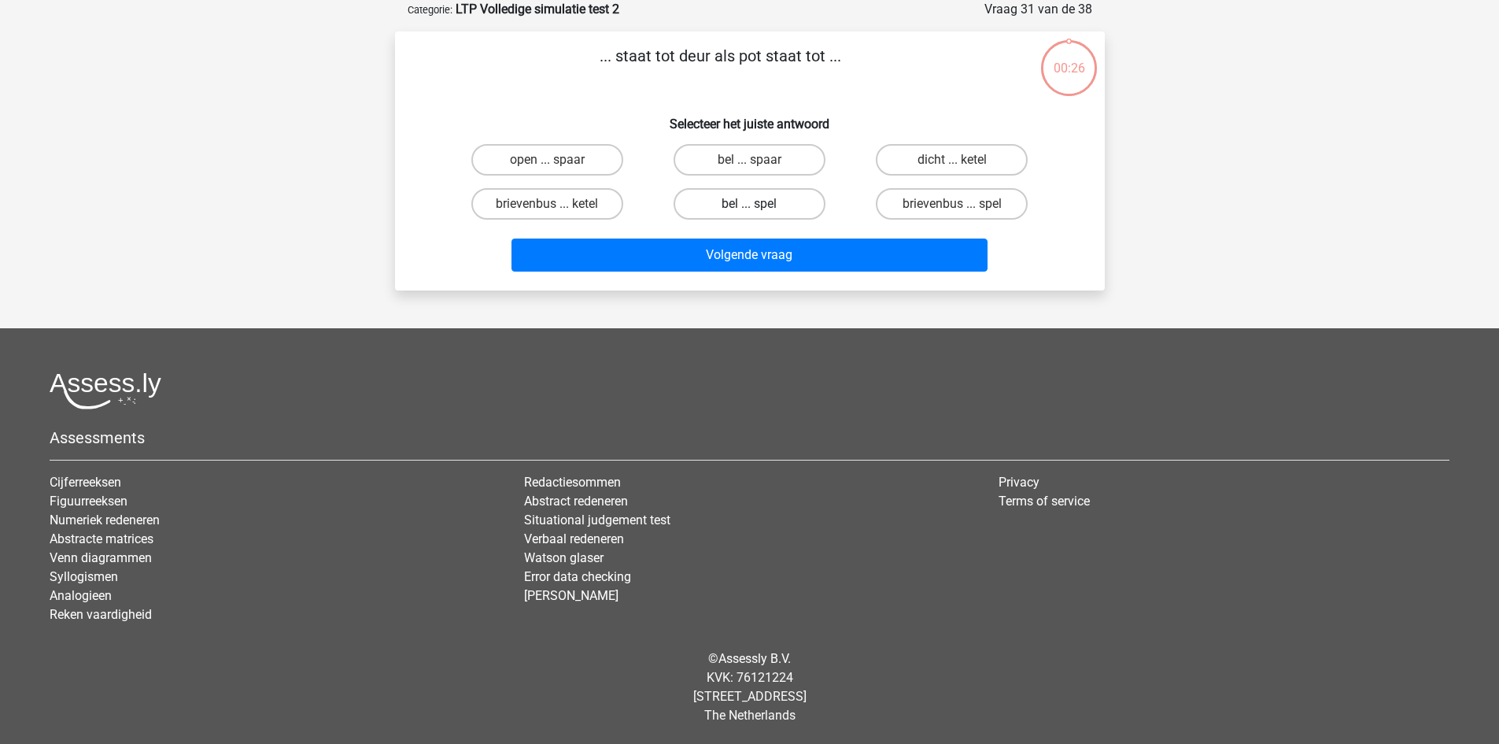
click at [803, 201] on label "bel ... spel" at bounding box center [750, 203] width 152 height 31
click at [759, 204] on input "bel ... spel" at bounding box center [754, 209] width 10 height 10
radio input "true"
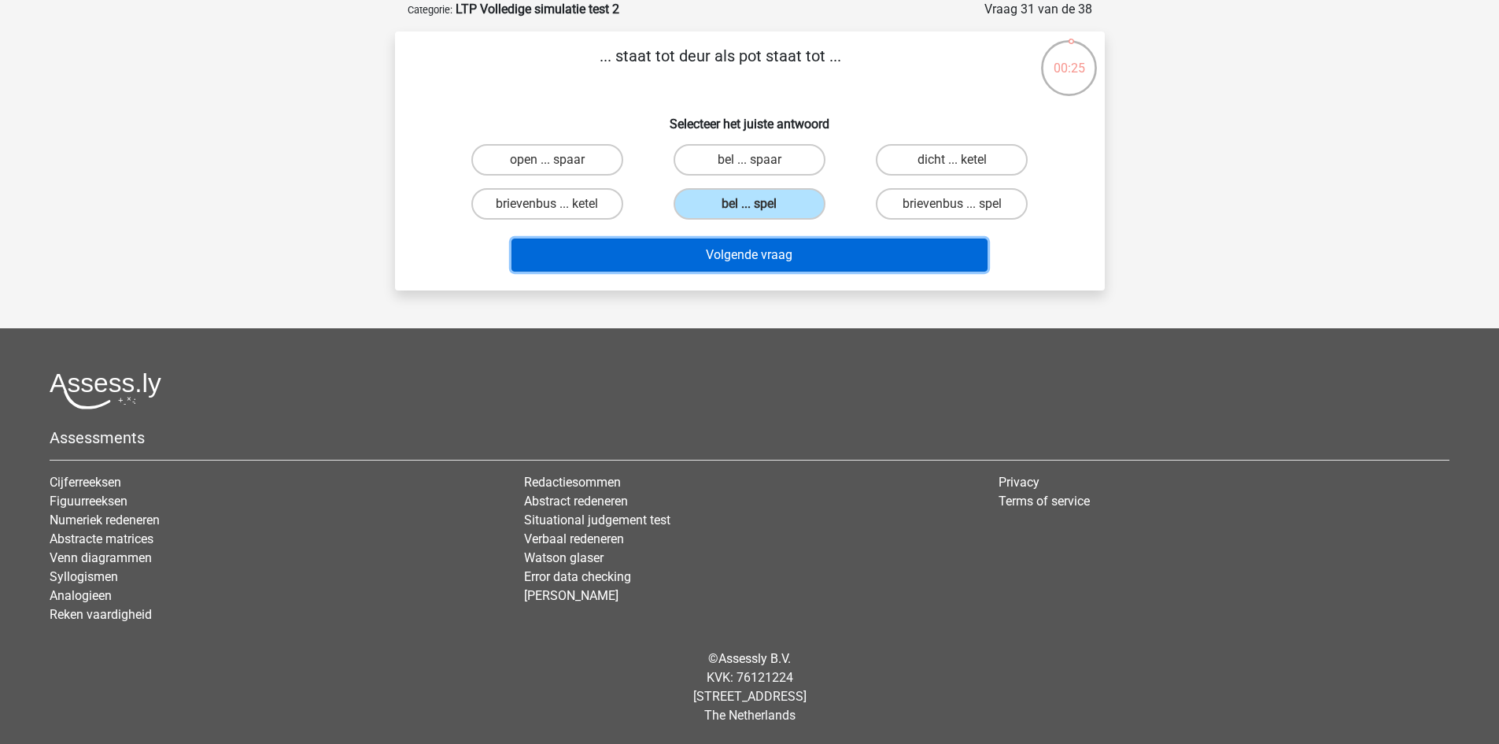
click at [789, 242] on button "Volgende vraag" at bounding box center [750, 254] width 476 height 33
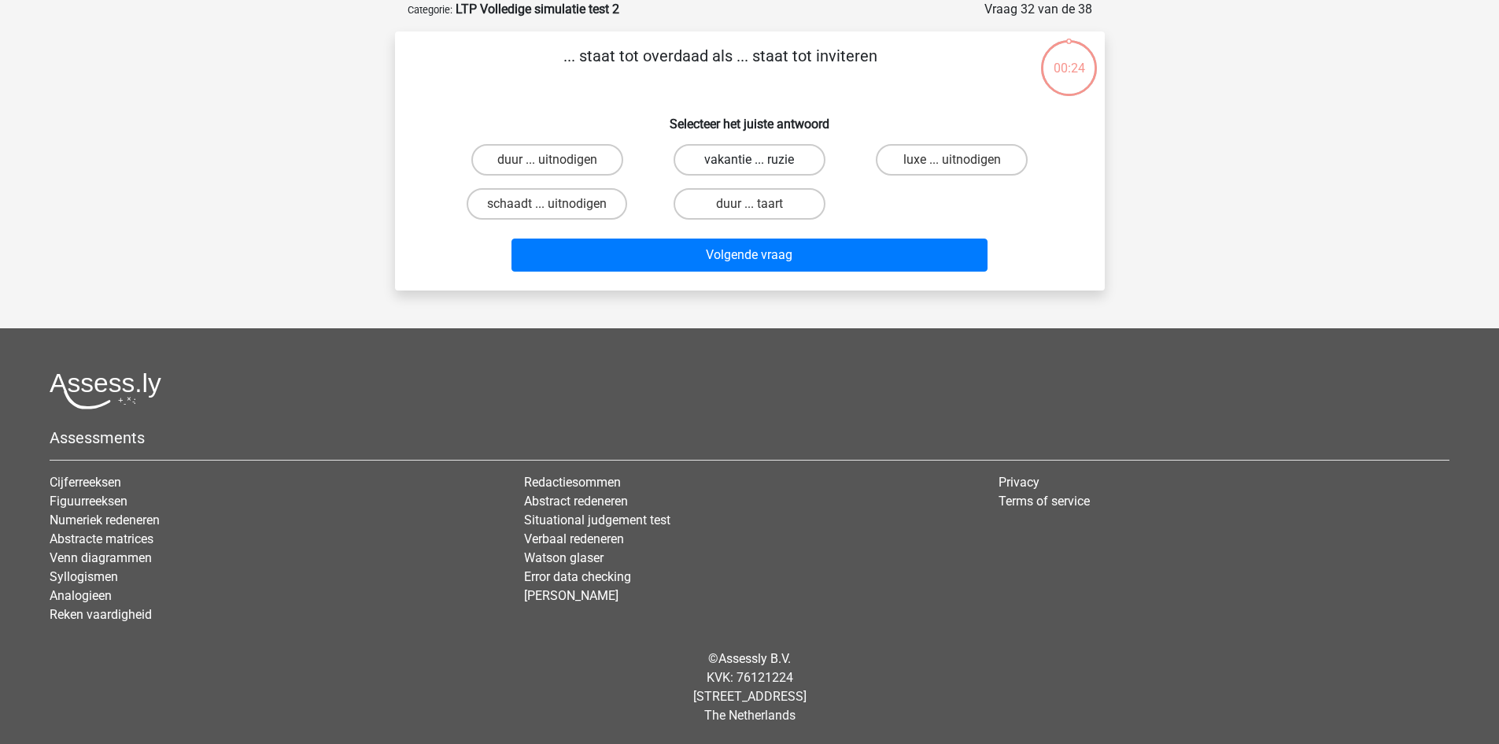
click at [741, 172] on label "vakantie ... ruzie" at bounding box center [750, 159] width 152 height 31
click at [749, 170] on input "vakantie ... ruzie" at bounding box center [754, 165] width 10 height 10
radio input "true"
click at [732, 235] on div "Volgende vraag" at bounding box center [749, 252] width 659 height 52
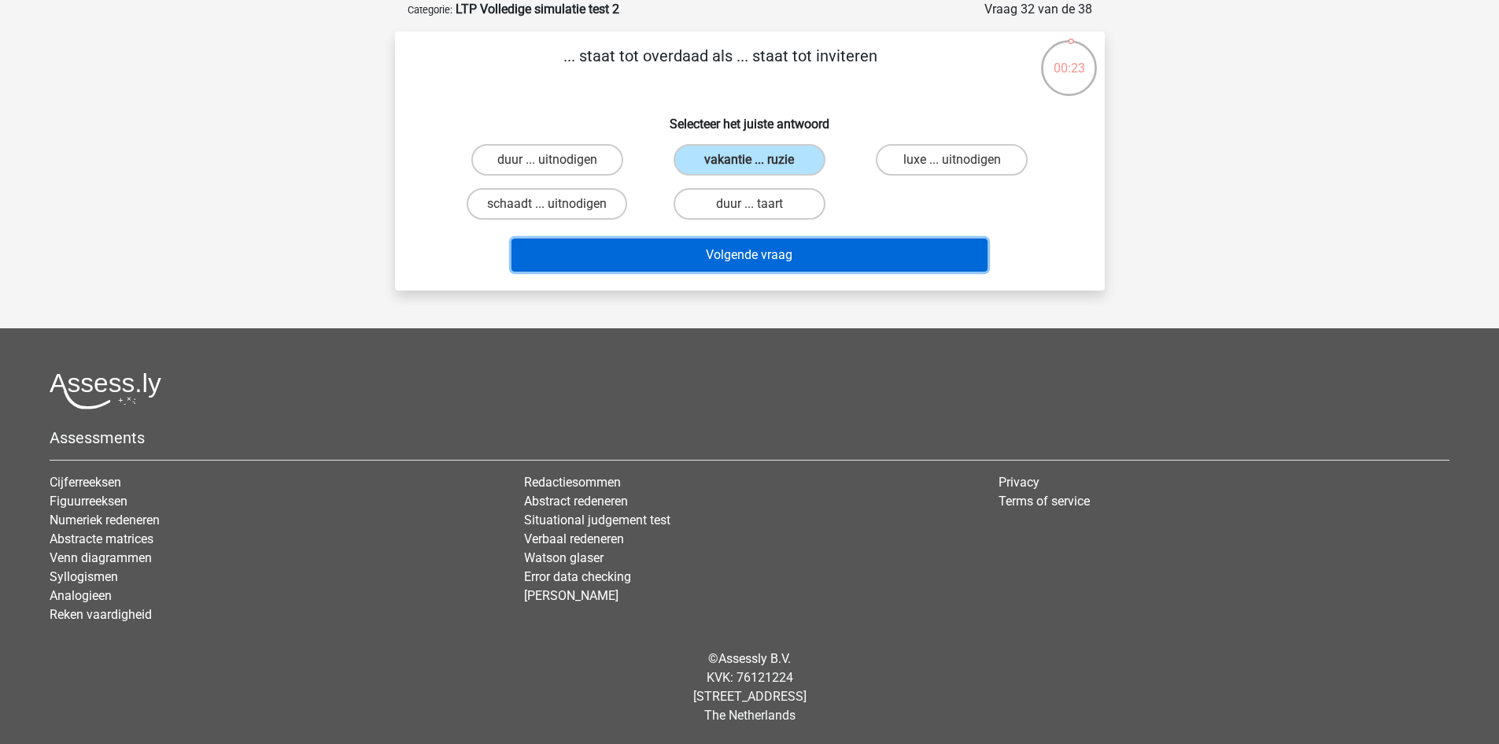
click at [732, 255] on button "Volgende vraag" at bounding box center [750, 254] width 476 height 33
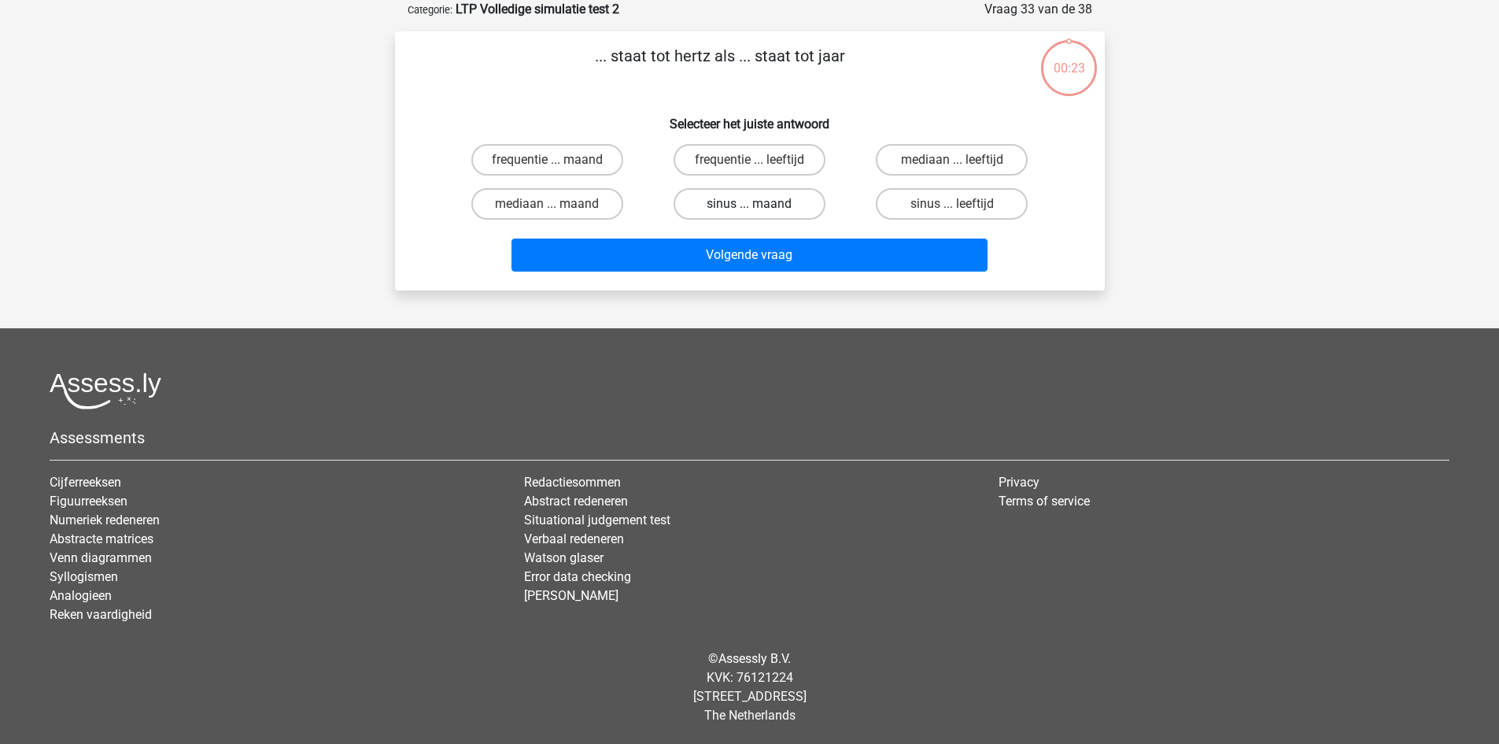
click at [730, 205] on label "sinus ... maand" at bounding box center [750, 203] width 152 height 31
click at [749, 205] on input "sinus ... maand" at bounding box center [754, 209] width 10 height 10
radio input "true"
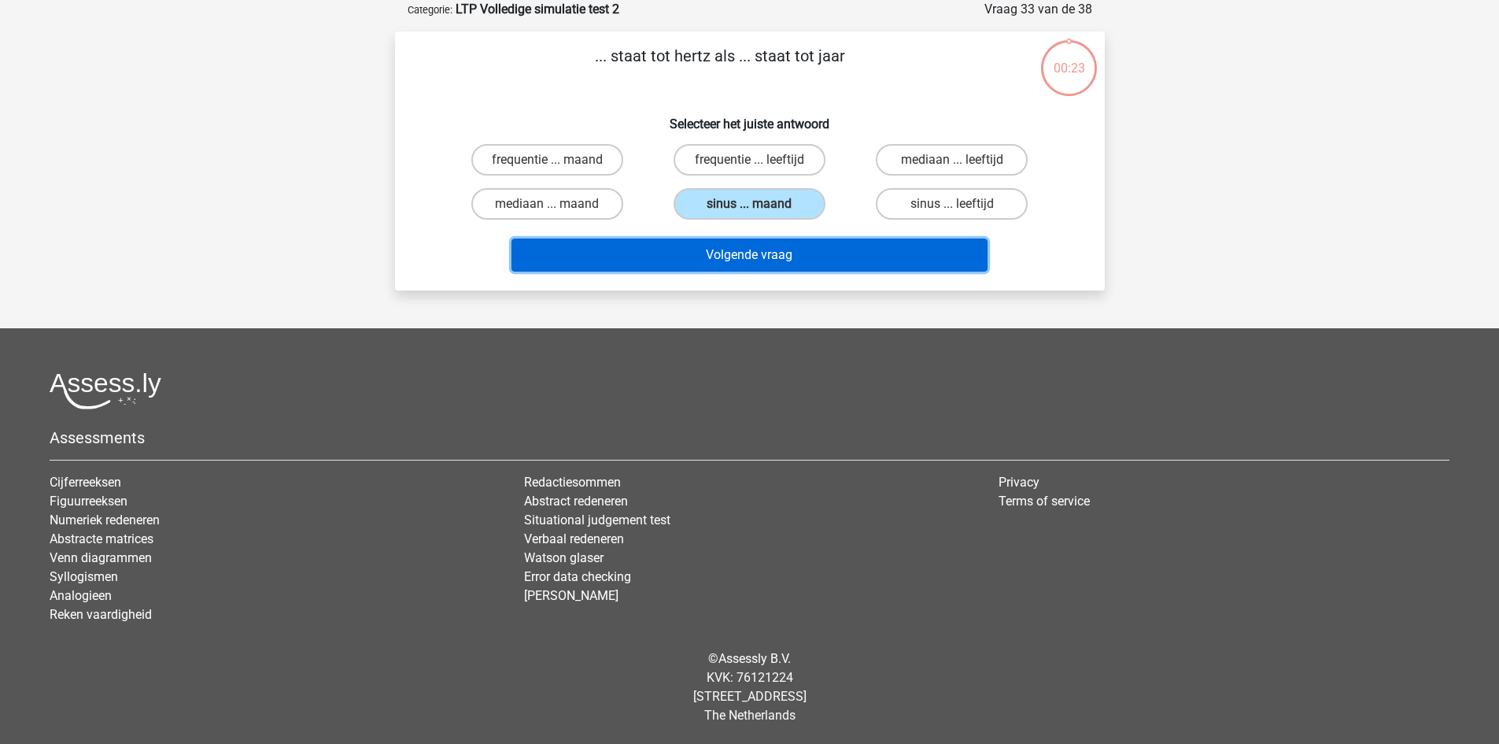
click at [745, 245] on button "Volgende vraag" at bounding box center [750, 254] width 476 height 33
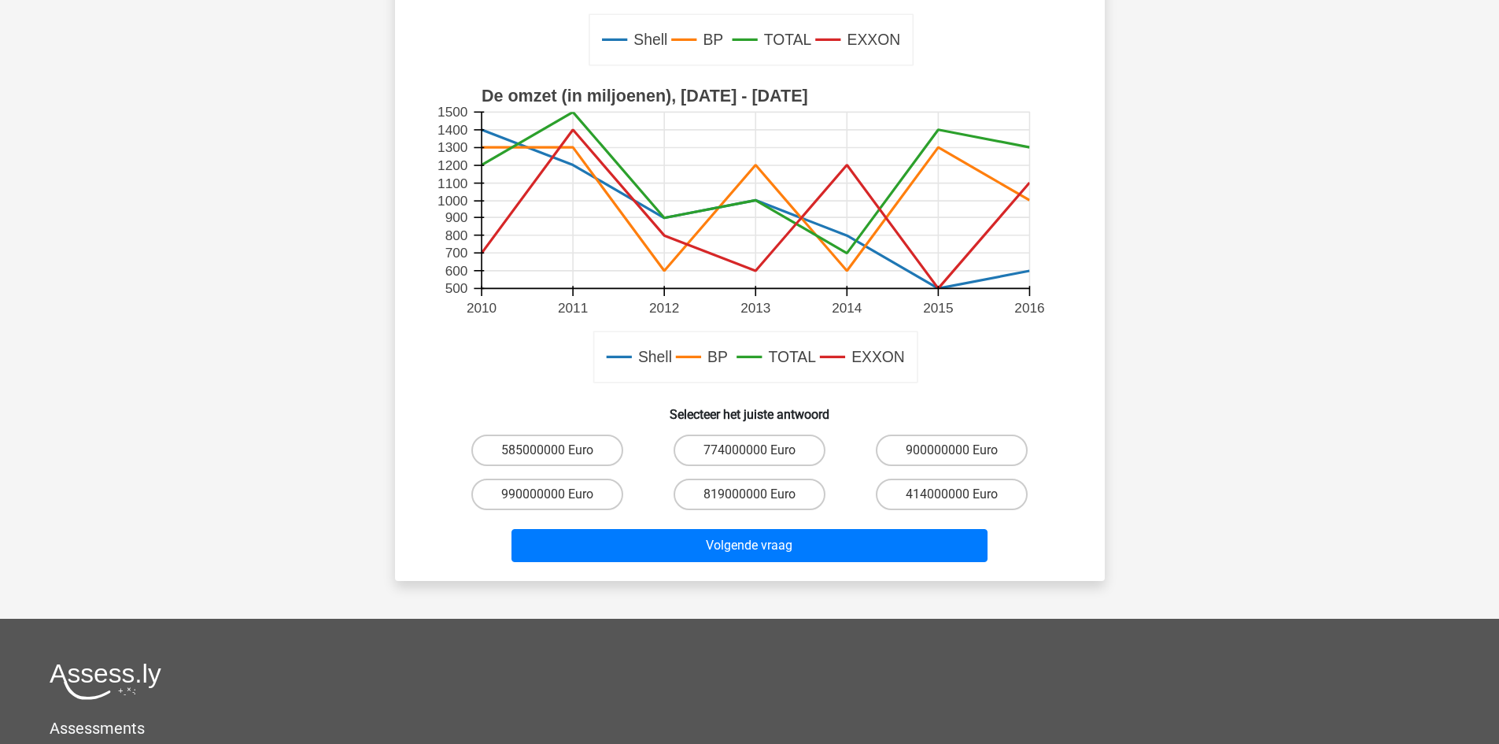
scroll to position [630, 0]
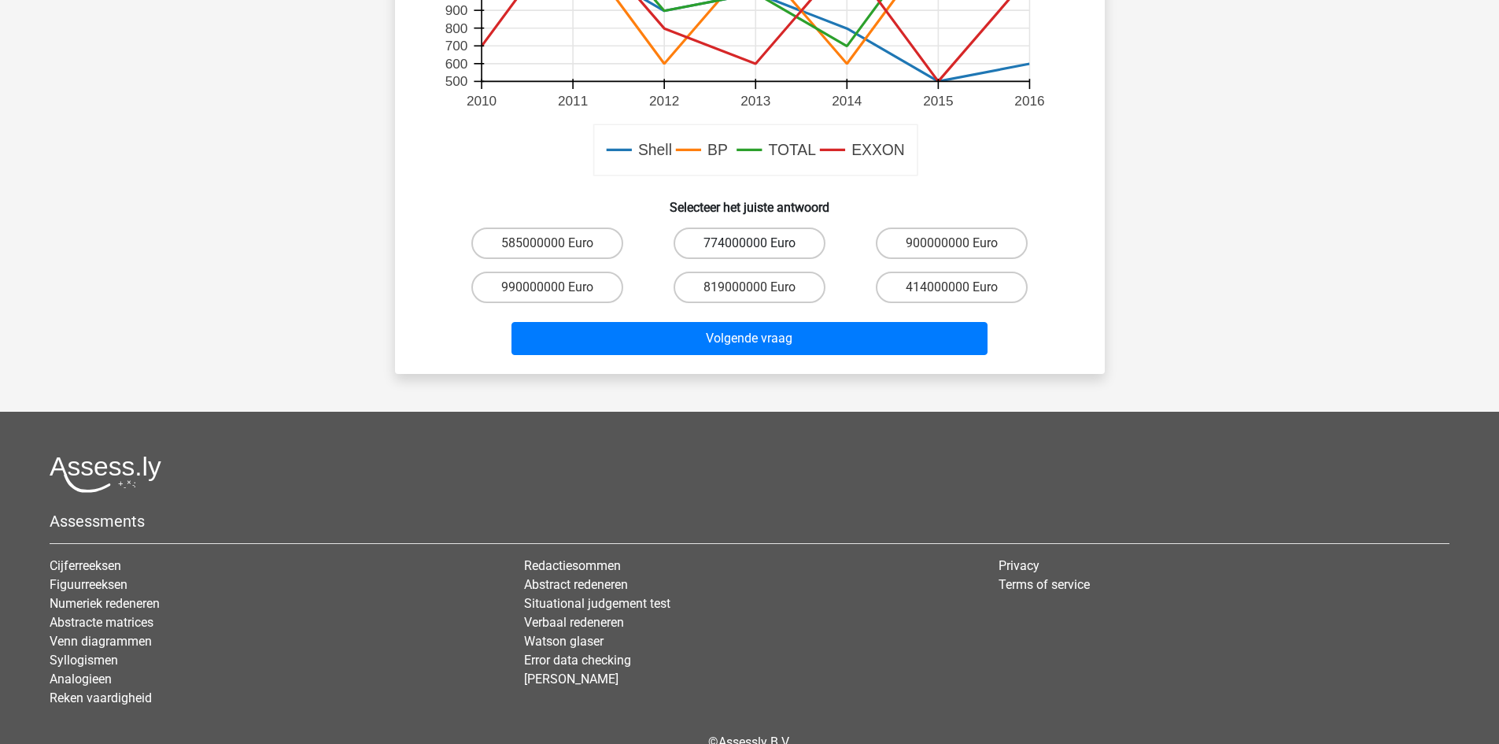
click at [745, 250] on label "774000000 Euro" at bounding box center [750, 242] width 152 height 31
click at [749, 250] on input "774000000 Euro" at bounding box center [754, 248] width 10 height 10
radio input "true"
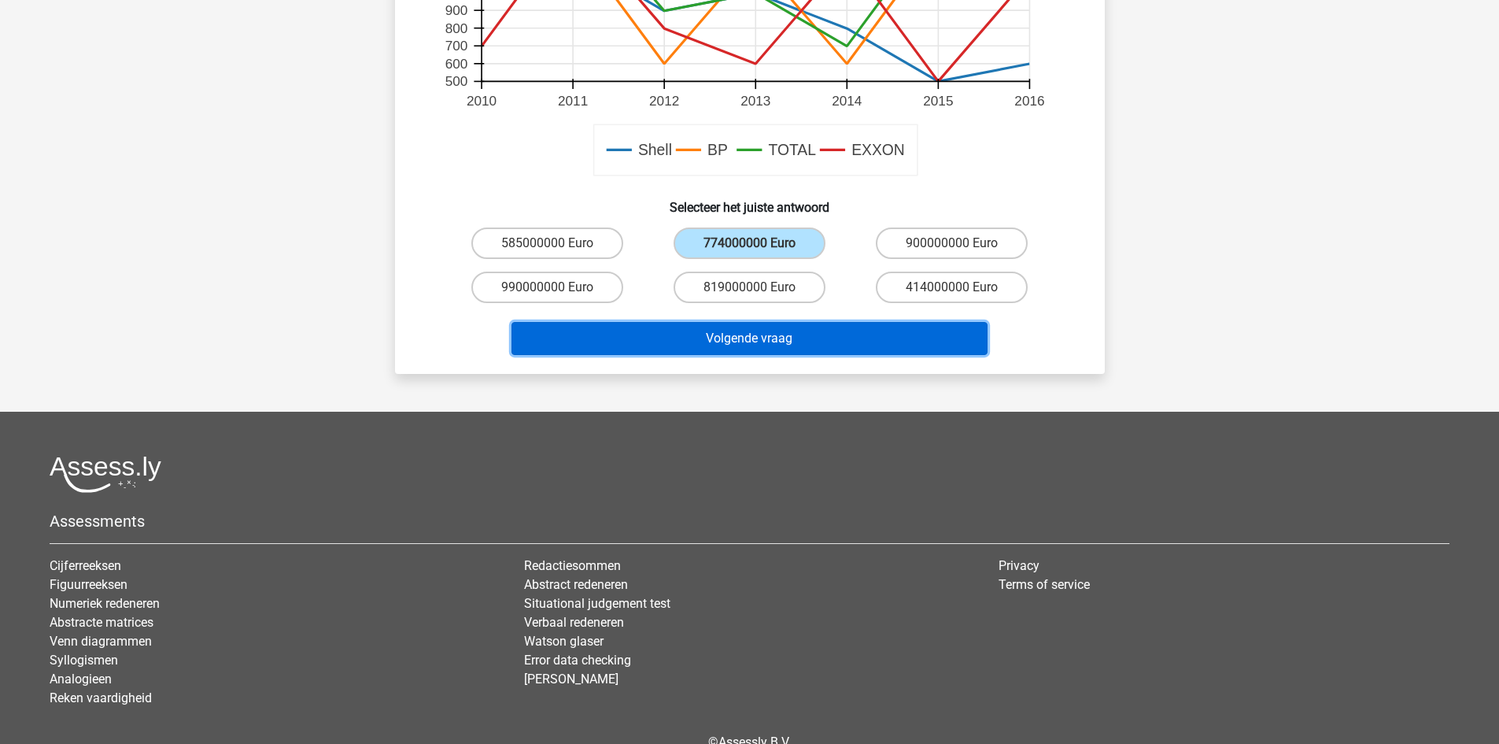
click at [744, 323] on button "Volgende vraag" at bounding box center [750, 338] width 476 height 33
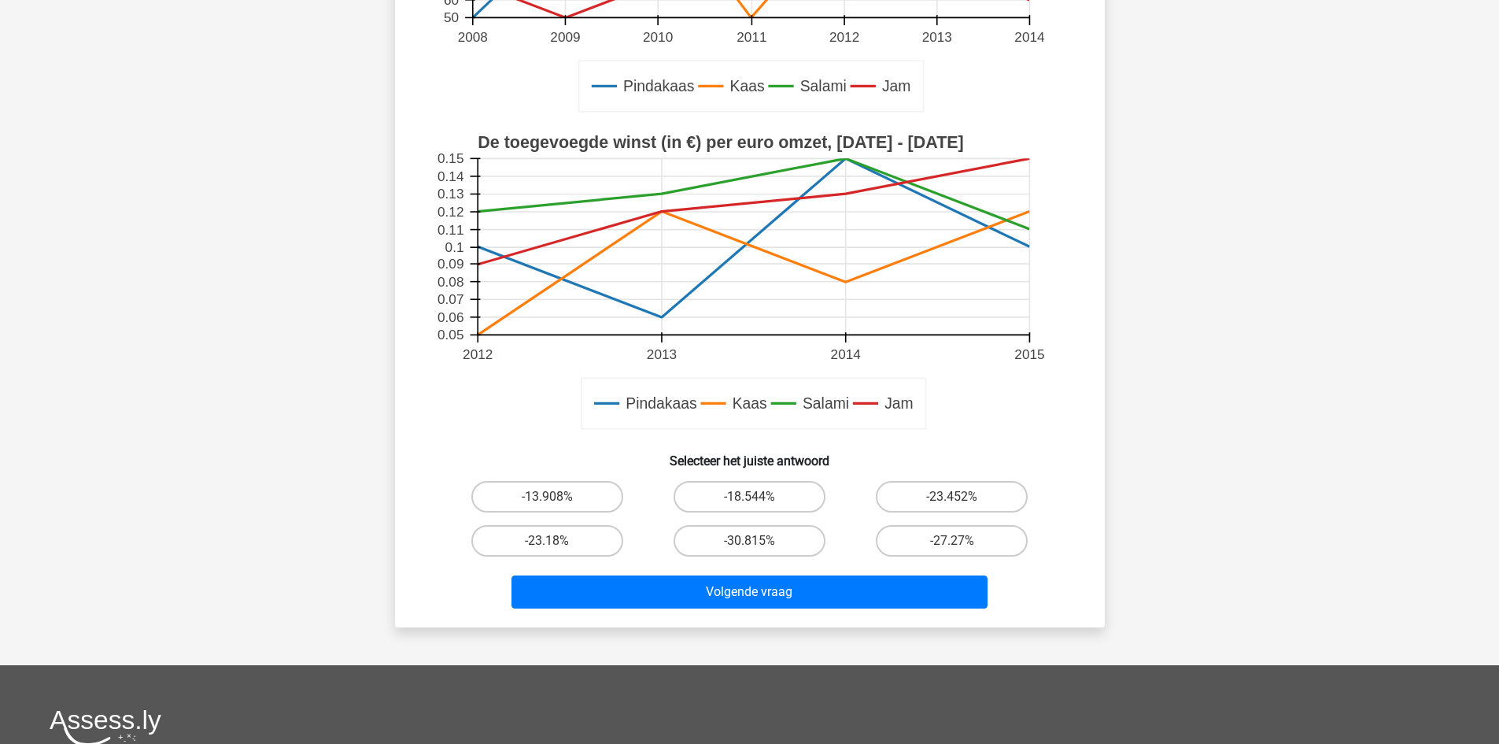
scroll to position [551, 0]
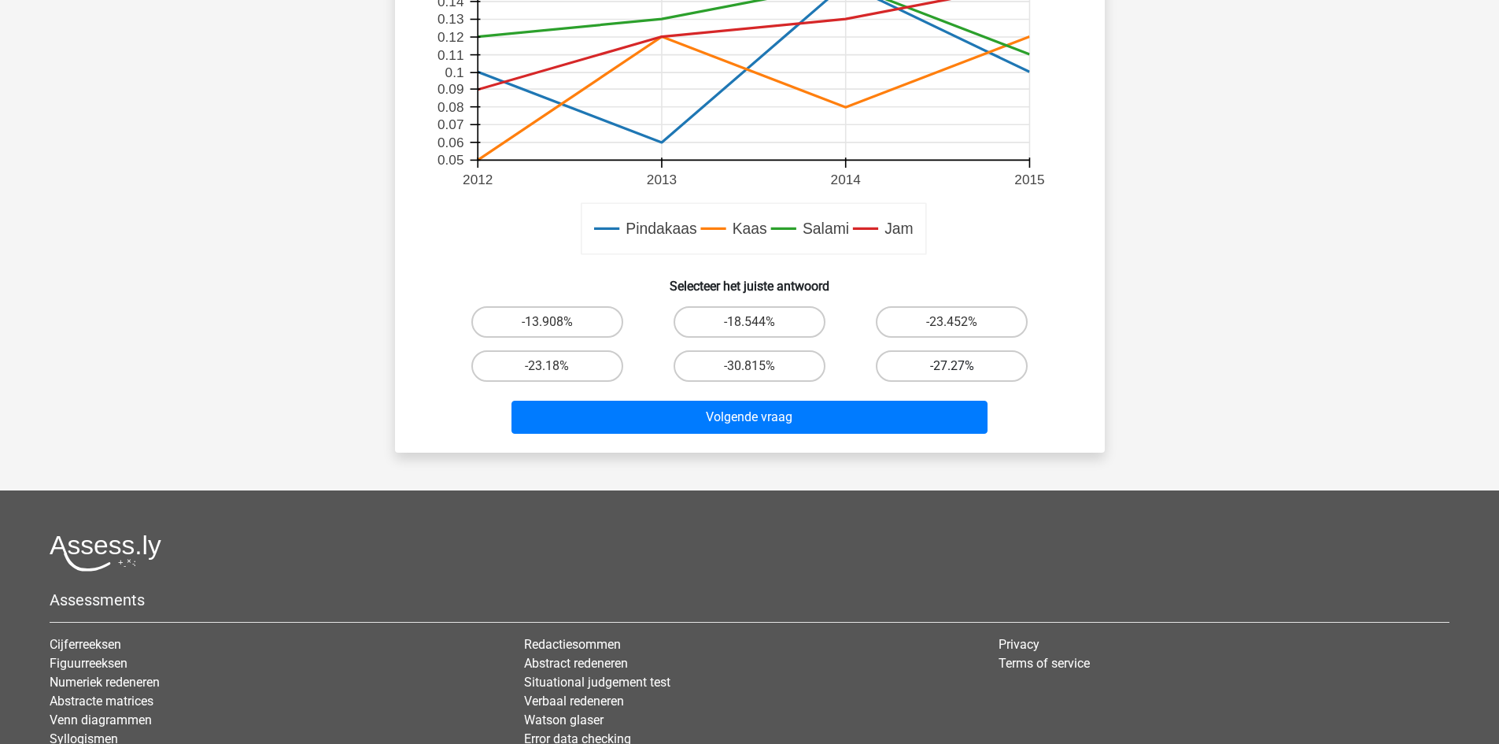
click at [960, 360] on label "-27.27%" at bounding box center [952, 365] width 152 height 31
click at [960, 366] on input "-27.27%" at bounding box center [957, 371] width 10 height 10
radio input "true"
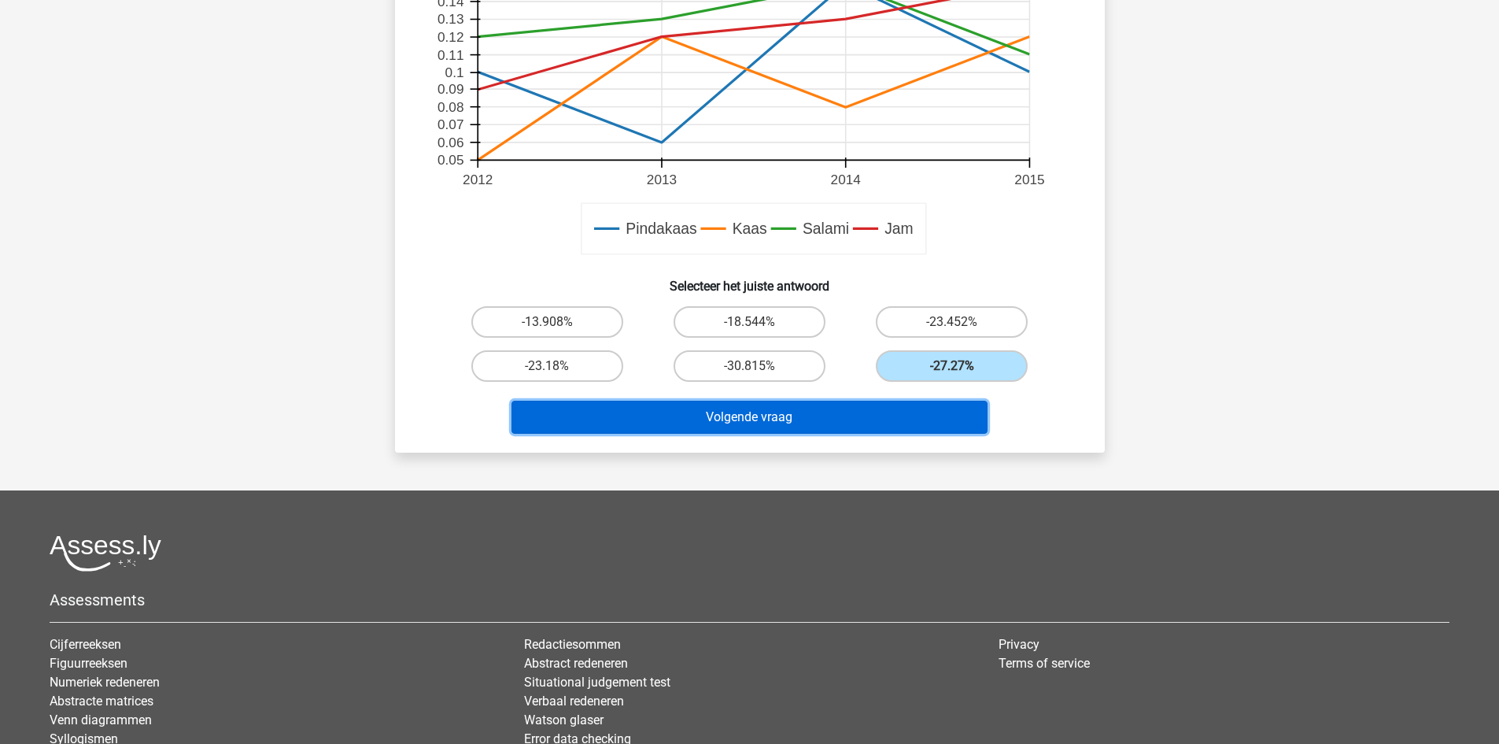
click at [885, 428] on button "Volgende vraag" at bounding box center [750, 417] width 476 height 33
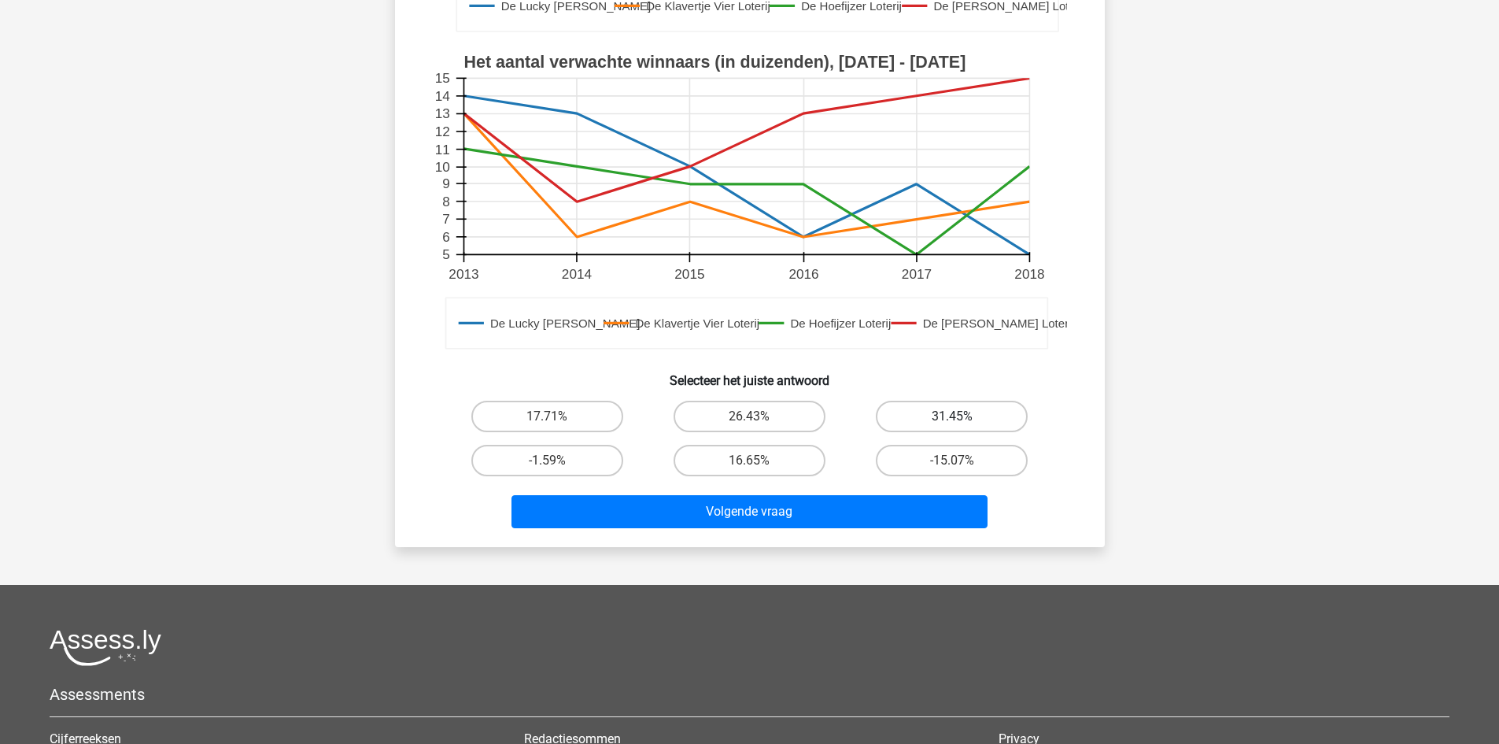
click at [906, 401] on label "31.45%" at bounding box center [952, 416] width 152 height 31
click at [952, 416] on input "31.45%" at bounding box center [957, 421] width 10 height 10
radio input "true"
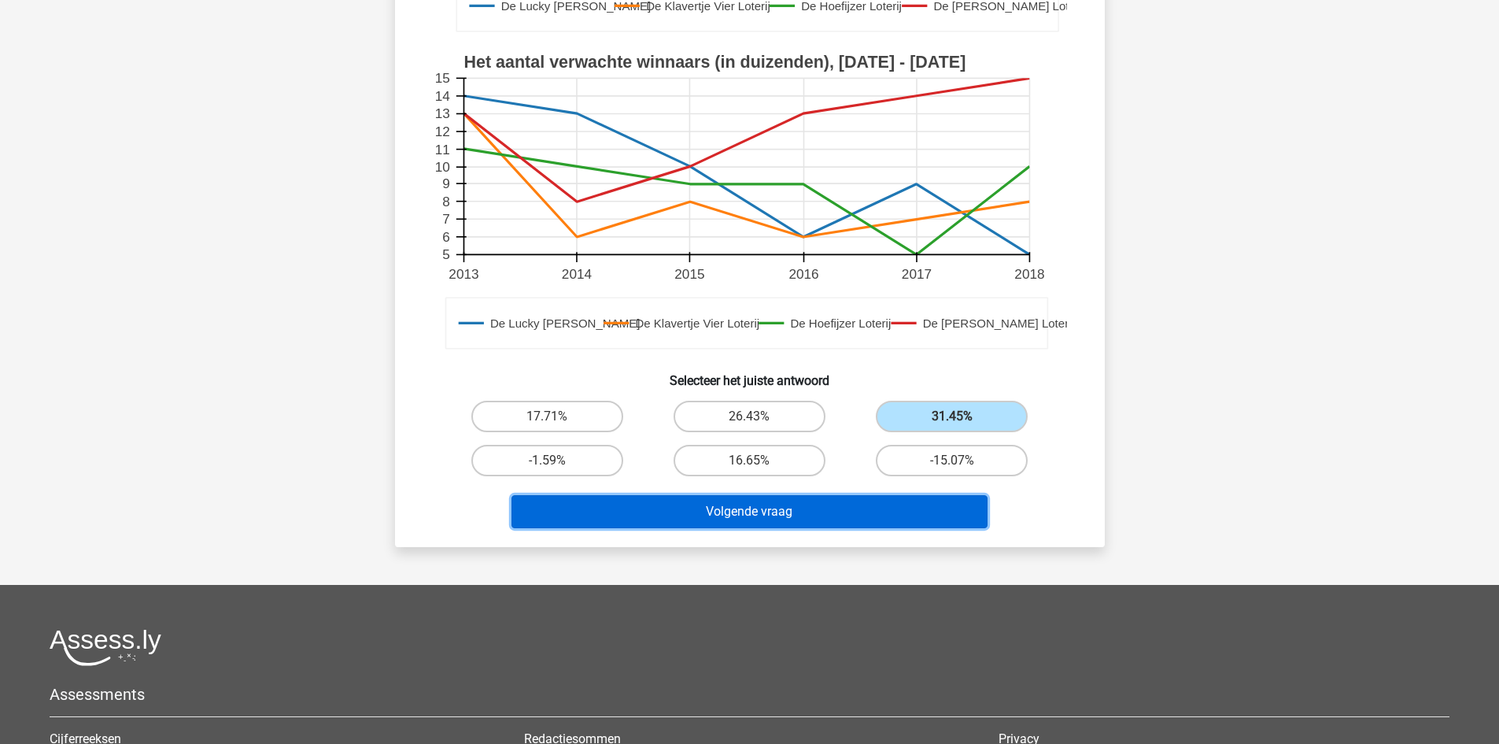
click at [860, 495] on button "Volgende vraag" at bounding box center [750, 511] width 476 height 33
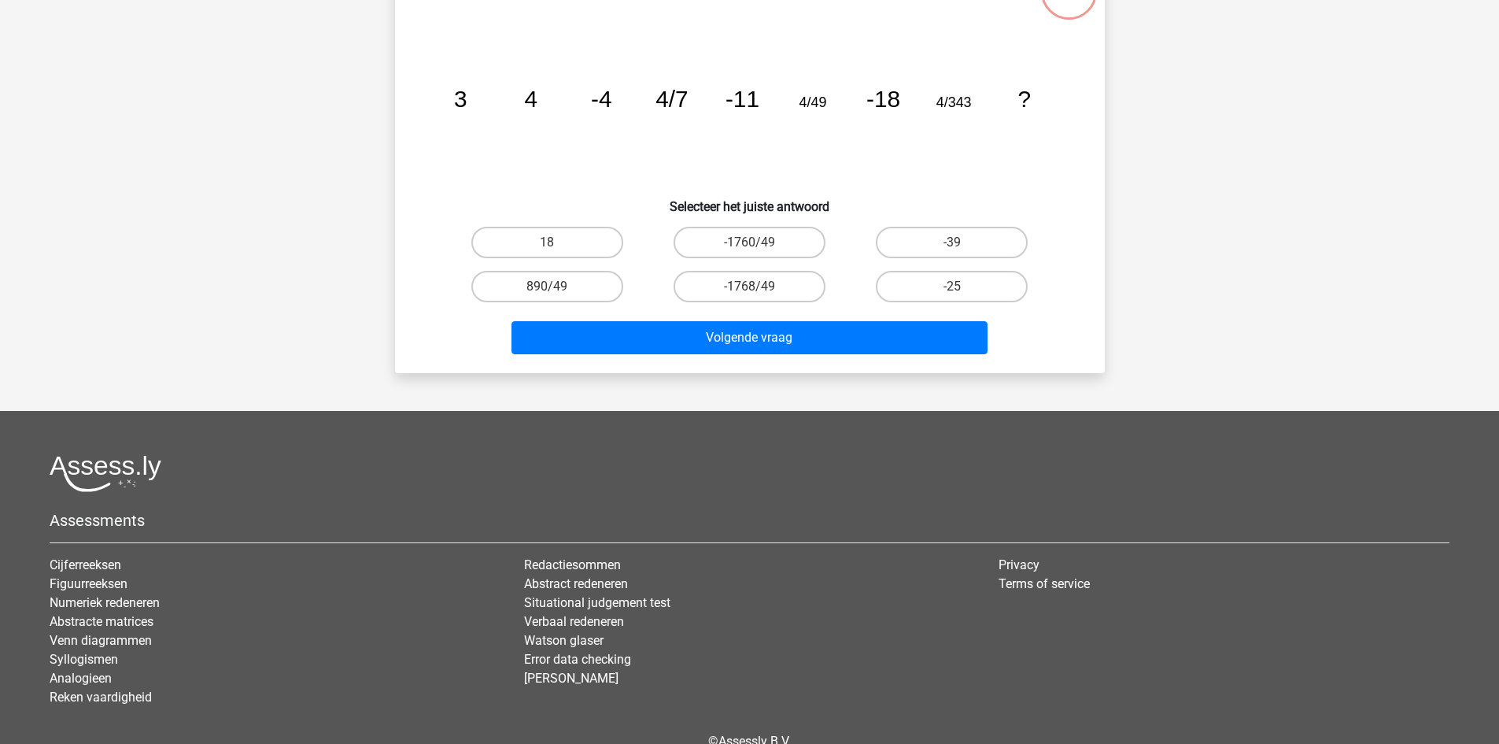
scroll to position [79, 0]
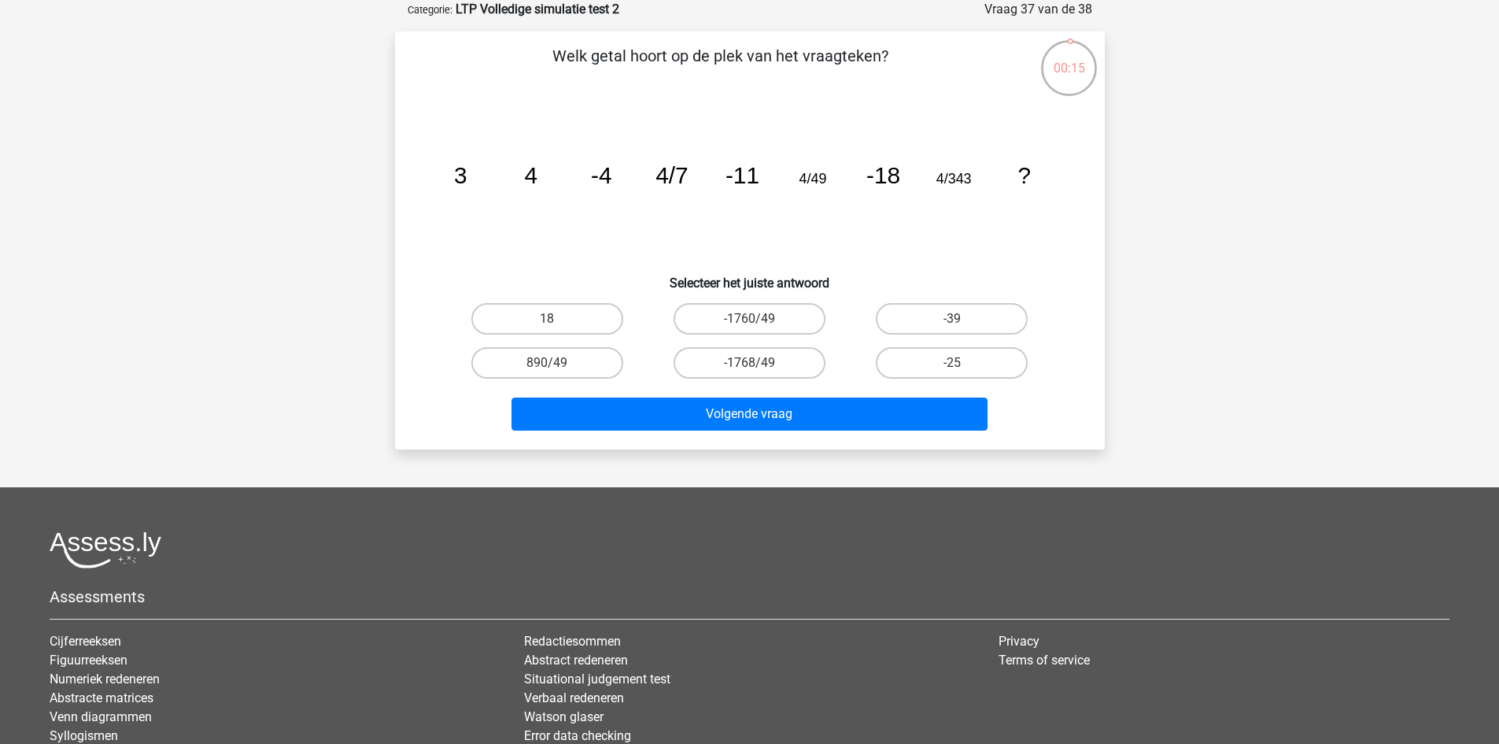
click at [526, 166] on tspan "4" at bounding box center [530, 175] width 13 height 26
click at [526, 167] on tspan "4" at bounding box center [530, 175] width 13 height 26
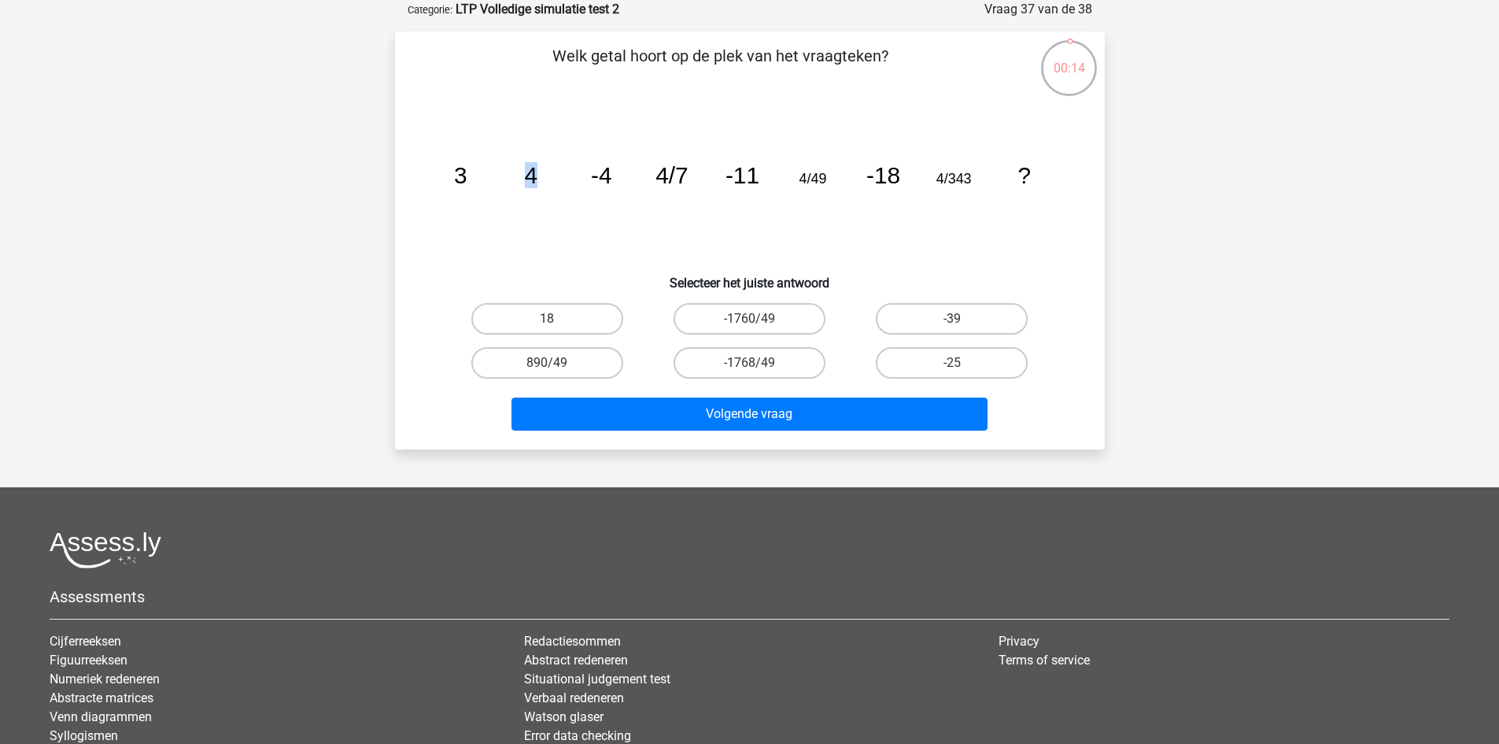
click at [526, 167] on tspan "4" at bounding box center [530, 175] width 13 height 26
drag, startPoint x: 459, startPoint y: 179, endPoint x: 1041, endPoint y: 169, distance: 582.4
click at [1041, 169] on icon "image/svg+xml 3 4 -4 4/7 -11 4/49 -18 4/343 ?" at bounding box center [750, 183] width 634 height 159
copy g "3 4 -4 4/7 -11 4/49 -18 4/343 ?"
click at [852, 267] on h6 "Selecteer het juiste antwoord" at bounding box center [749, 277] width 659 height 28
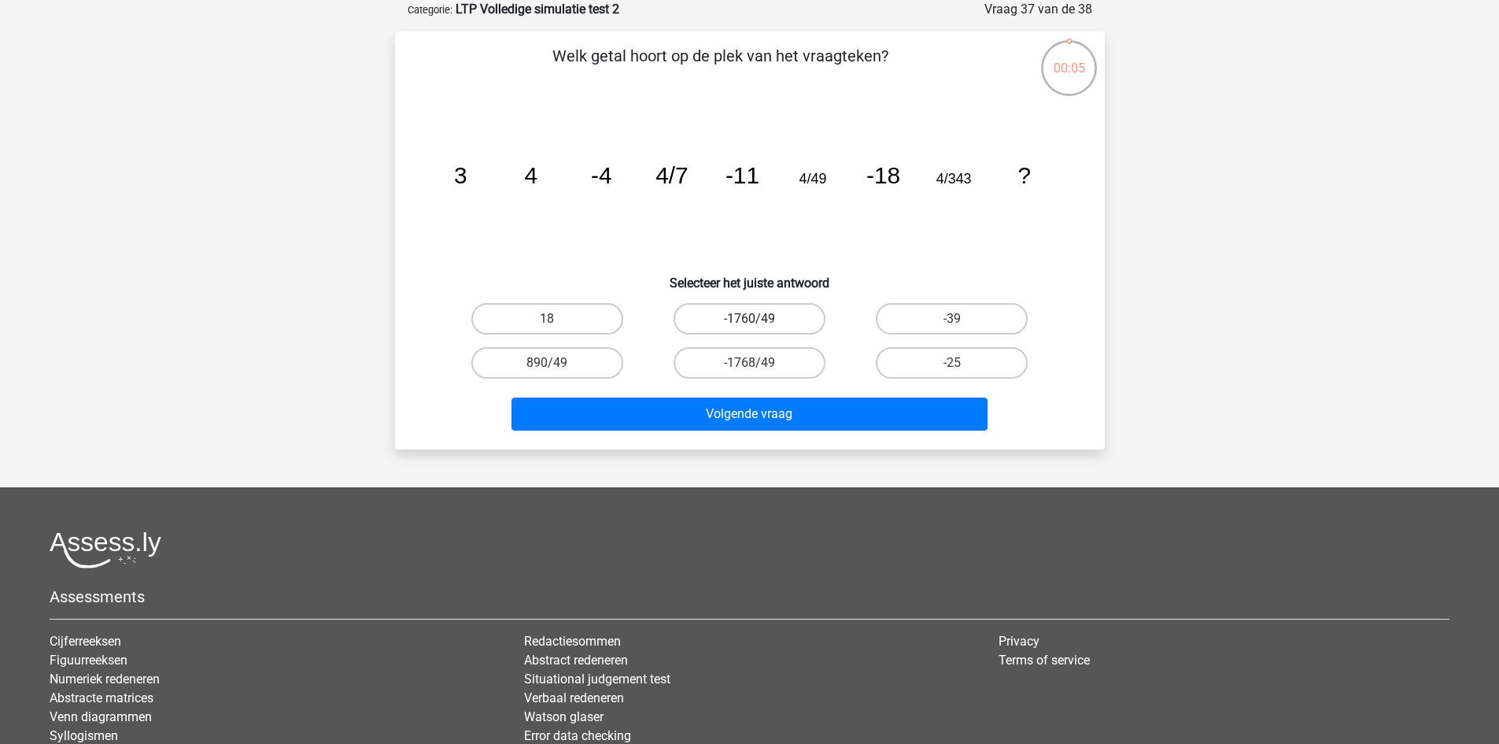
click at [774, 319] on label "-1760/49" at bounding box center [750, 318] width 152 height 31
click at [759, 319] on input "-1760/49" at bounding box center [754, 324] width 10 height 10
radio input "true"
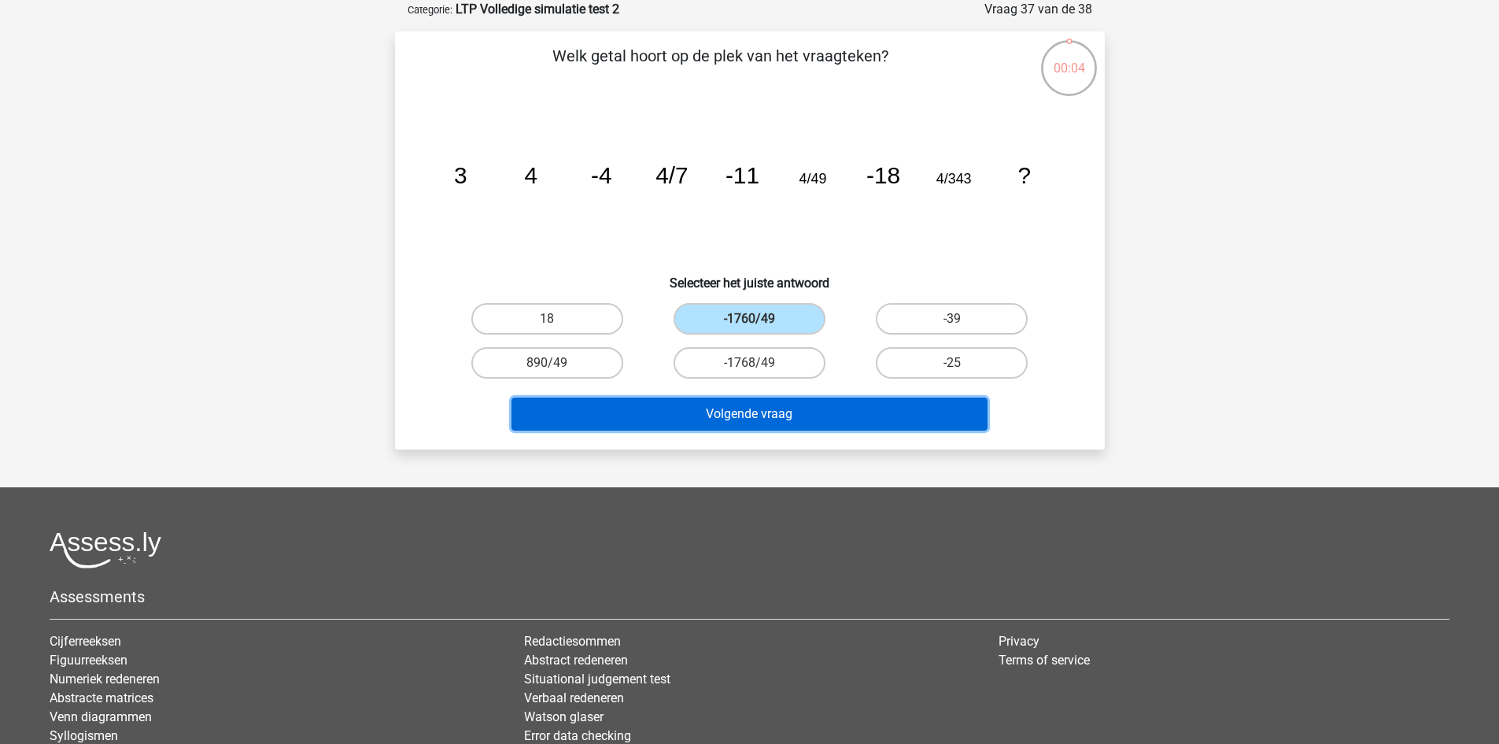
click at [774, 420] on button "Volgende vraag" at bounding box center [750, 413] width 476 height 33
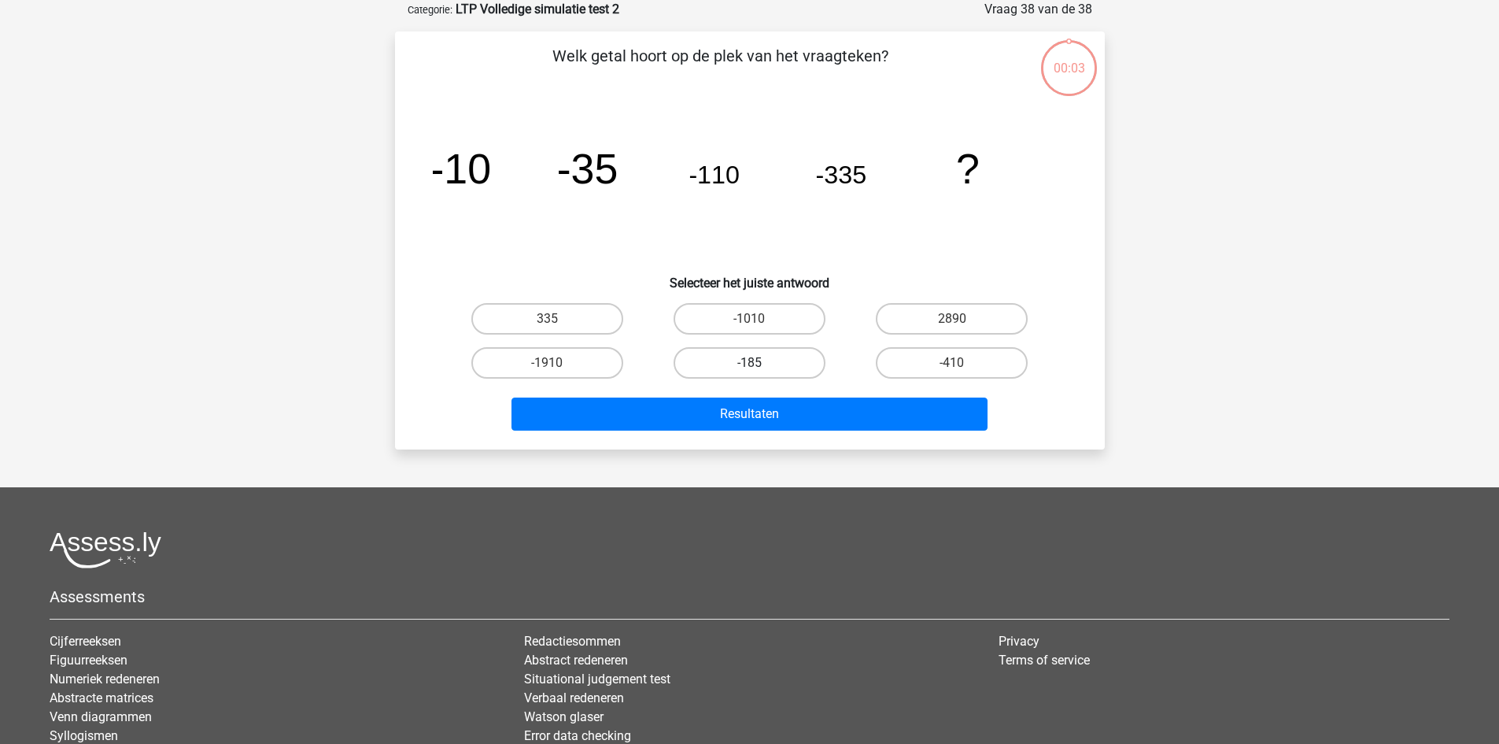
click at [761, 361] on label "-185" at bounding box center [750, 362] width 152 height 31
click at [759, 363] on input "-185" at bounding box center [754, 368] width 10 height 10
radio input "true"
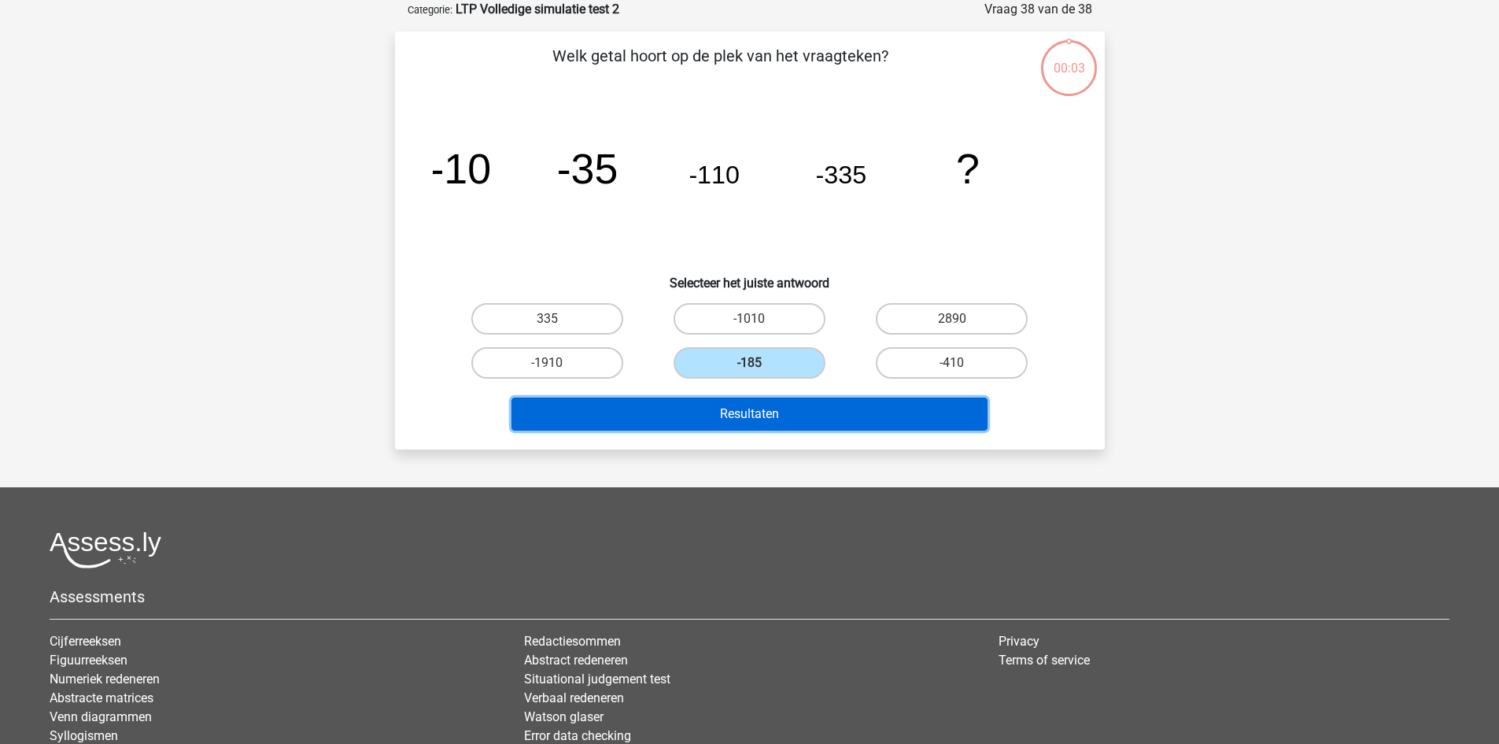
click at [762, 416] on button "Resultaten" at bounding box center [750, 413] width 476 height 33
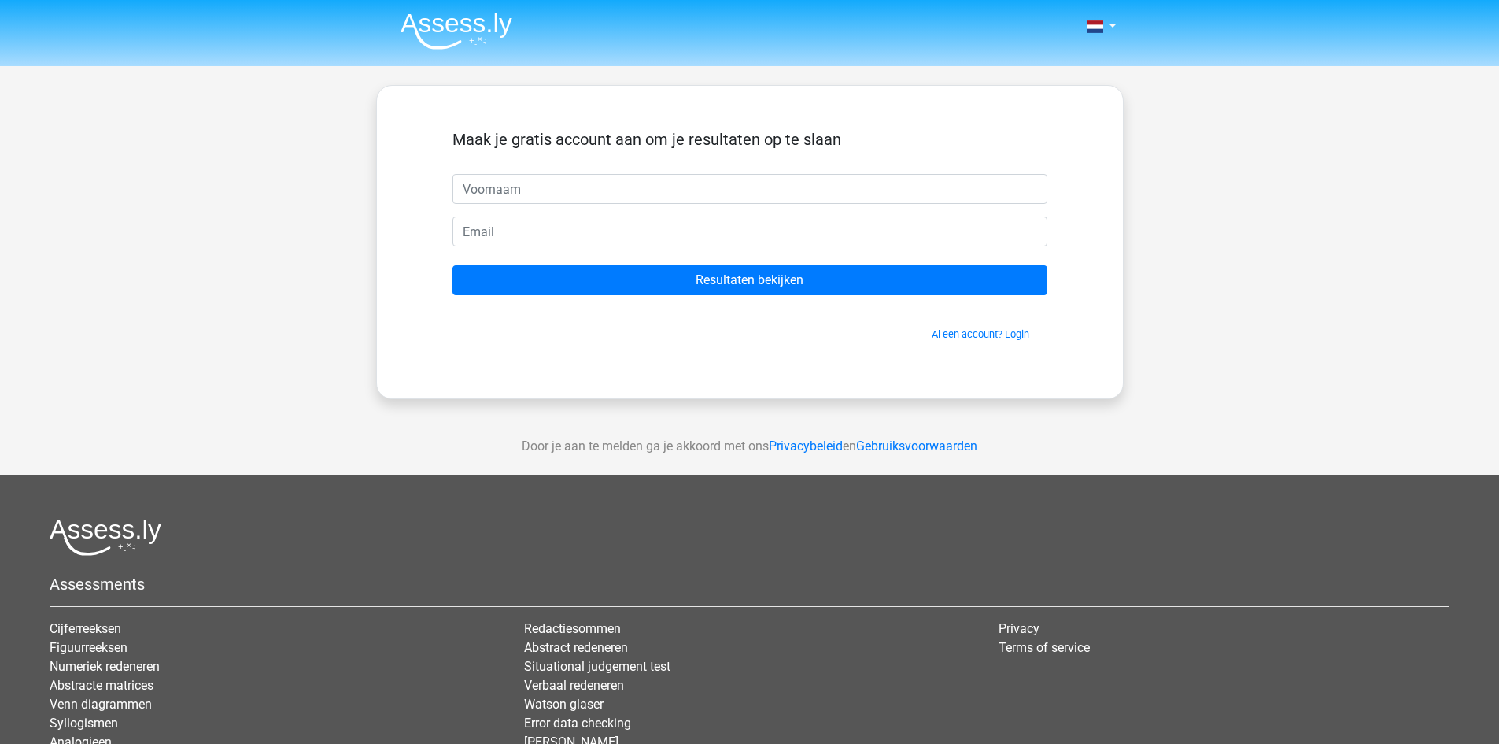
click at [737, 187] on input "text" at bounding box center [750, 189] width 595 height 30
type input "x"
click at [741, 240] on input "email" at bounding box center [750, 231] width 595 height 30
click at [983, 331] on link "Al een account? Login" at bounding box center [981, 334] width 98 height 12
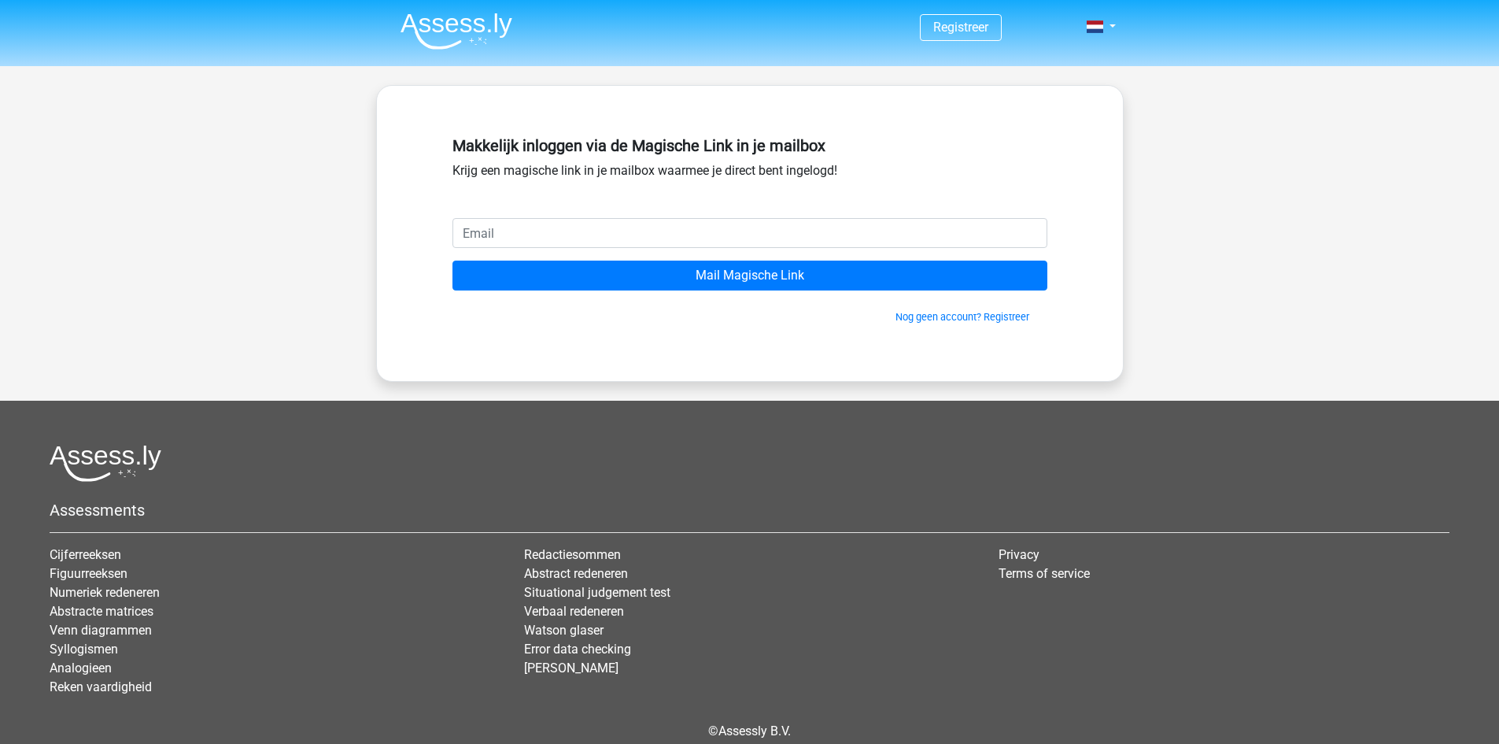
click at [689, 240] on input "email" at bounding box center [750, 233] width 595 height 30
type input "[PERSON_NAME][EMAIL_ADDRESS][DOMAIN_NAME]"
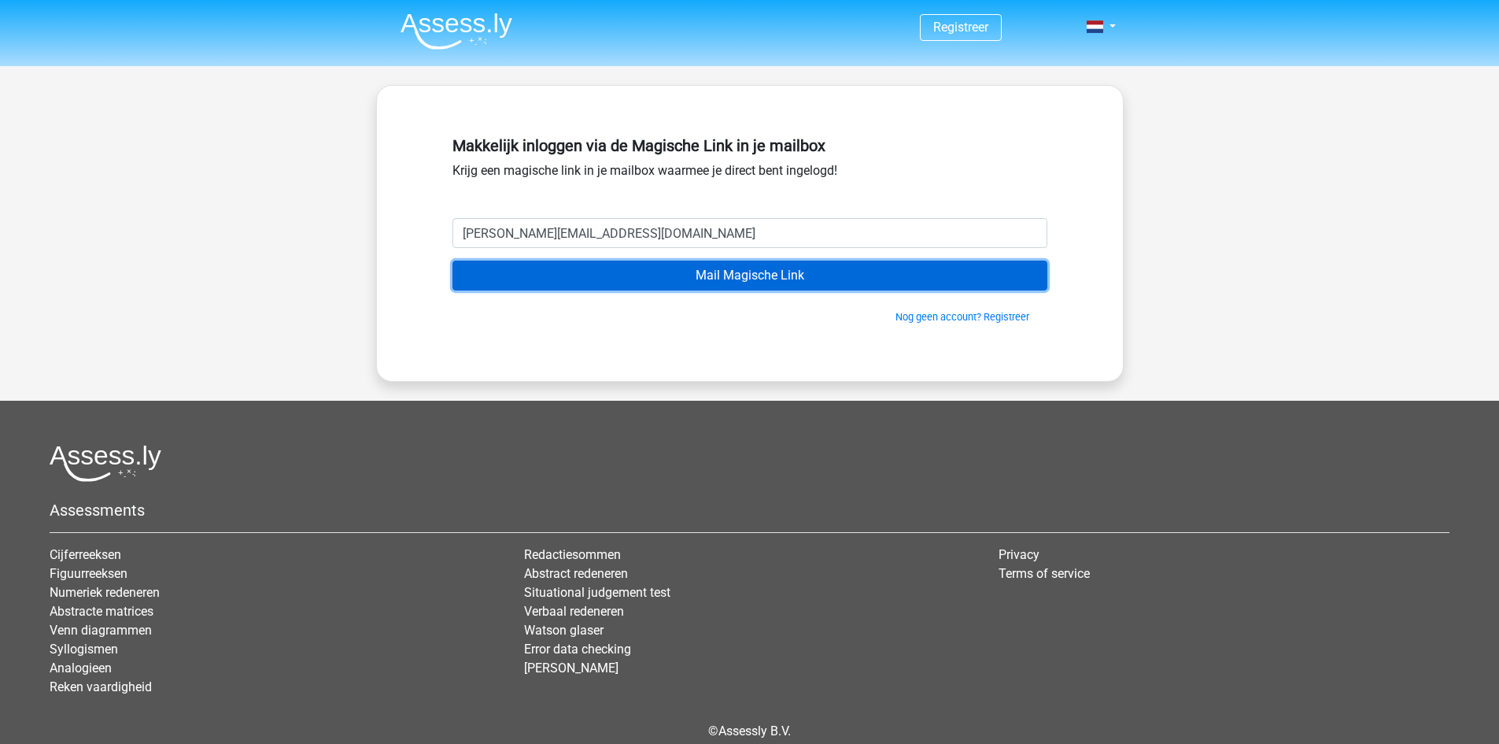
click at [643, 281] on input "Mail Magische Link" at bounding box center [750, 275] width 595 height 30
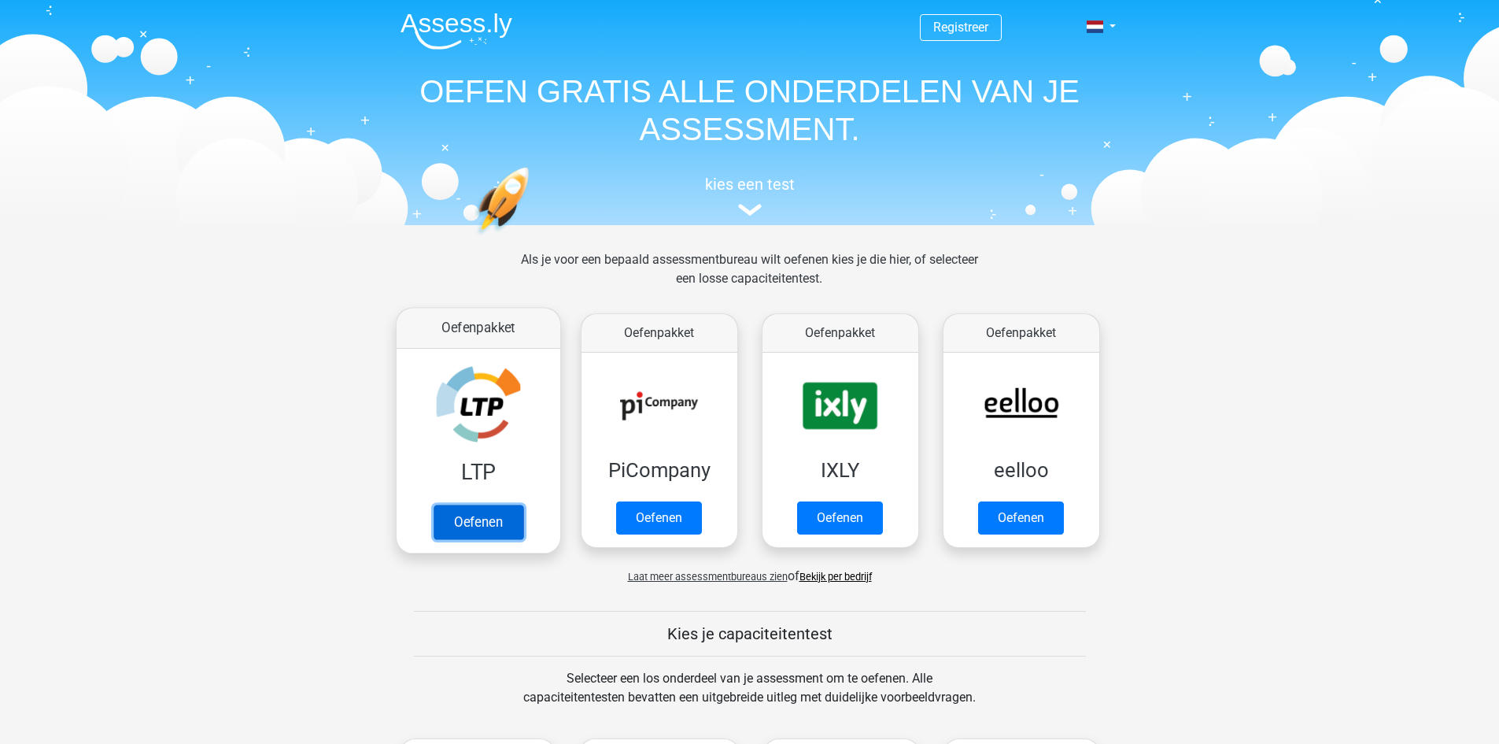
click at [491, 528] on link "Oefenen" at bounding box center [478, 521] width 90 height 35
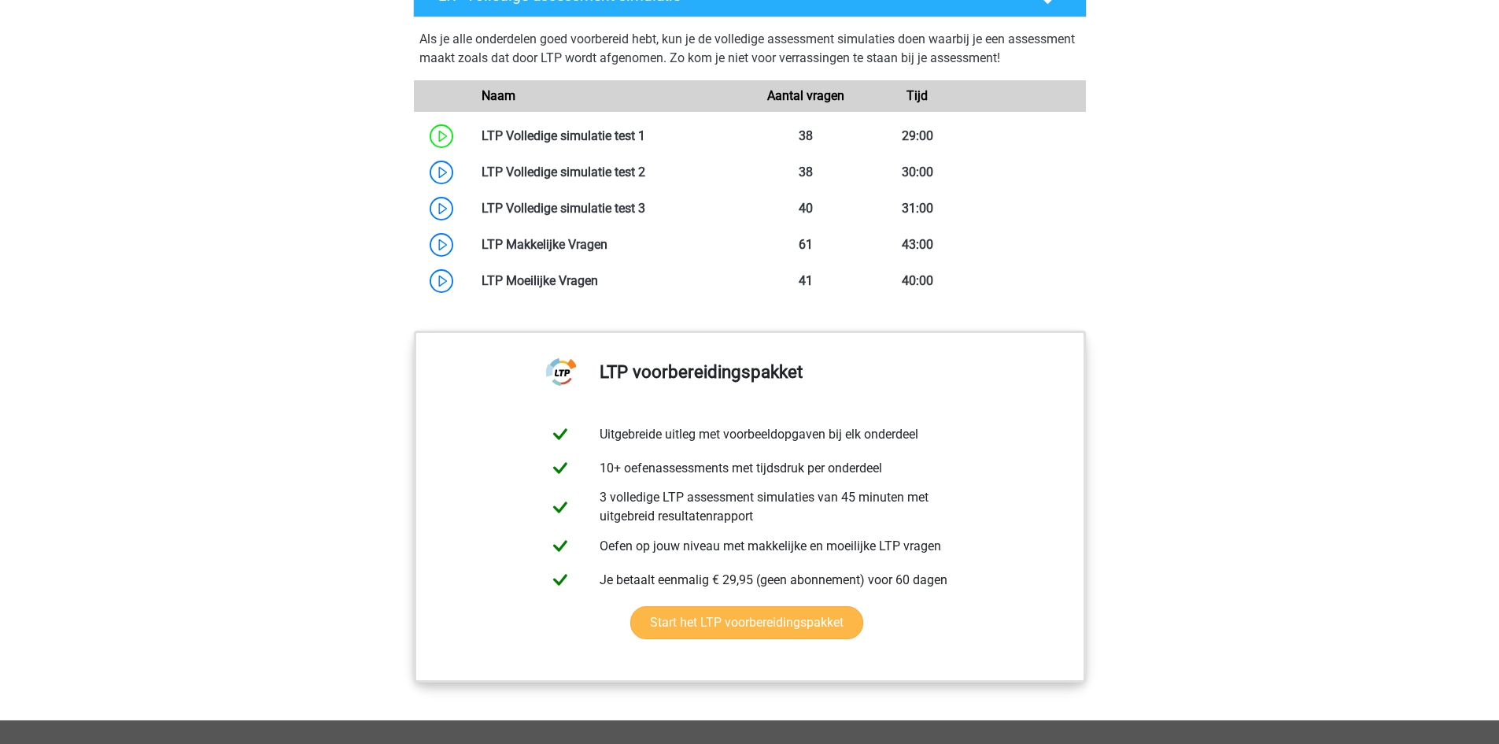
scroll to position [1319, 0]
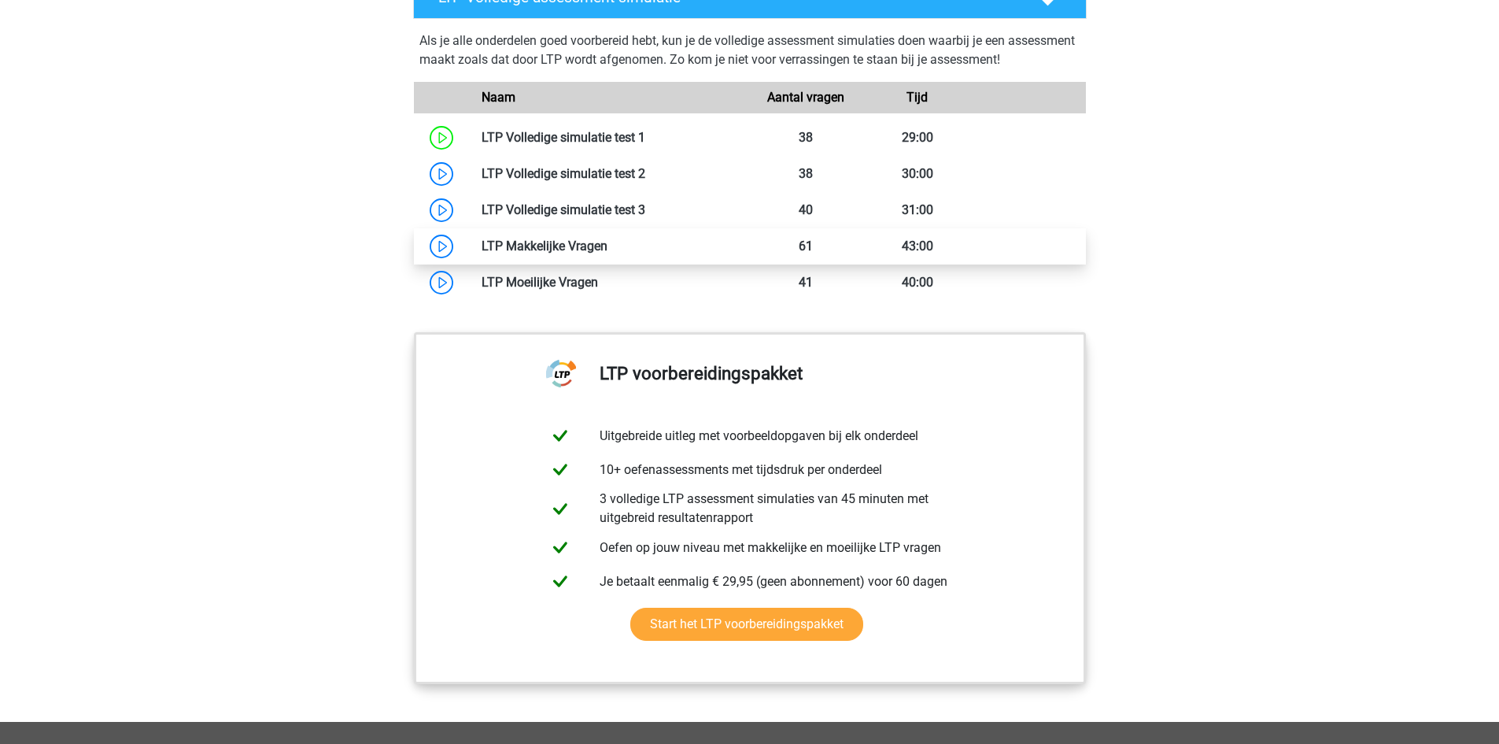
click at [608, 253] on link at bounding box center [608, 245] width 0 height 15
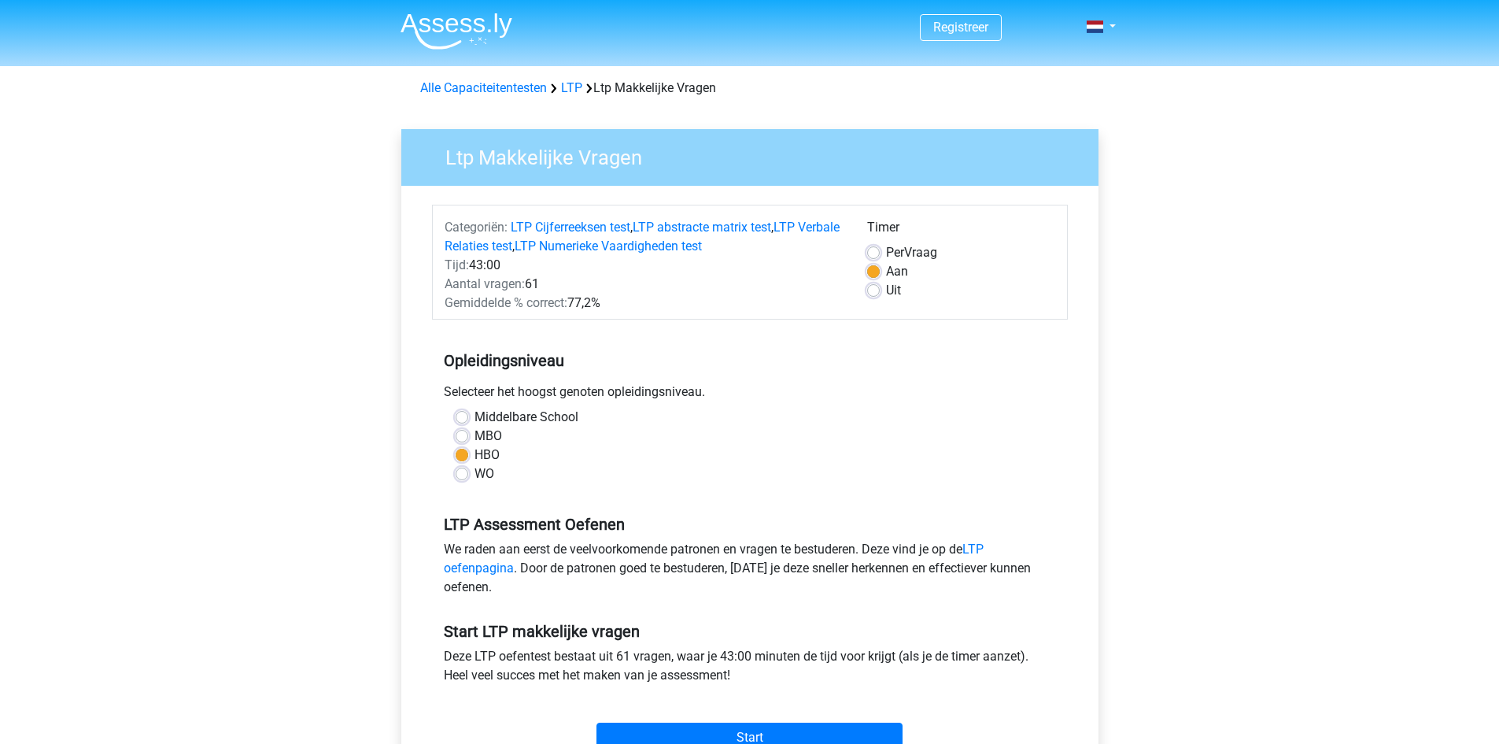
click at [916, 255] on label "Per Vraag" at bounding box center [911, 252] width 51 height 19
click at [880, 255] on input "Per Vraag" at bounding box center [873, 251] width 13 height 16
radio input "true"
drag, startPoint x: 486, startPoint y: 267, endPoint x: 499, endPoint y: 267, distance: 13.4
click at [499, 267] on div "Tijd: 43:00" at bounding box center [644, 265] width 423 height 19
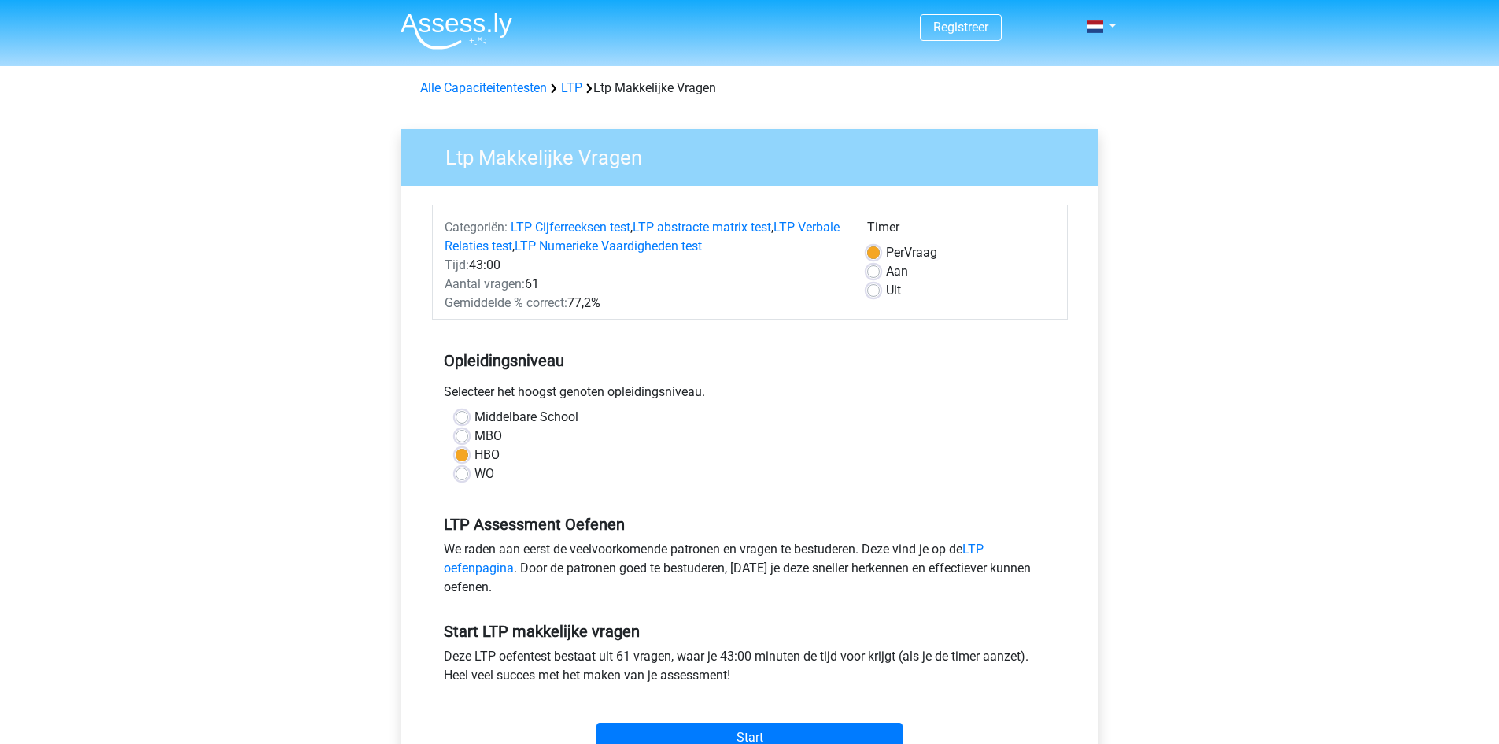
drag, startPoint x: 514, startPoint y: 286, endPoint x: 545, endPoint y: 279, distance: 31.3
click at [545, 279] on div "Aantal vragen: 61" at bounding box center [644, 284] width 423 height 19
click at [601, 304] on div "Gemiddelde % correct: 77,2%" at bounding box center [644, 303] width 423 height 19
click at [602, 304] on div "Gemiddelde % correct: 77,2%" at bounding box center [644, 303] width 423 height 19
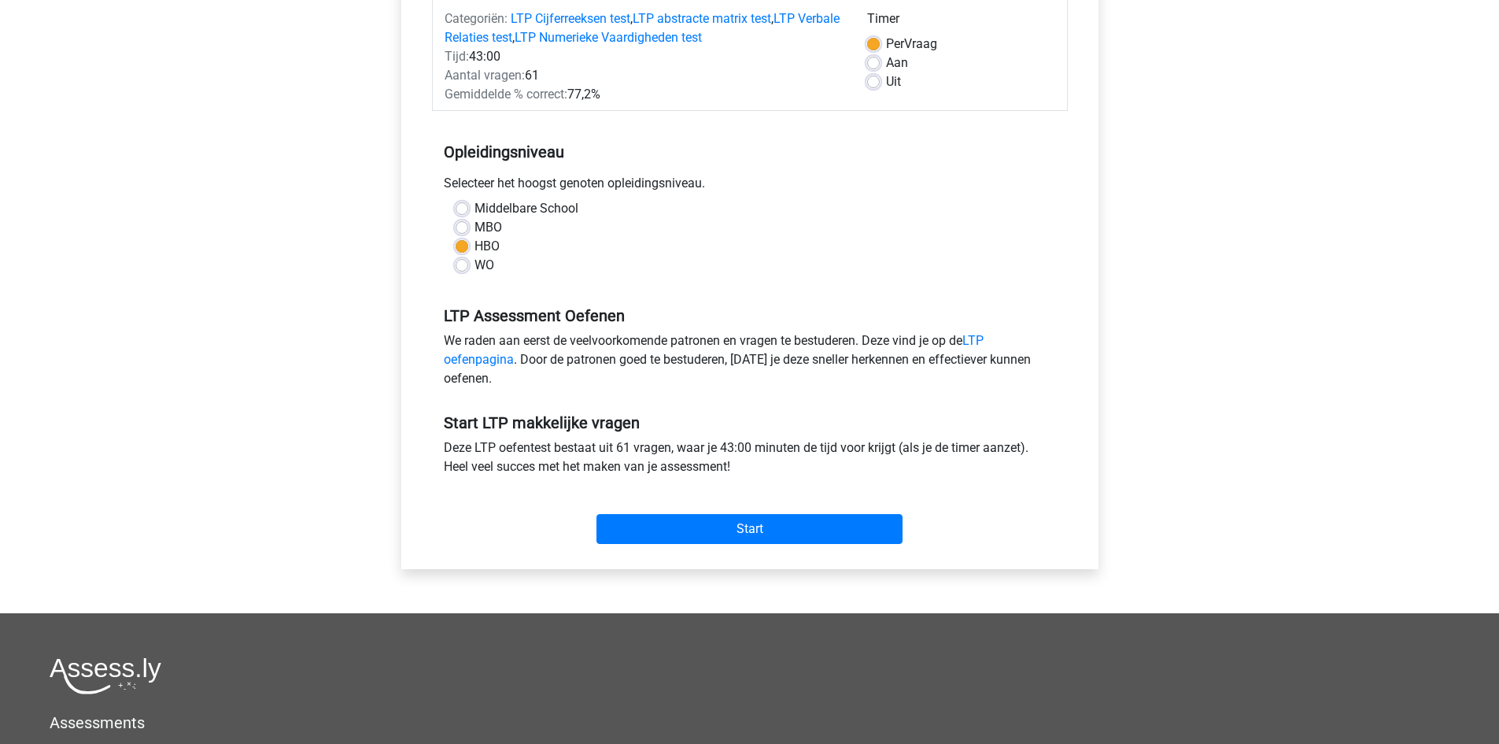
scroll to position [236, 0]
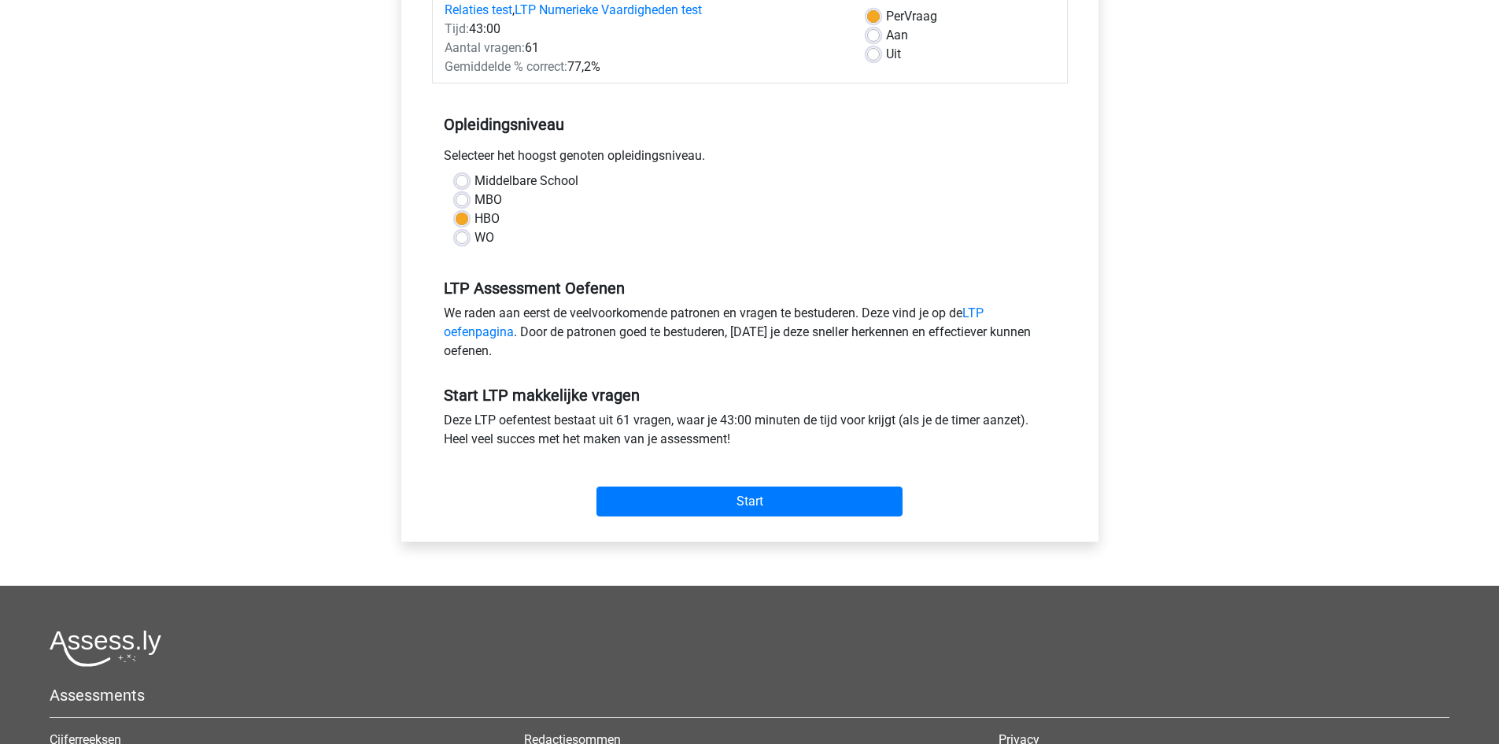
drag, startPoint x: 605, startPoint y: 293, endPoint x: 653, endPoint y: 400, distance: 117.3
click at [653, 400] on form "Categoriën: LTP Cijferreeksen test , LTP abstracte matrix test , LTP Verbale Re…" at bounding box center [750, 246] width 636 height 554
click at [653, 400] on h5 "Start LTP makkelijke vragen" at bounding box center [750, 395] width 612 height 19
drag, startPoint x: 580, startPoint y: 397, endPoint x: 593, endPoint y: 397, distance: 12.6
click at [593, 397] on h5 "Start LTP makkelijke vragen" at bounding box center [750, 395] width 612 height 19
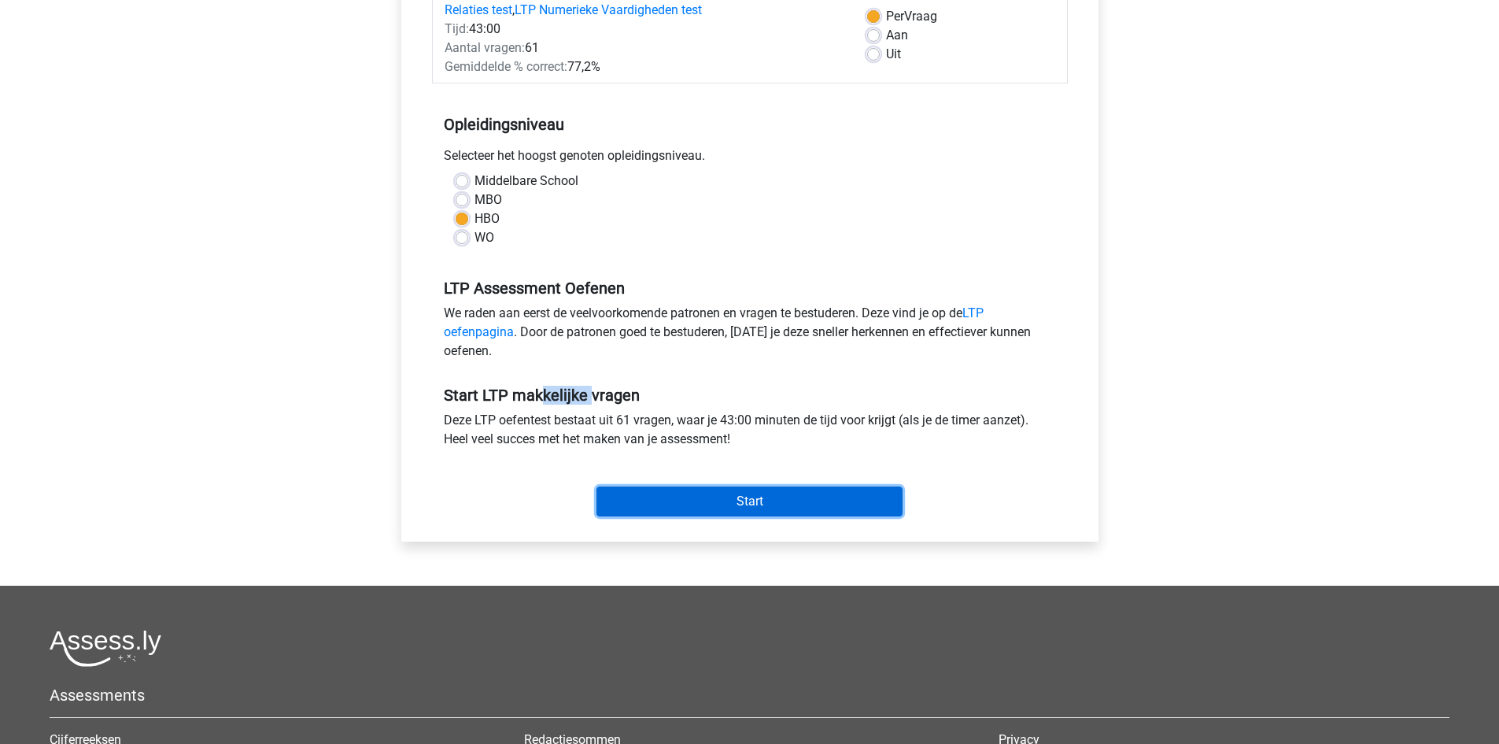
click at [679, 501] on input "Start" at bounding box center [750, 501] width 306 height 30
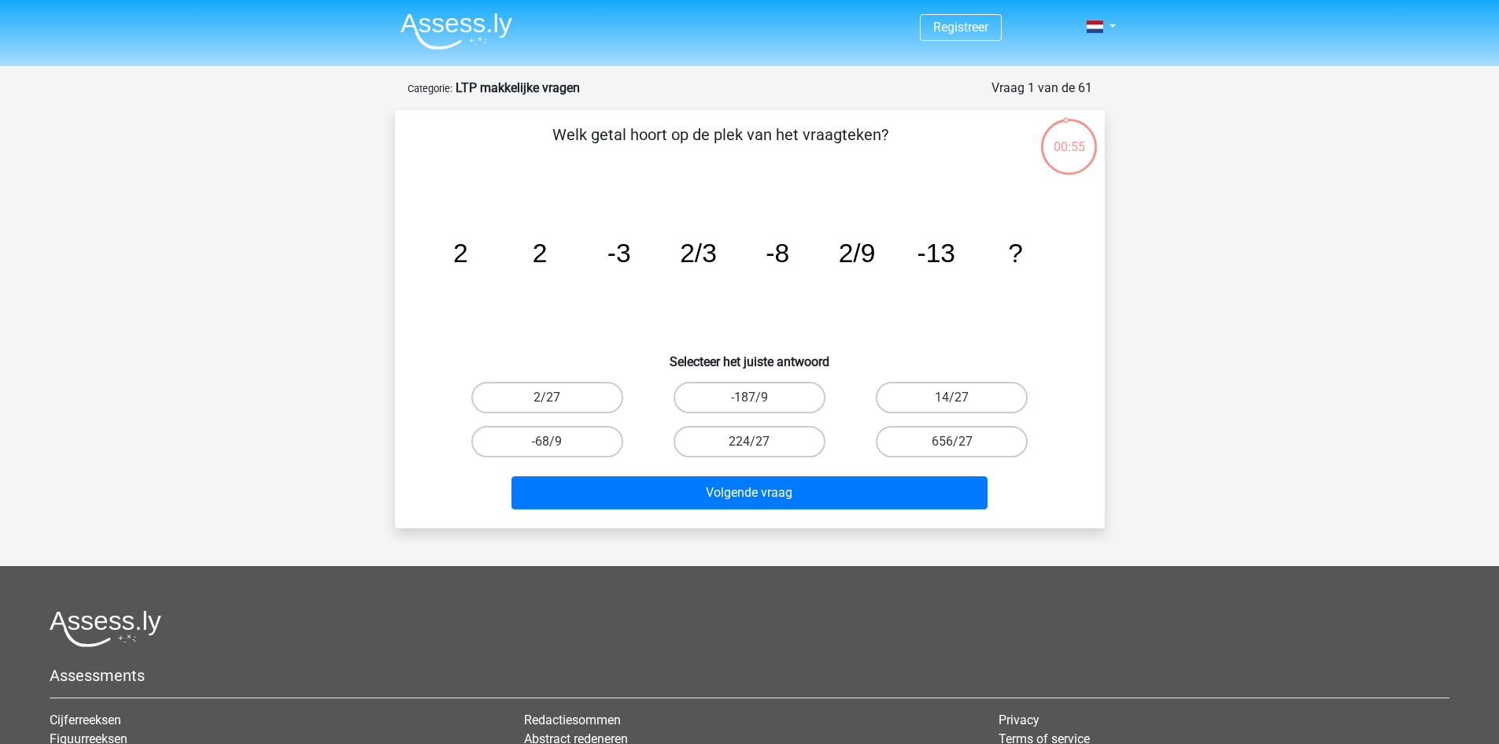
click at [474, 262] on icon "image/svg+xml 2 2 -3 2/3 -8 2/9 -13 ?" at bounding box center [750, 262] width 634 height 159
drag, startPoint x: 651, startPoint y: 248, endPoint x: 663, endPoint y: 245, distance: 13.0
click at [656, 248] on icon "image/svg+xml 2 2 -3 2/3 -8 2/9 -13 ?" at bounding box center [750, 262] width 634 height 159
drag, startPoint x: 1044, startPoint y: 252, endPoint x: 449, endPoint y: 269, distance: 595.2
click at [449, 269] on icon "image/svg+xml 2 2 -3 2/3 -8 2/9 -13 ?" at bounding box center [750, 262] width 634 height 159
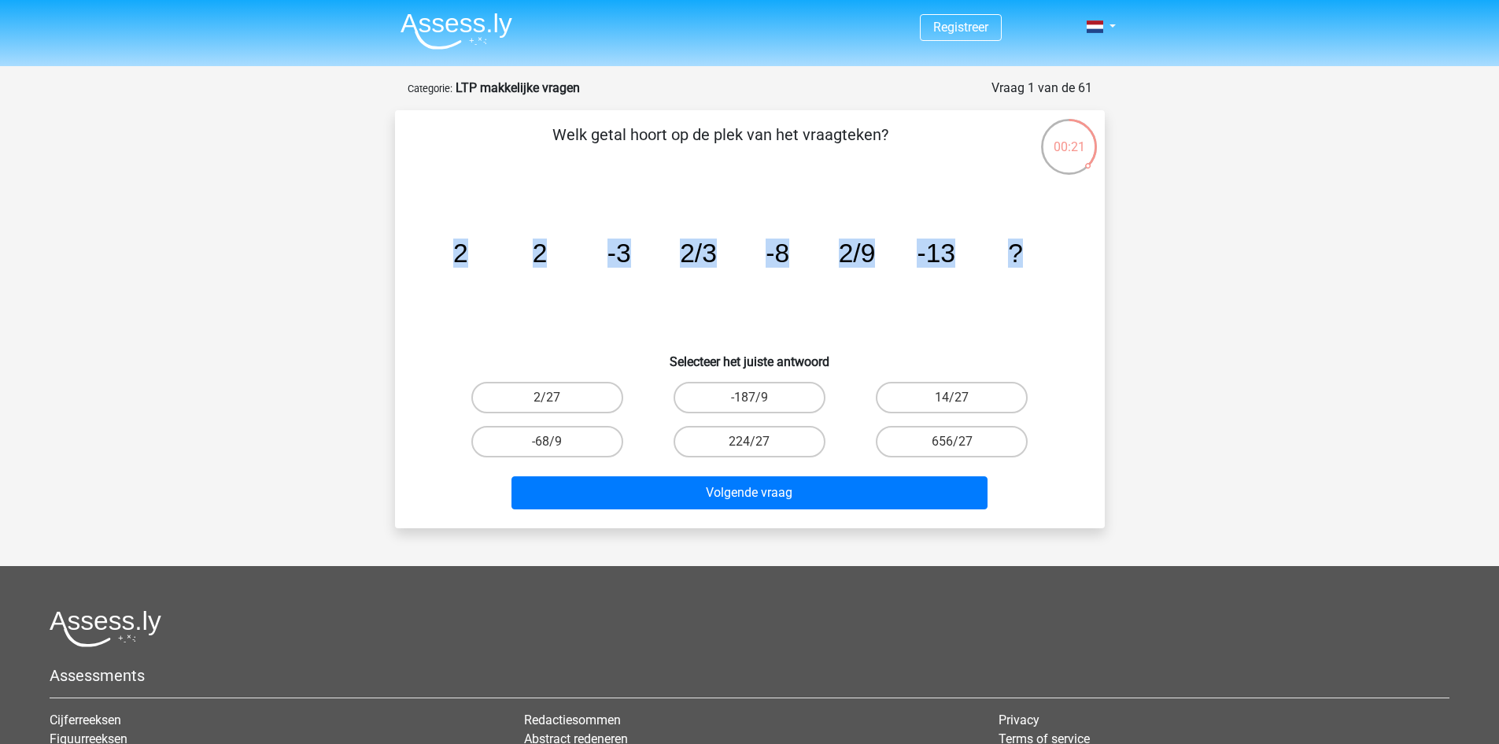
copy g "2 2 -3 2/3 -8 2/9 -13 ?"
click at [549, 392] on label "2/27" at bounding box center [547, 397] width 152 height 31
click at [549, 397] on input "2/27" at bounding box center [552, 402] width 10 height 10
radio input "true"
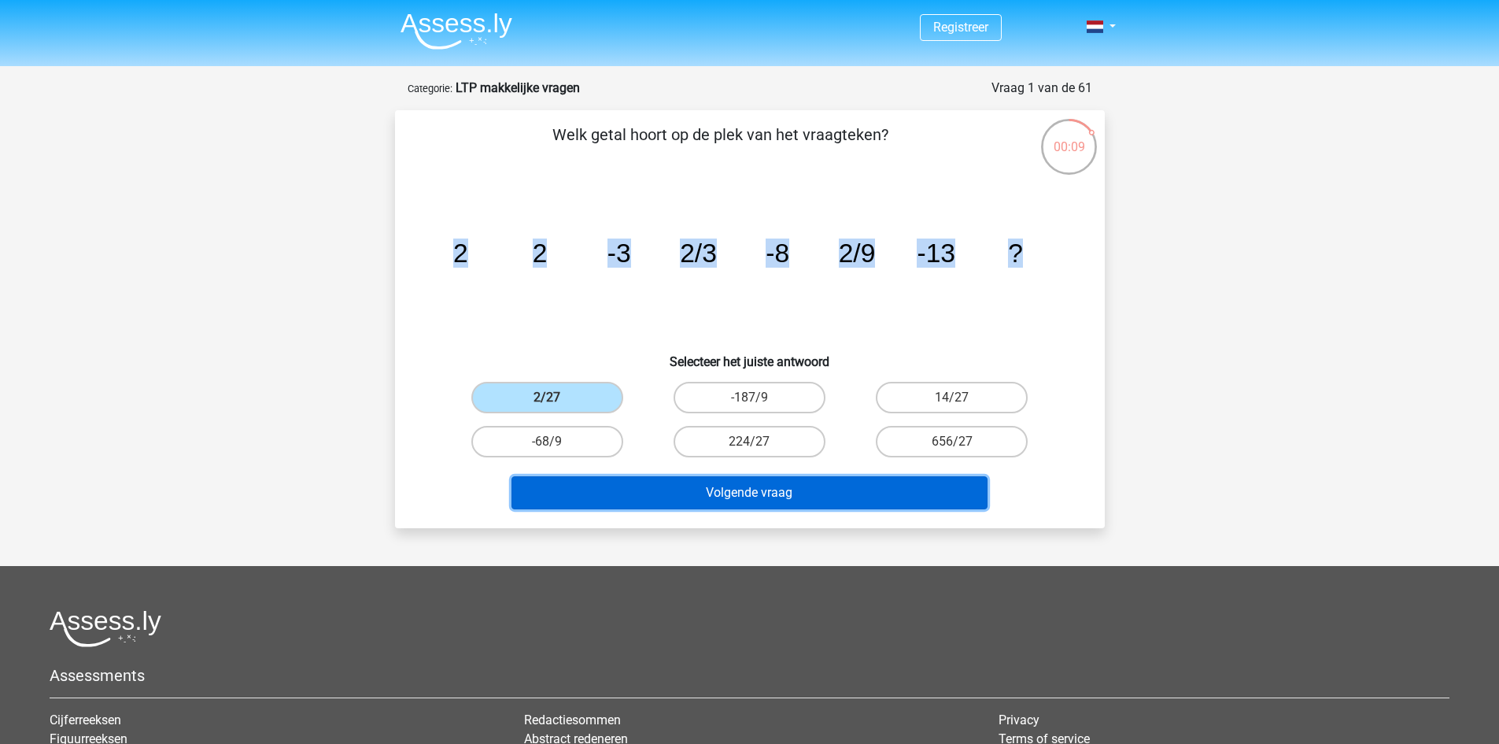
click at [644, 492] on button "Volgende vraag" at bounding box center [750, 492] width 476 height 33
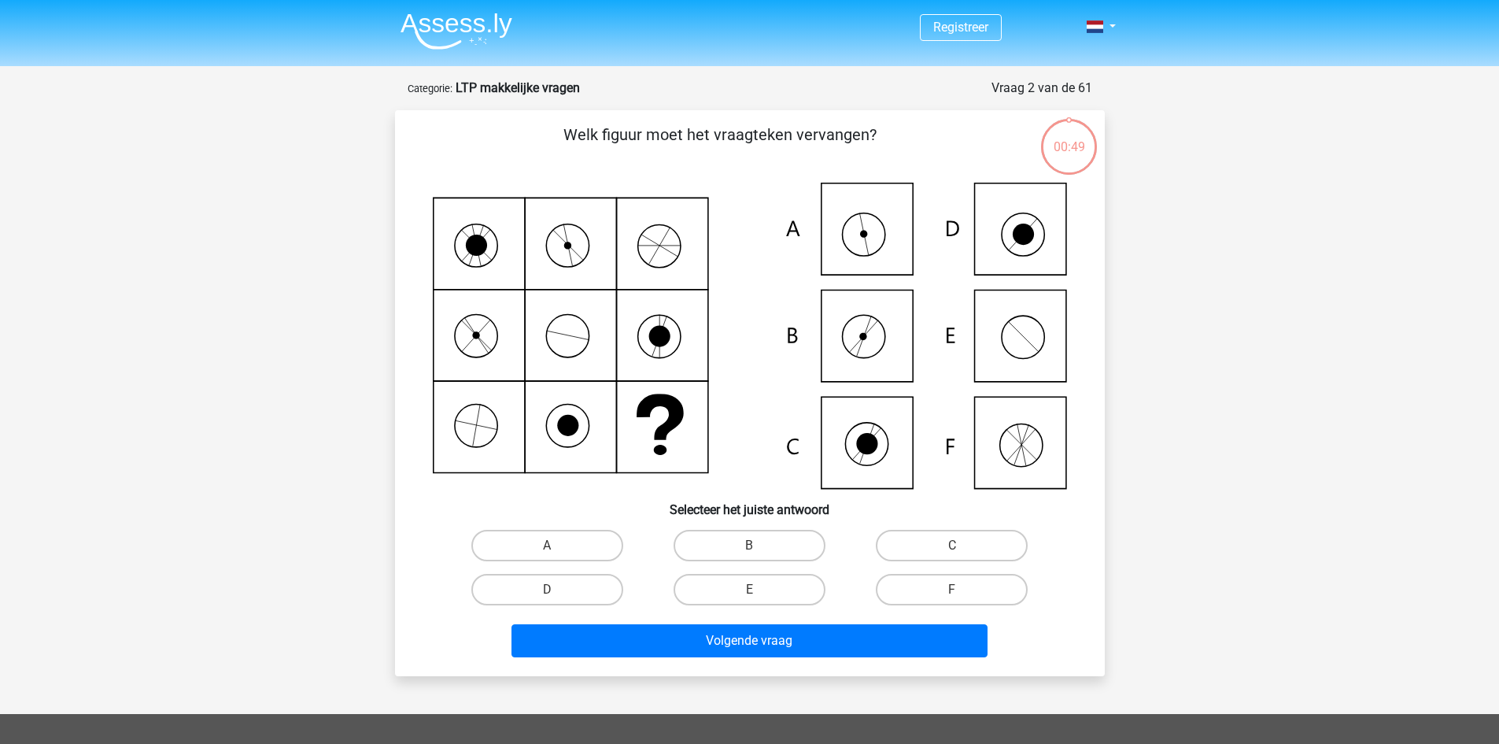
scroll to position [79, 0]
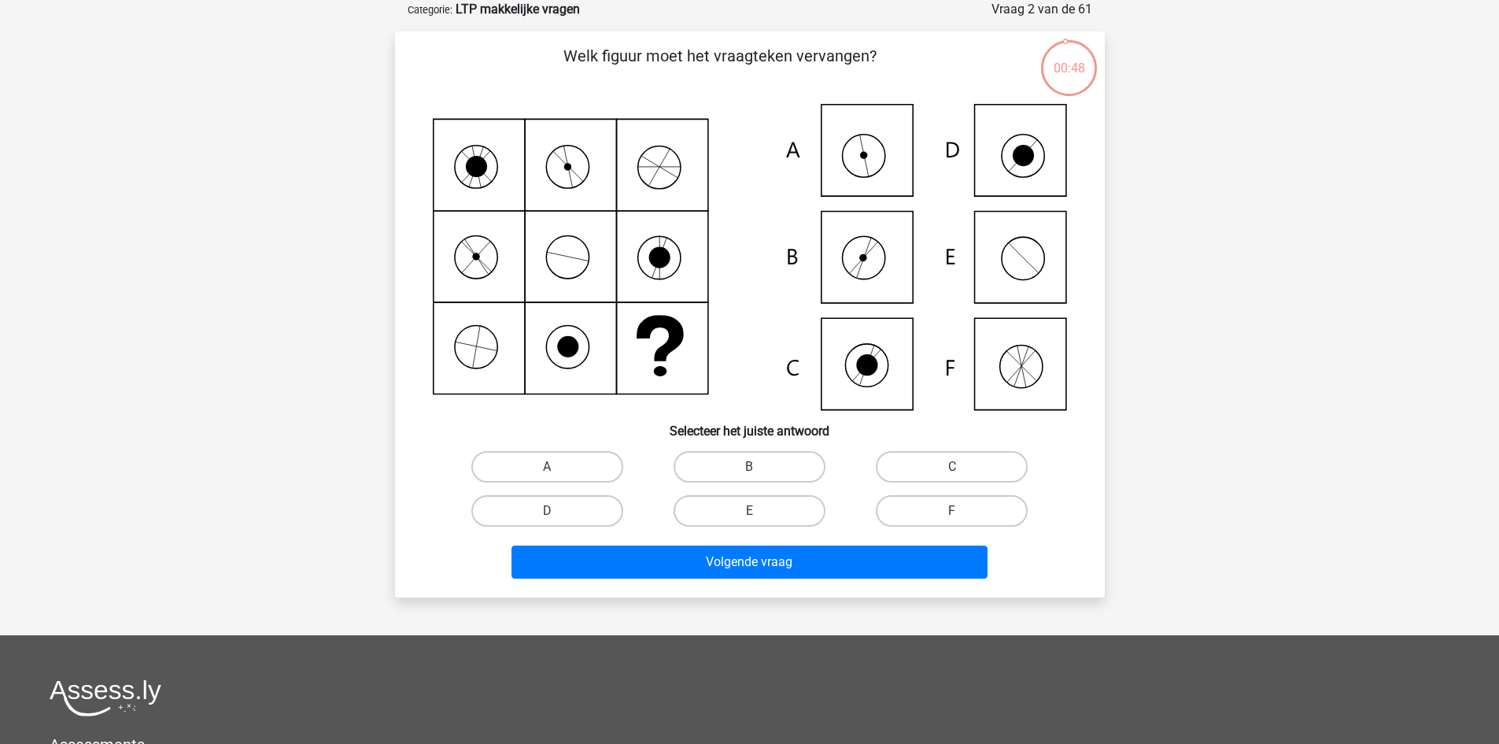
click at [477, 186] on icon at bounding box center [750, 257] width 634 height 306
click at [890, 175] on icon at bounding box center [750, 257] width 634 height 306
click at [592, 454] on label "A" at bounding box center [547, 466] width 152 height 31
click at [557, 467] on input "A" at bounding box center [552, 472] width 10 height 10
radio input "true"
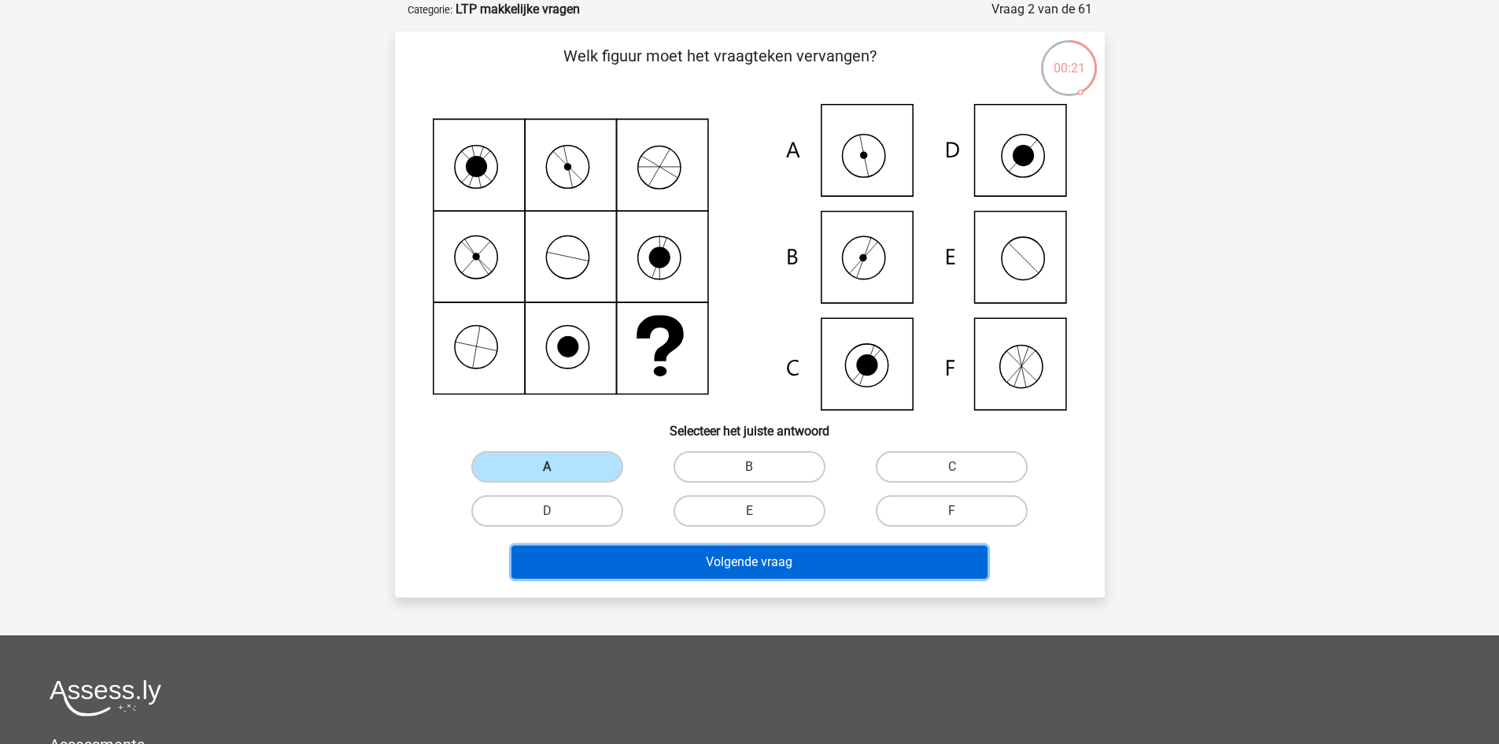
drag, startPoint x: 649, startPoint y: 572, endPoint x: 641, endPoint y: 566, distance: 10.1
click at [648, 571] on button "Volgende vraag" at bounding box center [750, 561] width 476 height 33
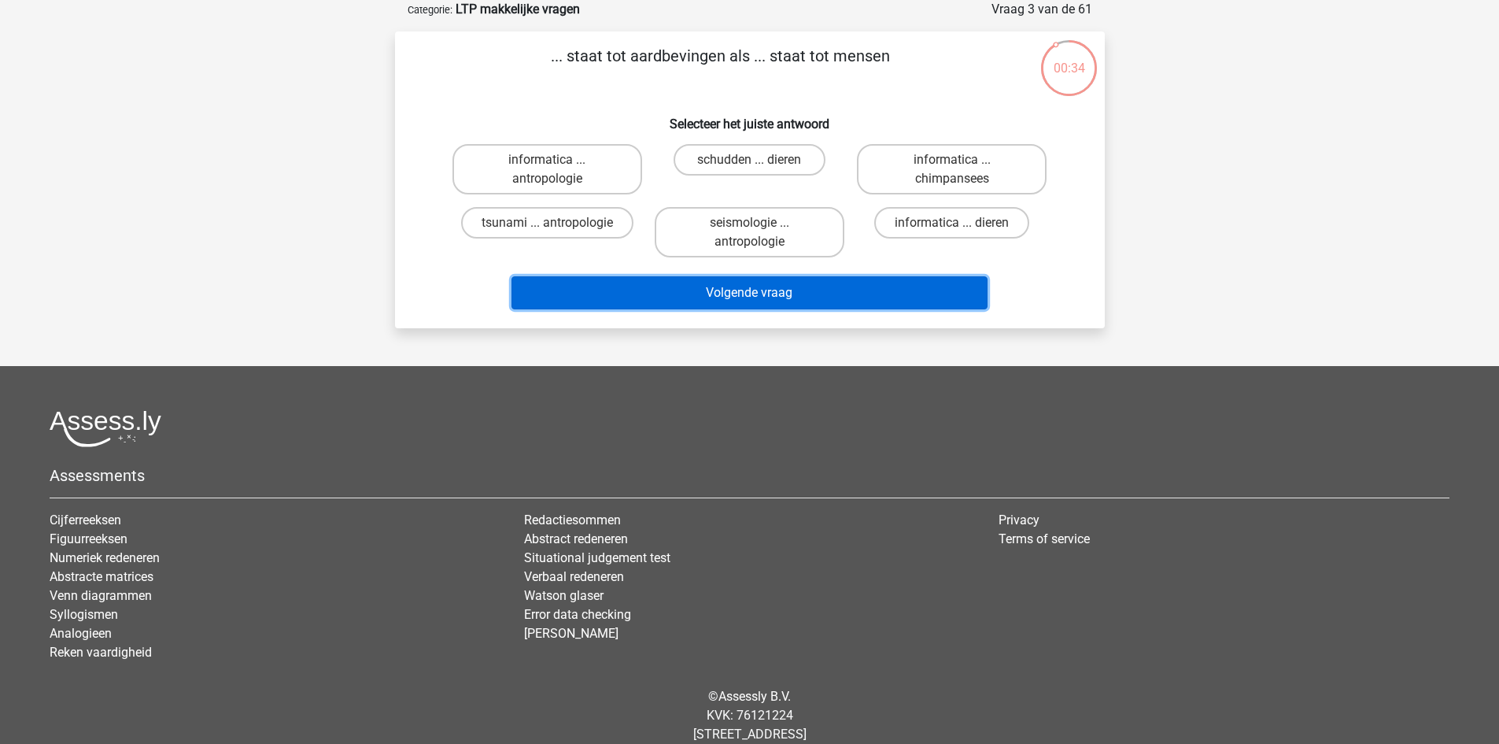
click at [752, 292] on button "Volgende vraag" at bounding box center [750, 292] width 476 height 33
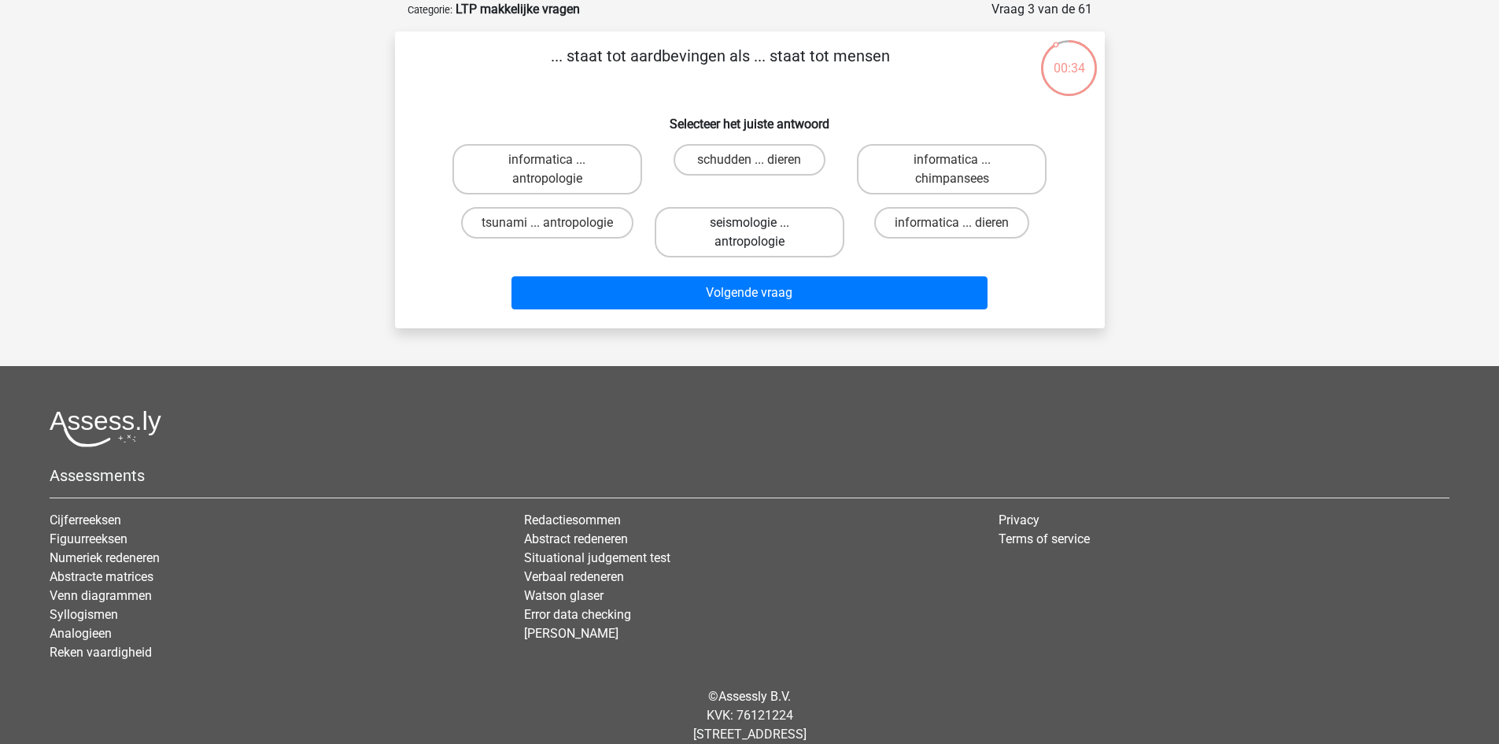
drag, startPoint x: 764, startPoint y: 242, endPoint x: 774, endPoint y: 246, distance: 10.2
click at [766, 242] on label "seismologie ... antropologie" at bounding box center [750, 232] width 190 height 50
click at [759, 233] on input "seismologie ... antropologie" at bounding box center [754, 228] width 10 height 10
radio input "true"
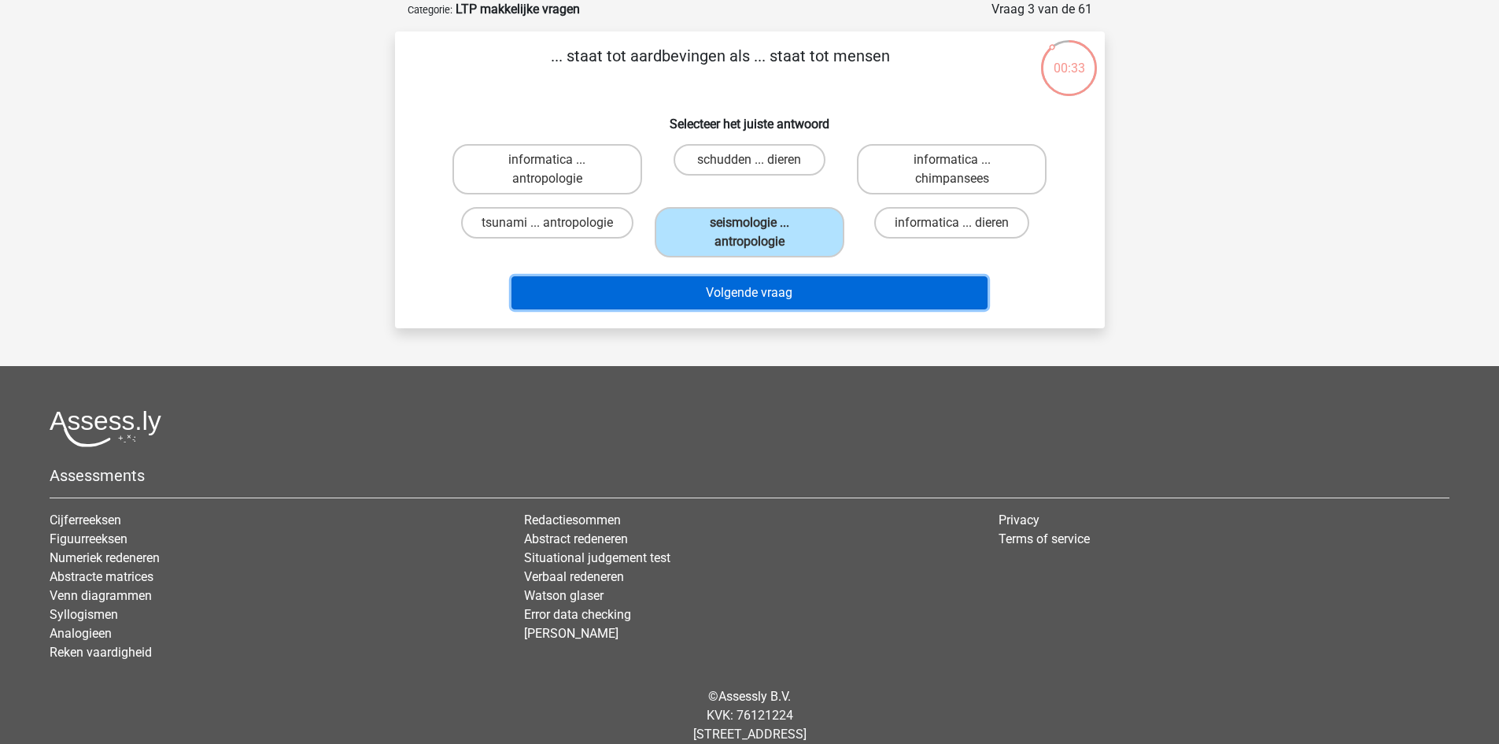
click at [774, 286] on button "Volgende vraag" at bounding box center [750, 292] width 476 height 33
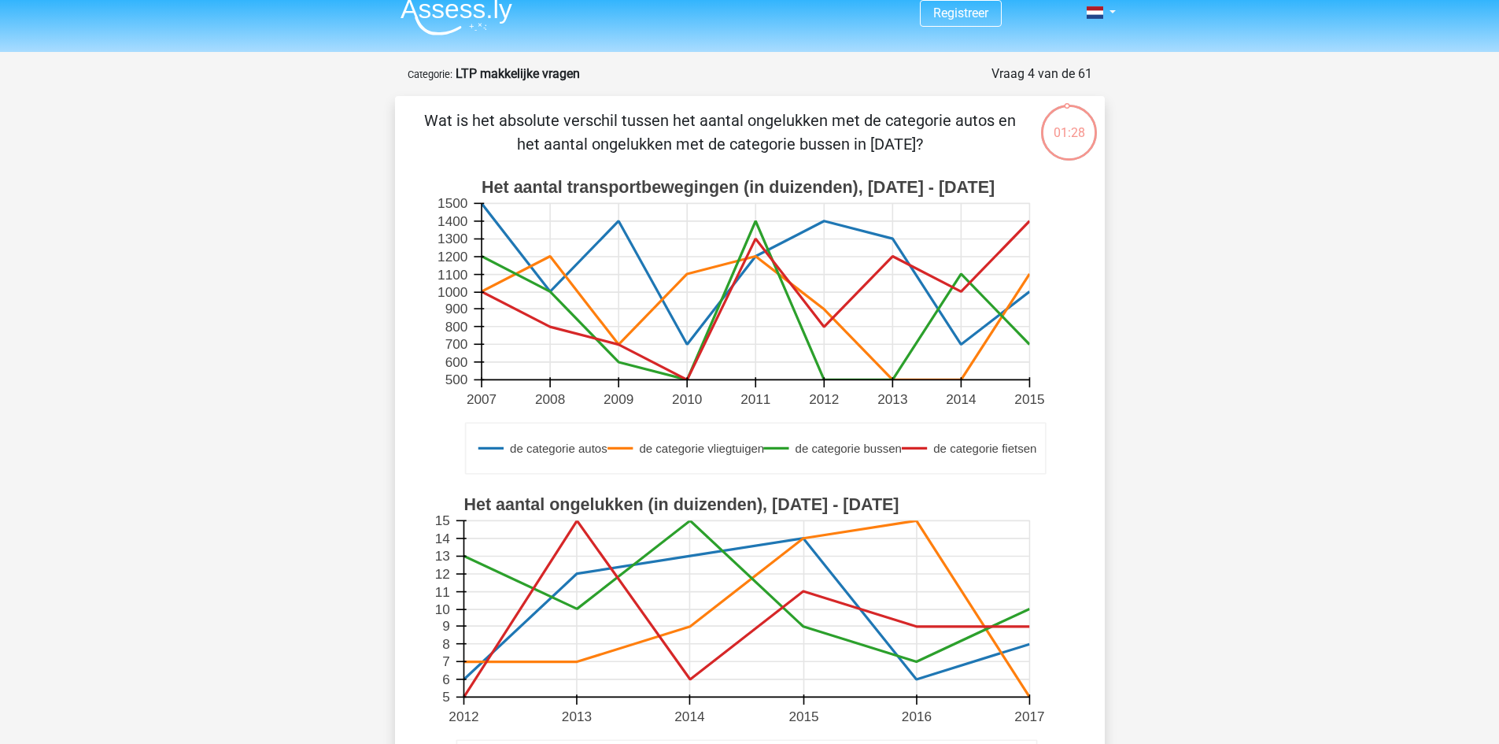
scroll to position [0, 0]
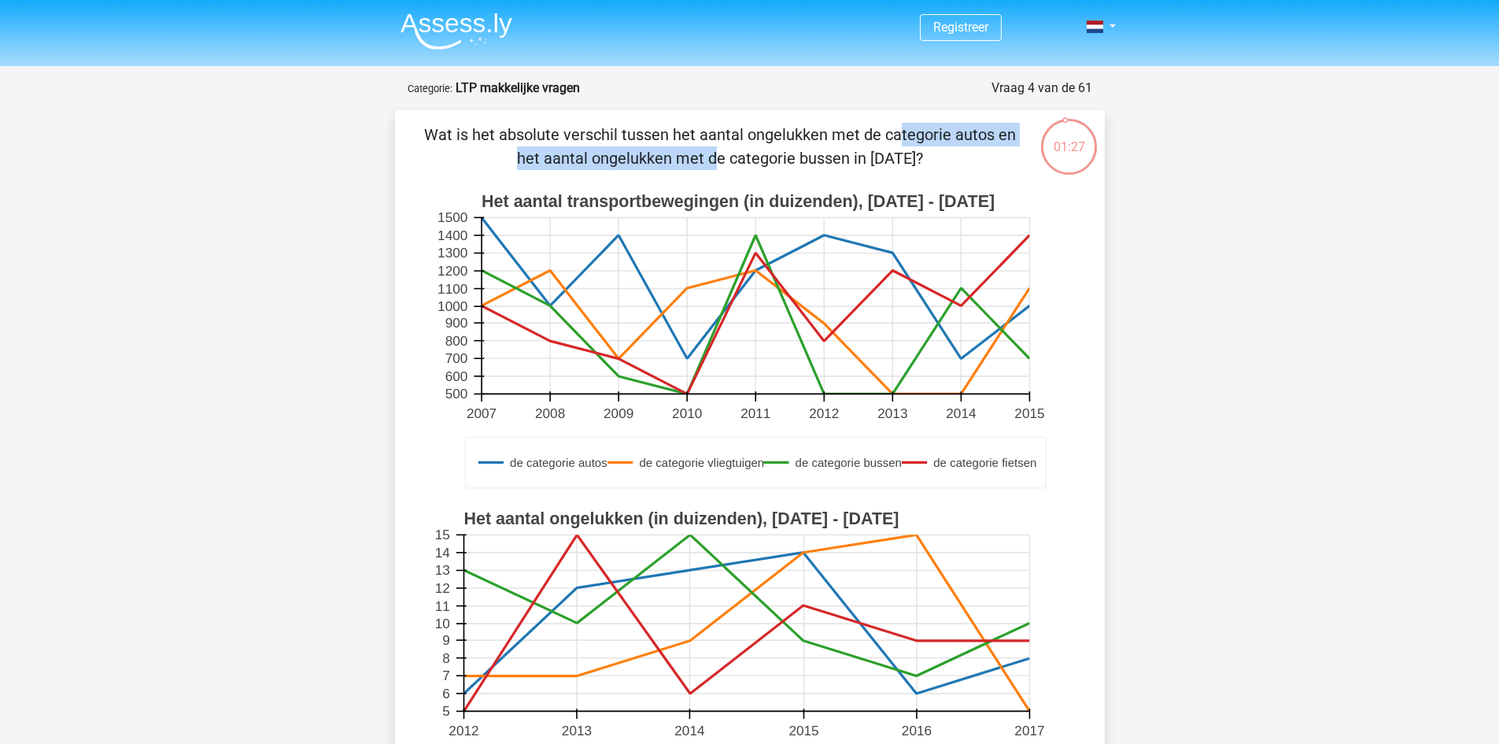
drag, startPoint x: 575, startPoint y: 138, endPoint x: 887, endPoint y: 138, distance: 311.6
click at [887, 138] on p "Wat is het absolute verschil tussen het aantal ongelukken met de categorie auto…" at bounding box center [720, 146] width 600 height 47
click at [889, 138] on p "Wat is het absolute verschil tussen het aantal ongelukken met de categorie auto…" at bounding box center [720, 146] width 600 height 47
drag, startPoint x: 928, startPoint y: 155, endPoint x: 493, endPoint y: 165, distance: 435.3
click at [493, 165] on p "Wat is het absolute verschil tussen het aantal ongelukken met de categorie auto…" at bounding box center [720, 146] width 600 height 47
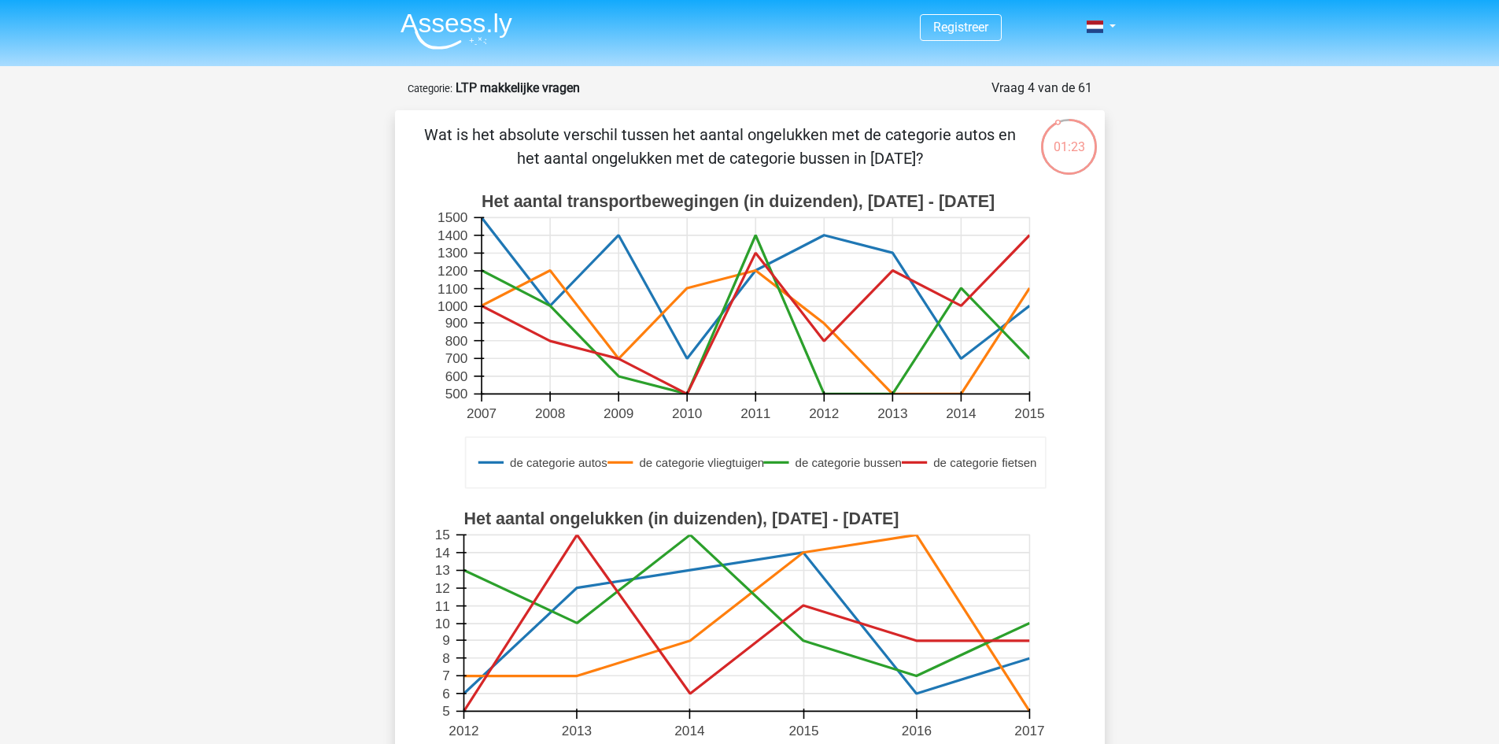
click at [547, 150] on p "Wat is het absolute verschil tussen het aantal ongelukken met de categorie auto…" at bounding box center [720, 146] width 600 height 47
drag, startPoint x: 538, startPoint y: 137, endPoint x: 706, endPoint y: 123, distance: 168.2
click at [703, 124] on p "Wat is het absolute verschil tussen het aantal ongelukken met de categorie auto…" at bounding box center [720, 146] width 600 height 47
click at [707, 122] on div "Wat is het absolute verschil tussen het aantal ongelukken met de categorie auto…" at bounding box center [750, 556] width 710 height 893
drag, startPoint x: 681, startPoint y: 137, endPoint x: 832, endPoint y: 135, distance: 151.1
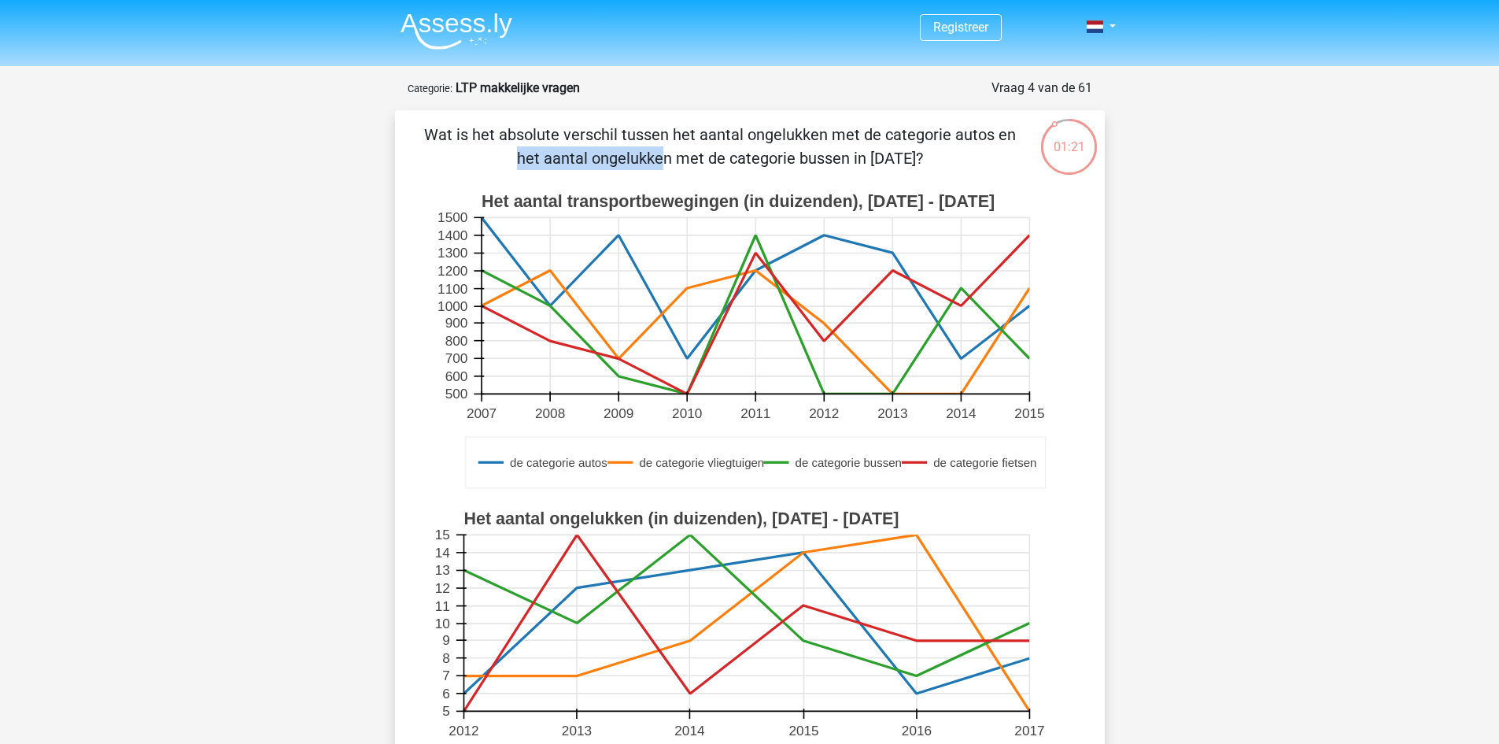
click at [832, 135] on p "Wat is het absolute verschil tussen het aantal ongelukken met de categorie auto…" at bounding box center [720, 146] width 600 height 47
click at [833, 135] on p "Wat is het absolute verschil tussen het aantal ongelukken met de categorie auto…" at bounding box center [720, 146] width 600 height 47
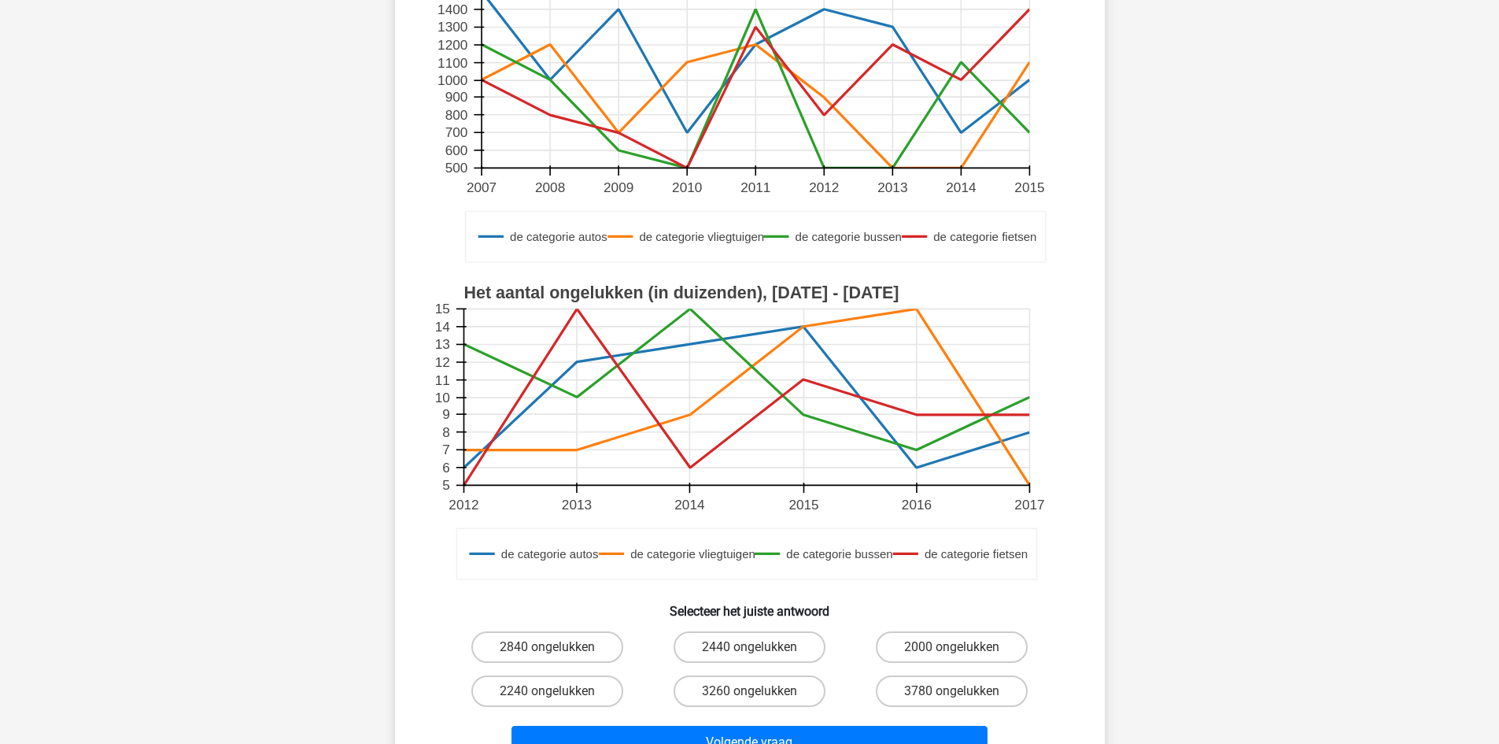
scroll to position [236, 0]
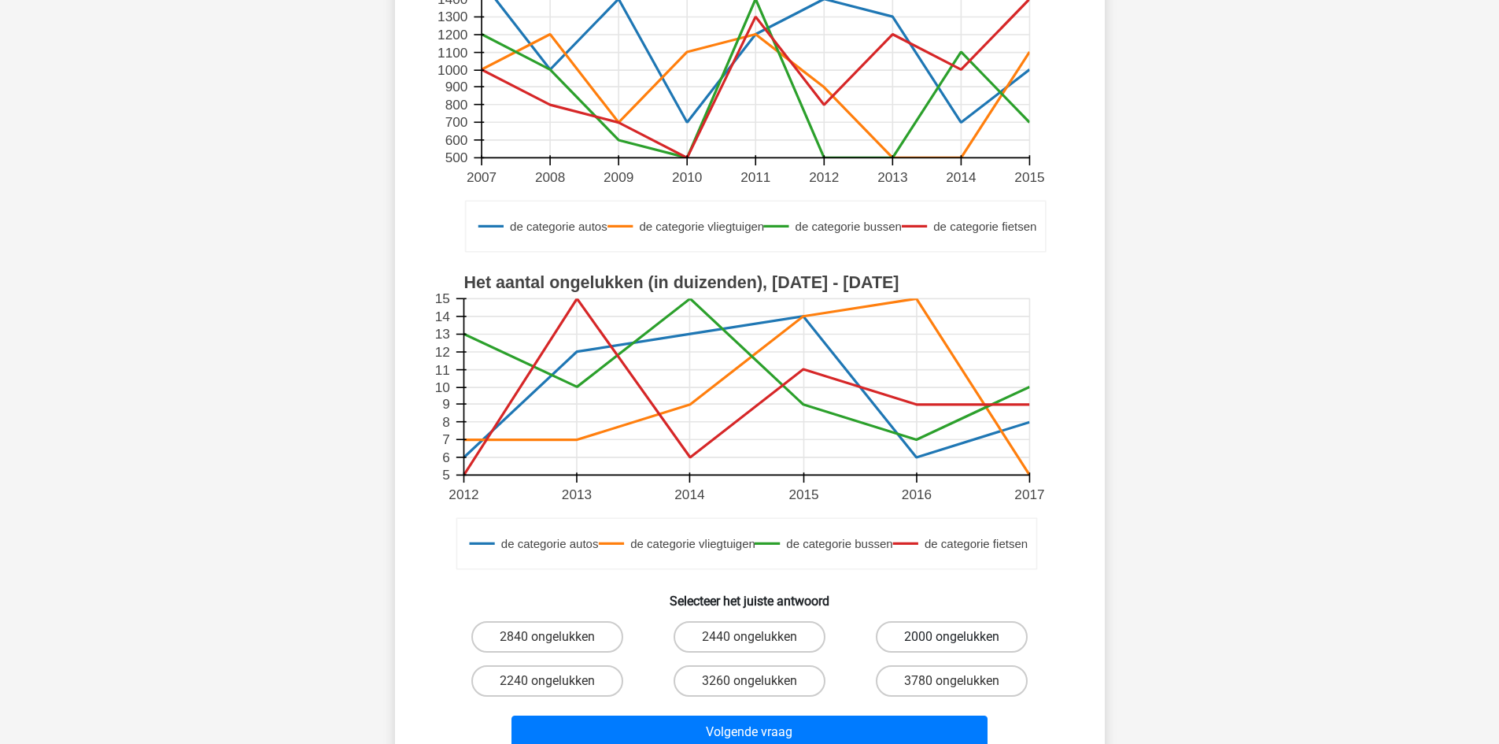
click at [946, 639] on label "2000 ongelukken" at bounding box center [952, 636] width 152 height 31
click at [952, 639] on input "2000 ongelukken" at bounding box center [957, 642] width 10 height 10
radio input "true"
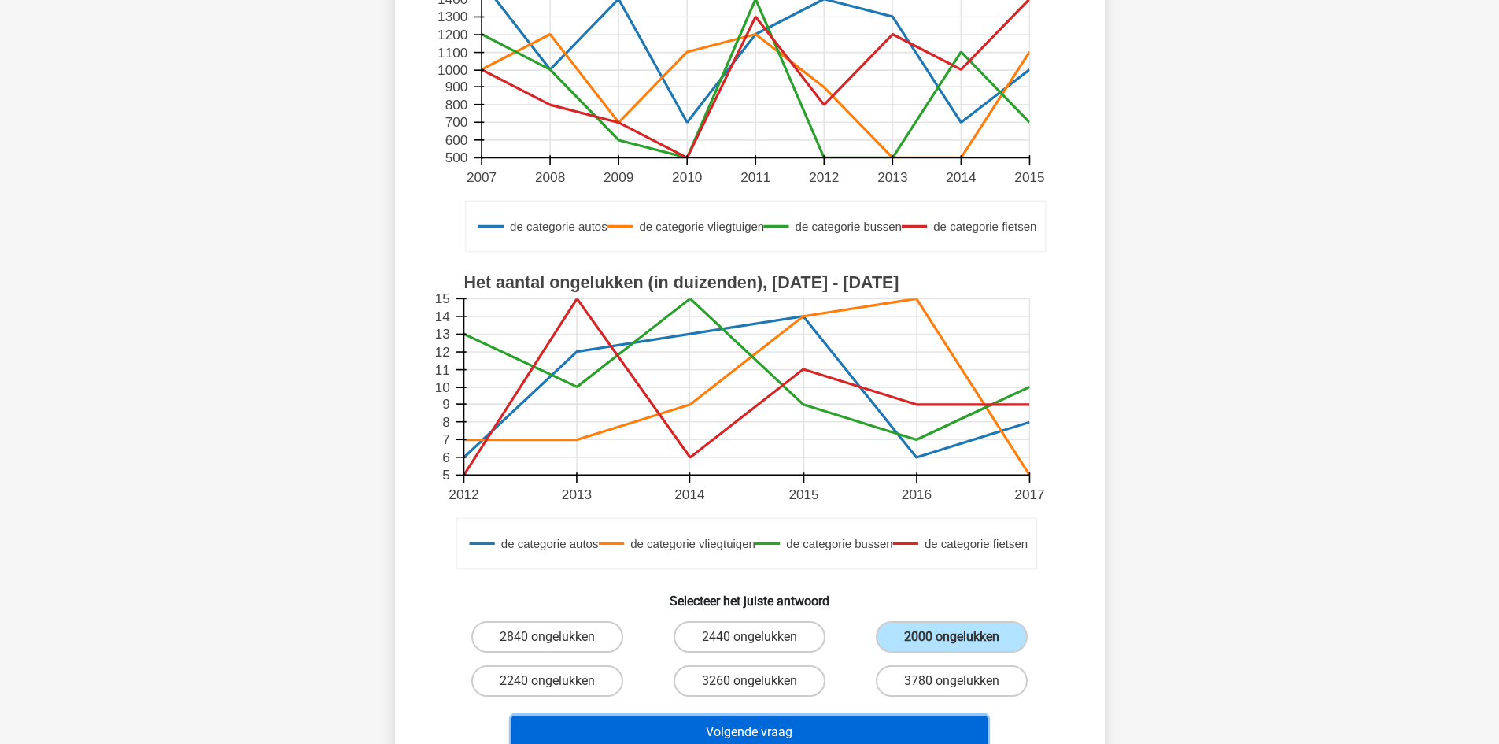
click at [826, 730] on button "Volgende vraag" at bounding box center [750, 731] width 476 height 33
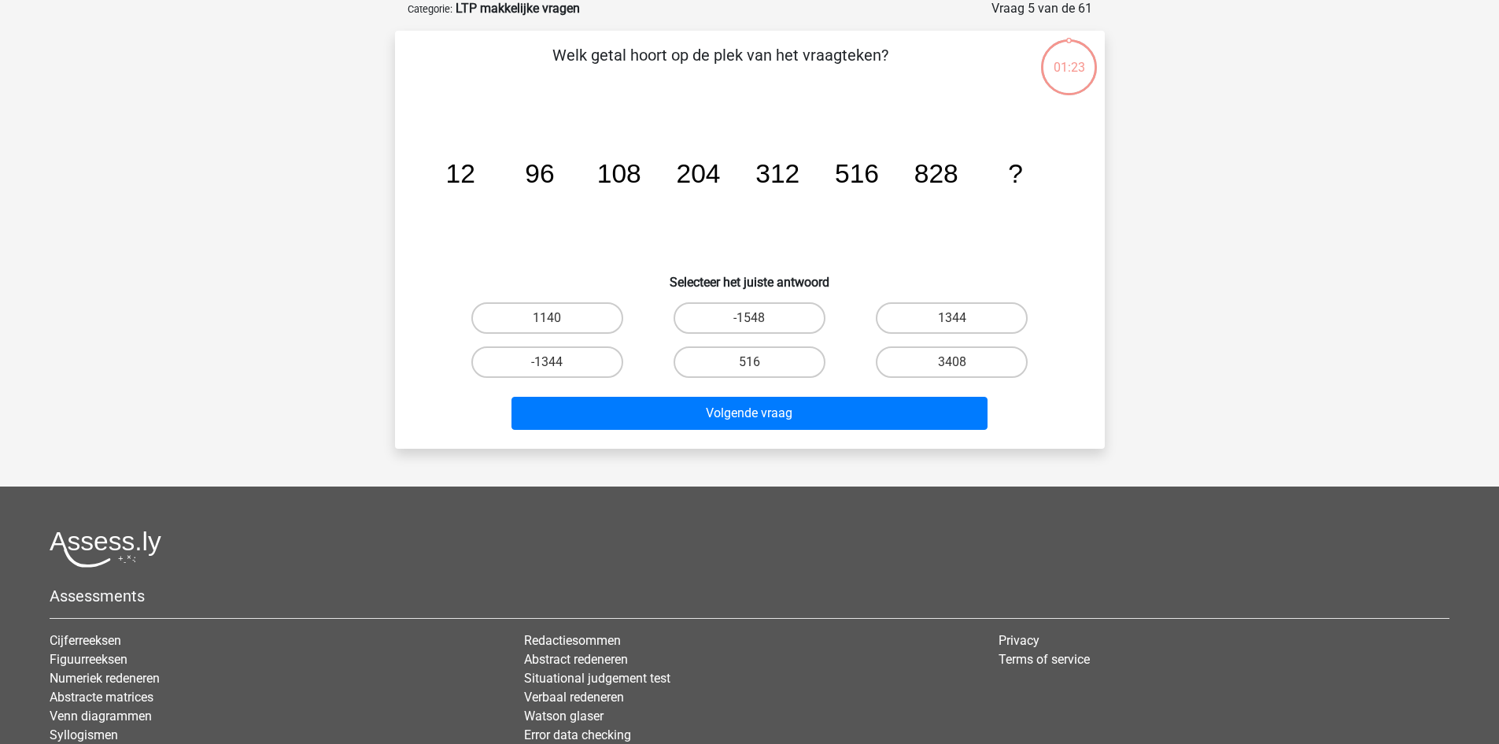
scroll to position [79, 0]
